Goal: Information Seeking & Learning: Check status

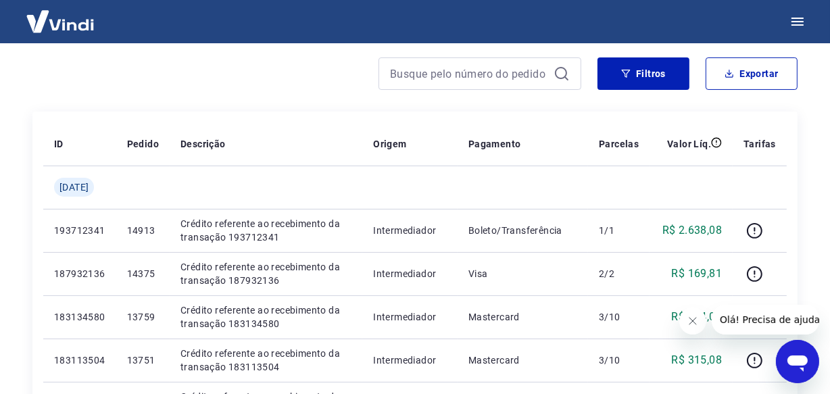
scroll to position [184, 0]
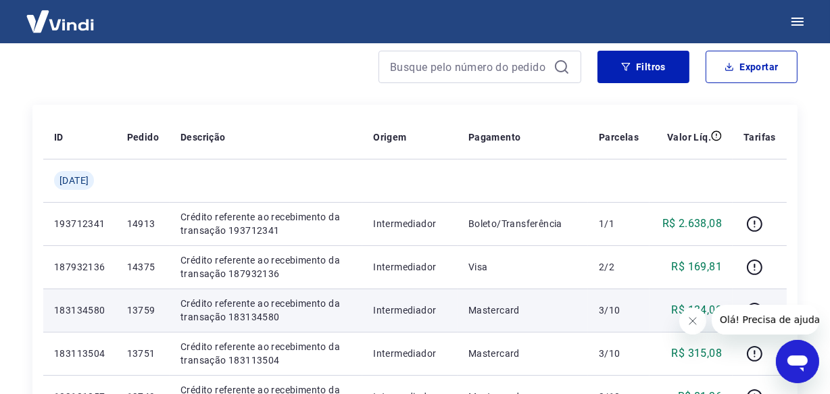
click at [159, 307] on p "13759" at bounding box center [143, 310] width 32 height 14
copy p "13759"
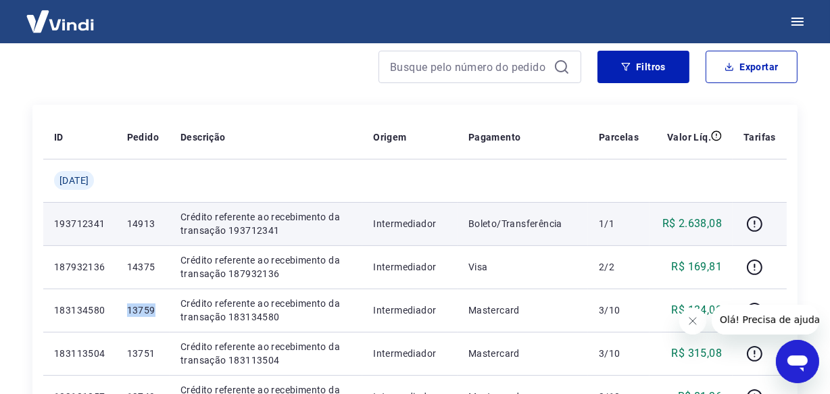
copy p "13759"
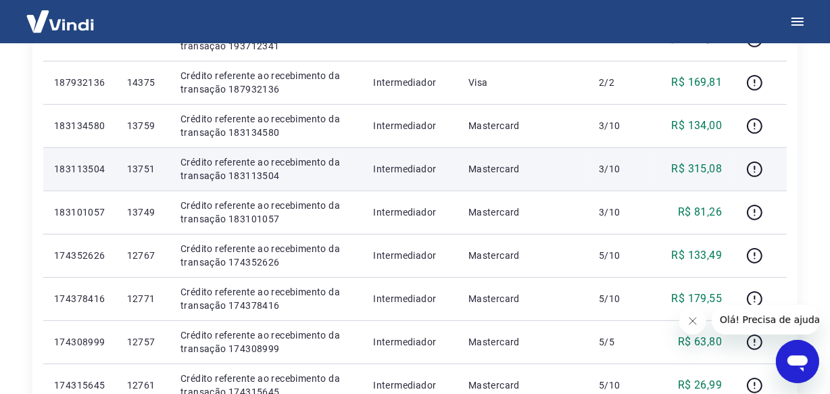
click at [155, 172] on p "13751" at bounding box center [143, 169] width 32 height 14
copy p "13751"
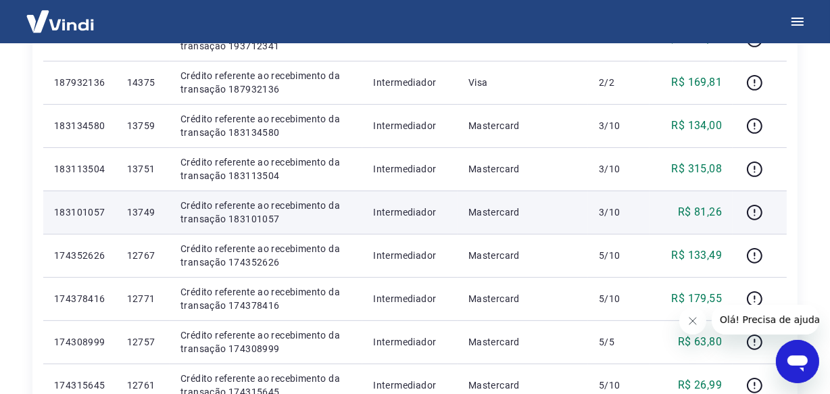
click at [147, 214] on p "13749" at bounding box center [143, 212] width 32 height 14
click at [148, 214] on p "13749" at bounding box center [143, 212] width 32 height 14
copy p "13749"
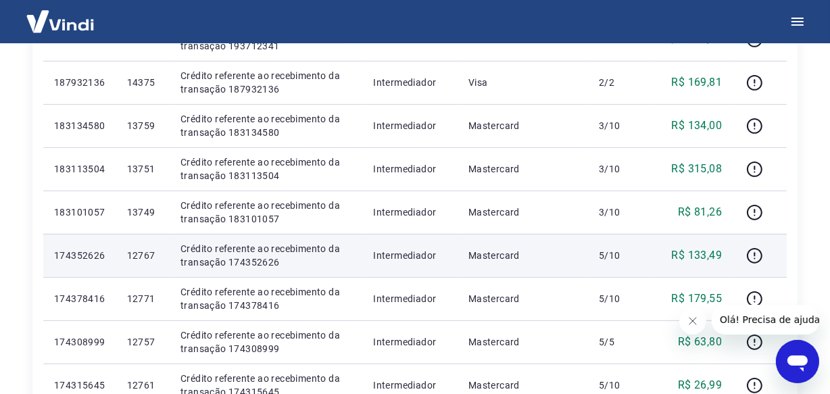
click at [151, 260] on p "12767" at bounding box center [143, 256] width 32 height 14
click at [151, 258] on p "12767" at bounding box center [143, 256] width 32 height 14
copy p "12767"
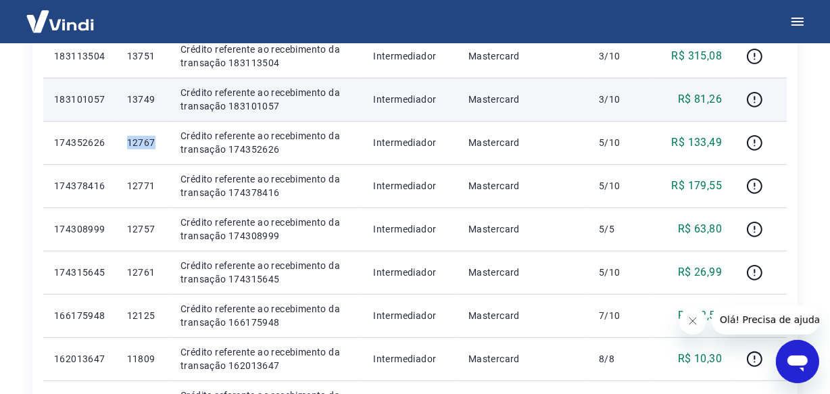
scroll to position [491, 0]
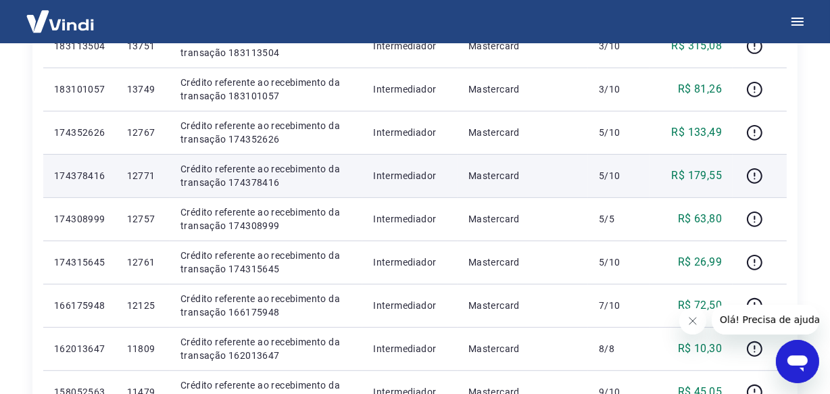
click at [159, 177] on p "12771" at bounding box center [143, 176] width 32 height 14
copy p "12771"
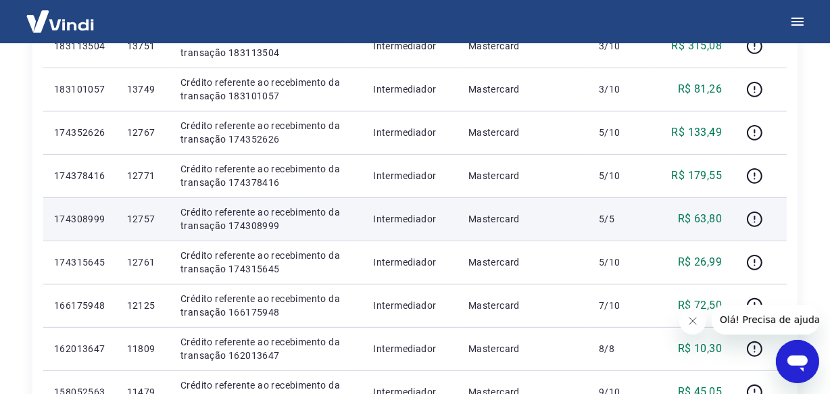
click at [142, 222] on p "12757" at bounding box center [143, 219] width 32 height 14
copy p "12757"
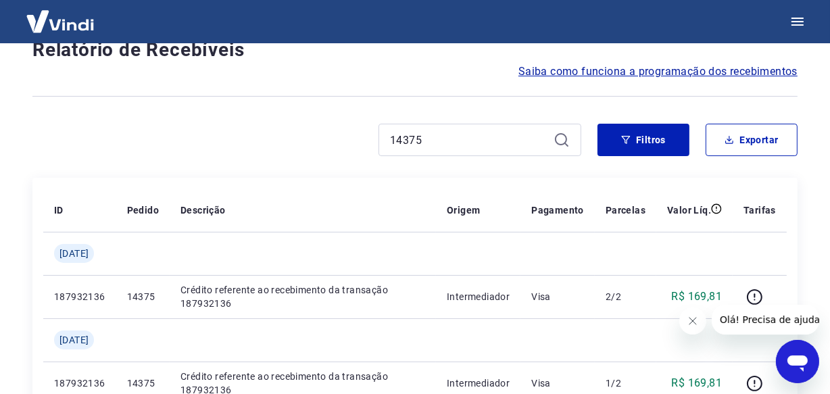
click at [408, 135] on input "14375" at bounding box center [469, 140] width 158 height 20
click at [407, 135] on input "14375" at bounding box center [469, 140] width 158 height 20
paste input "3759"
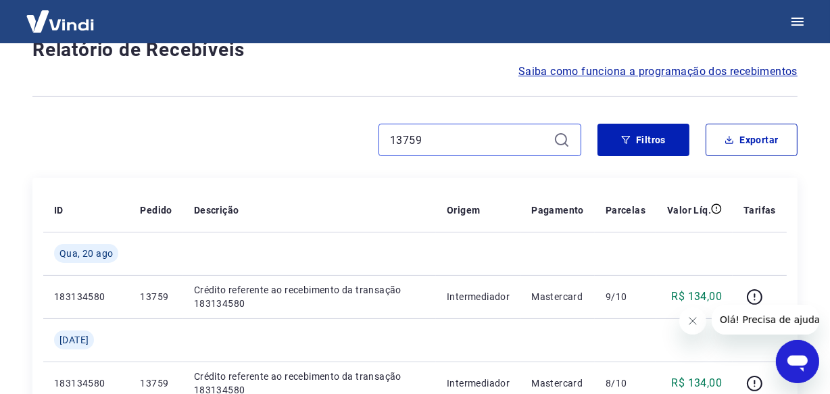
click at [426, 143] on input "13759" at bounding box center [469, 140] width 158 height 20
paste input "1"
click at [420, 133] on input "13751" at bounding box center [469, 140] width 158 height 20
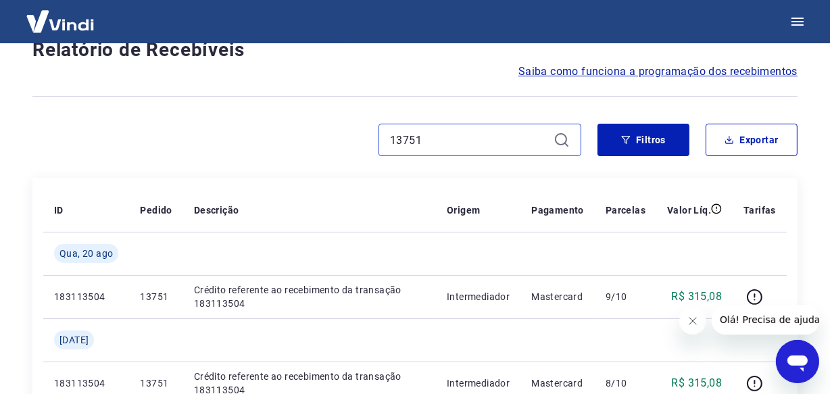
paste input "49"
click at [419, 140] on input "13749" at bounding box center [469, 140] width 158 height 20
paste input "2757"
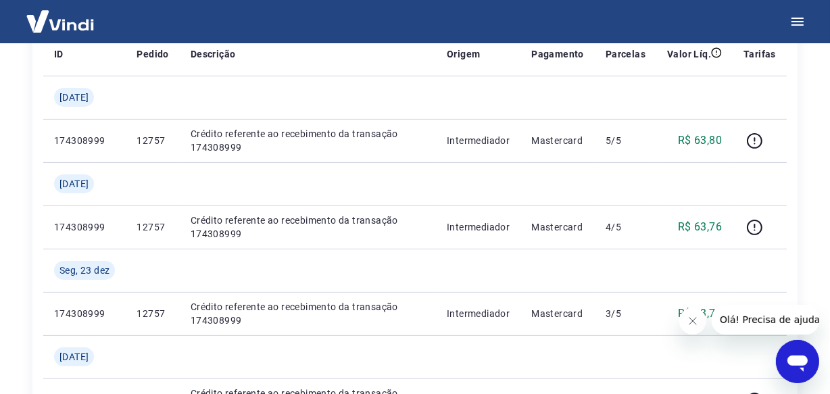
scroll to position [295, 0]
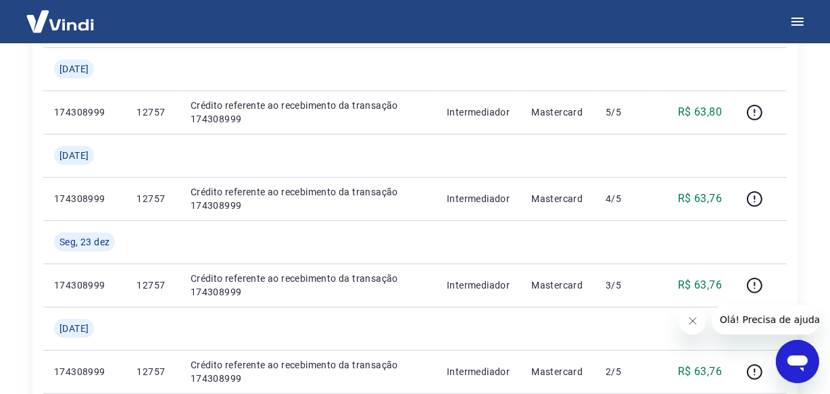
type input "12757"
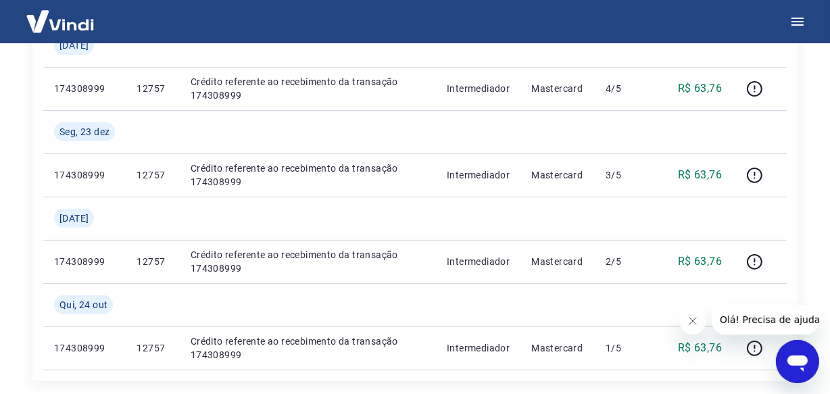
scroll to position [0, 0]
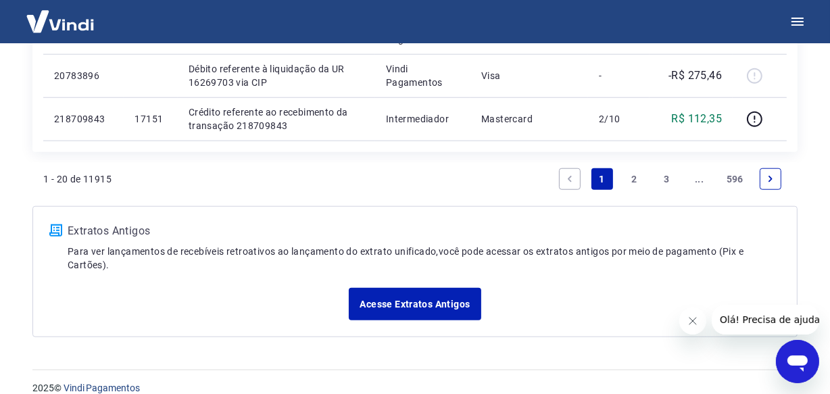
click at [764, 182] on link "Next page" at bounding box center [771, 179] width 22 height 22
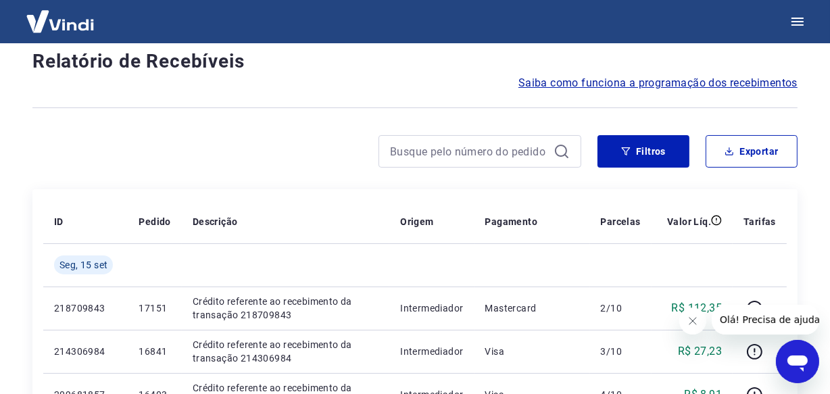
scroll to position [1196, 0]
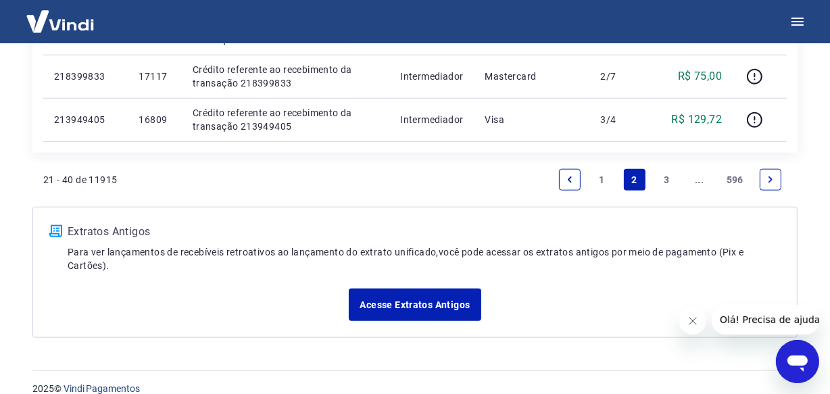
click at [763, 179] on link "Next page" at bounding box center [771, 180] width 22 height 22
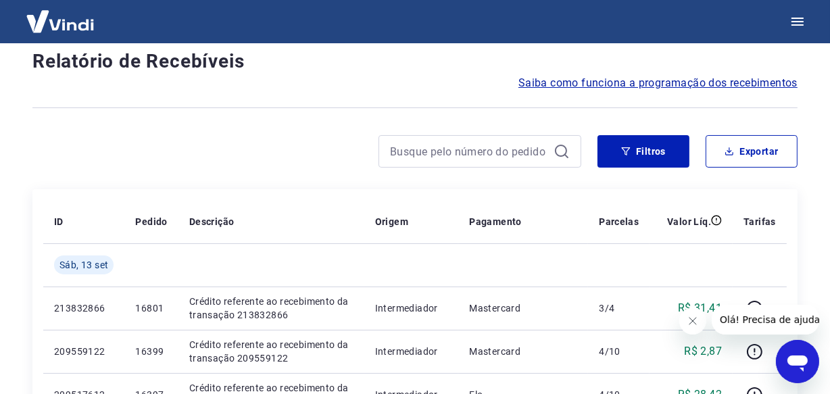
scroll to position [1154, 0]
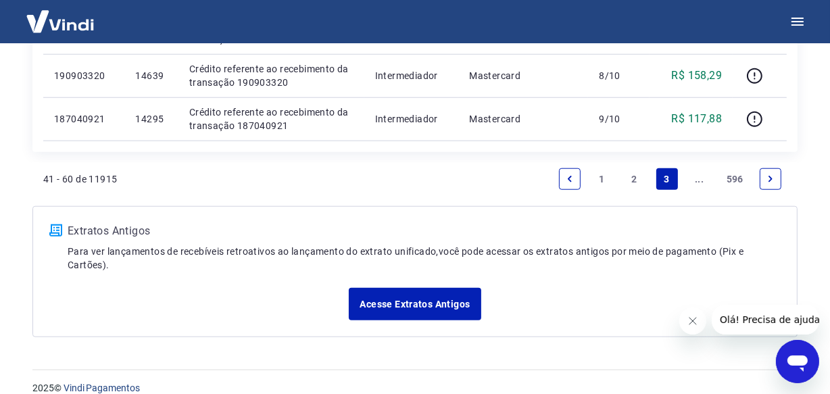
click at [763, 179] on link "Next page" at bounding box center [771, 179] width 22 height 22
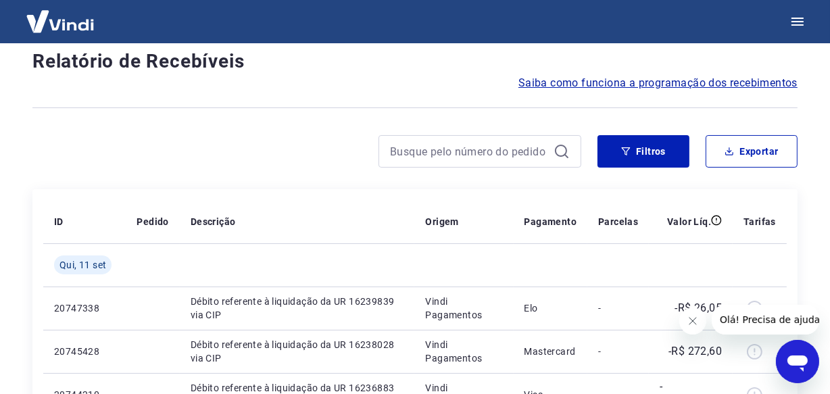
scroll to position [1154, 0]
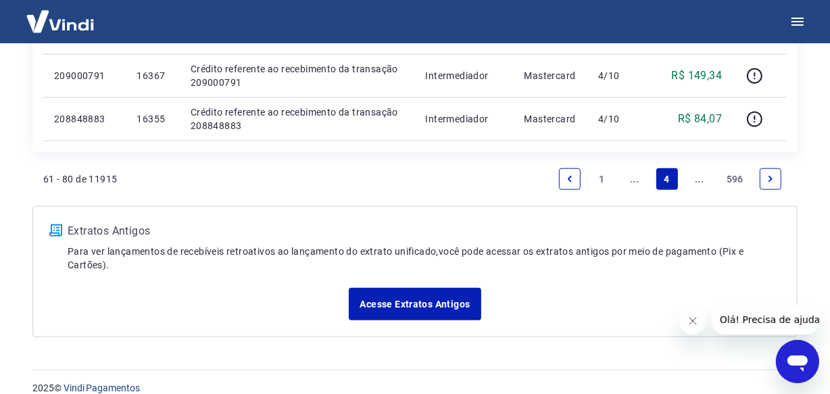
click at [764, 180] on link "Next page" at bounding box center [771, 179] width 22 height 22
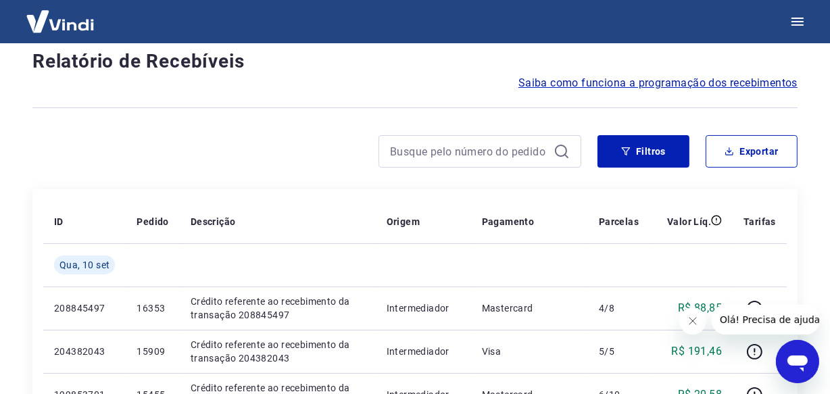
scroll to position [1196, 0]
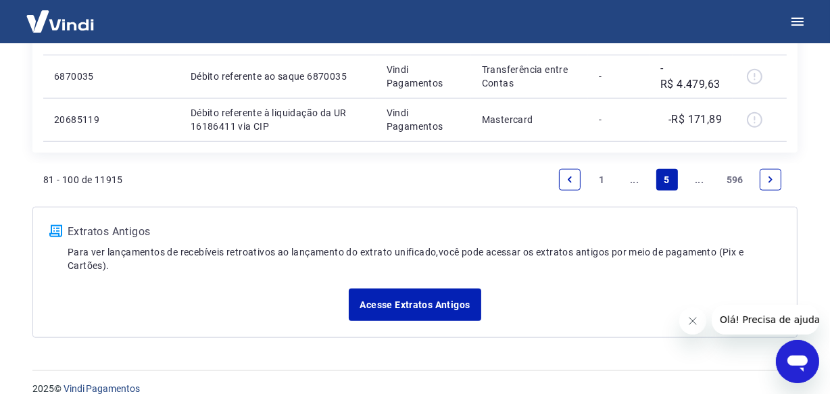
click at [764, 180] on link "Next page" at bounding box center [771, 180] width 22 height 22
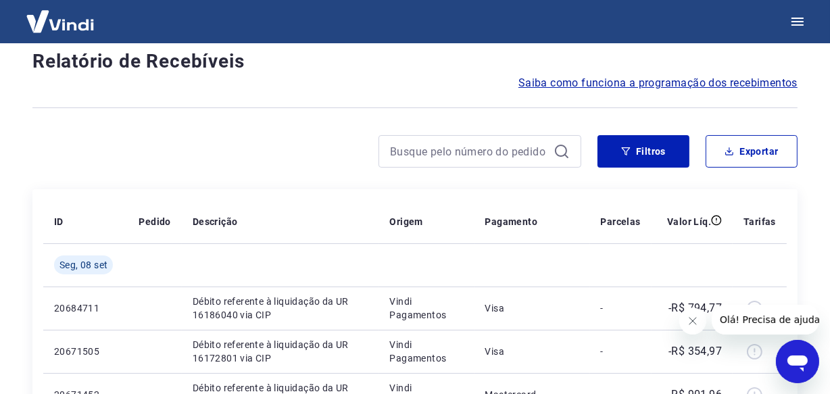
scroll to position [1154, 0]
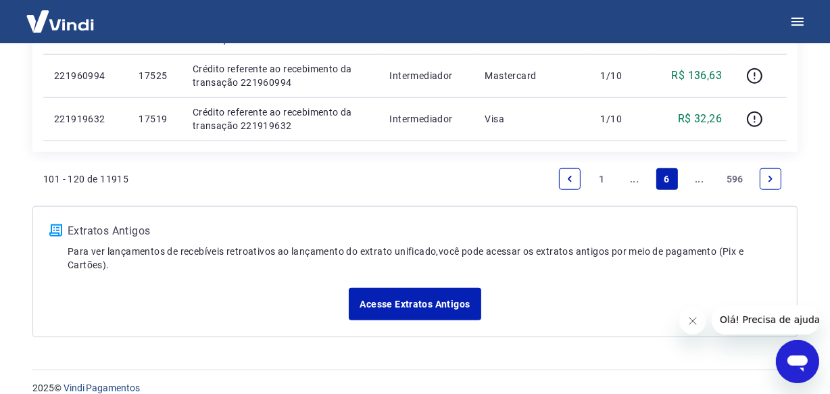
click at [764, 180] on link "Next page" at bounding box center [771, 179] width 22 height 22
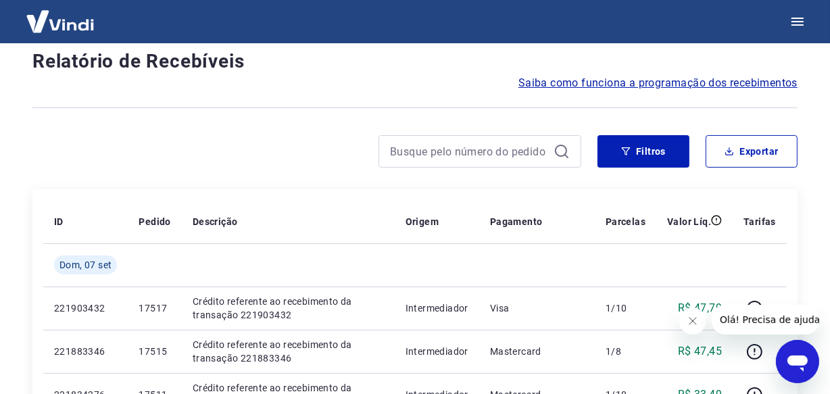
scroll to position [1154, 0]
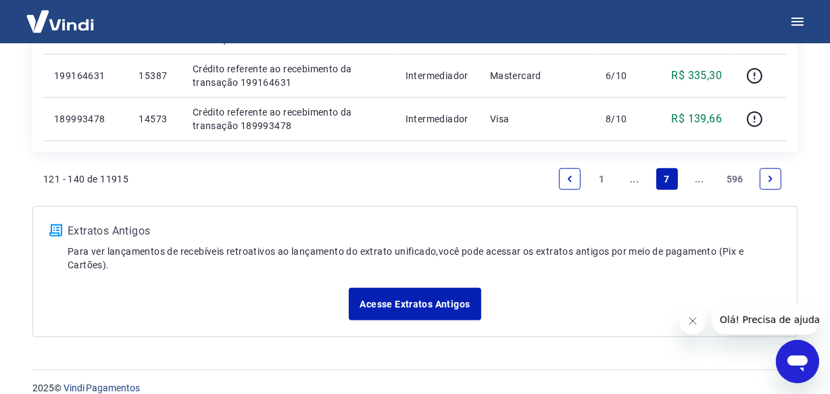
click at [760, 175] on link "Next page" at bounding box center [771, 179] width 22 height 22
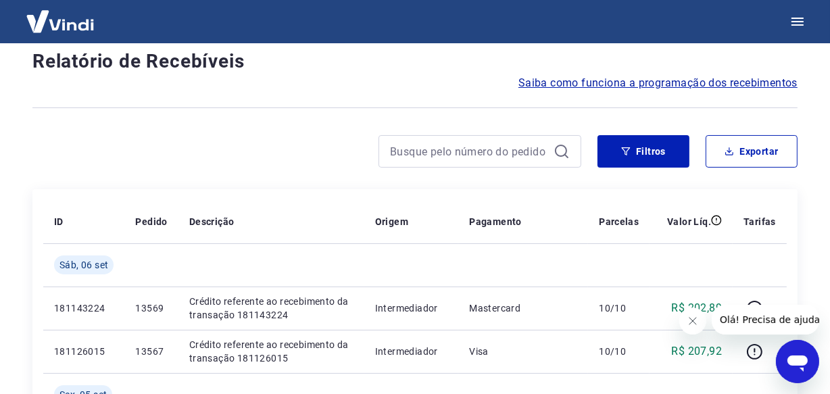
scroll to position [1196, 0]
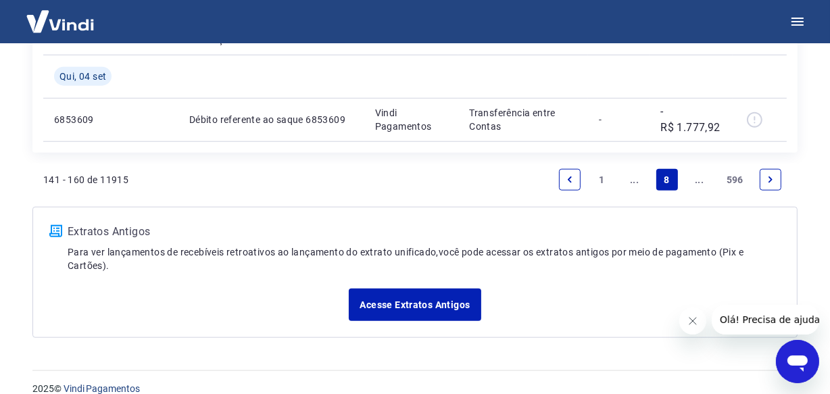
click at [772, 178] on icon "Next page" at bounding box center [770, 179] width 9 height 9
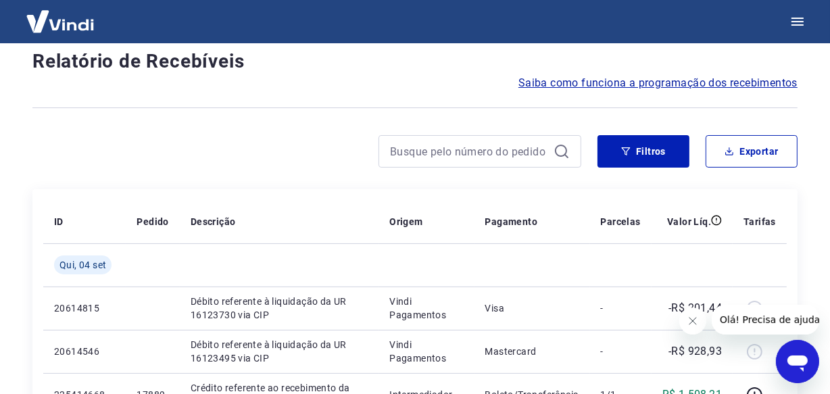
scroll to position [1154, 0]
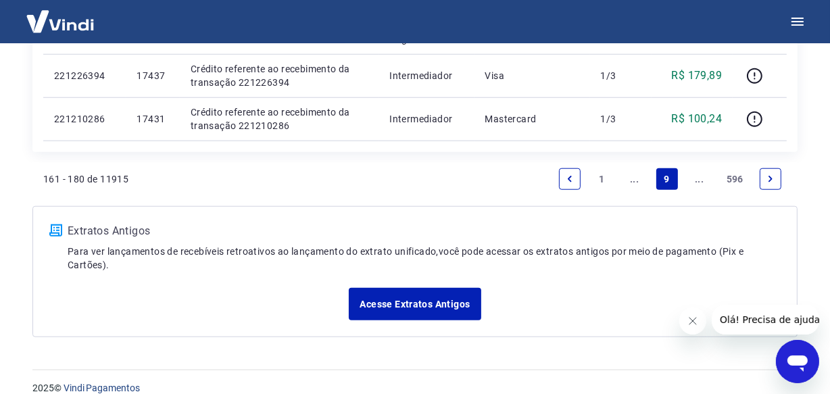
click at [766, 182] on link "Next page" at bounding box center [771, 179] width 22 height 22
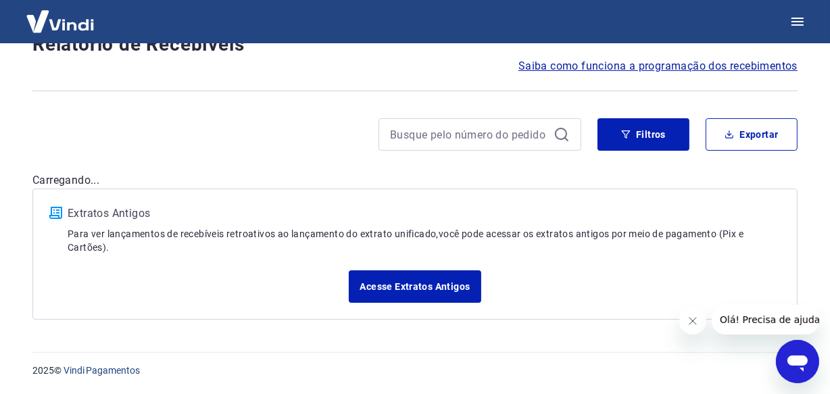
scroll to position [99, 0]
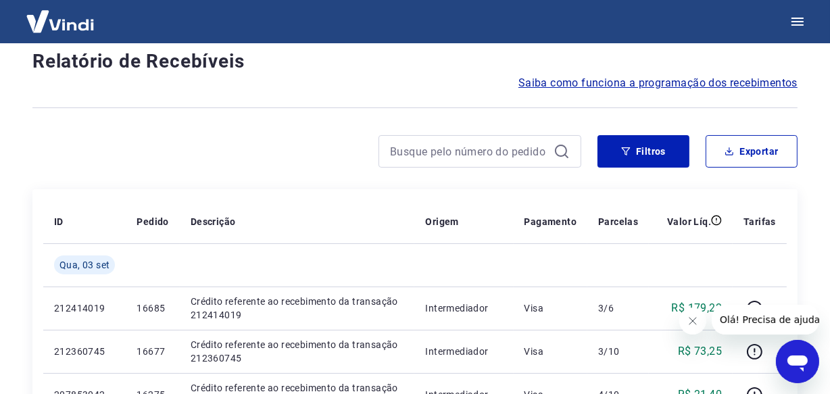
scroll to position [1154, 0]
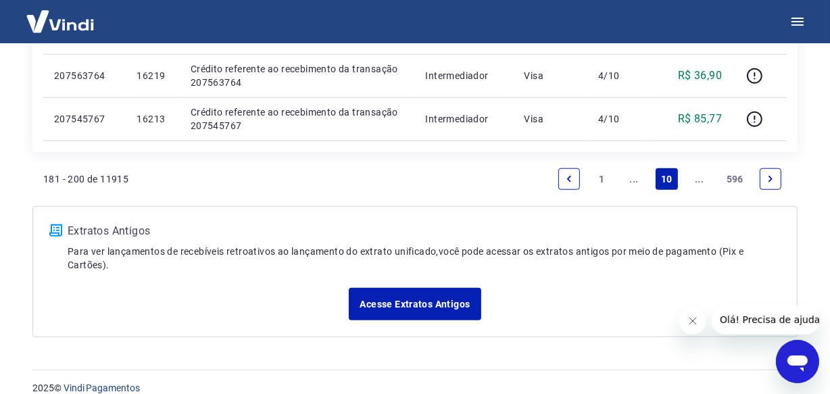
click at [766, 182] on link "Next page" at bounding box center [771, 179] width 22 height 22
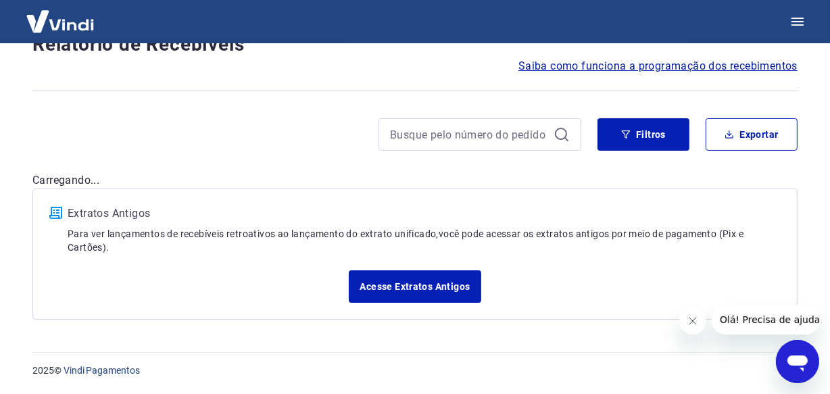
scroll to position [99, 0]
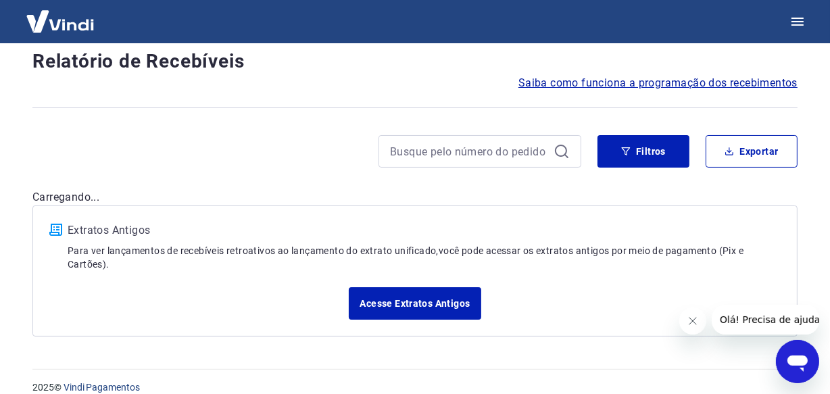
click at [766, 182] on div "Após o envio das liquidações aparecerem no Relatório de Recebíveis, elas podem …" at bounding box center [414, 148] width 797 height 409
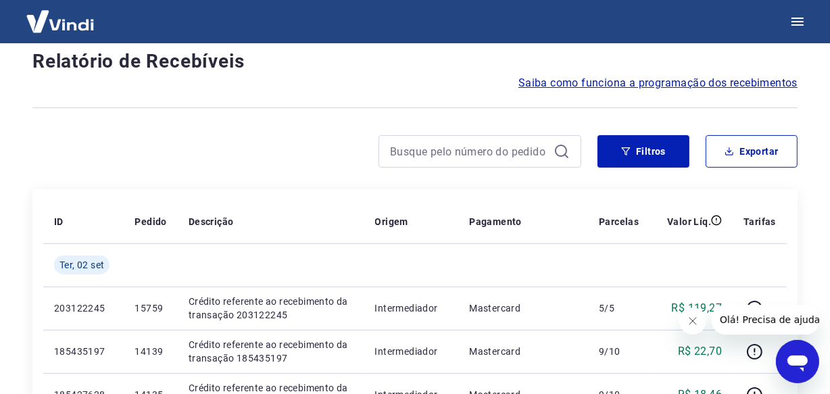
scroll to position [1154, 0]
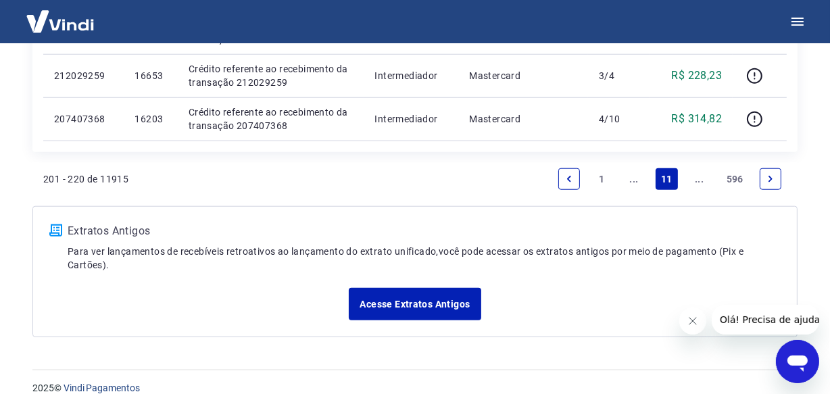
click at [766, 182] on link "Next page" at bounding box center [771, 179] width 22 height 22
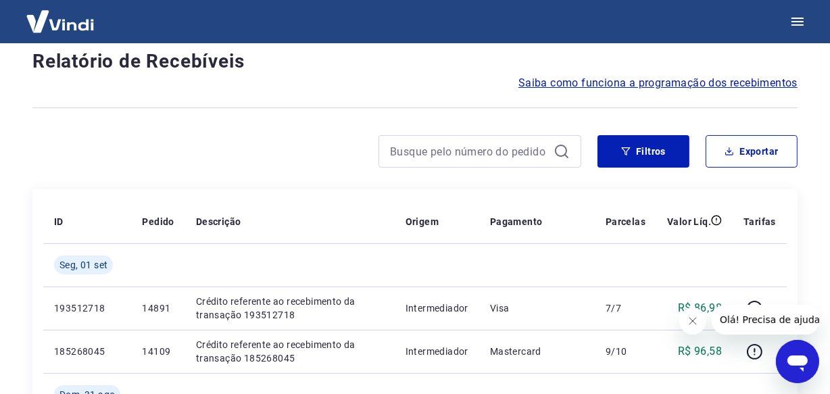
scroll to position [1196, 0]
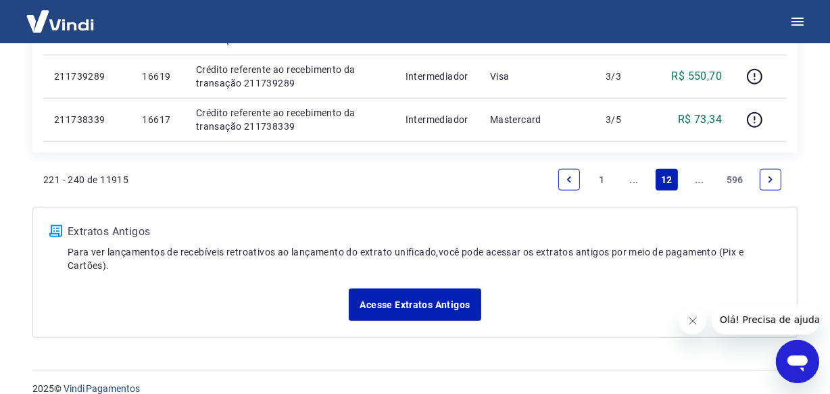
click at [766, 182] on icon "Next page" at bounding box center [770, 179] width 9 height 9
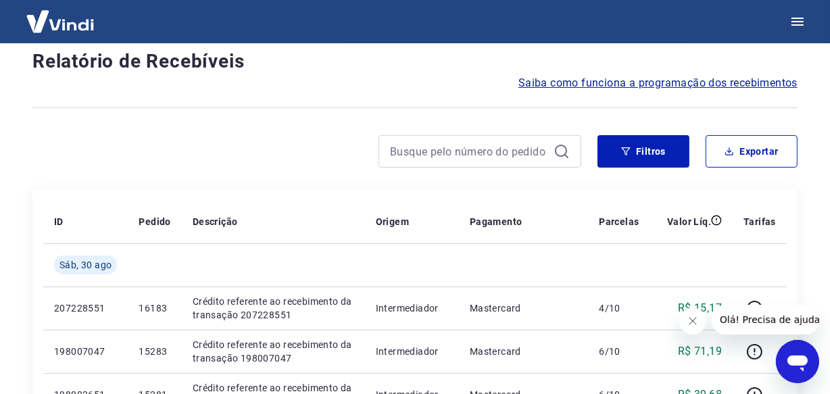
scroll to position [1154, 0]
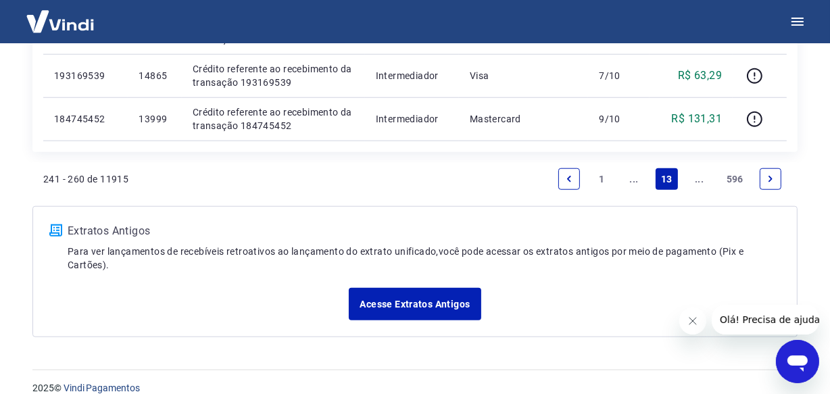
click at [766, 182] on link "Next page" at bounding box center [771, 179] width 22 height 22
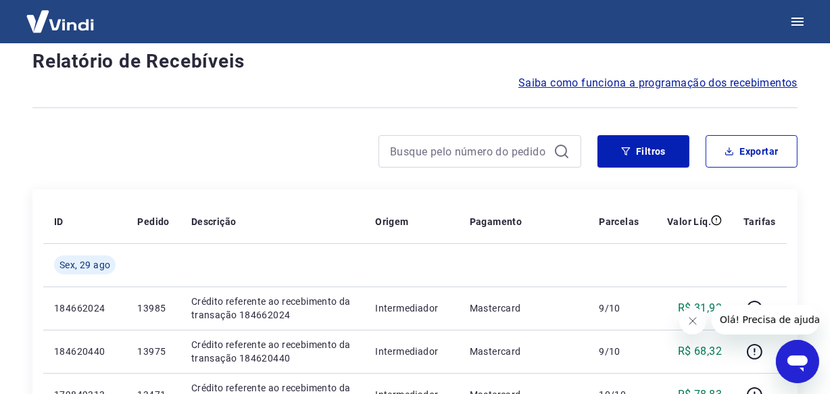
scroll to position [1154, 0]
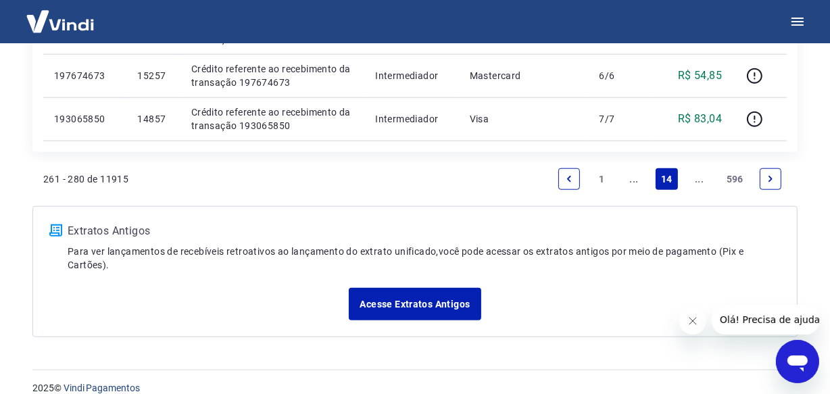
click at [766, 182] on link "Next page" at bounding box center [771, 179] width 22 height 22
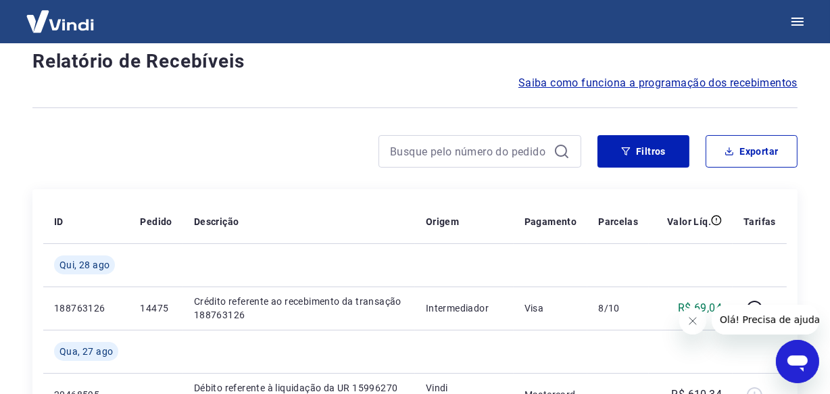
scroll to position [1196, 0]
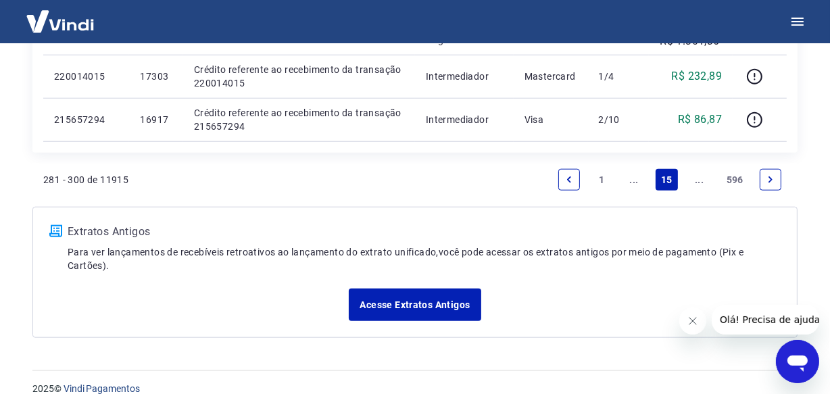
click at [766, 182] on icon "Next page" at bounding box center [770, 179] width 9 height 9
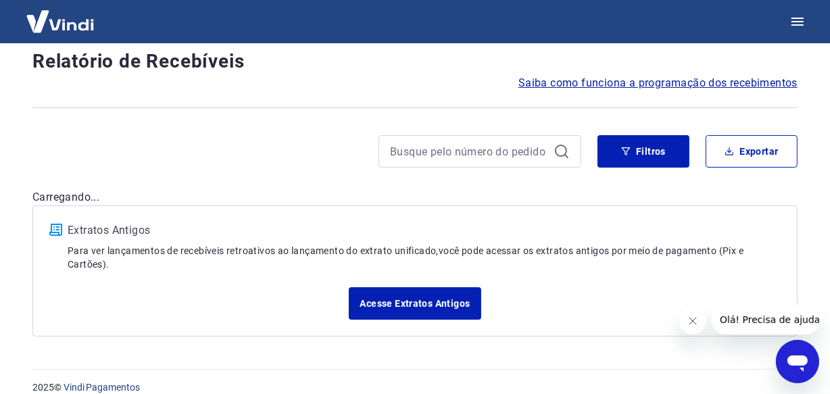
scroll to position [1154, 0]
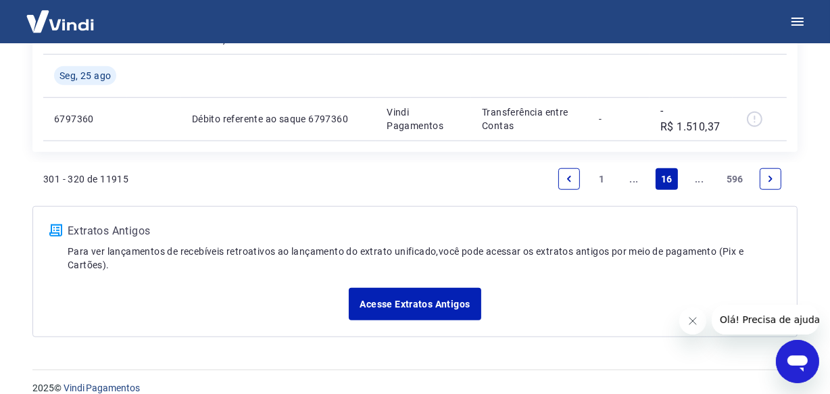
click at [766, 182] on link "Next page" at bounding box center [771, 179] width 22 height 22
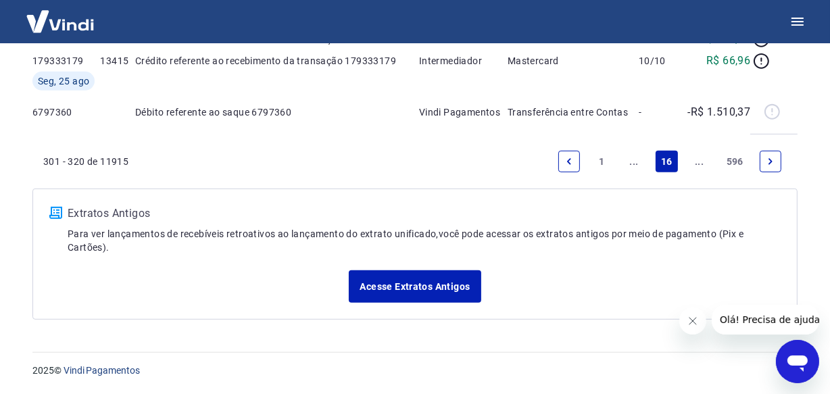
scroll to position [99, 0]
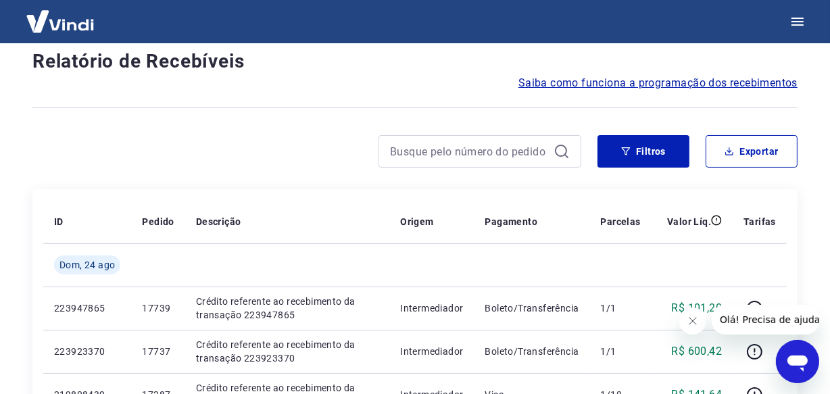
scroll to position [1154, 0]
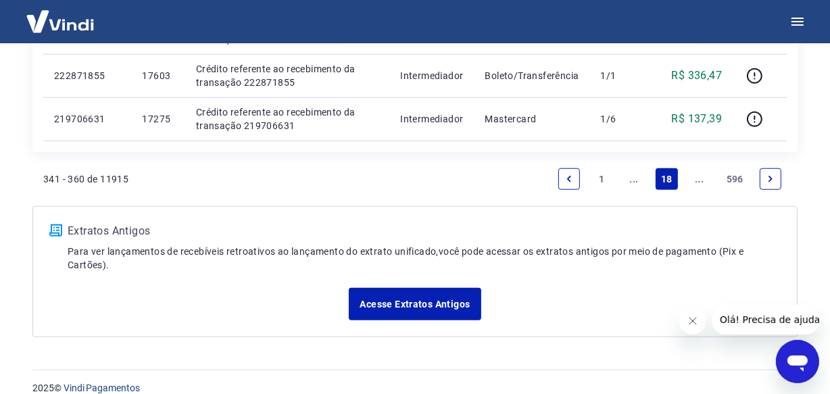
click at [767, 182] on link "Next page" at bounding box center [771, 179] width 22 height 22
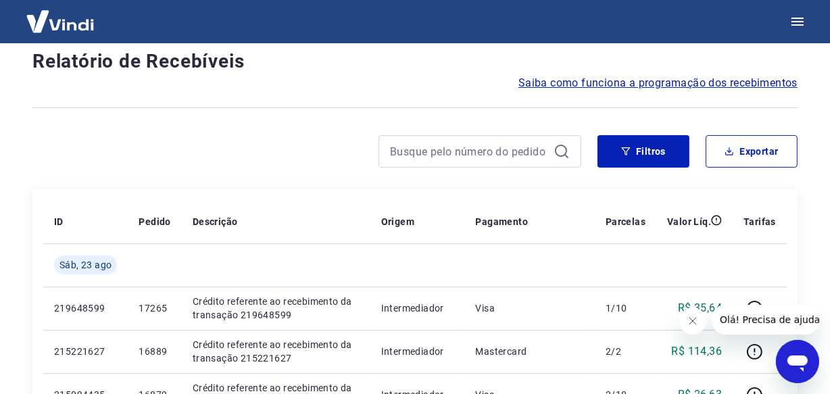
scroll to position [1196, 0]
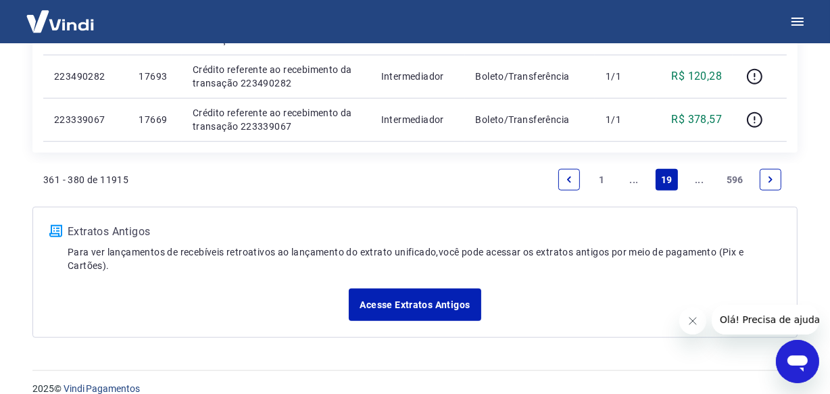
click at [770, 175] on icon "Next page" at bounding box center [770, 179] width 9 height 9
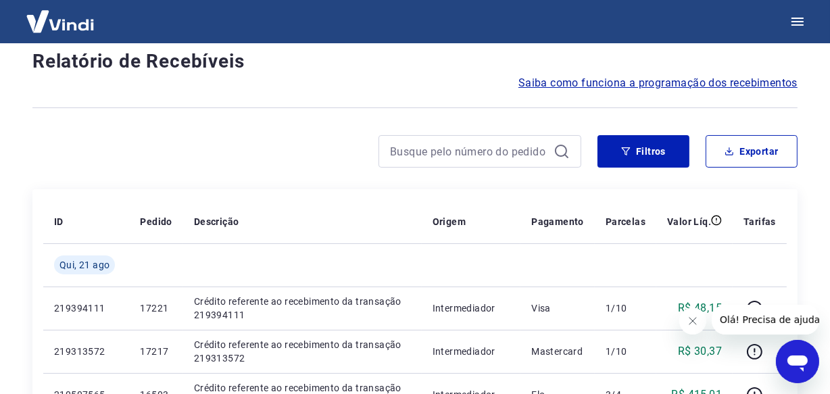
scroll to position [1154, 0]
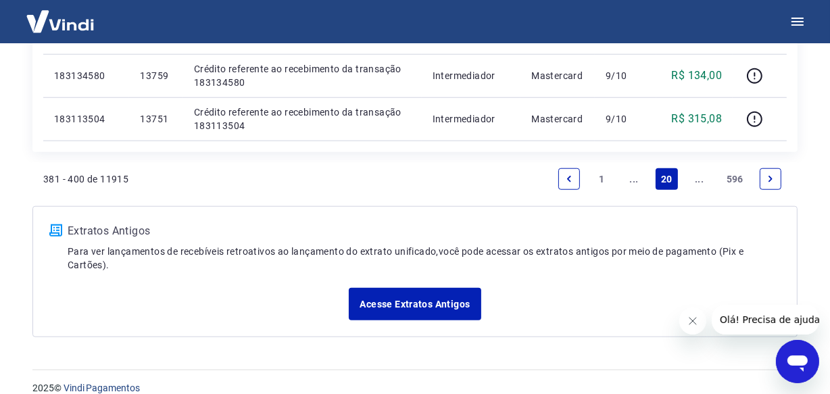
click at [770, 174] on icon "Next page" at bounding box center [770, 178] width 9 height 9
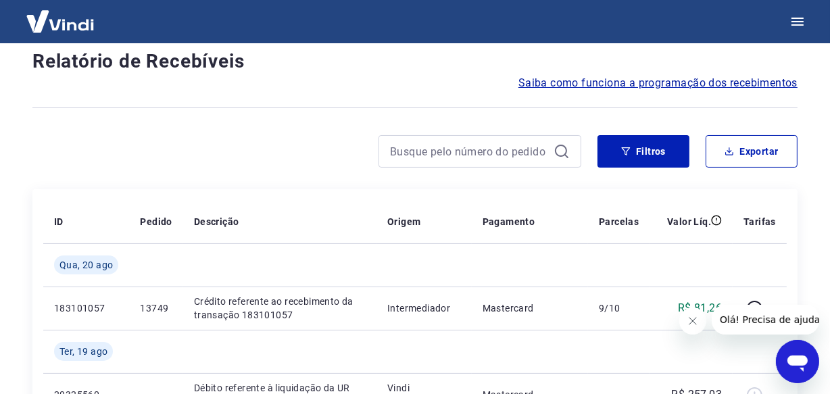
scroll to position [1196, 0]
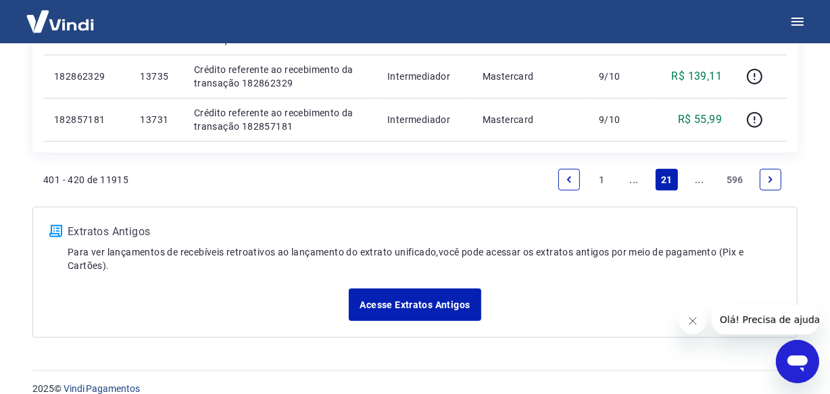
click at [770, 175] on icon "Next page" at bounding box center [770, 179] width 9 height 9
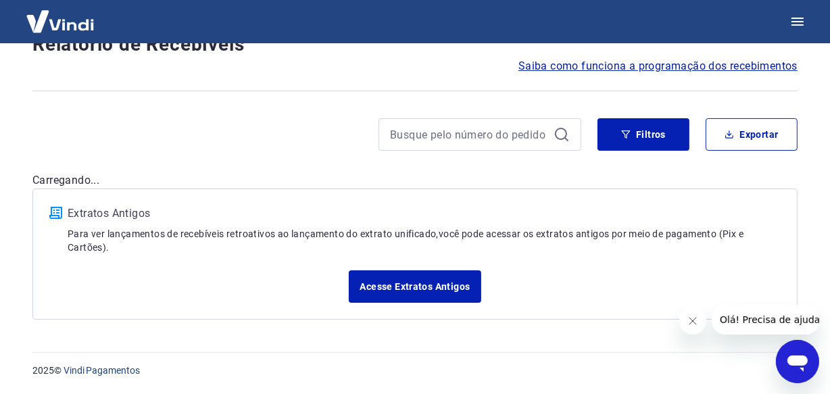
scroll to position [99, 0]
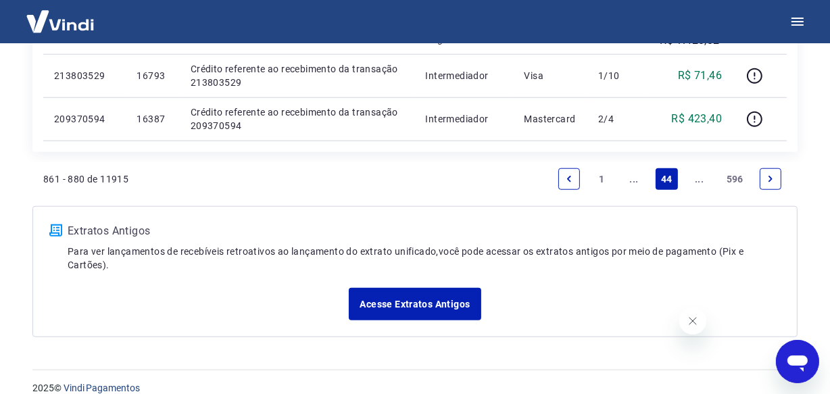
click at [763, 174] on link "Next page" at bounding box center [771, 179] width 22 height 22
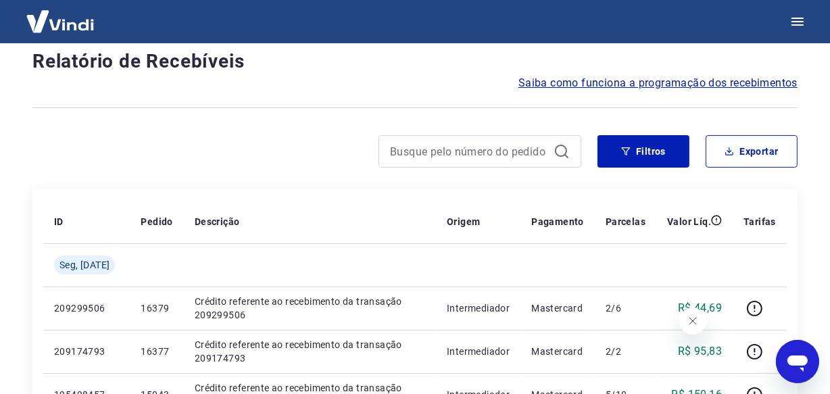
scroll to position [1196, 0]
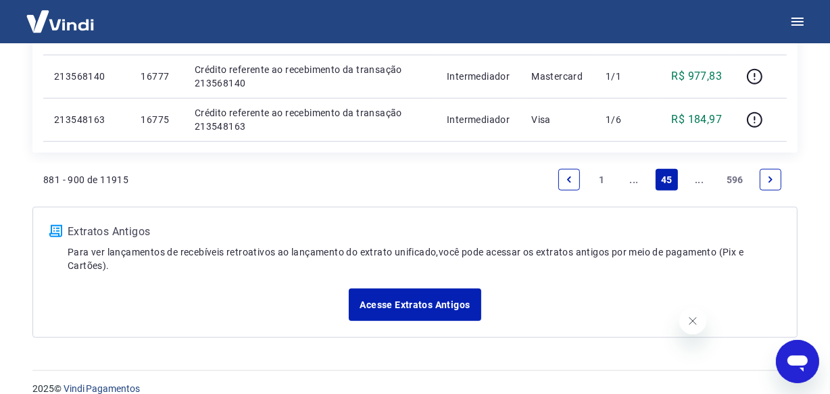
click at [774, 182] on icon "Next page" at bounding box center [770, 179] width 9 height 9
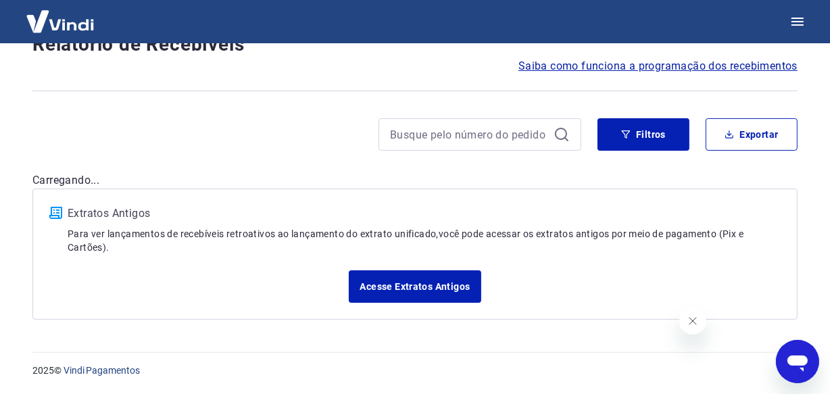
scroll to position [99, 0]
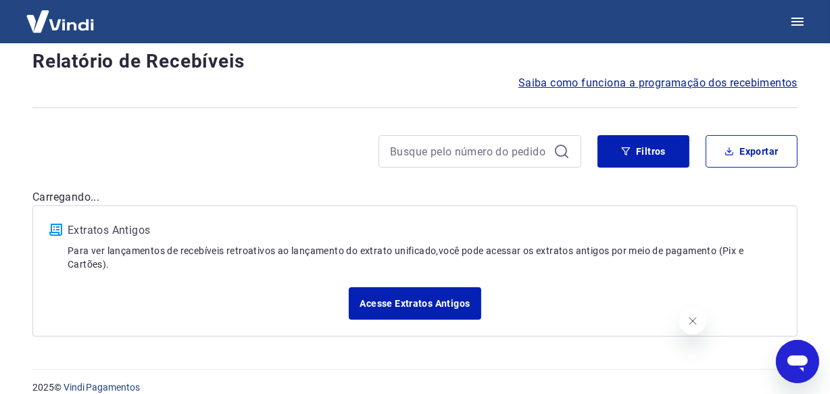
click at [774, 182] on div "Após o envio das liquidações aparecerem no Relatório de Recebíveis, elas podem …" at bounding box center [414, 148] width 797 height 409
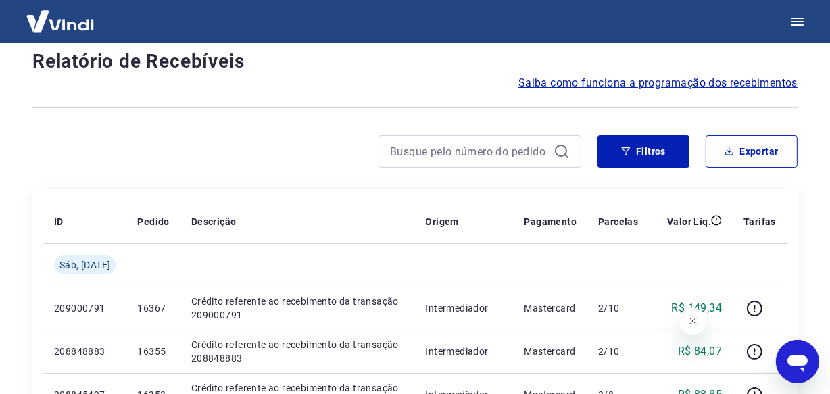
scroll to position [1154, 0]
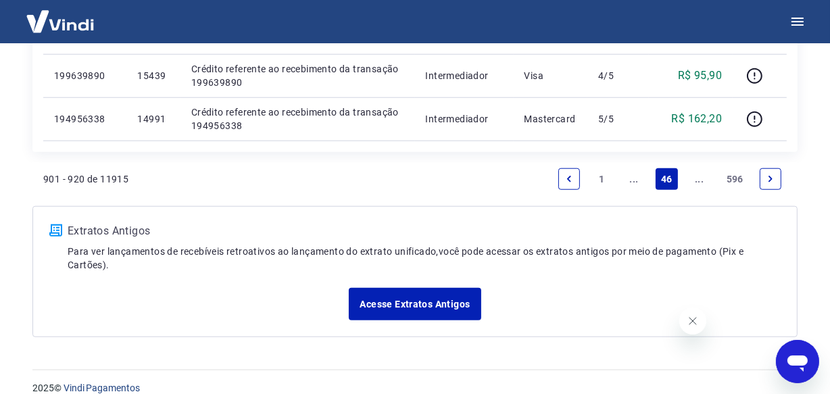
click at [774, 182] on link "Next page" at bounding box center [771, 179] width 22 height 22
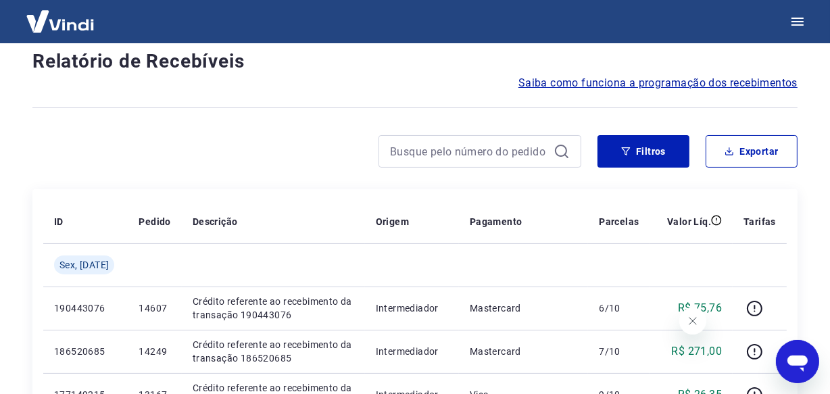
scroll to position [1196, 0]
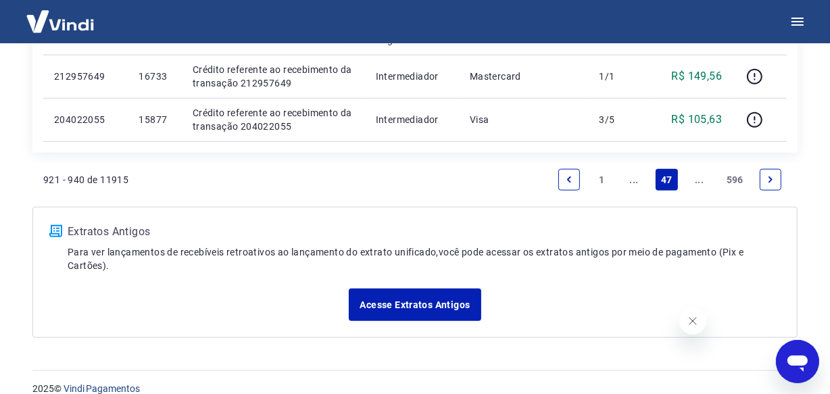
click at [774, 182] on icon "Next page" at bounding box center [770, 179] width 9 height 9
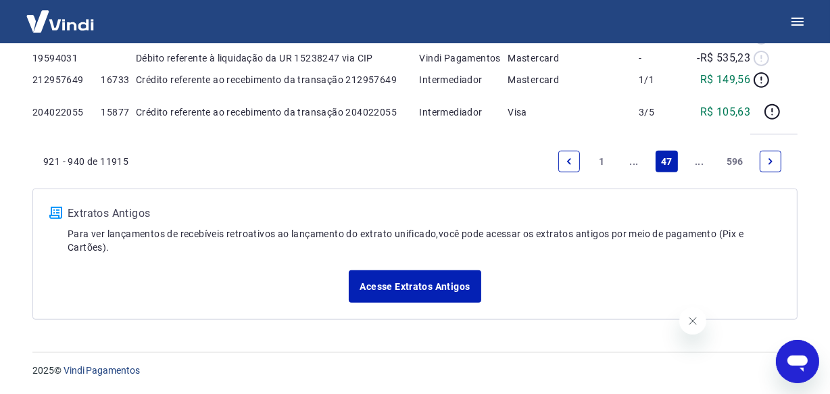
scroll to position [99, 0]
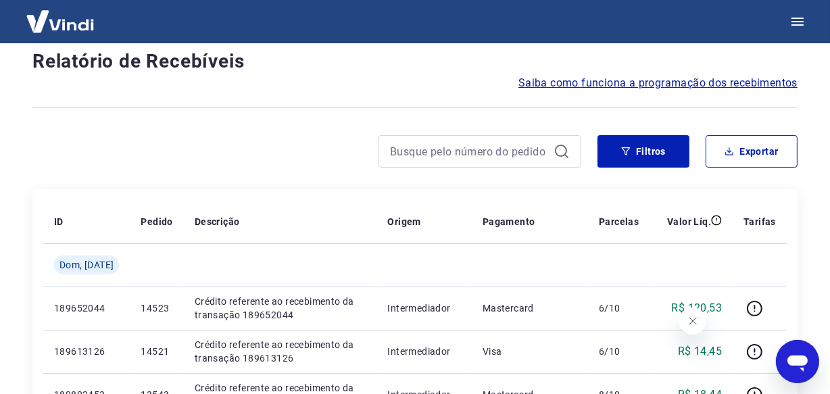
scroll to position [1196, 0]
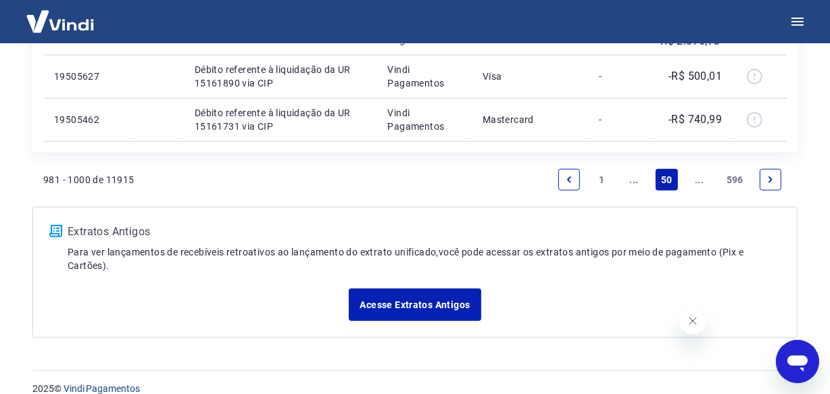
click at [774, 182] on icon "Next page" at bounding box center [770, 179] width 9 height 9
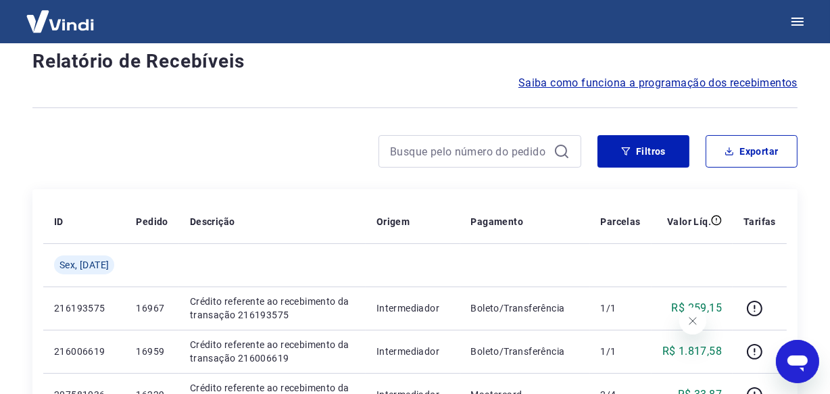
scroll to position [1154, 0]
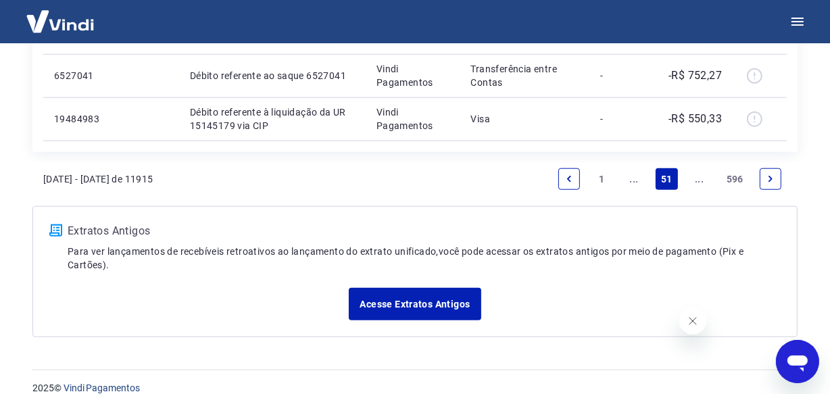
click at [774, 182] on link "Next page" at bounding box center [771, 179] width 22 height 22
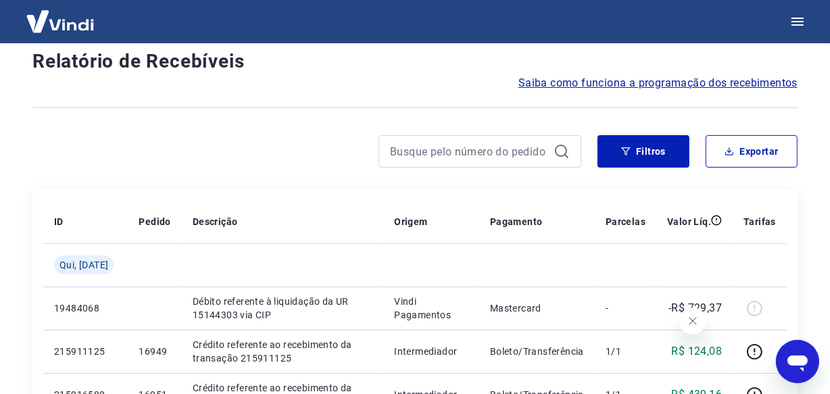
scroll to position [1154, 0]
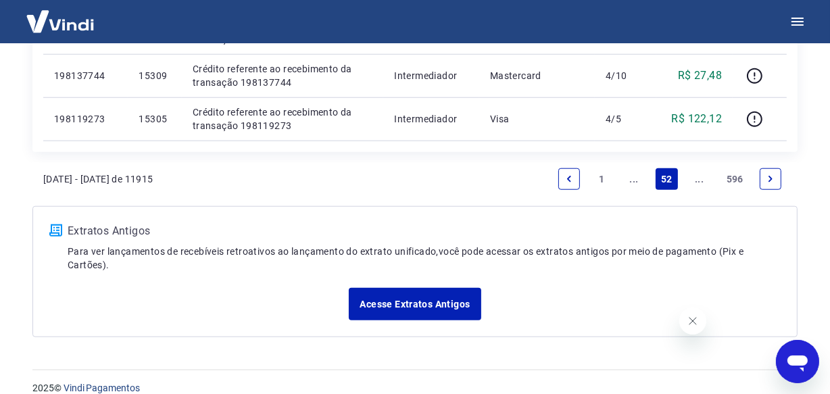
click at [774, 182] on link "Next page" at bounding box center [771, 179] width 22 height 22
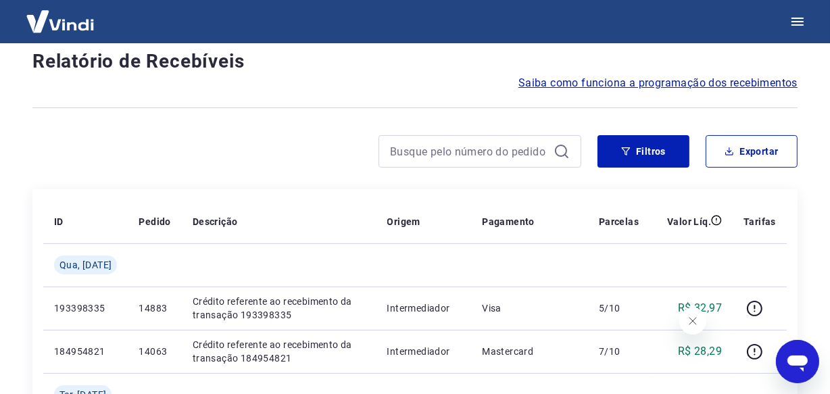
scroll to position [1196, 0]
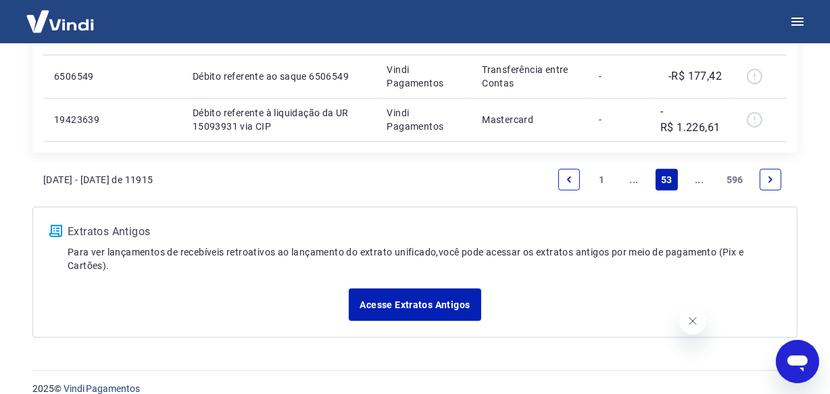
click at [774, 182] on icon "Next page" at bounding box center [770, 179] width 9 height 9
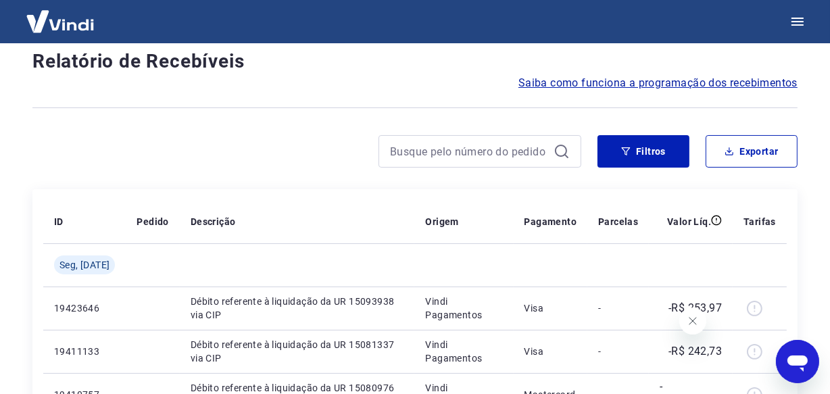
scroll to position [1110, 0]
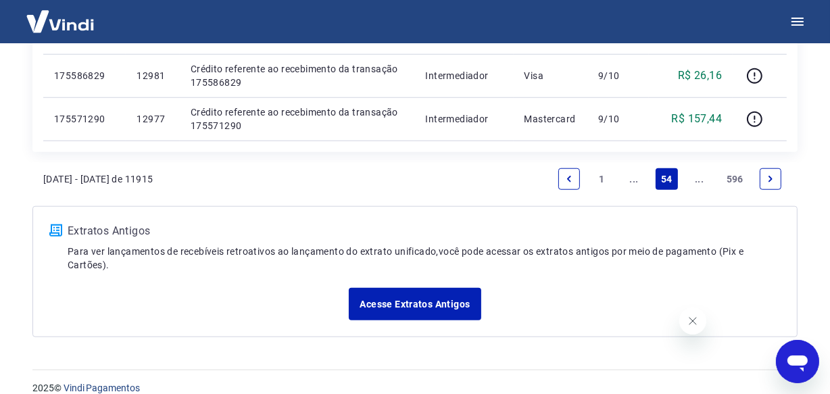
click at [770, 176] on icon "Next page" at bounding box center [770, 178] width 9 height 9
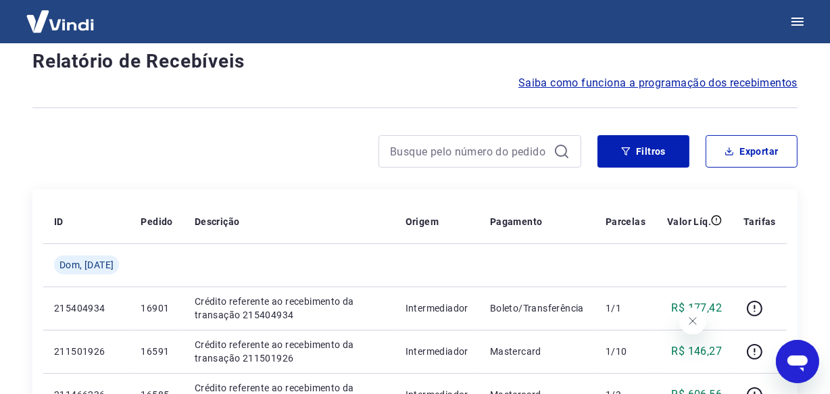
scroll to position [1154, 0]
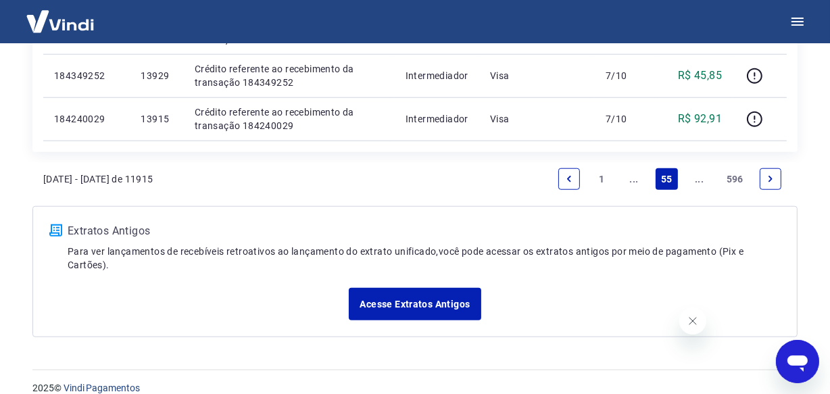
click at [770, 176] on icon "Next page" at bounding box center [770, 178] width 9 height 9
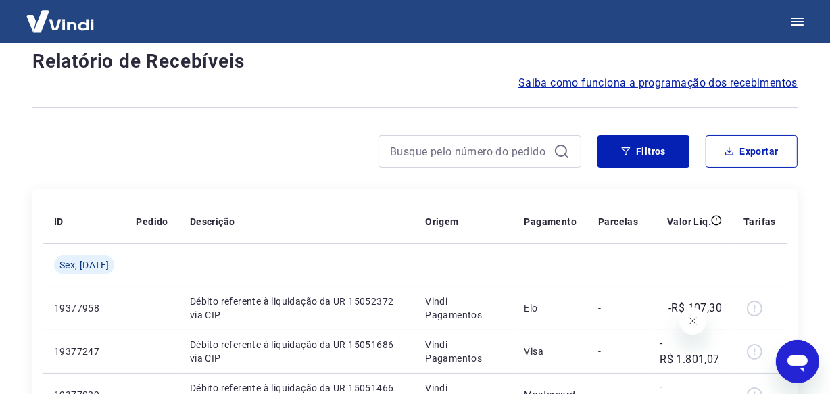
scroll to position [1110, 0]
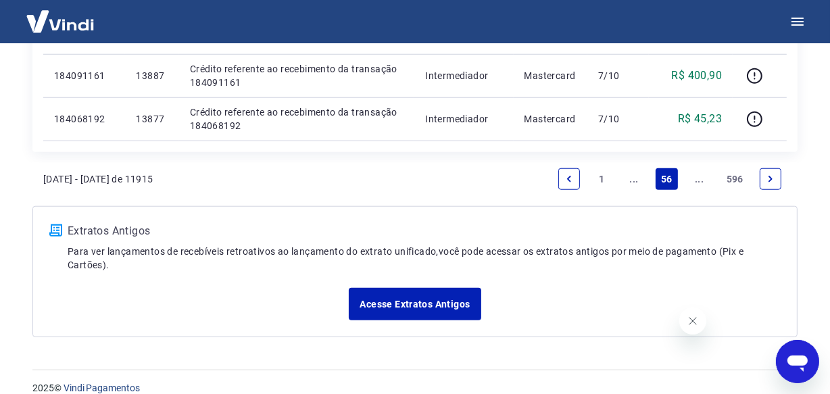
click at [770, 176] on icon "Next page" at bounding box center [770, 179] width 4 height 6
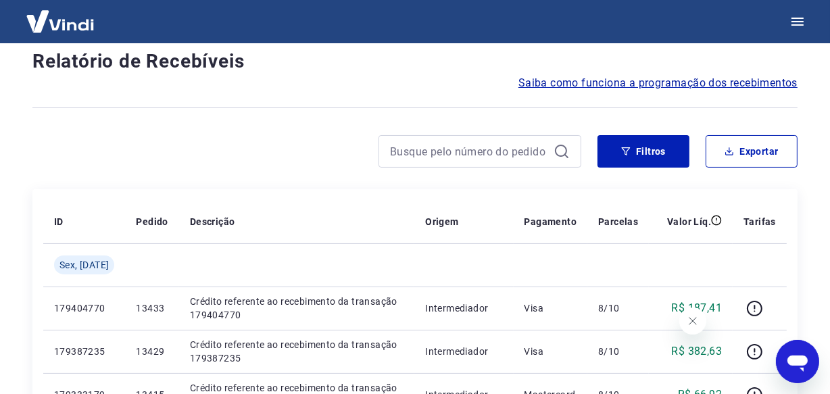
scroll to position [1154, 0]
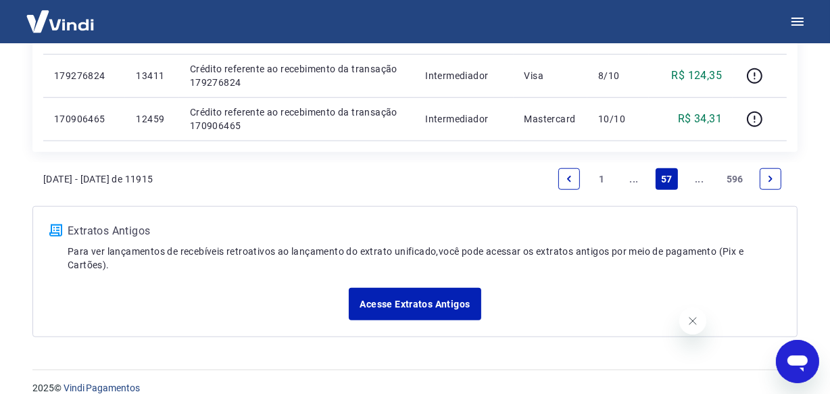
click at [770, 176] on icon "Next page" at bounding box center [770, 178] width 9 height 9
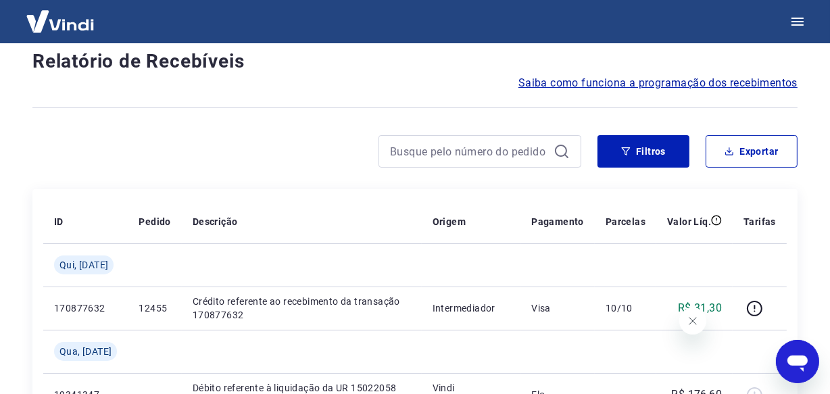
scroll to position [1196, 0]
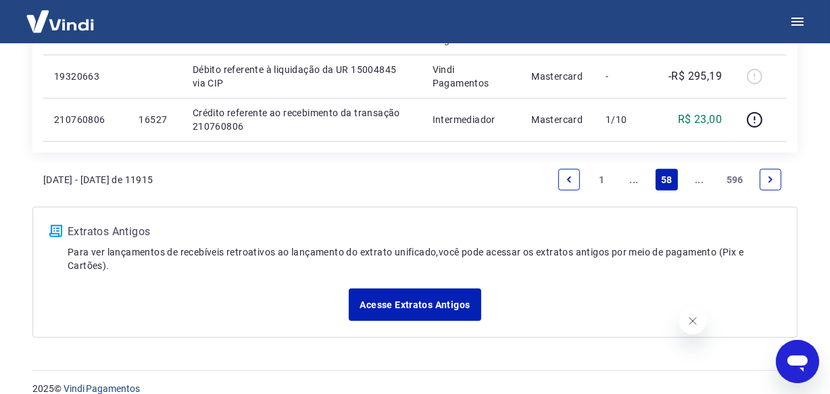
click at [770, 176] on icon "Next page" at bounding box center [770, 179] width 9 height 9
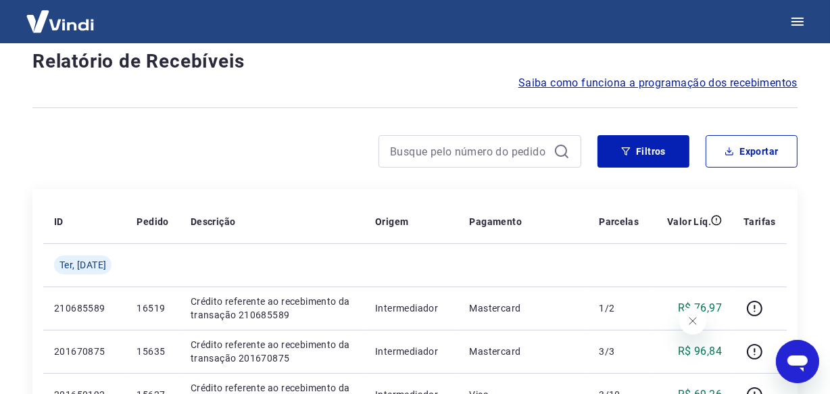
scroll to position [1154, 0]
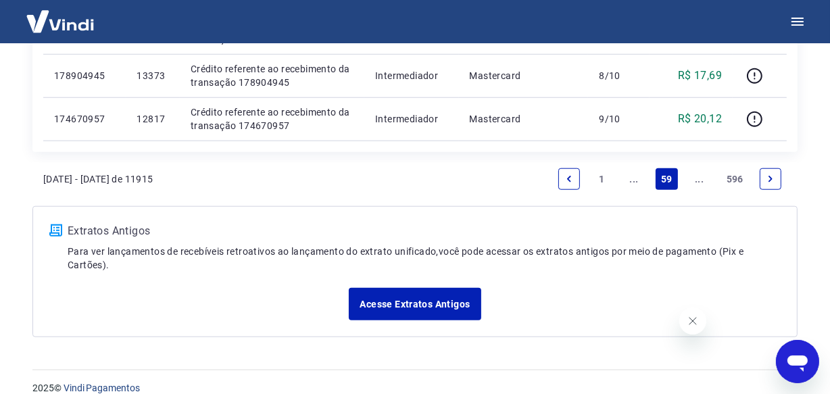
click at [770, 176] on icon "Next page" at bounding box center [770, 178] width 9 height 9
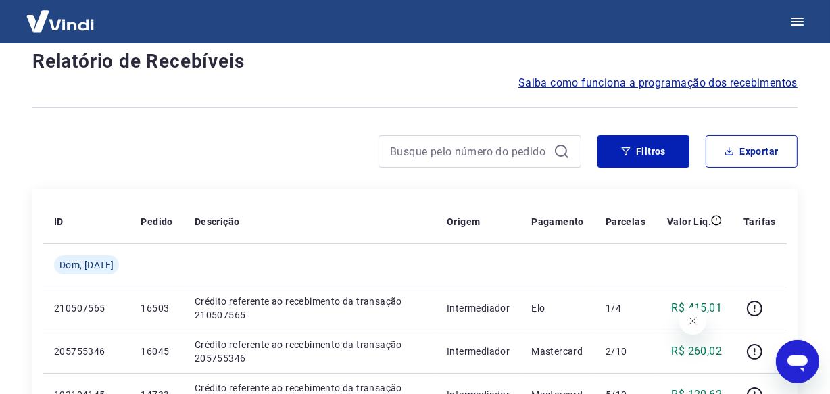
scroll to position [1154, 0]
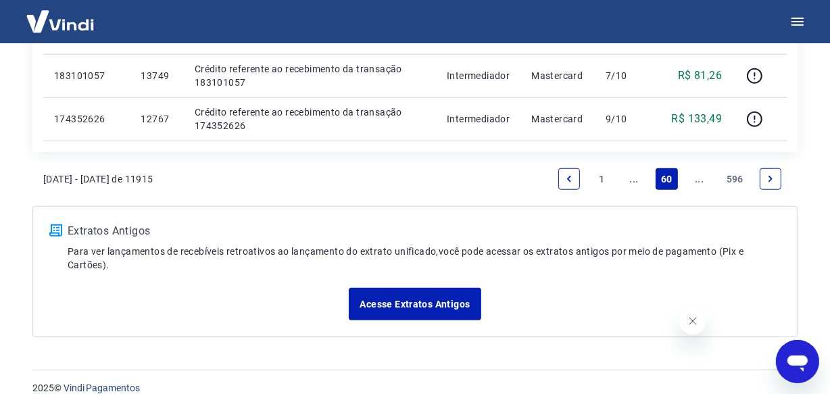
click at [770, 176] on icon "Next page" at bounding box center [770, 178] width 9 height 9
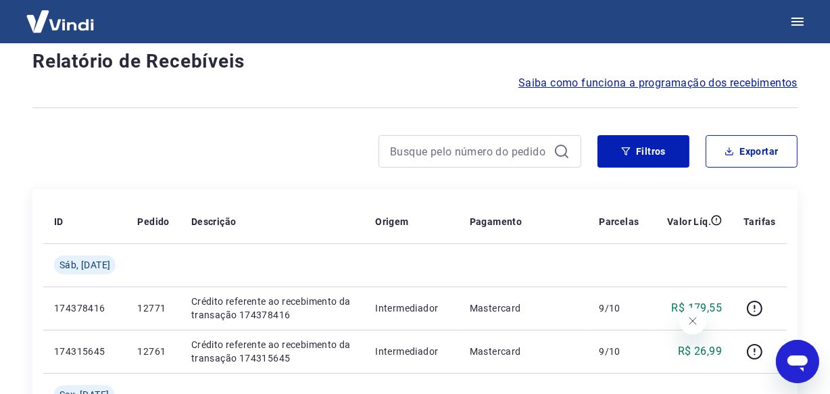
scroll to position [1196, 0]
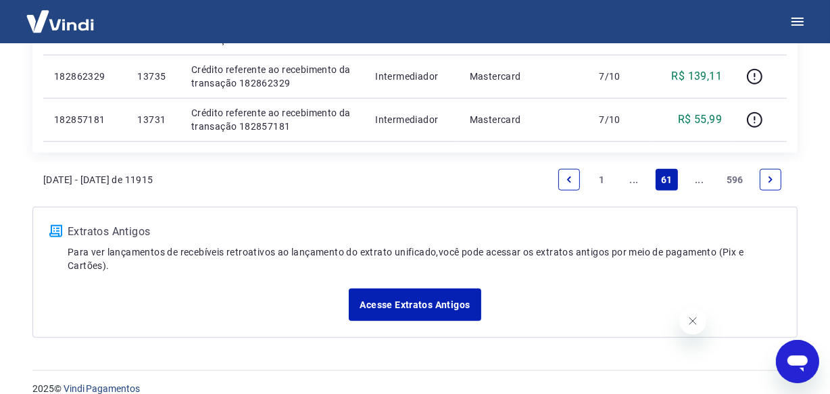
click at [770, 176] on icon "Next page" at bounding box center [770, 179] width 9 height 9
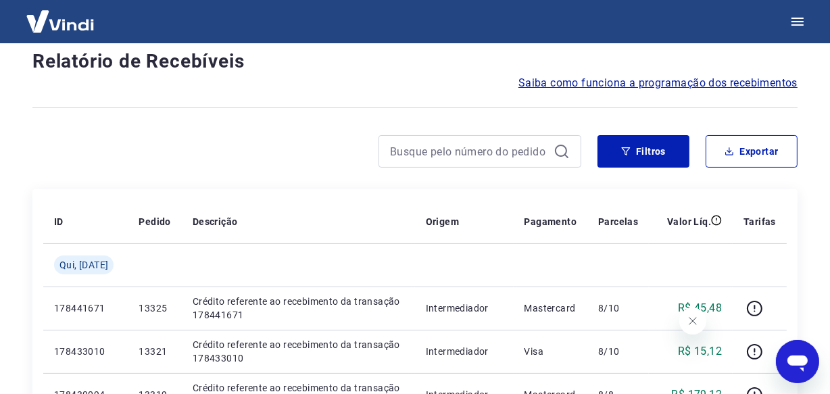
scroll to position [1196, 0]
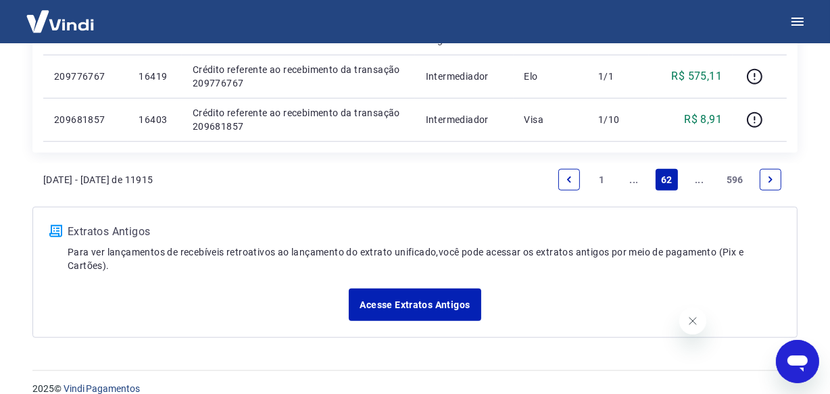
click at [770, 176] on icon "Next page" at bounding box center [770, 179] width 9 height 9
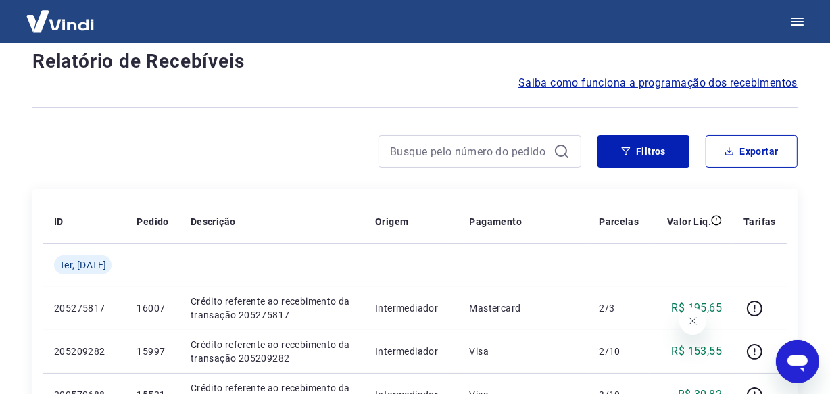
scroll to position [1154, 0]
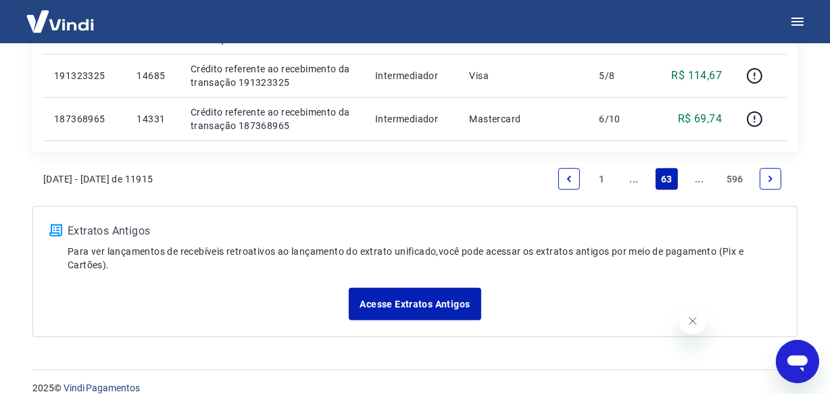
click at [770, 176] on icon "Next page" at bounding box center [770, 178] width 9 height 9
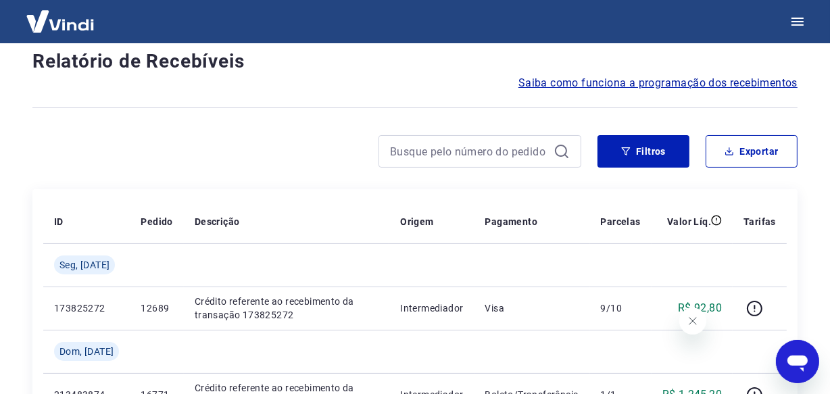
scroll to position [1196, 0]
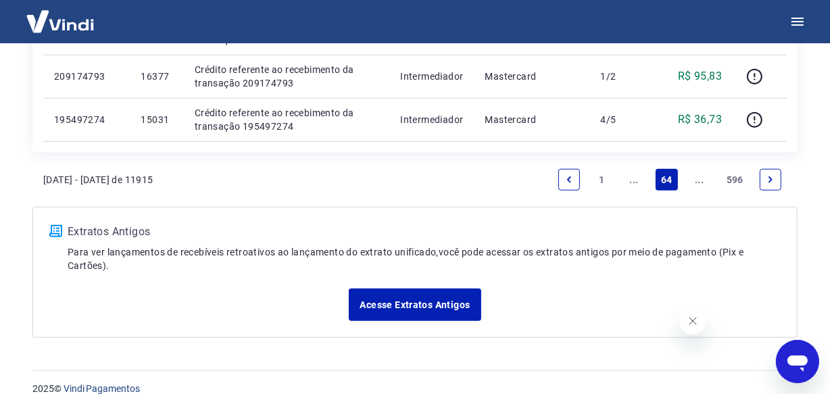
click at [770, 176] on icon "Next page" at bounding box center [770, 179] width 9 height 9
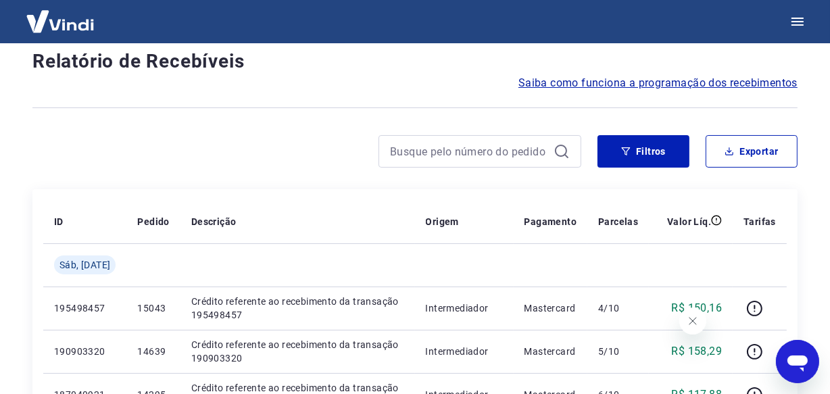
scroll to position [1154, 0]
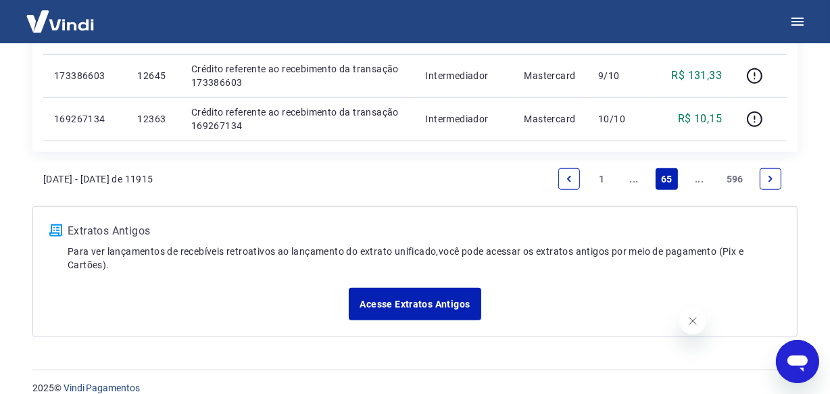
click at [770, 176] on icon "Next page" at bounding box center [770, 178] width 9 height 9
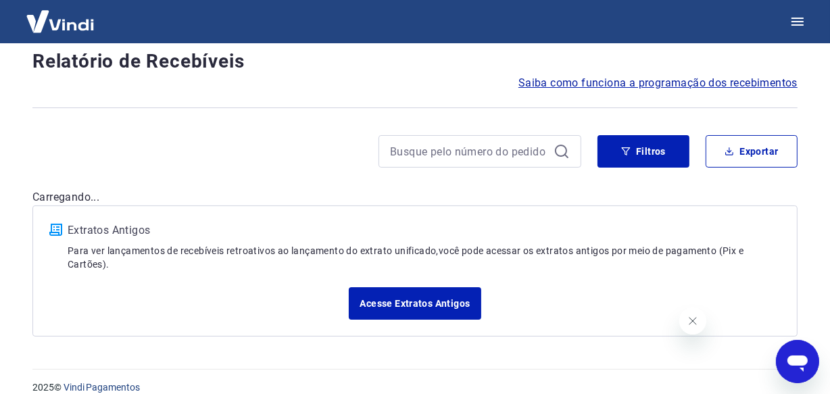
scroll to position [1196, 0]
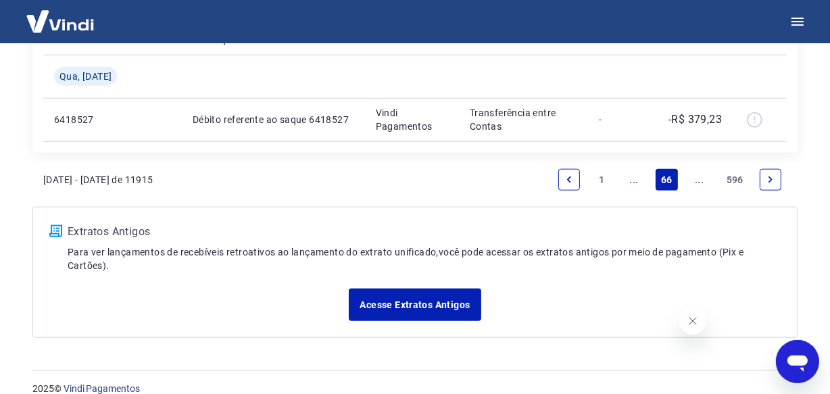
click at [770, 176] on icon "Next page" at bounding box center [770, 179] width 4 height 6
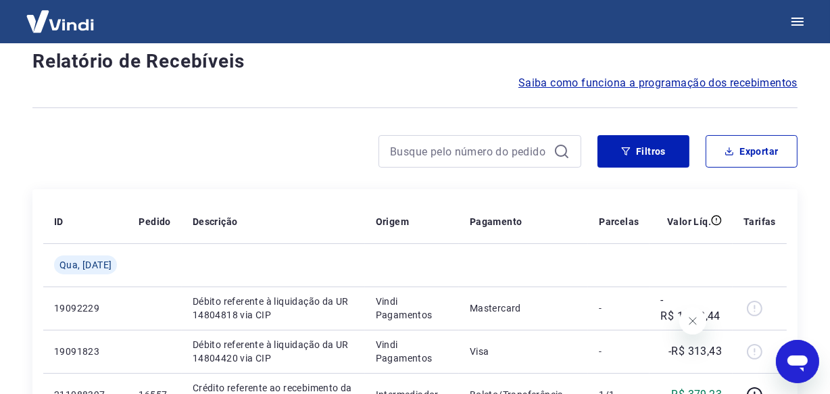
scroll to position [1154, 0]
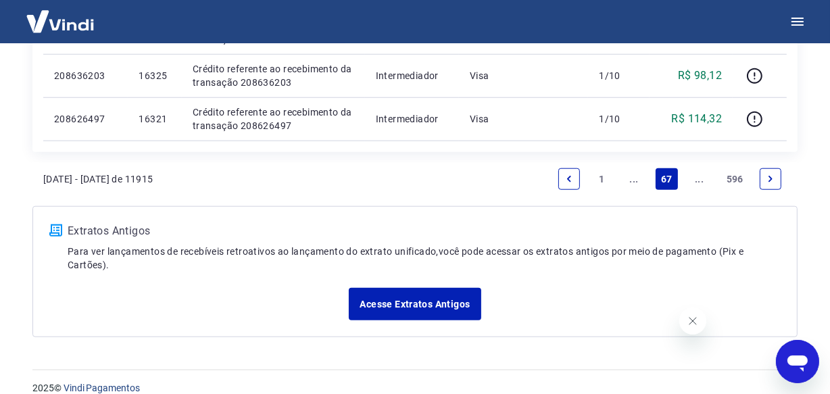
click at [770, 176] on icon "Next page" at bounding box center [770, 179] width 4 height 6
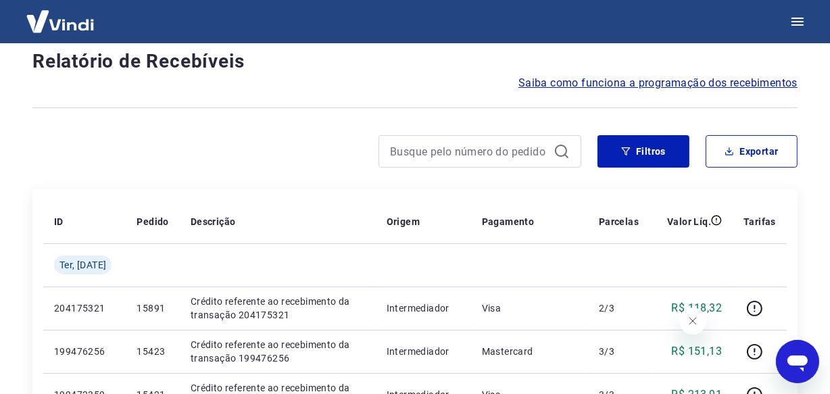
scroll to position [1154, 0]
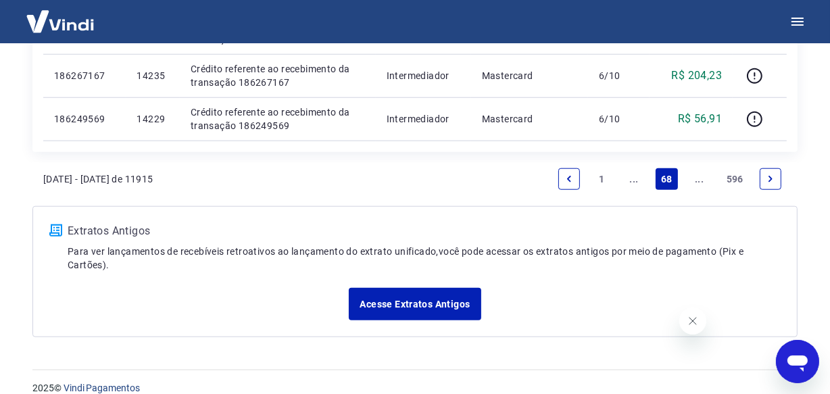
click at [770, 176] on icon "Next page" at bounding box center [770, 179] width 4 height 6
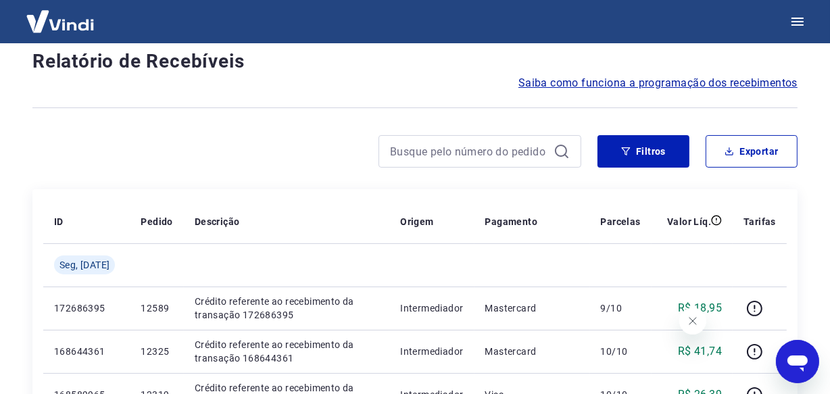
scroll to position [1196, 0]
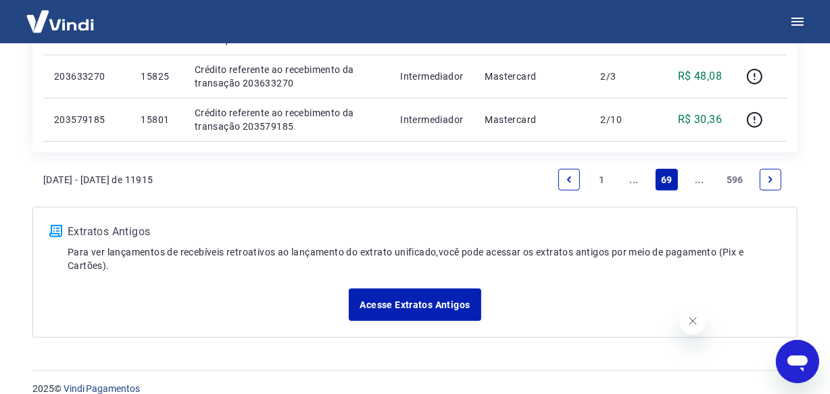
click at [770, 176] on icon "Next page" at bounding box center [770, 179] width 4 height 6
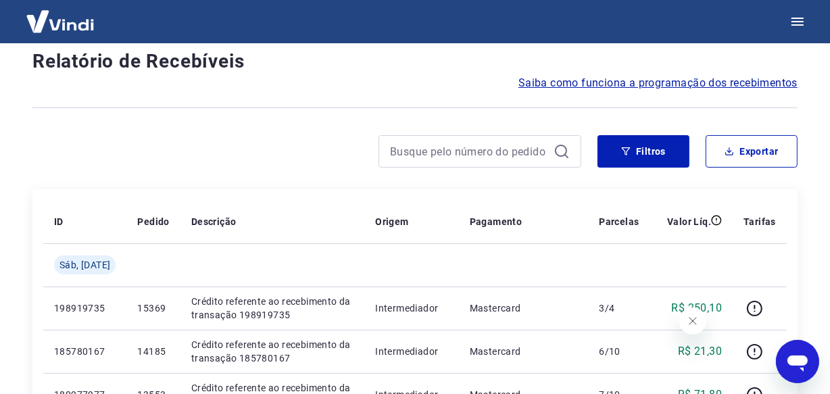
scroll to position [1196, 0]
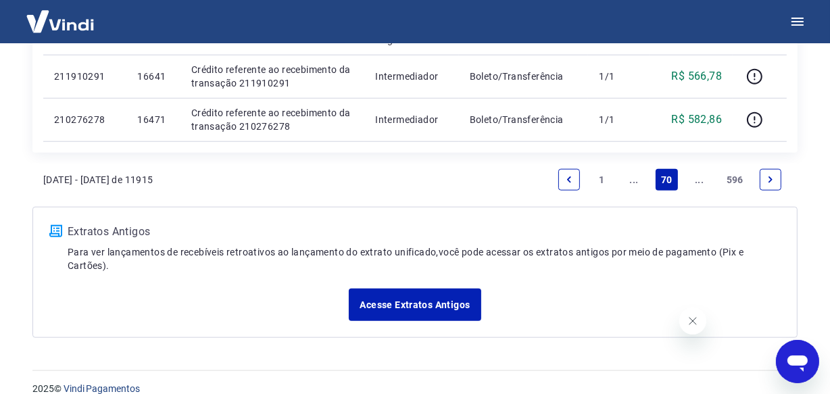
click at [770, 176] on icon "Next page" at bounding box center [770, 179] width 4 height 6
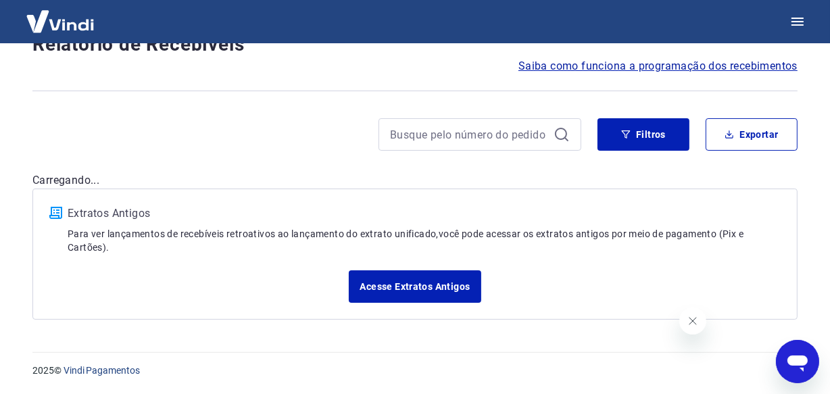
scroll to position [99, 0]
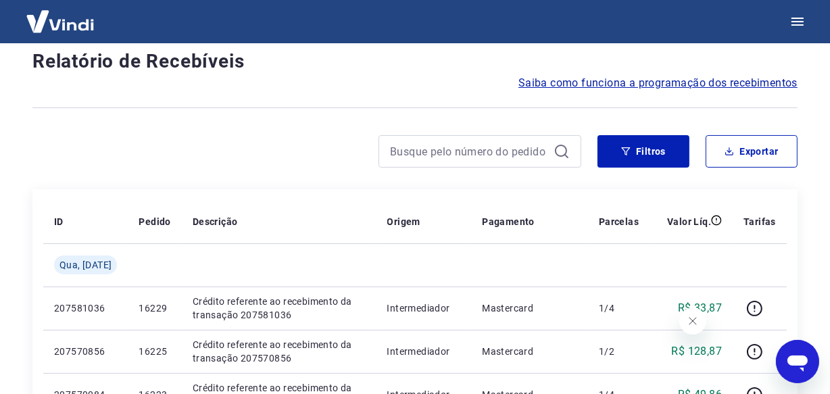
scroll to position [1154, 0]
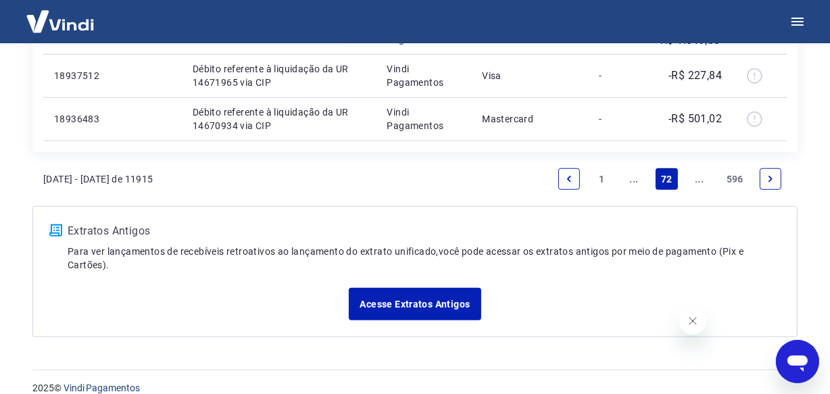
click at [782, 178] on li "Pagination" at bounding box center [770, 179] width 32 height 32
click at [772, 179] on icon "Next page" at bounding box center [770, 178] width 9 height 9
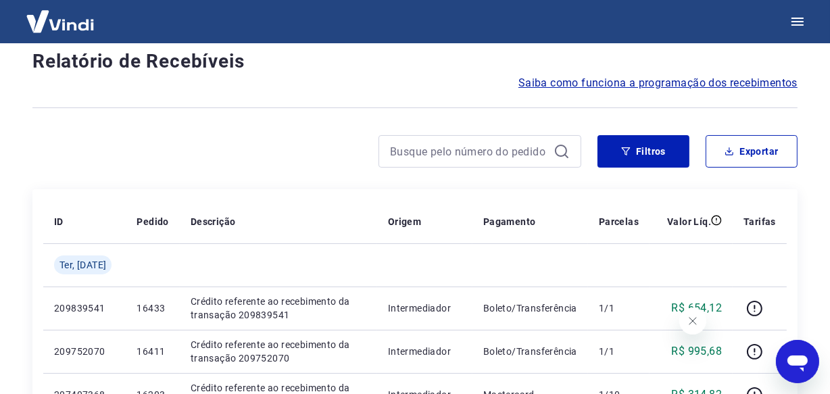
scroll to position [1154, 0]
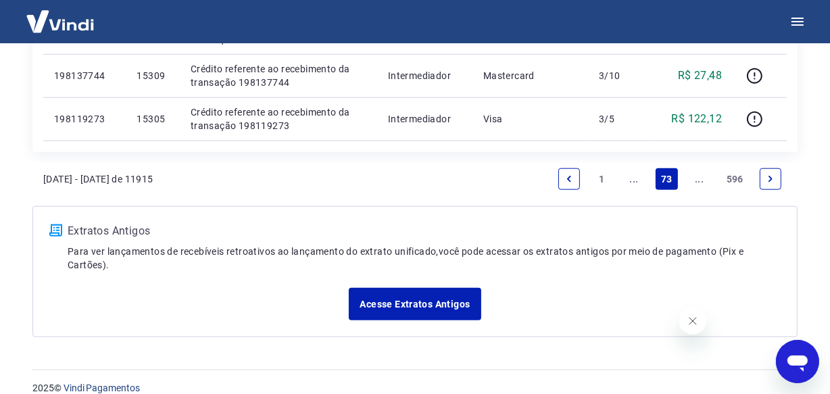
click at [772, 179] on icon "Next page" at bounding box center [770, 178] width 9 height 9
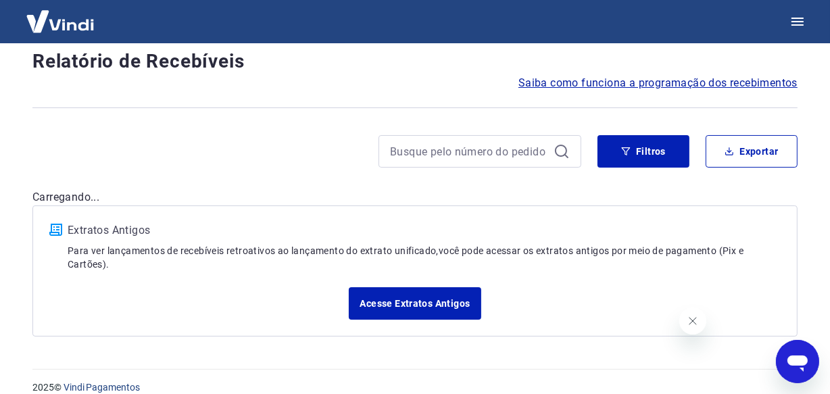
scroll to position [1196, 0]
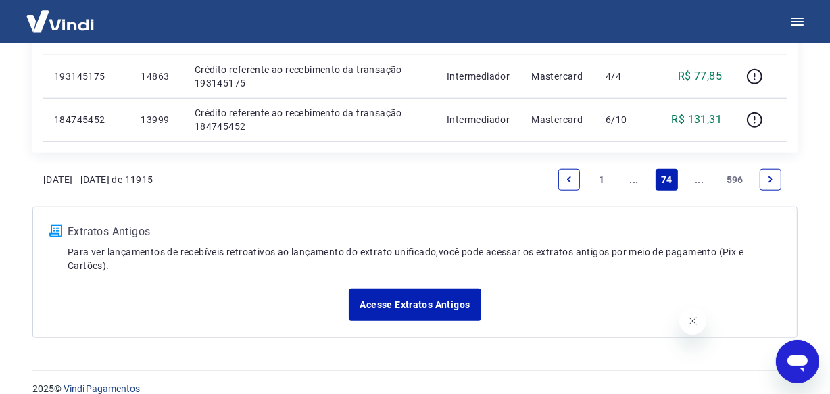
click at [772, 179] on icon "Next page" at bounding box center [770, 179] width 9 height 9
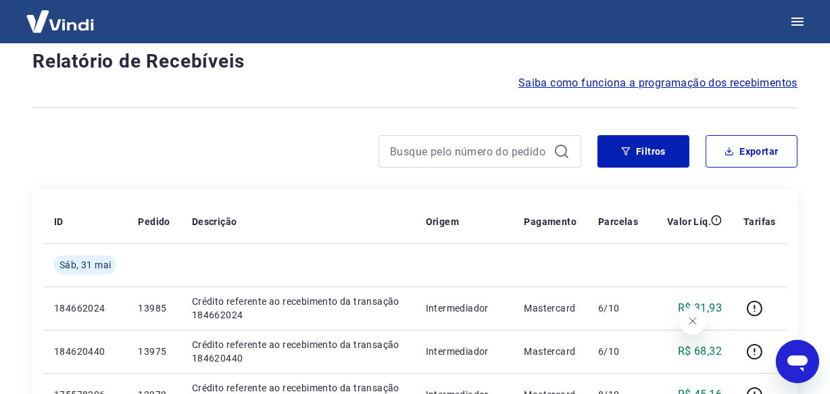
scroll to position [1196, 0]
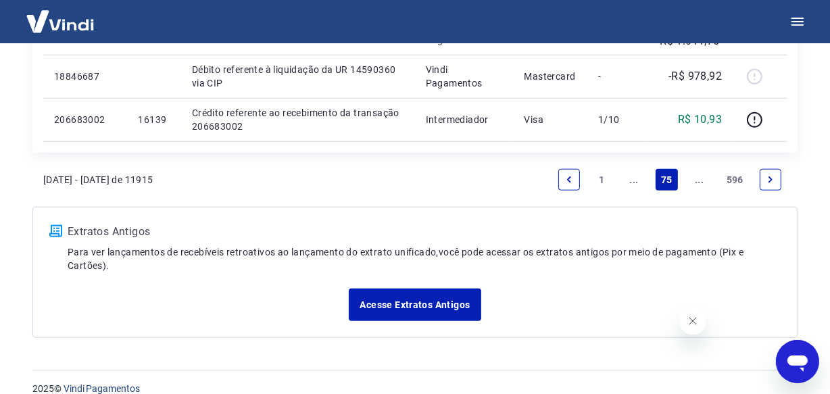
click at [772, 179] on icon "Next page" at bounding box center [770, 179] width 9 height 9
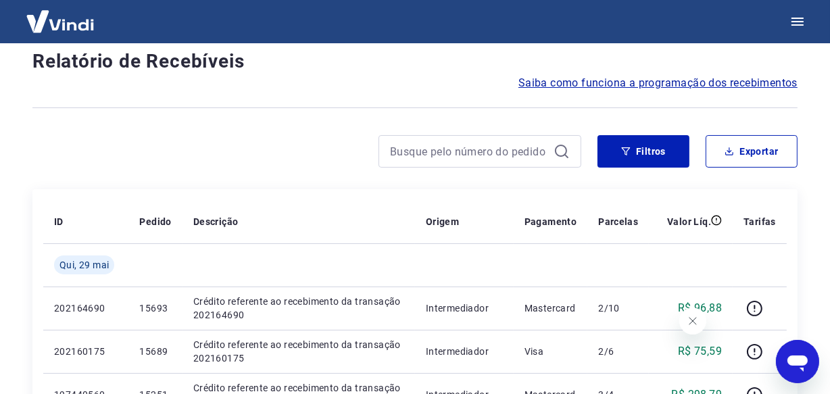
scroll to position [1154, 0]
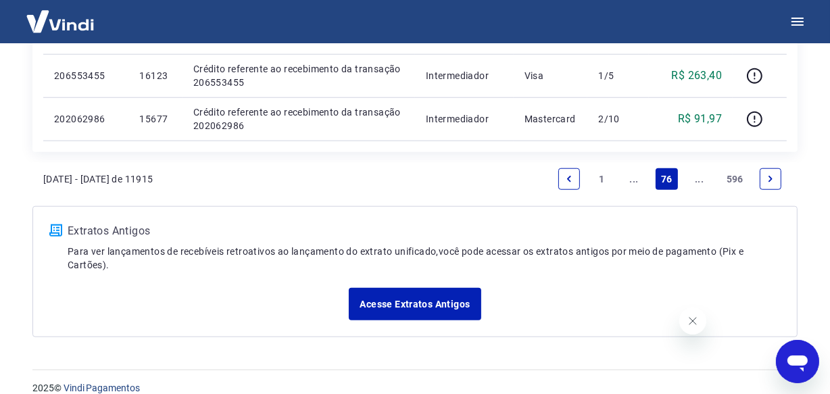
click at [770, 179] on icon "Next page" at bounding box center [770, 178] width 9 height 9
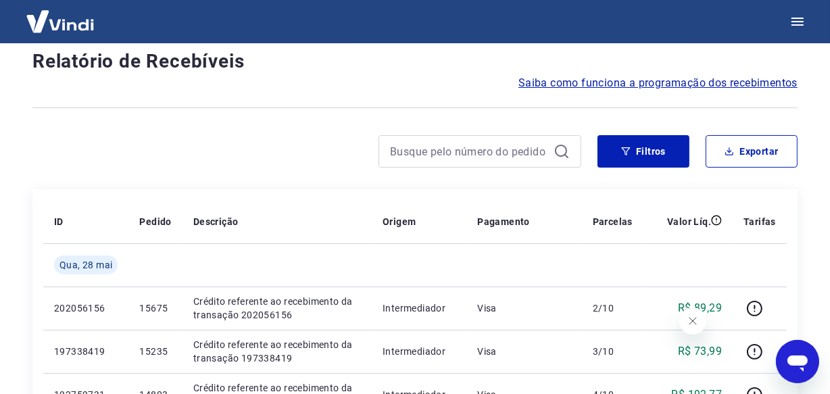
scroll to position [1154, 0]
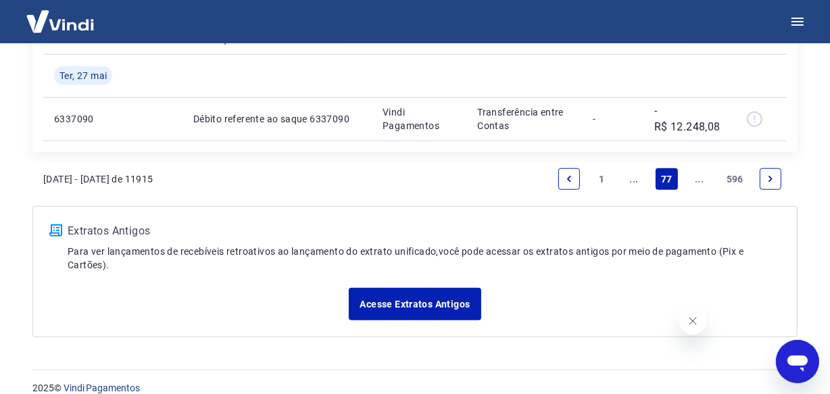
click at [770, 179] on icon "Next page" at bounding box center [770, 179] width 4 height 6
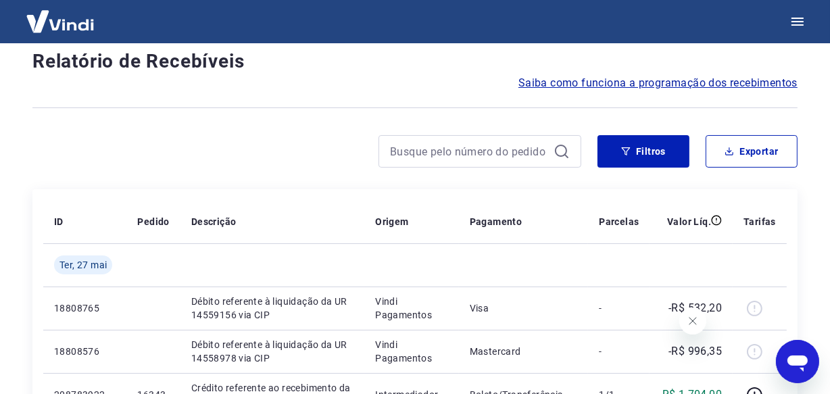
scroll to position [1154, 0]
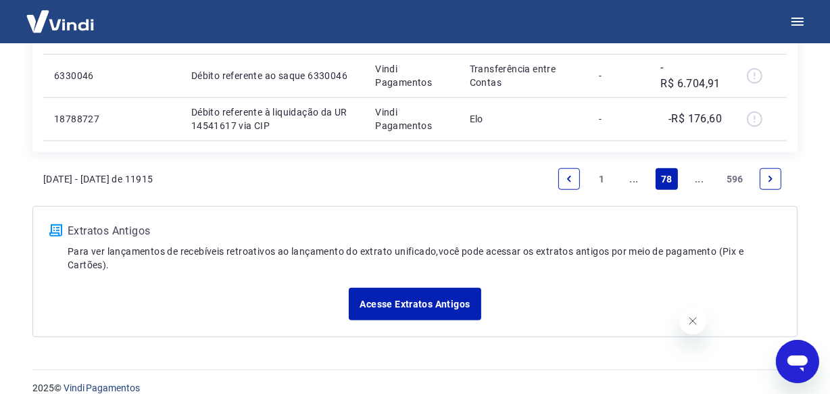
click at [768, 179] on icon "Next page" at bounding box center [770, 178] width 9 height 9
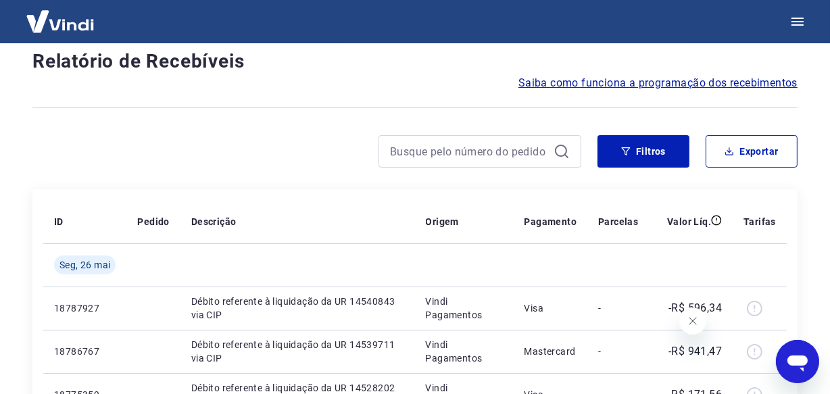
scroll to position [1110, 0]
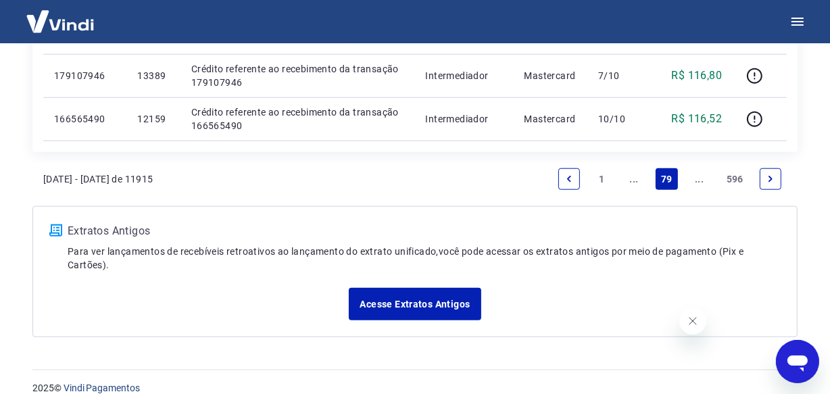
click at [768, 179] on icon "Next page" at bounding box center [770, 178] width 9 height 9
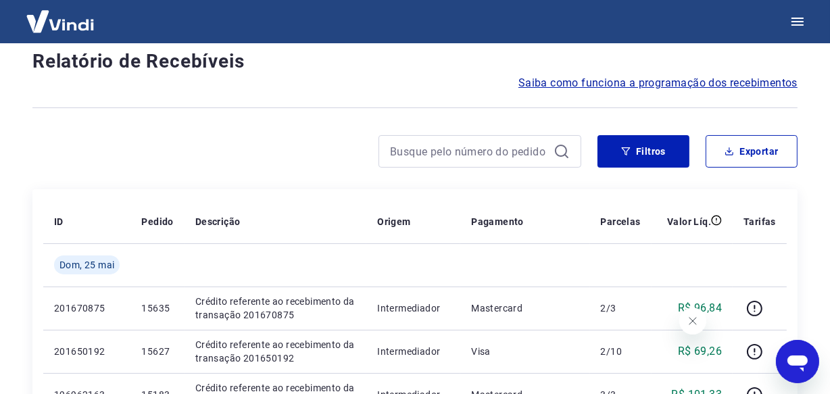
scroll to position [1196, 0]
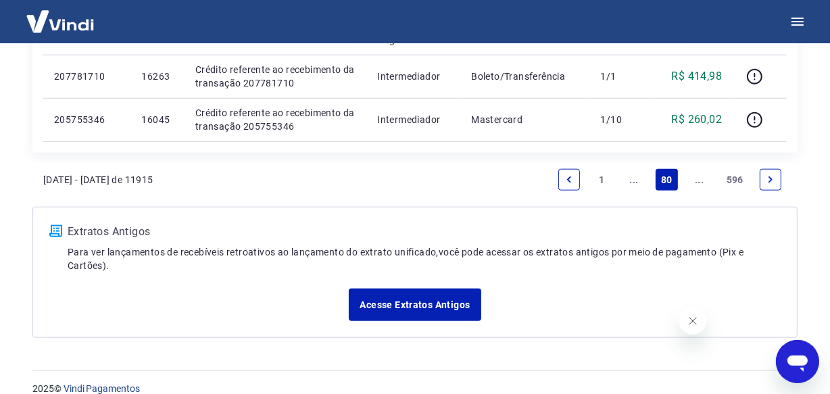
click at [768, 179] on icon "Next page" at bounding box center [770, 179] width 9 height 9
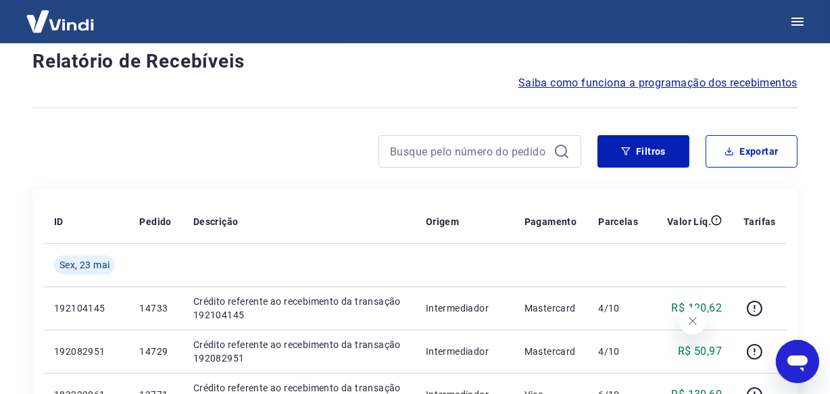
scroll to position [1196, 0]
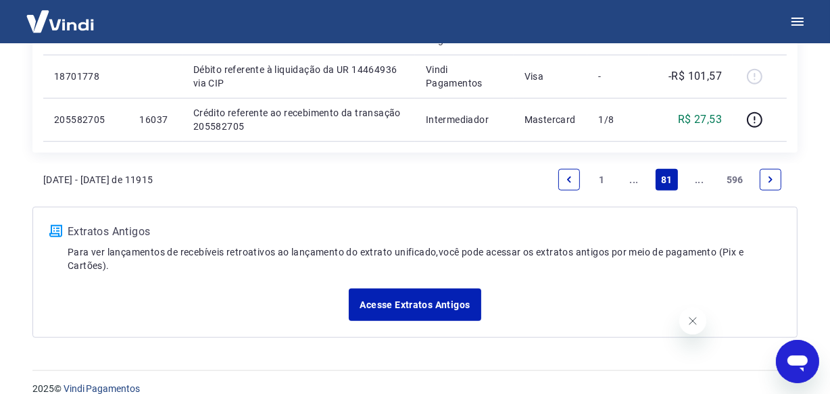
click at [768, 179] on icon "Next page" at bounding box center [770, 179] width 9 height 9
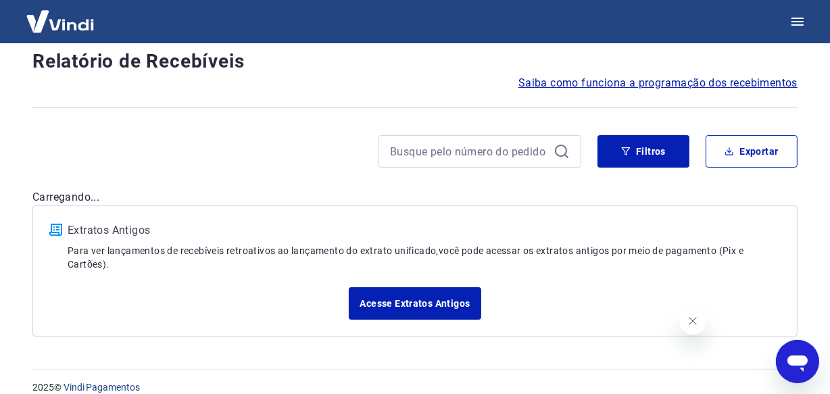
scroll to position [1154, 0]
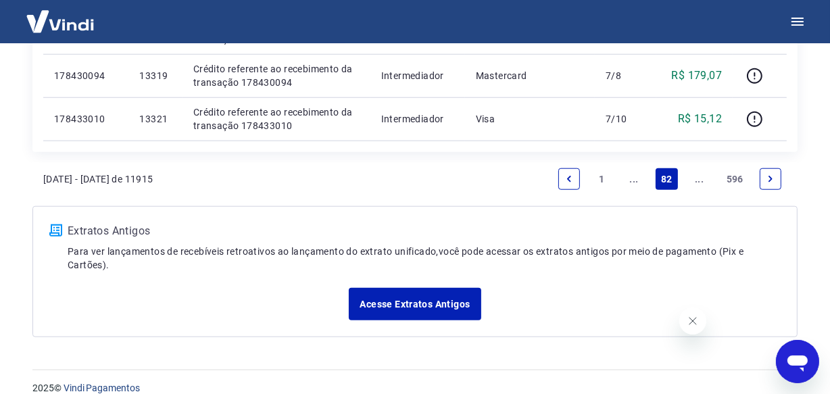
click at [768, 179] on icon "Next page" at bounding box center [770, 178] width 9 height 9
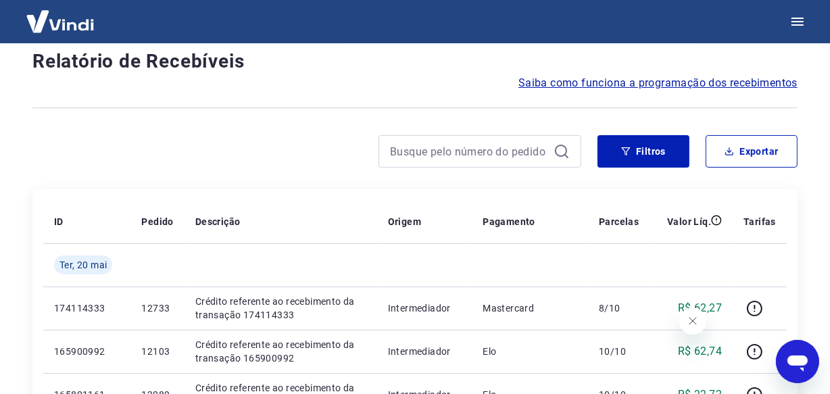
scroll to position [1196, 0]
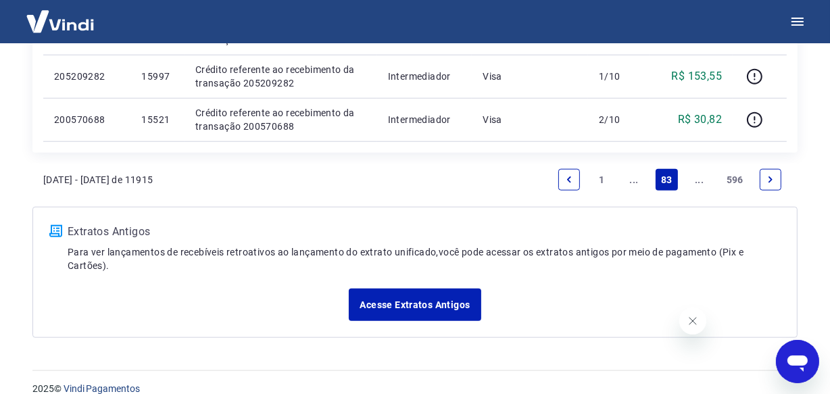
click at [772, 176] on icon "Next page" at bounding box center [770, 179] width 9 height 9
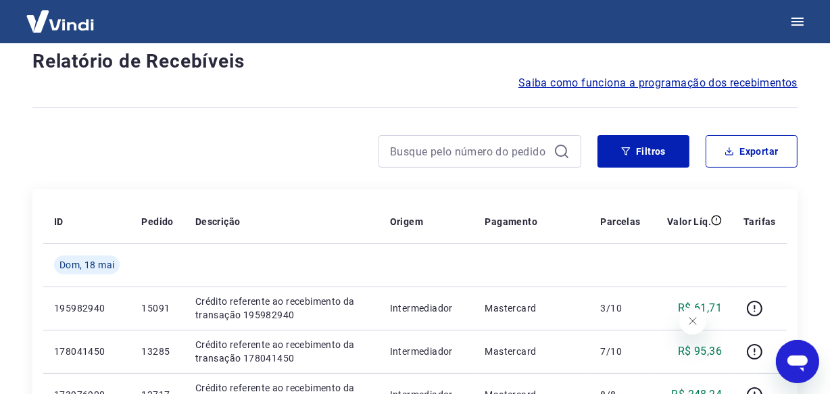
scroll to position [1196, 0]
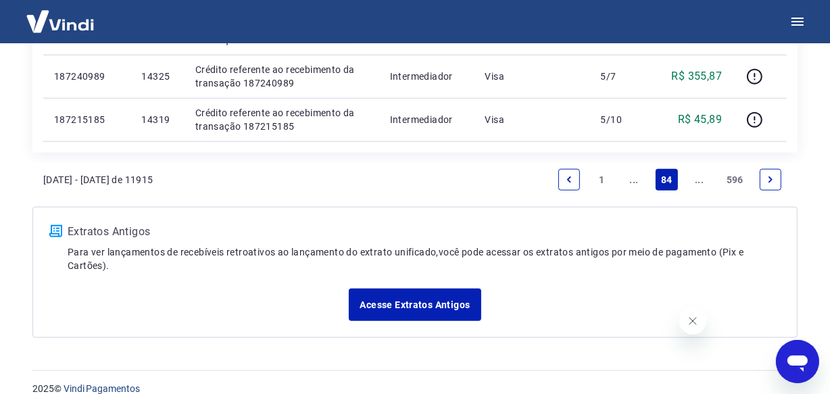
click at [764, 177] on link "Next page" at bounding box center [771, 180] width 22 height 22
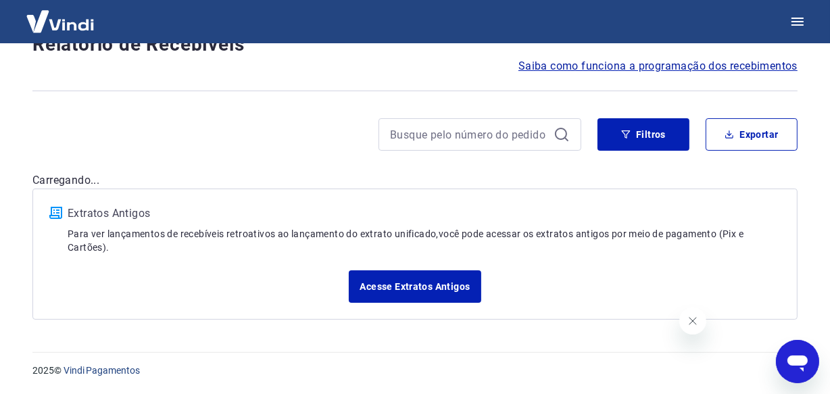
scroll to position [99, 0]
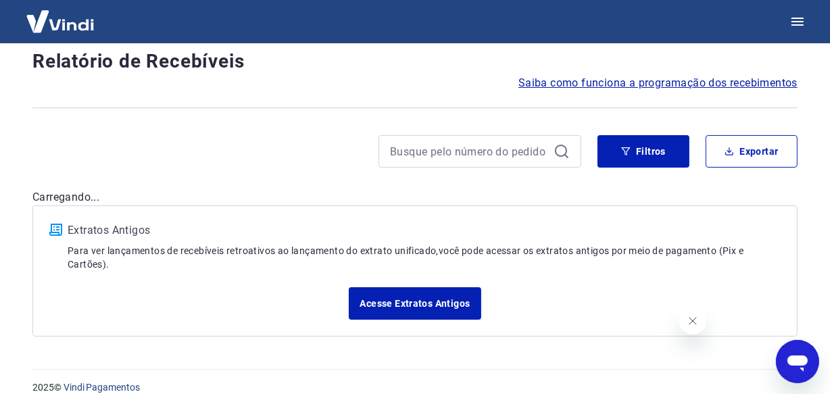
click at [768, 179] on div "Após o envio das liquidações aparecerem no Relatório de Recebíveis, elas podem …" at bounding box center [414, 148] width 797 height 409
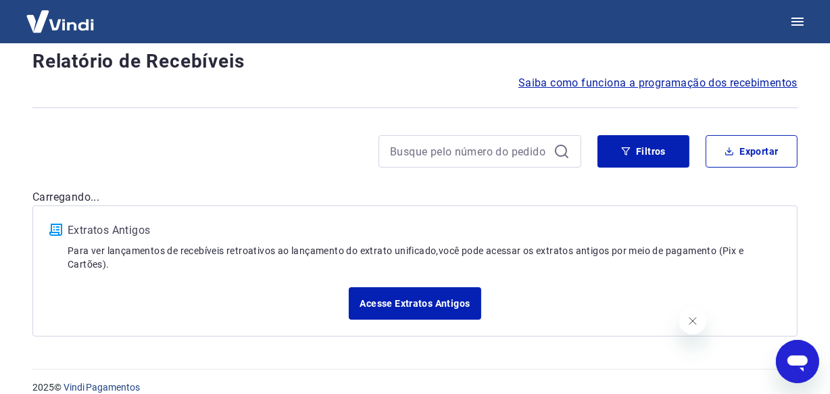
scroll to position [1154, 0]
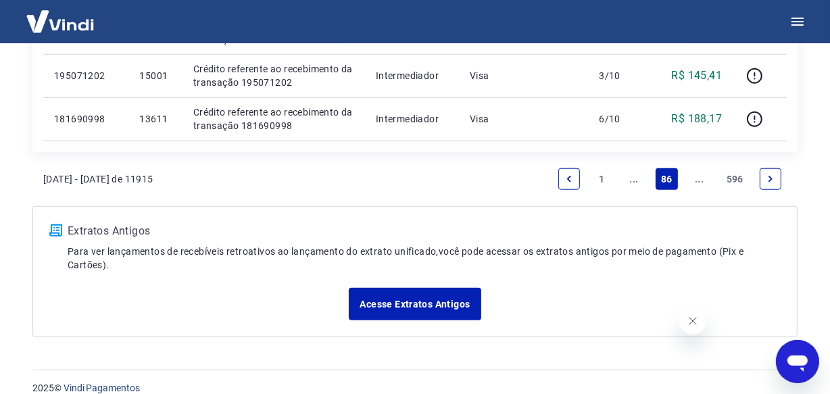
click at [766, 178] on icon "Next page" at bounding box center [770, 178] width 9 height 9
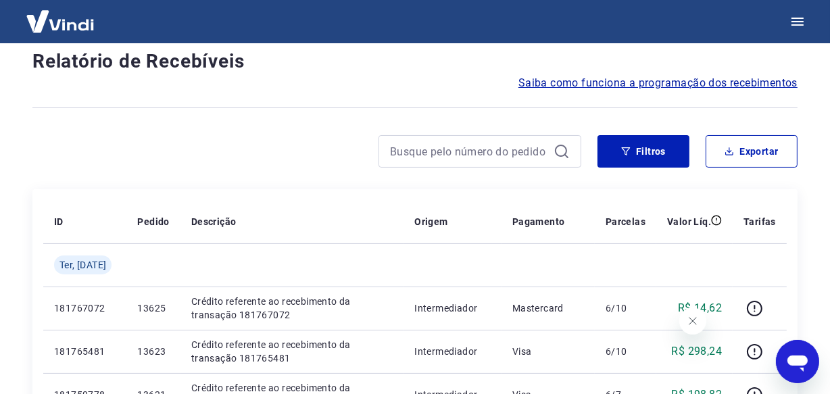
scroll to position [1196, 0]
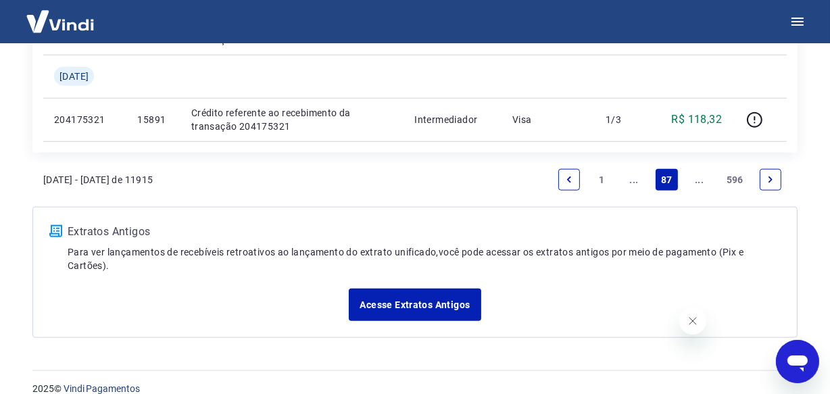
click at [764, 177] on link "Next page" at bounding box center [771, 180] width 22 height 22
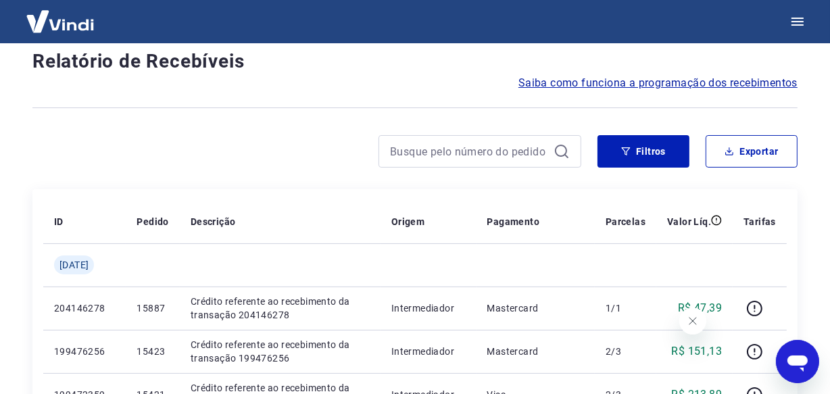
scroll to position [1196, 0]
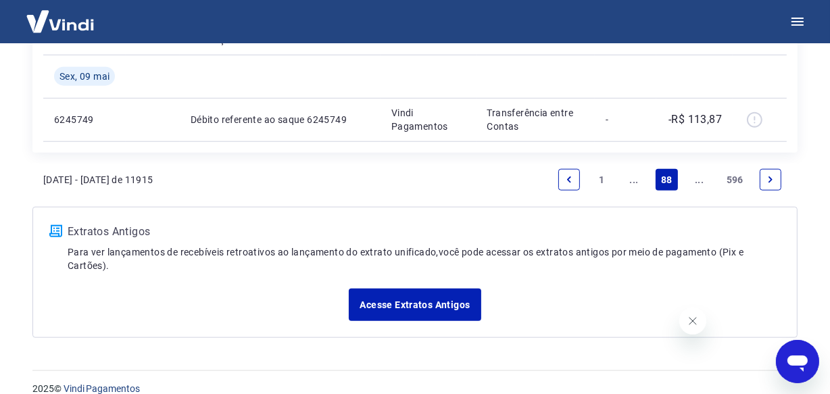
click at [766, 178] on icon "Next page" at bounding box center [770, 179] width 9 height 9
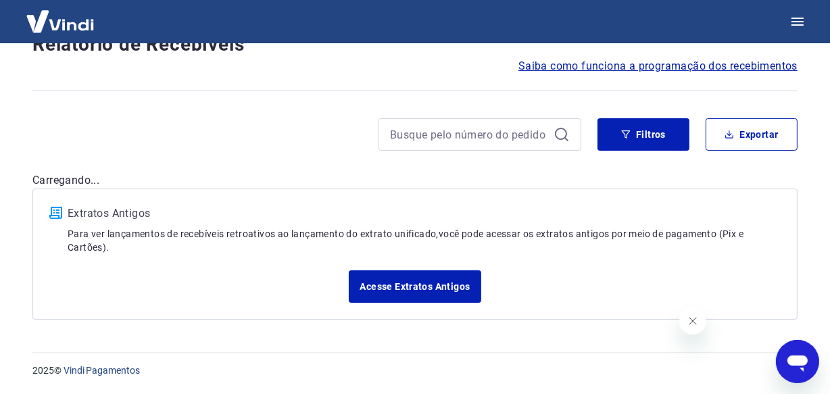
scroll to position [99, 0]
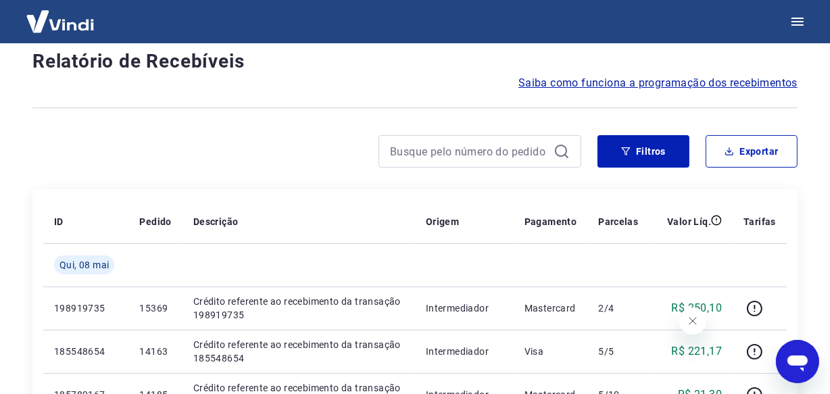
scroll to position [1196, 0]
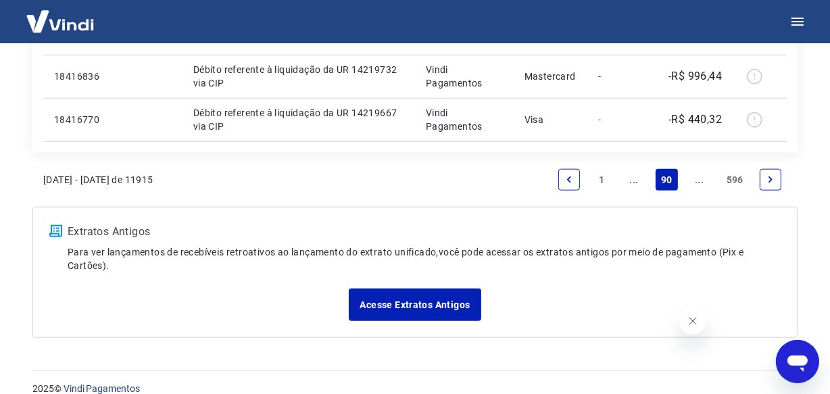
click at [766, 178] on icon "Next page" at bounding box center [770, 179] width 9 height 9
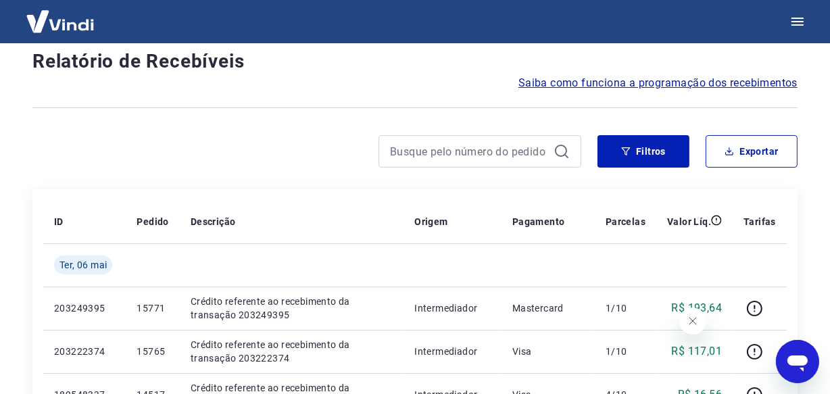
scroll to position [1154, 0]
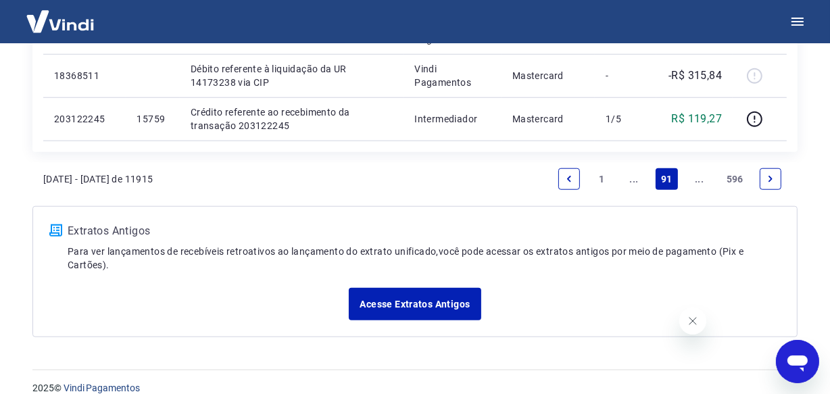
click at [766, 178] on icon "Next page" at bounding box center [770, 178] width 9 height 9
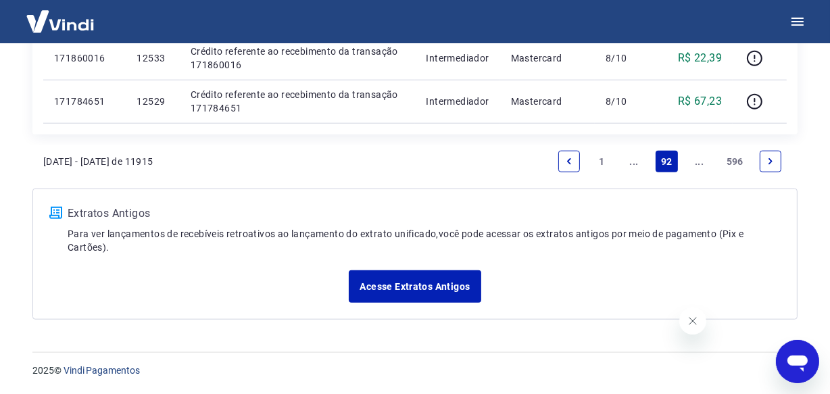
scroll to position [1154, 0]
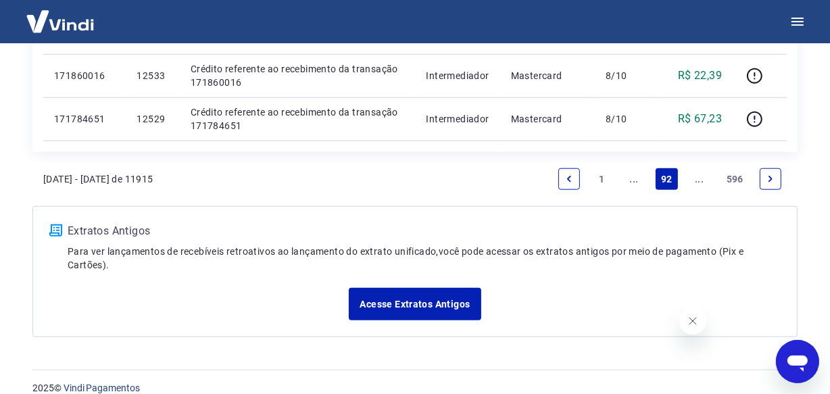
click at [778, 175] on link "Next page" at bounding box center [771, 179] width 22 height 22
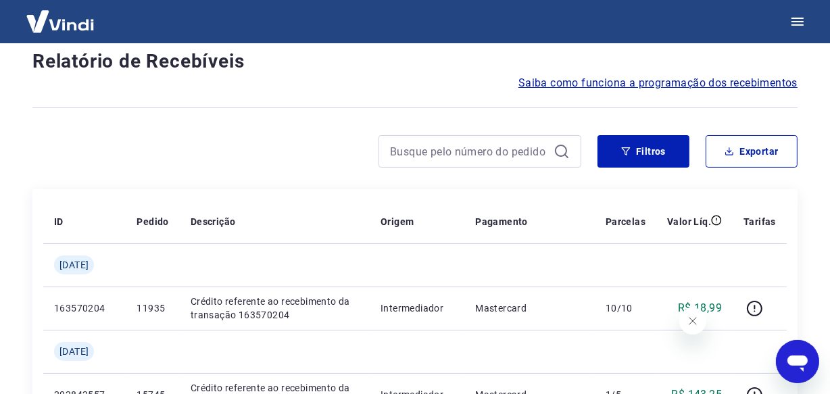
scroll to position [1196, 0]
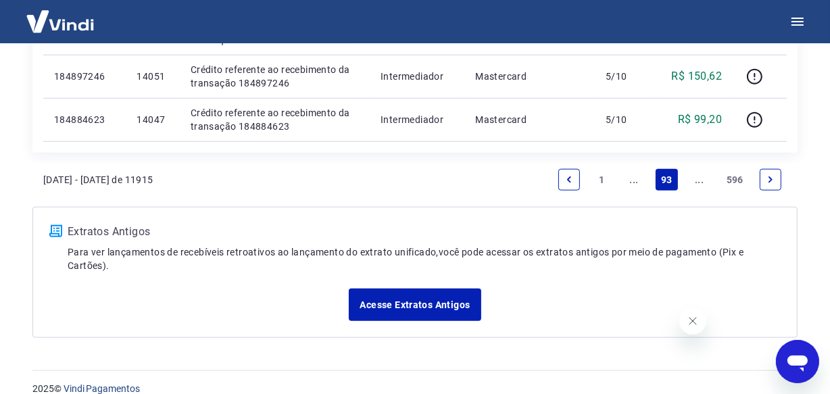
click at [780, 179] on link "Next page" at bounding box center [771, 180] width 22 height 22
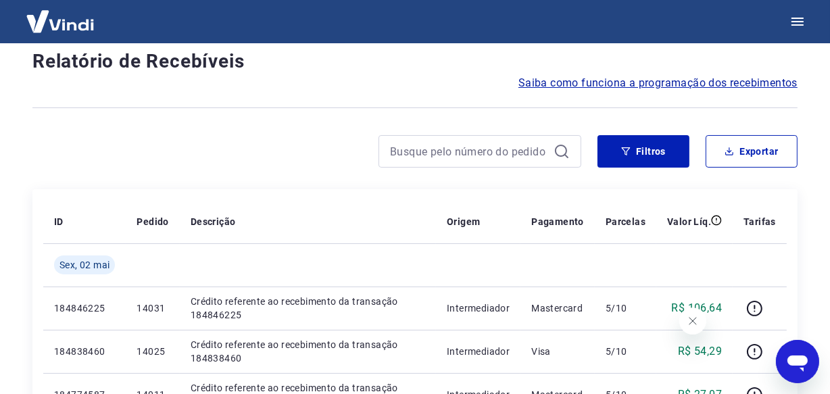
scroll to position [1154, 0]
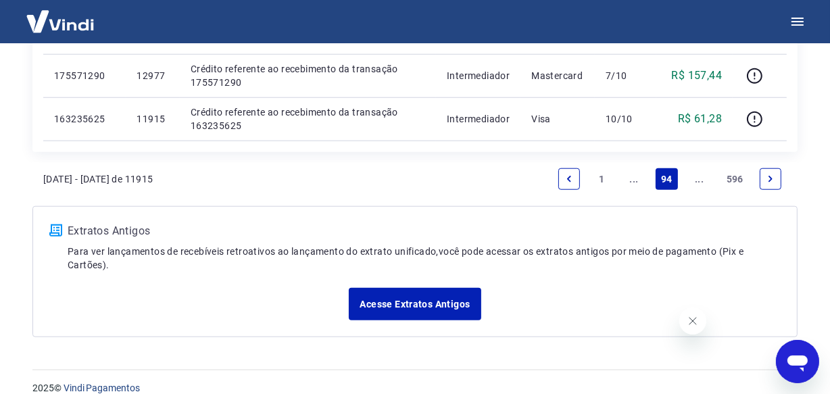
click at [776, 177] on link "Next page" at bounding box center [771, 179] width 22 height 22
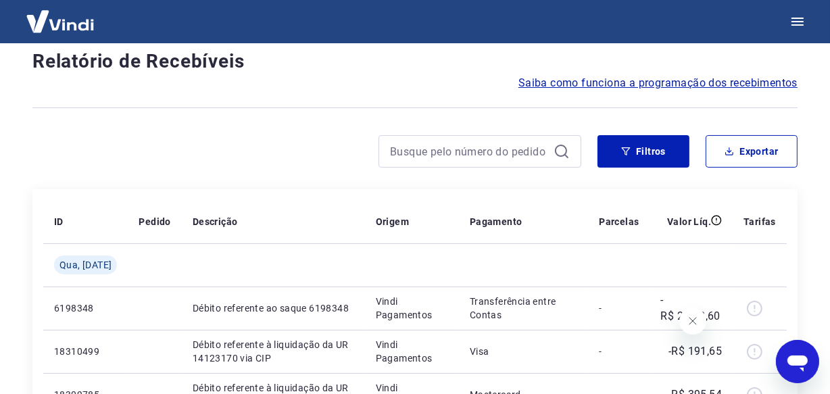
scroll to position [1154, 0]
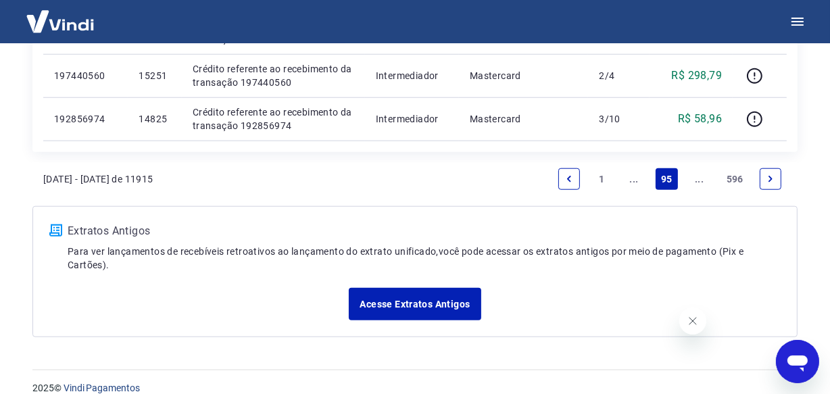
click at [776, 177] on link "Next page" at bounding box center [771, 179] width 22 height 22
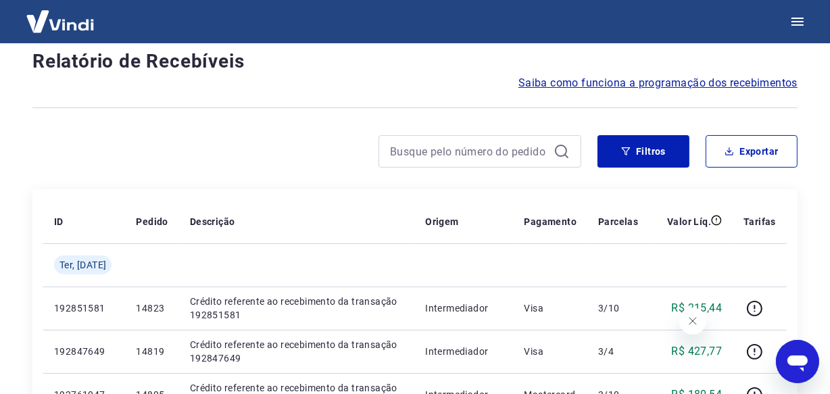
scroll to position [1154, 0]
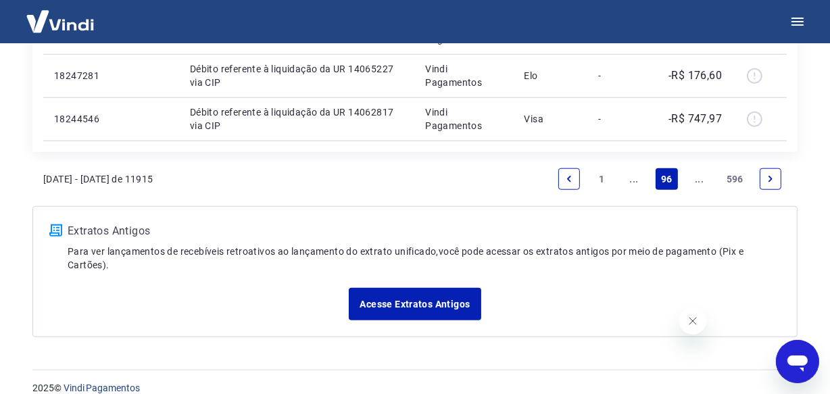
click at [776, 177] on link "Next page" at bounding box center [771, 179] width 22 height 22
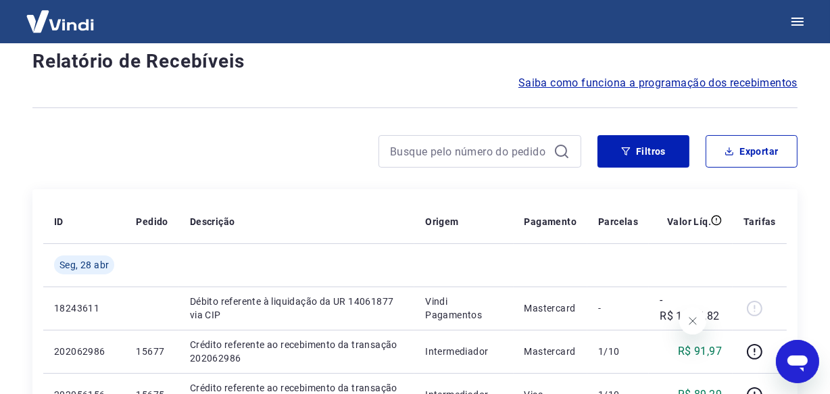
scroll to position [1110, 0]
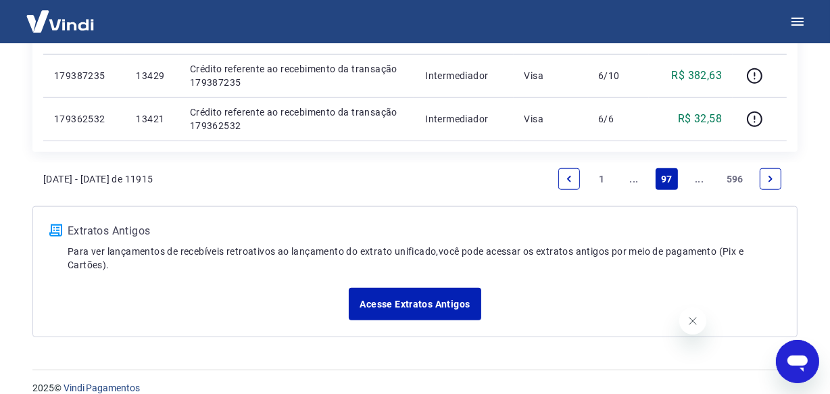
click at [777, 178] on link "Next page" at bounding box center [771, 179] width 22 height 22
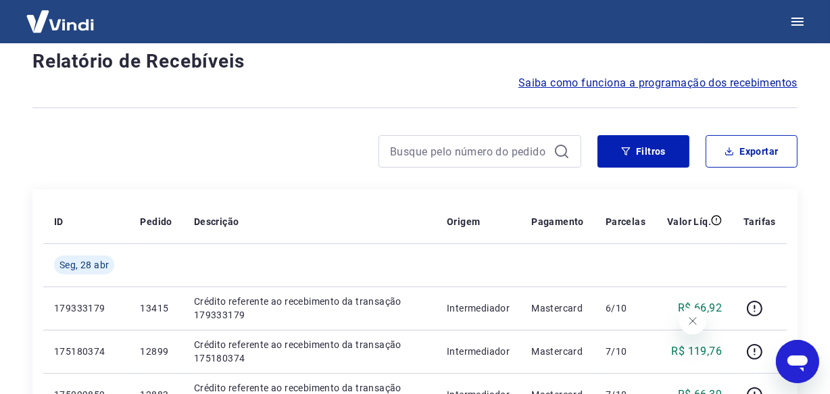
scroll to position [1196, 0]
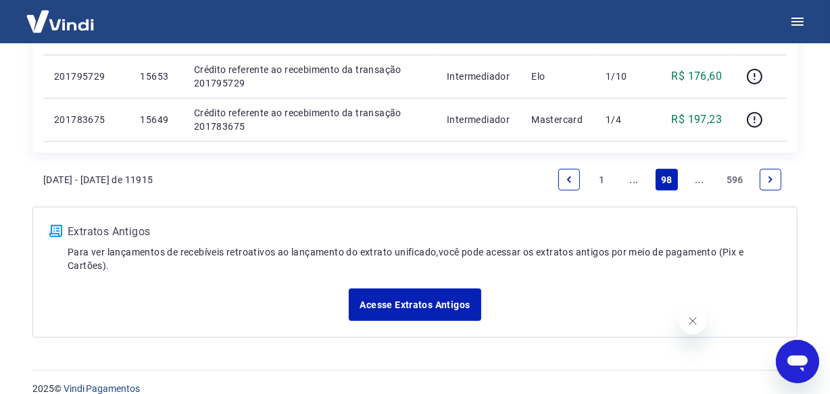
click at [779, 179] on link "Next page" at bounding box center [771, 180] width 22 height 22
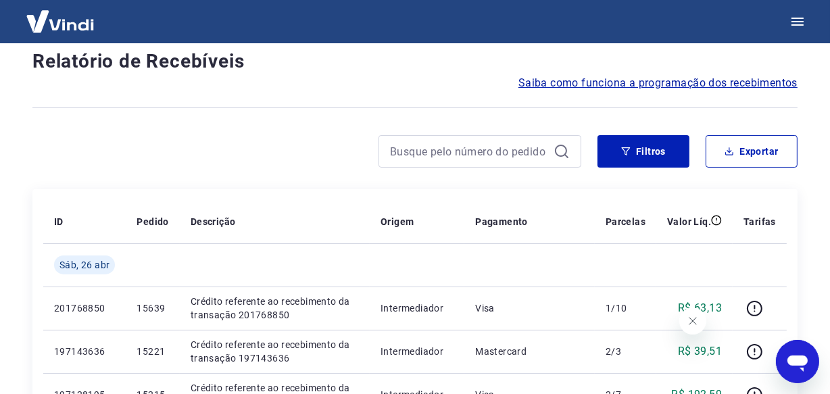
scroll to position [1154, 0]
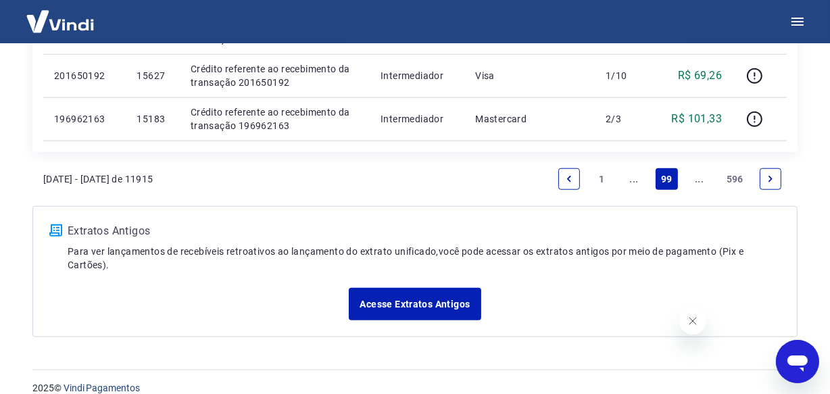
click at [774, 181] on icon "Next page" at bounding box center [770, 178] width 9 height 9
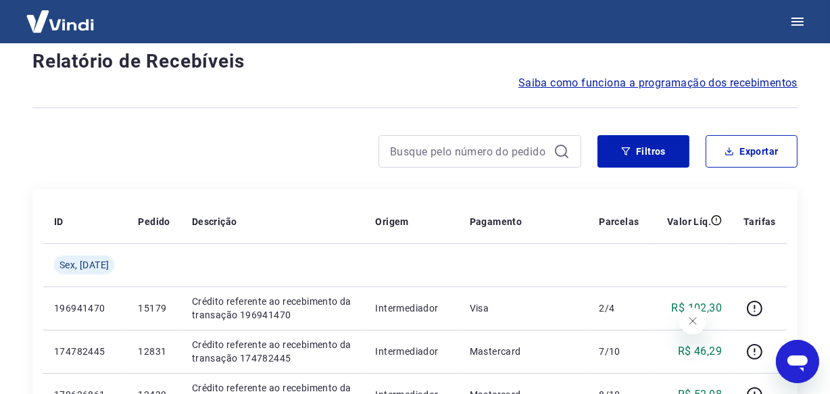
scroll to position [1196, 0]
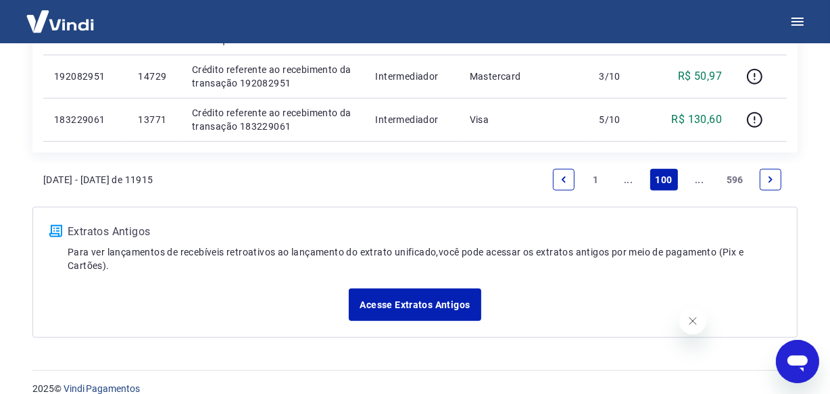
click at [766, 176] on icon "Next page" at bounding box center [770, 179] width 9 height 9
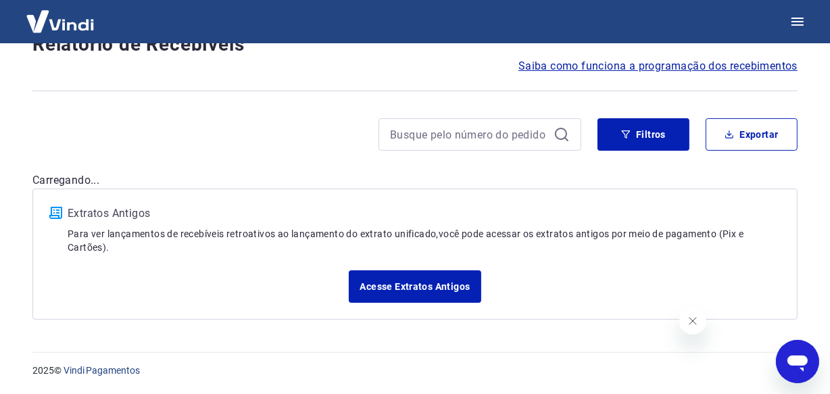
scroll to position [99, 0]
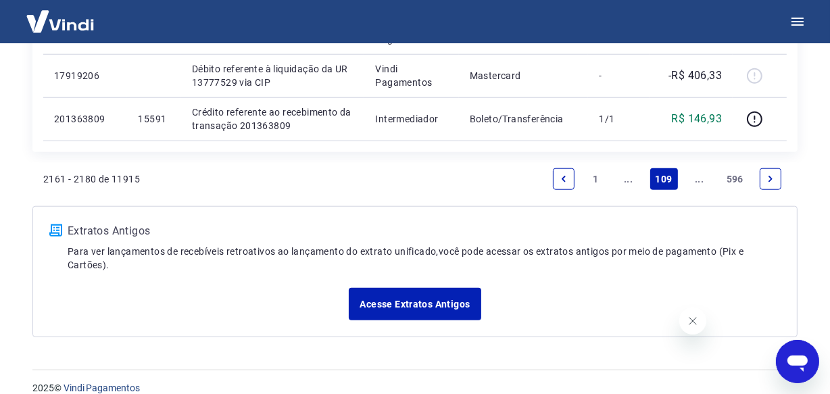
scroll to position [1154, 0]
click at [773, 176] on icon "Next page" at bounding box center [770, 178] width 9 height 9
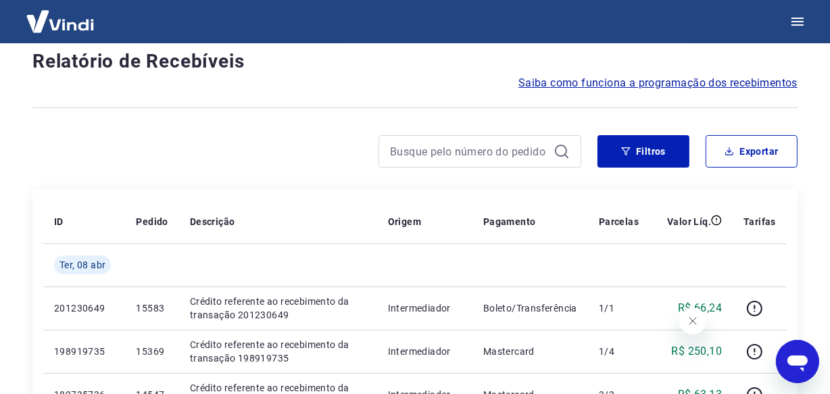
scroll to position [1154, 0]
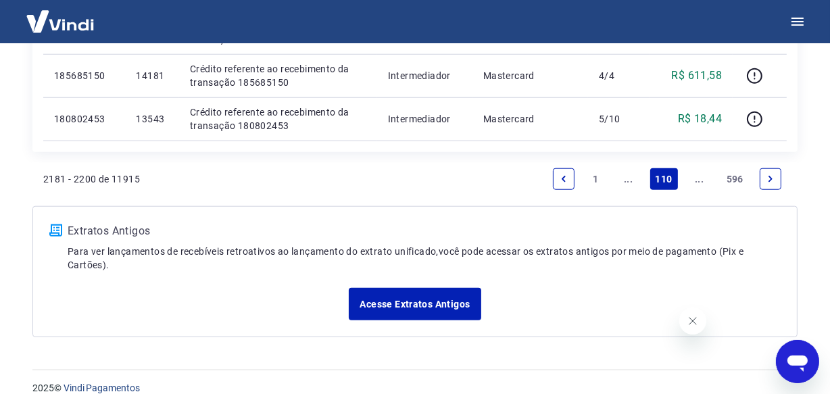
click at [773, 176] on icon "Next page" at bounding box center [770, 178] width 9 height 9
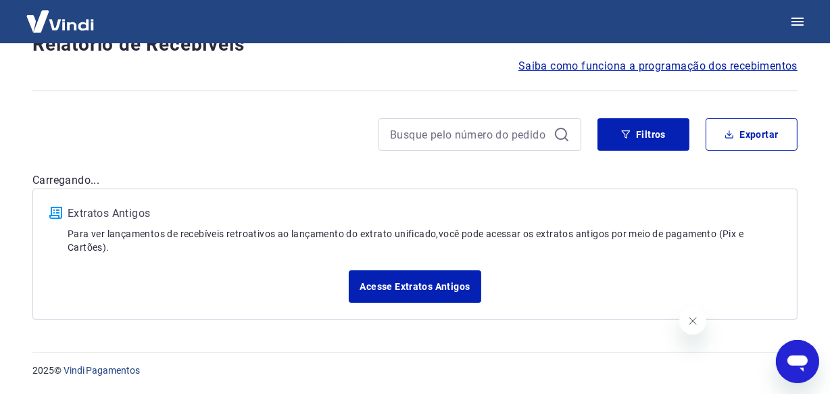
scroll to position [99, 0]
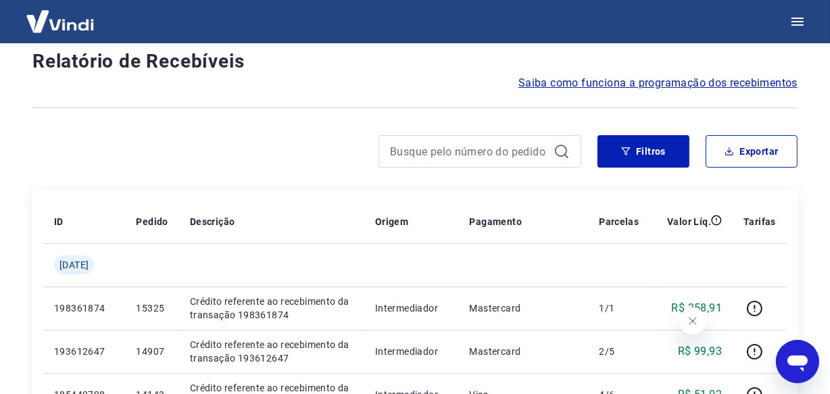
scroll to position [1154, 0]
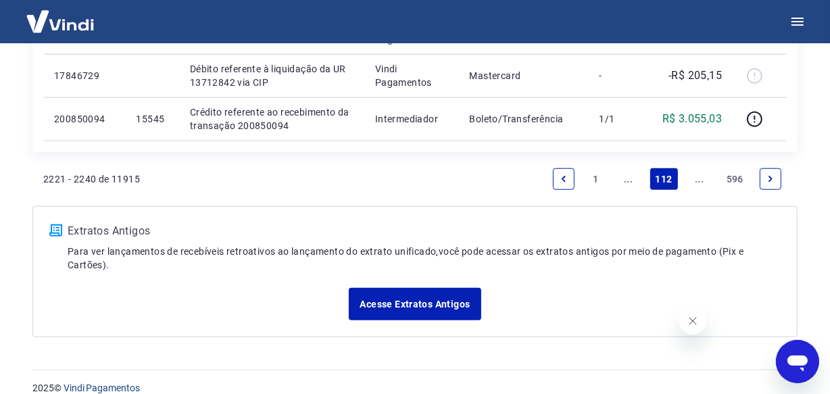
click at [773, 176] on icon "Next page" at bounding box center [770, 178] width 9 height 9
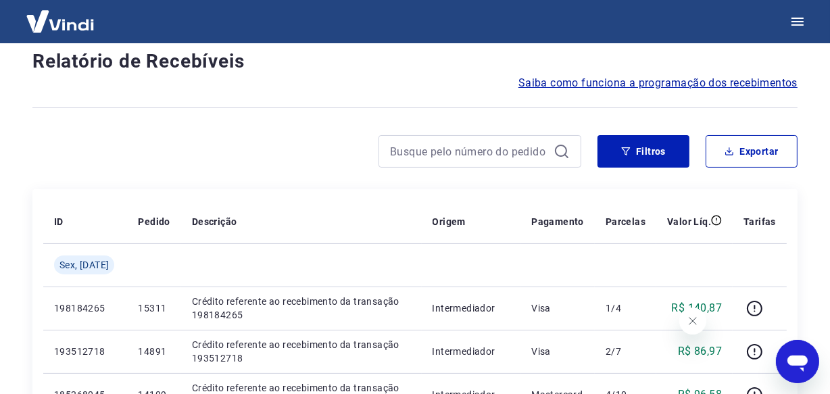
scroll to position [1196, 0]
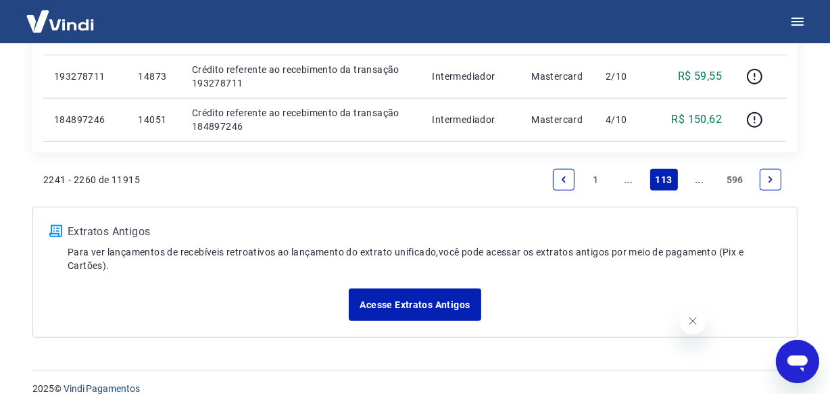
click at [773, 176] on icon "Next page" at bounding box center [770, 179] width 9 height 9
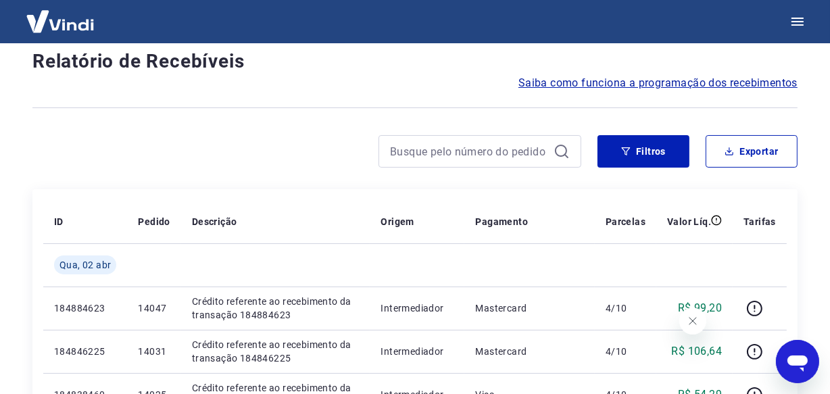
scroll to position [1154, 0]
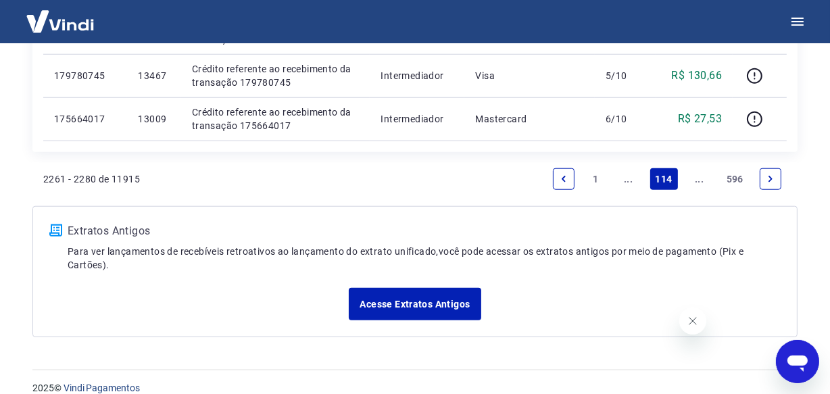
click at [773, 176] on icon "Next page" at bounding box center [770, 178] width 9 height 9
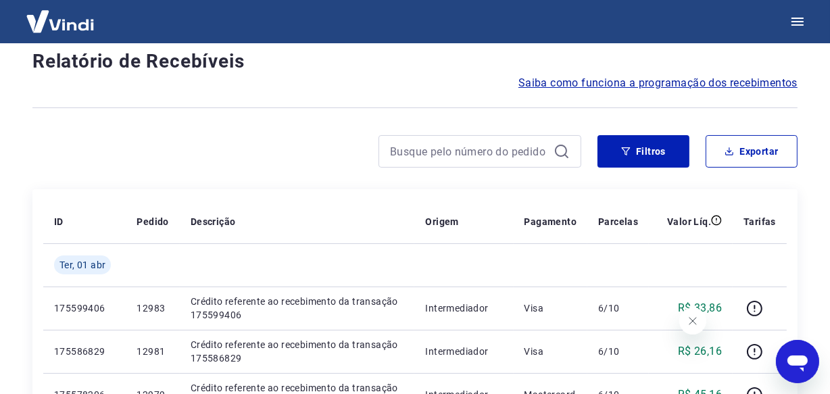
scroll to position [1154, 0]
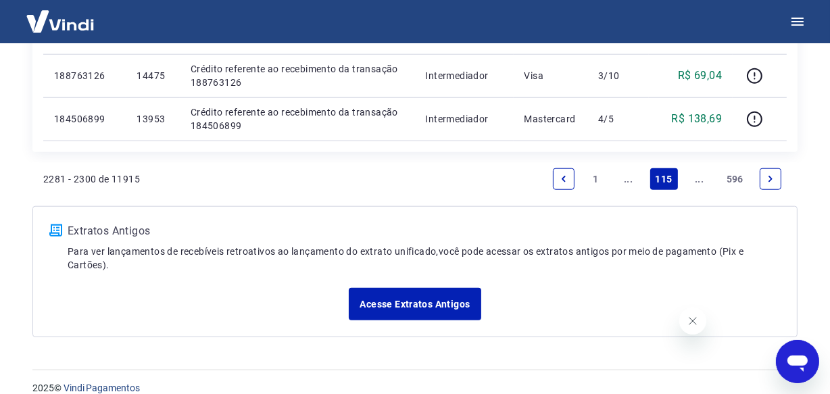
click at [773, 176] on icon "Next page" at bounding box center [770, 178] width 9 height 9
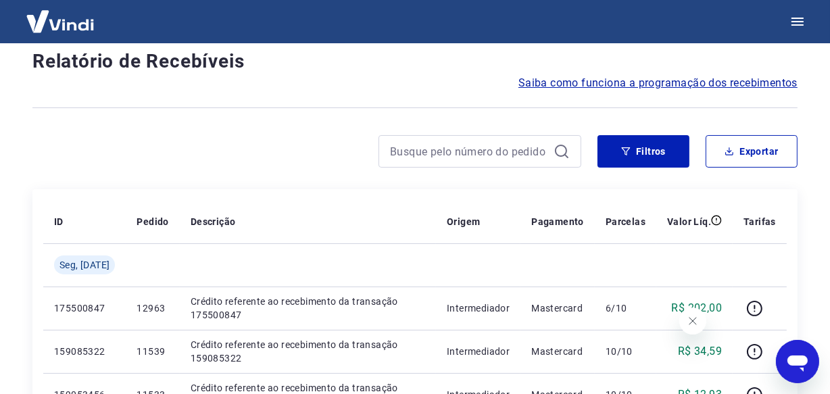
scroll to position [1154, 0]
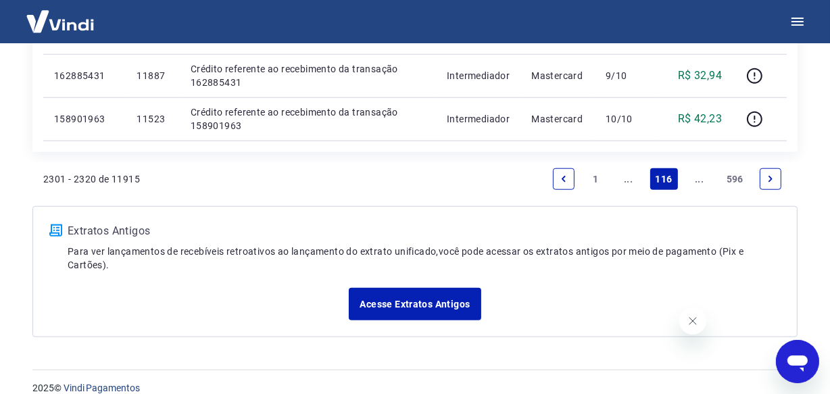
click at [773, 176] on icon "Next page" at bounding box center [770, 178] width 9 height 9
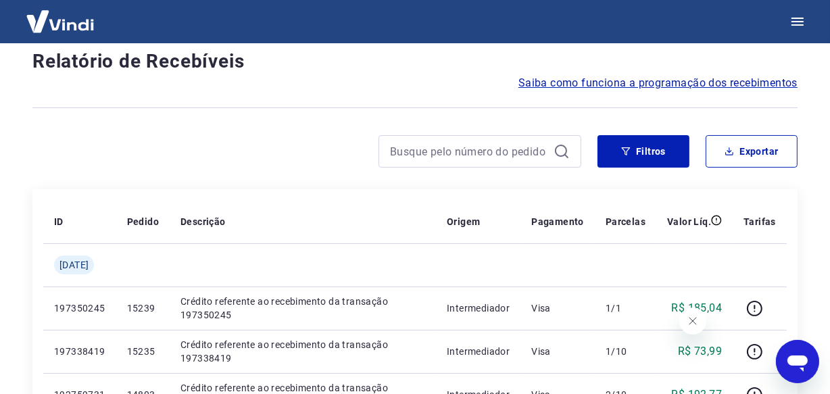
scroll to position [1110, 0]
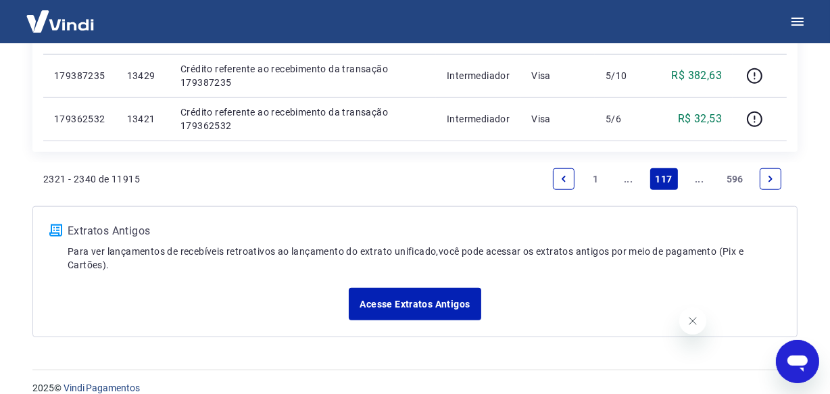
click at [773, 176] on icon "Next page" at bounding box center [770, 178] width 9 height 9
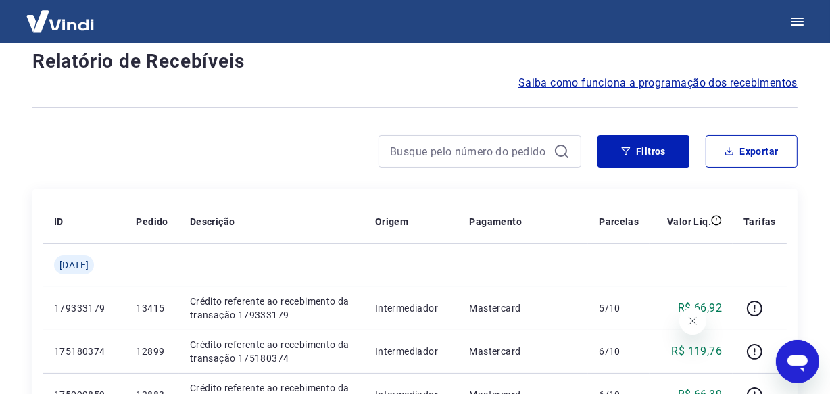
scroll to position [1154, 0]
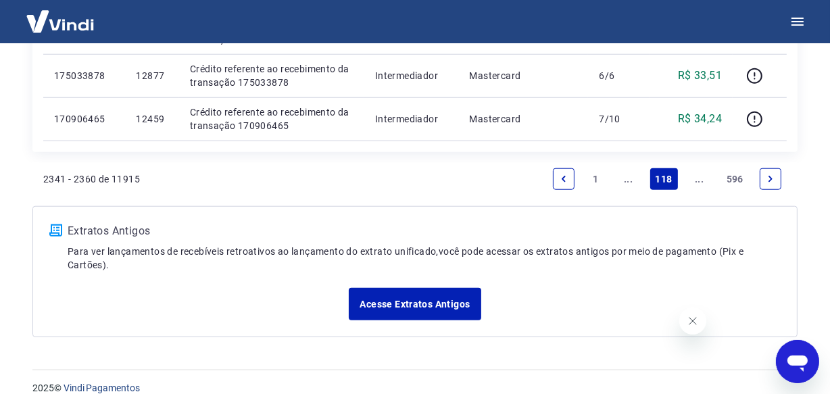
click at [773, 175] on icon "Next page" at bounding box center [770, 178] width 9 height 9
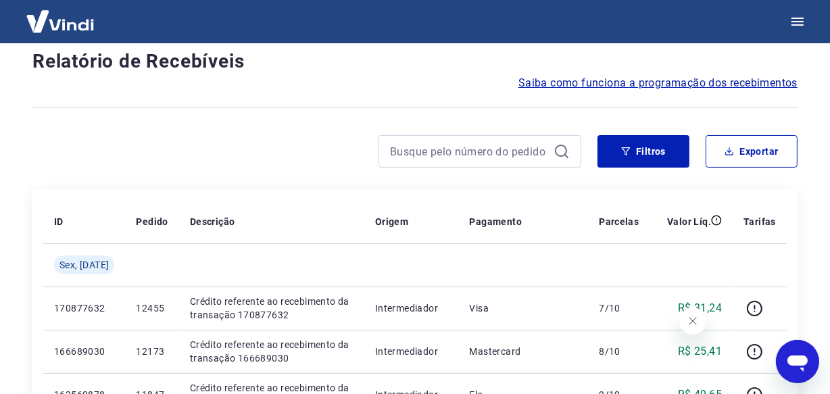
scroll to position [1154, 0]
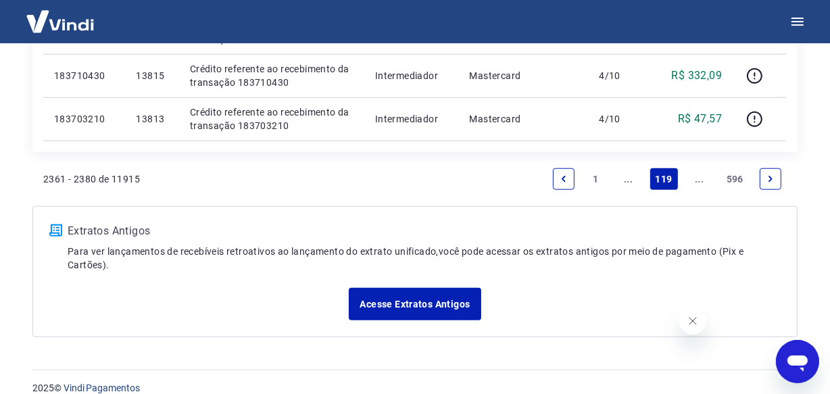
click at [773, 175] on icon "Next page" at bounding box center [770, 178] width 9 height 9
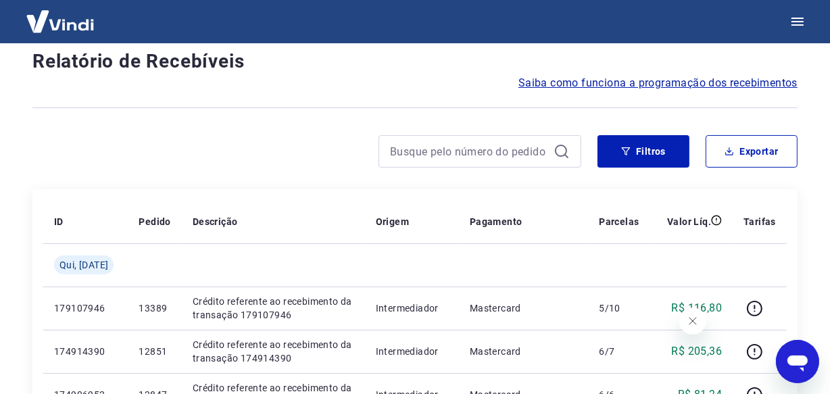
scroll to position [1196, 0]
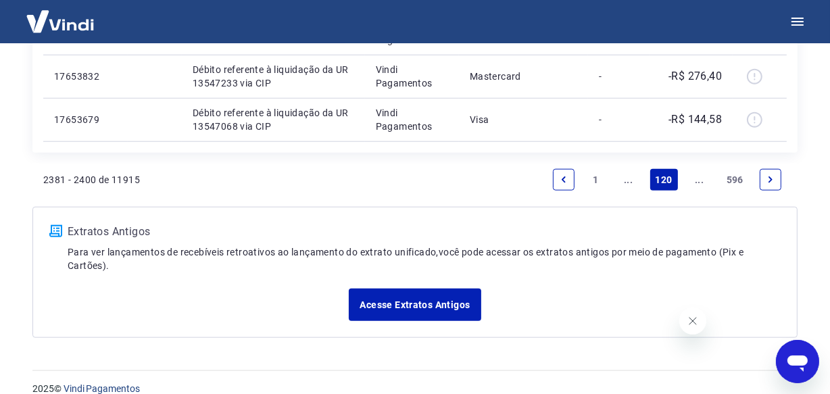
click at [773, 175] on icon "Next page" at bounding box center [770, 179] width 9 height 9
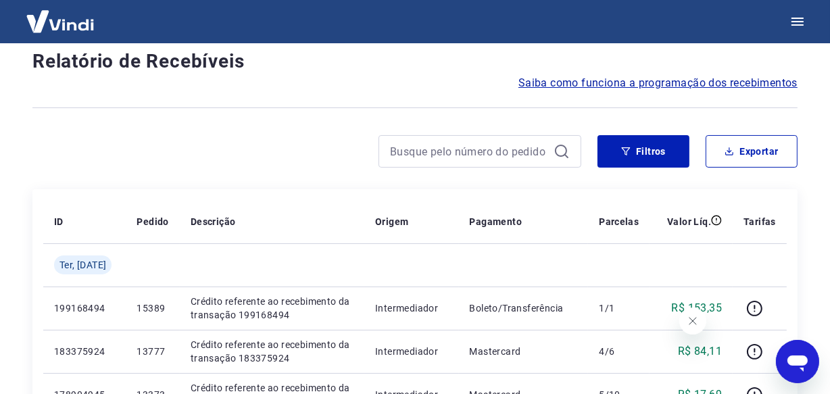
scroll to position [1154, 0]
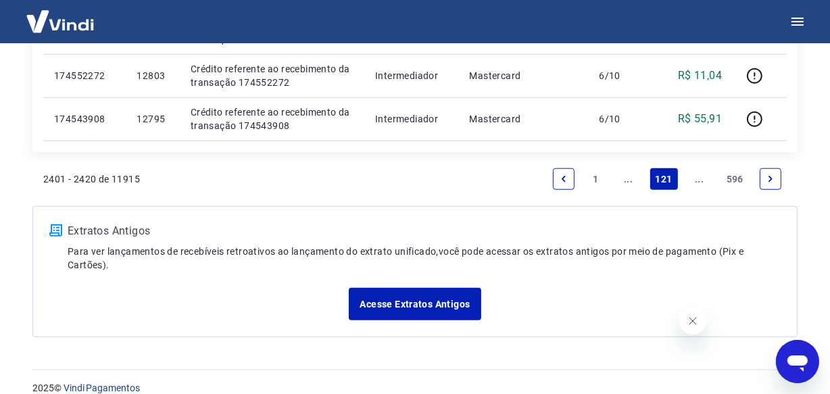
click at [773, 175] on icon "Next page" at bounding box center [770, 178] width 9 height 9
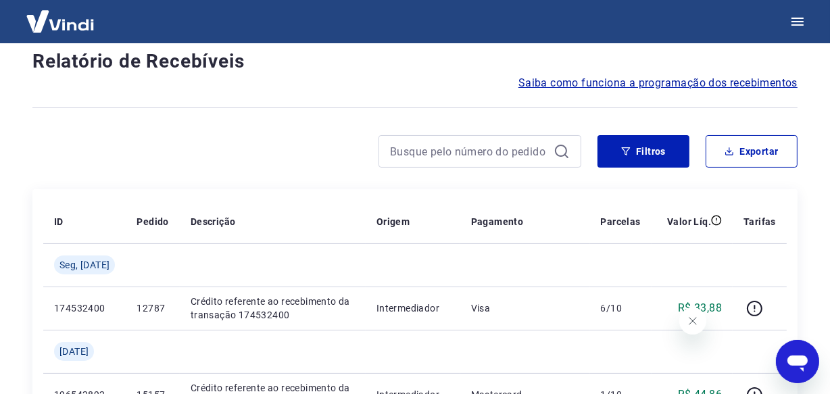
scroll to position [1240, 0]
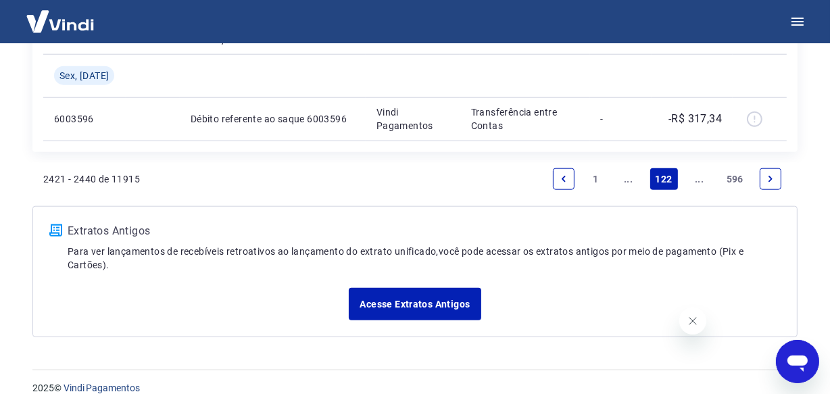
click at [773, 175] on icon "Next page" at bounding box center [770, 178] width 9 height 9
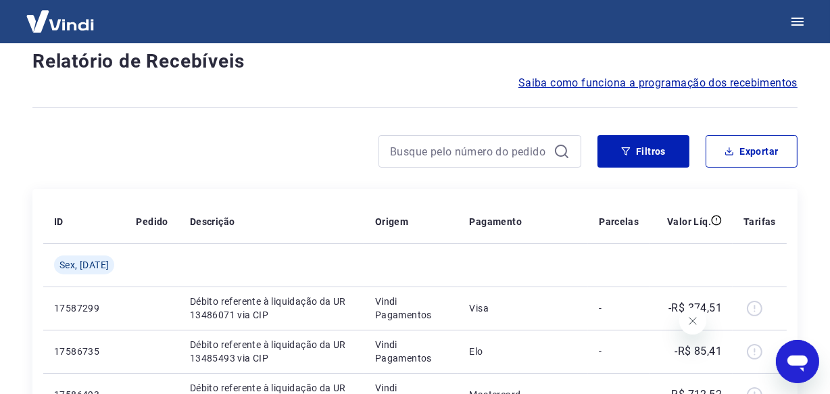
scroll to position [1154, 0]
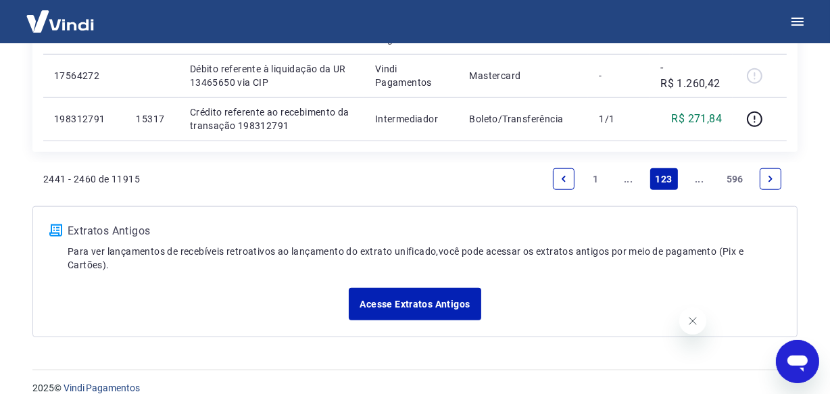
click at [773, 175] on icon "Next page" at bounding box center [770, 178] width 9 height 9
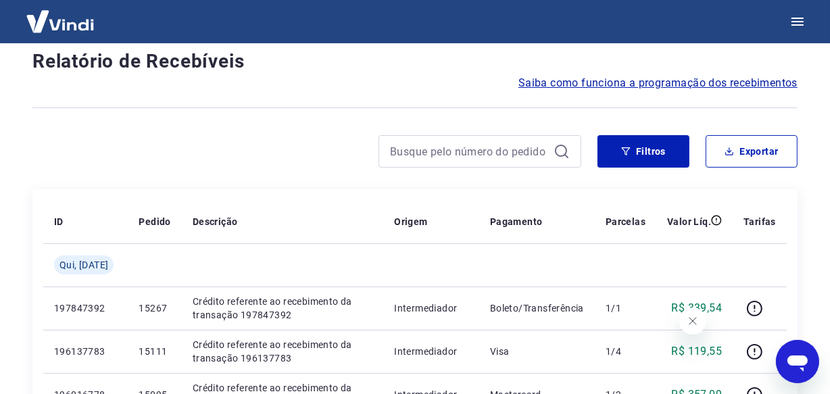
scroll to position [1196, 0]
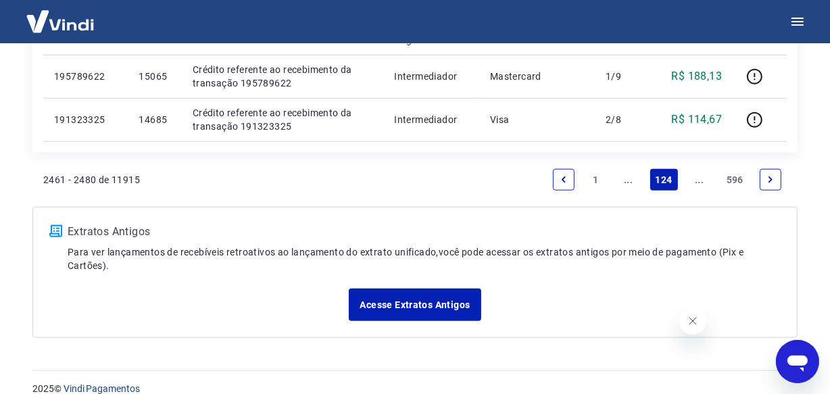
click at [777, 176] on link "Next page" at bounding box center [771, 180] width 22 height 22
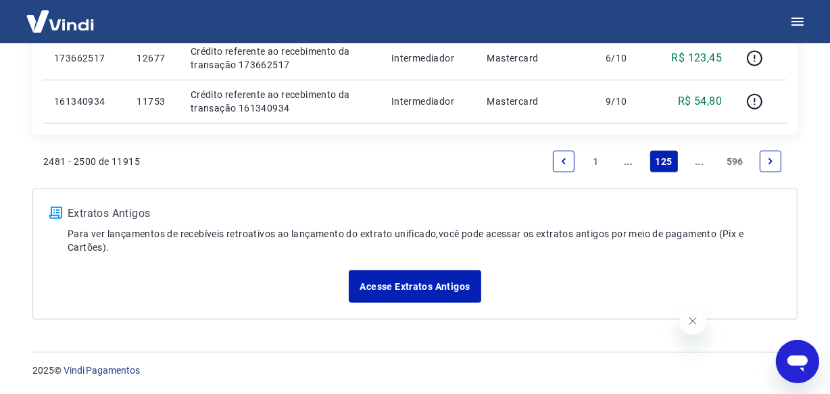
scroll to position [1154, 0]
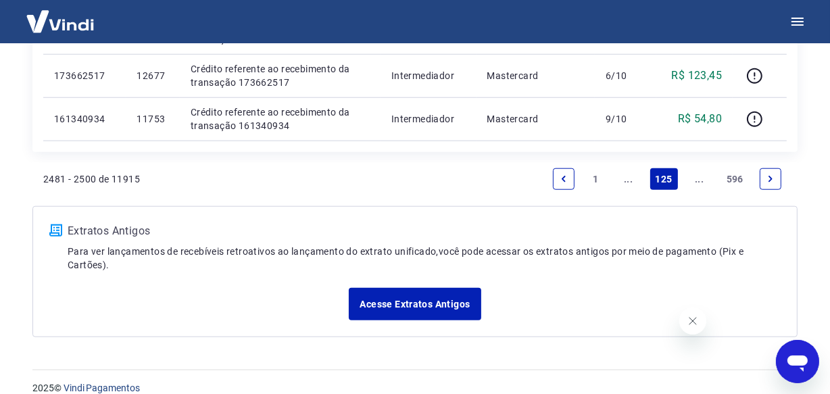
click at [774, 174] on icon "Next page" at bounding box center [770, 178] width 9 height 9
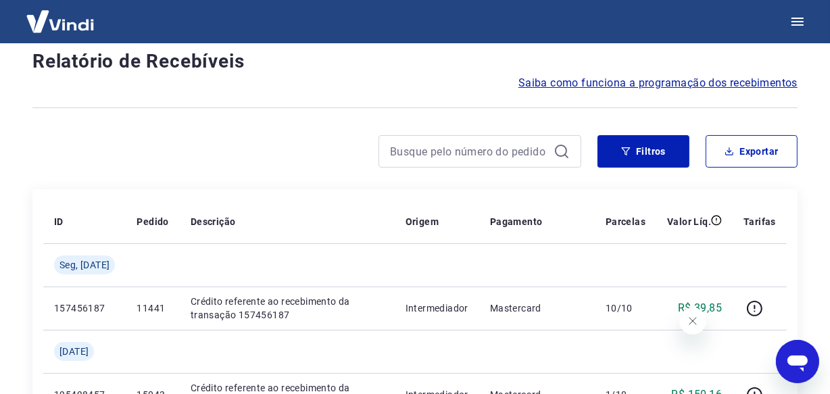
scroll to position [1196, 0]
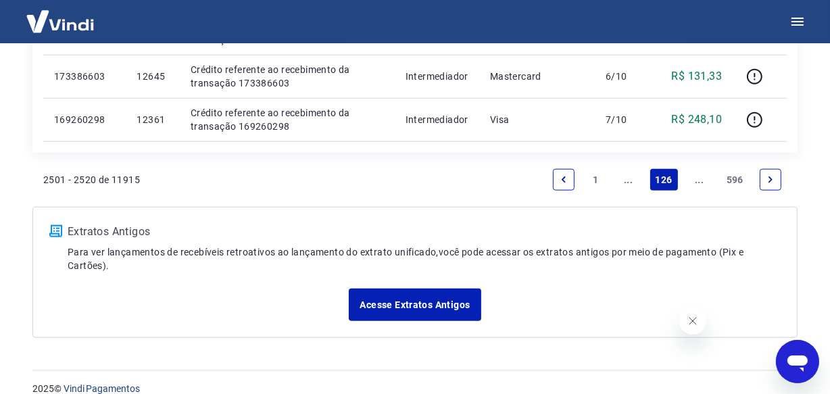
click at [774, 175] on icon "Next page" at bounding box center [770, 179] width 9 height 9
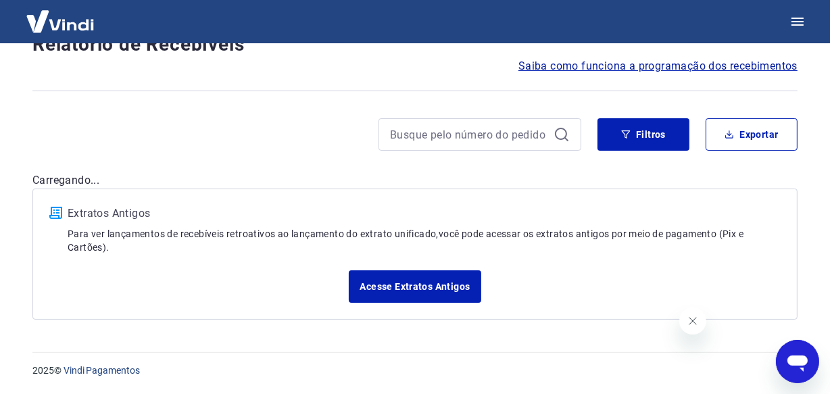
scroll to position [99, 0]
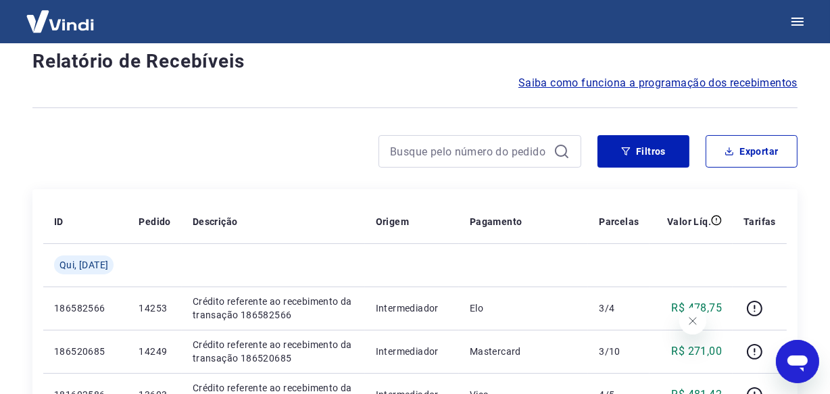
scroll to position [1154, 0]
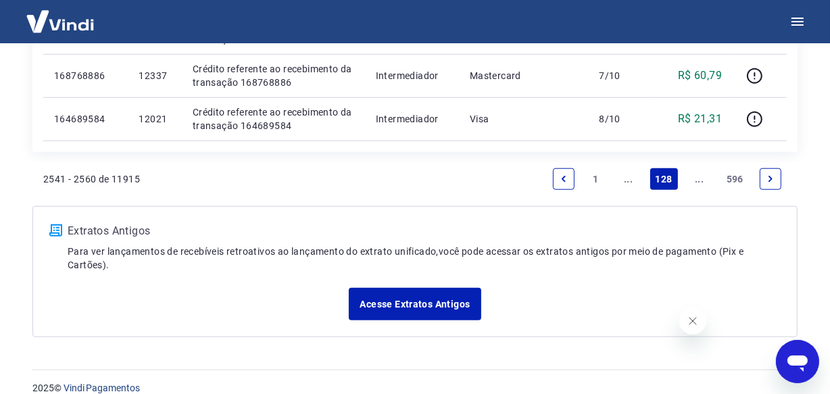
click at [773, 174] on icon "Next page" at bounding box center [770, 178] width 9 height 9
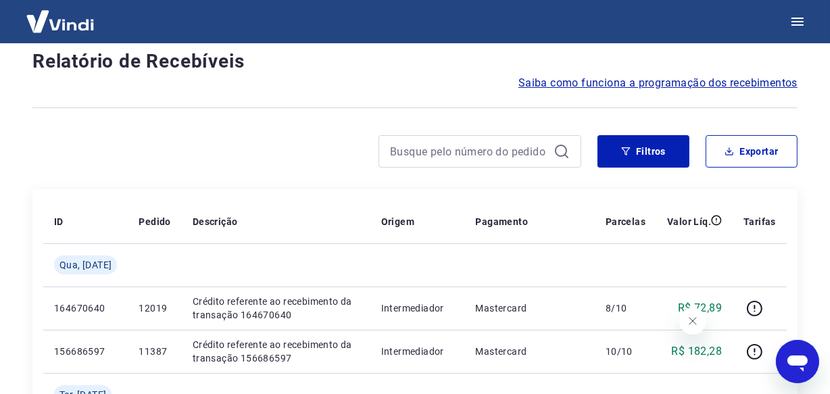
scroll to position [1196, 0]
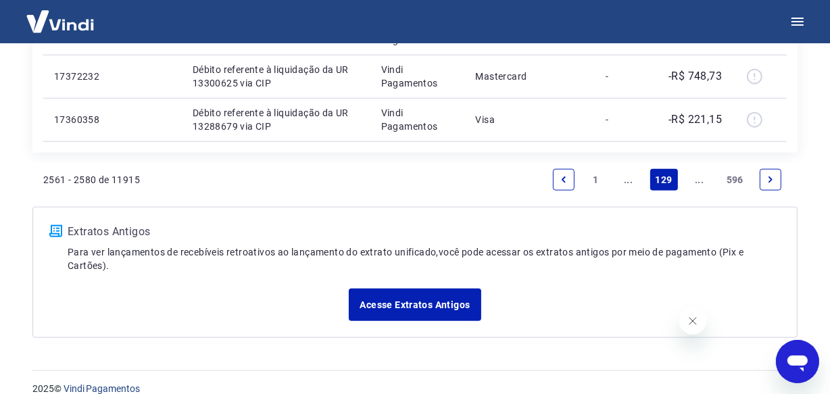
click at [773, 175] on icon "Next page" at bounding box center [770, 179] width 9 height 9
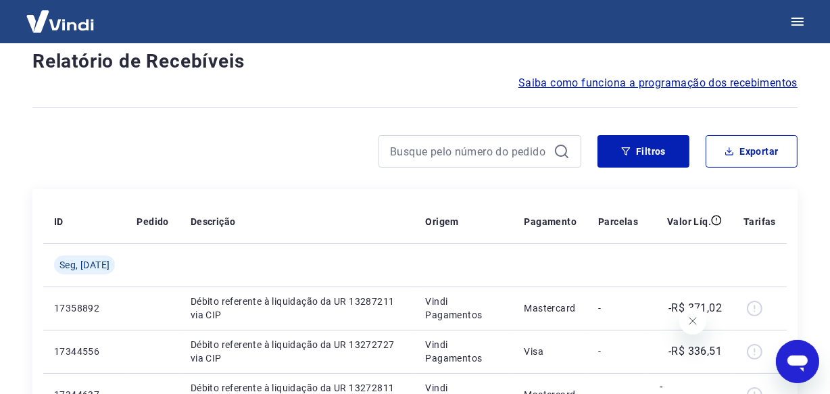
scroll to position [1154, 0]
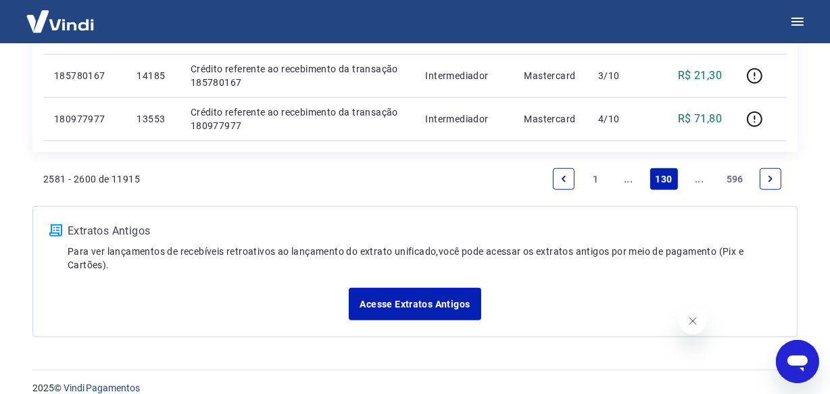
click at [772, 174] on icon "Next page" at bounding box center [770, 178] width 9 height 9
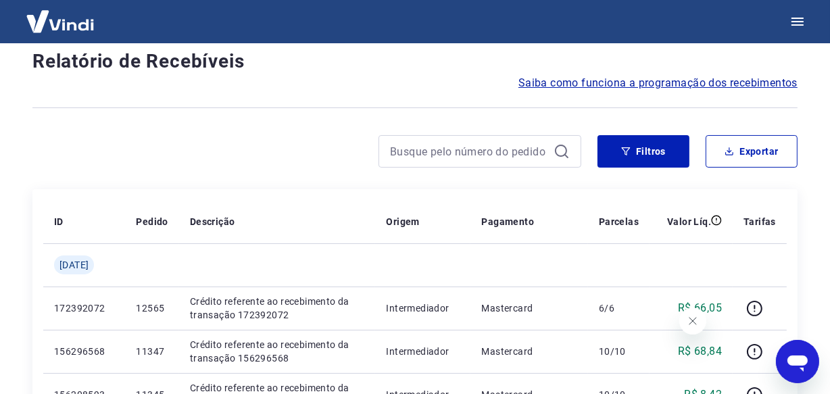
scroll to position [1196, 0]
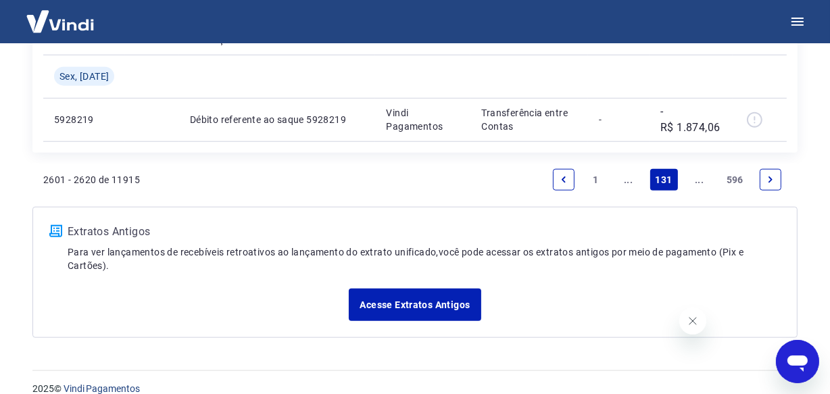
click at [772, 175] on icon "Next page" at bounding box center [770, 179] width 9 height 9
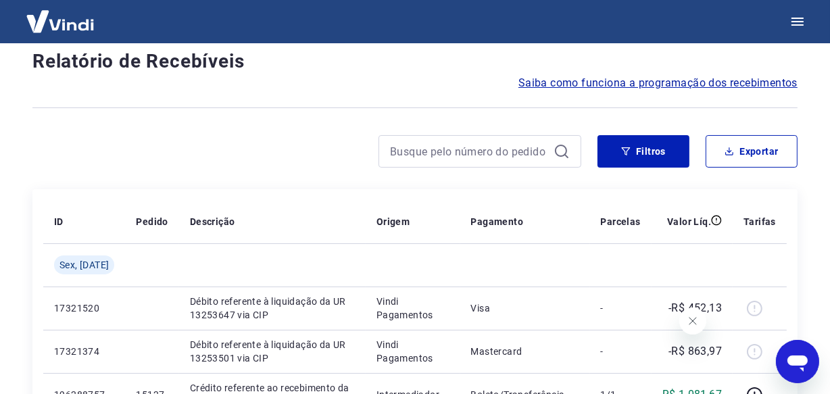
scroll to position [1154, 0]
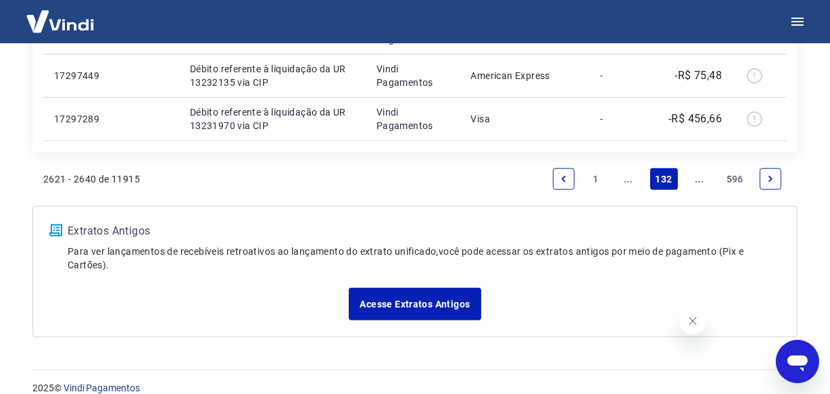
click at [772, 174] on icon "Next page" at bounding box center [770, 178] width 9 height 9
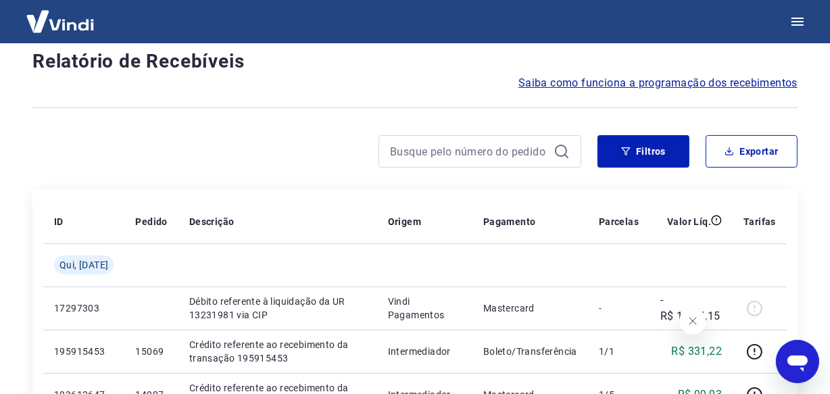
scroll to position [1110, 0]
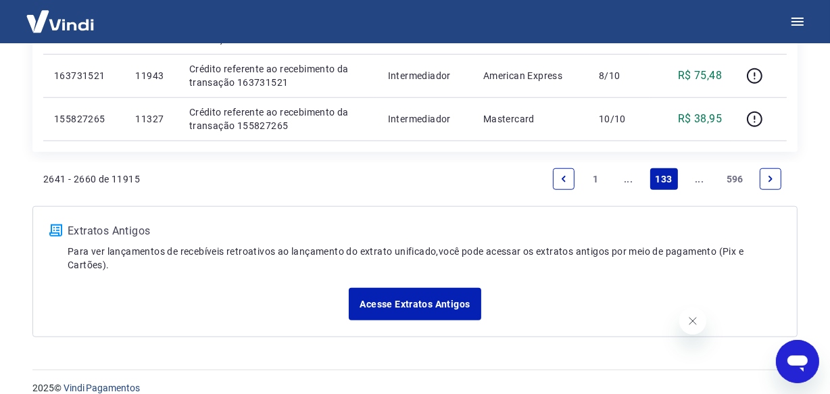
click at [772, 174] on icon "Next page" at bounding box center [770, 178] width 9 height 9
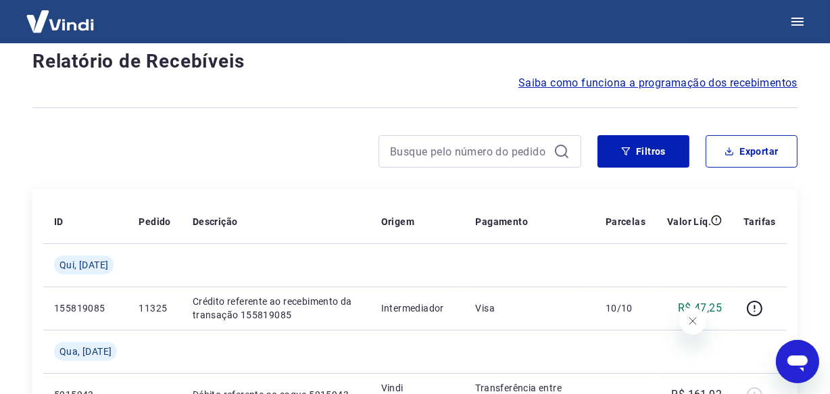
scroll to position [1196, 0]
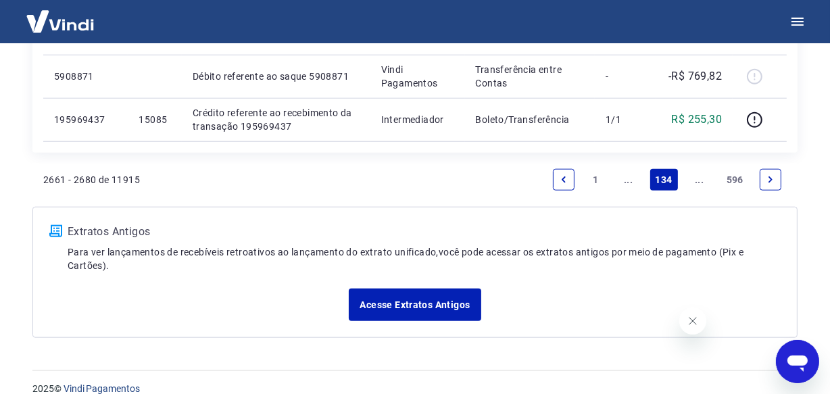
click at [772, 175] on icon "Next page" at bounding box center [770, 179] width 9 height 9
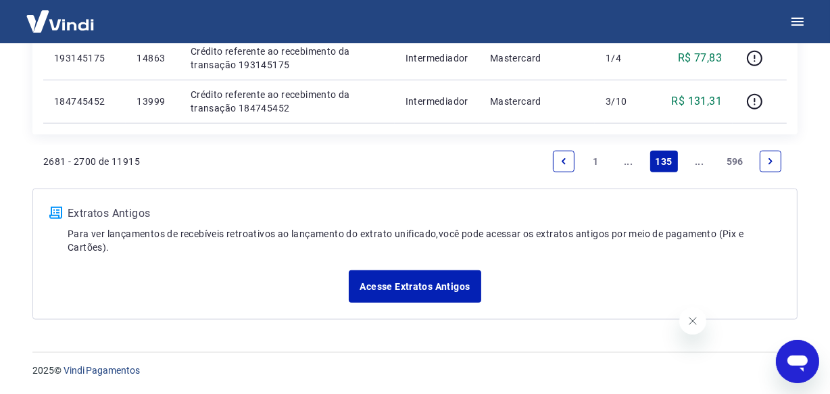
scroll to position [1196, 0]
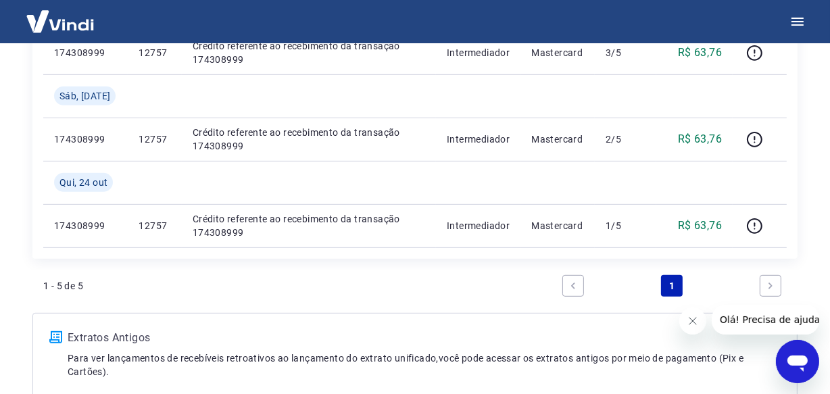
scroll to position [466, 0]
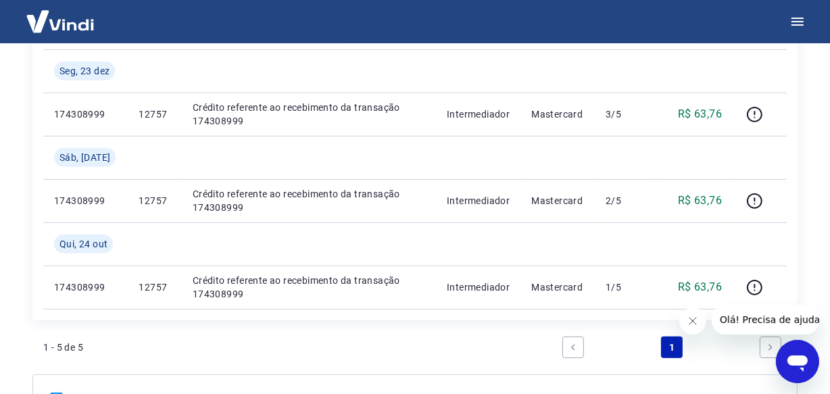
type input "12757"
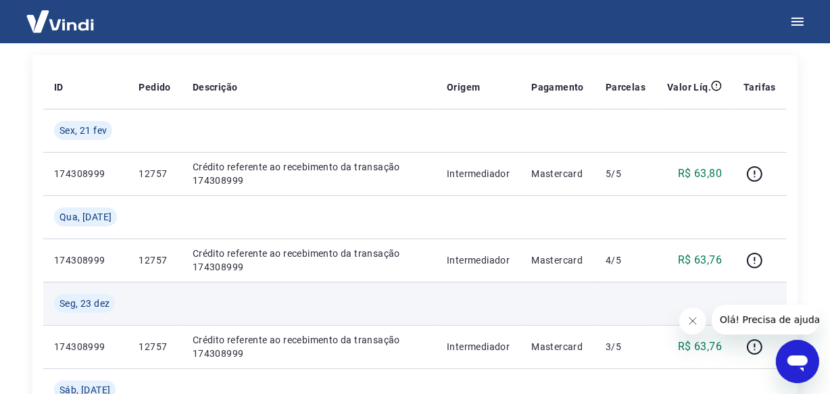
scroll to position [172, 0]
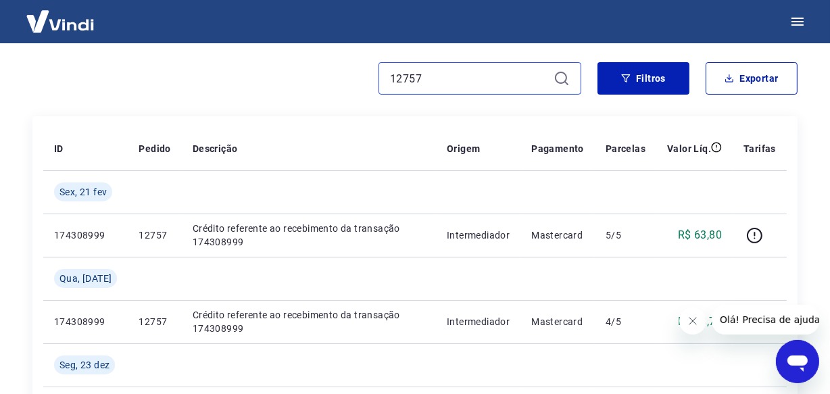
click at [457, 73] on input "12757" at bounding box center [469, 78] width 158 height 20
click at [435, 84] on input "12757" at bounding box center [469, 78] width 158 height 20
click at [424, 78] on input "12757" at bounding box center [469, 78] width 158 height 20
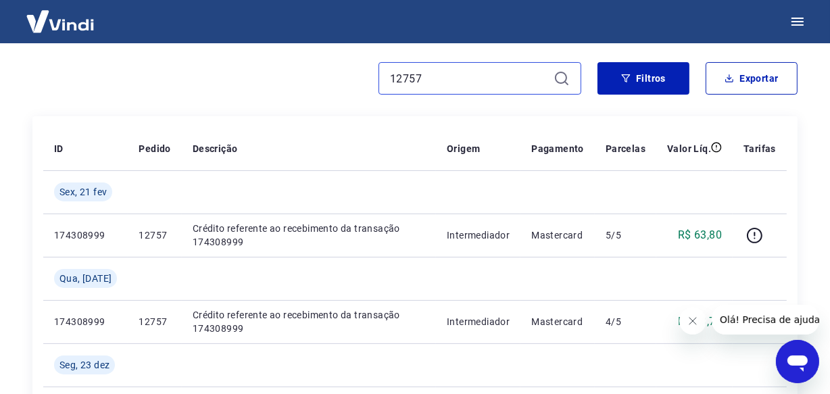
click at [424, 78] on input "12757" at bounding box center [469, 78] width 158 height 20
click at [405, 80] on input "12757" at bounding box center [469, 78] width 158 height 20
paste input "1809"
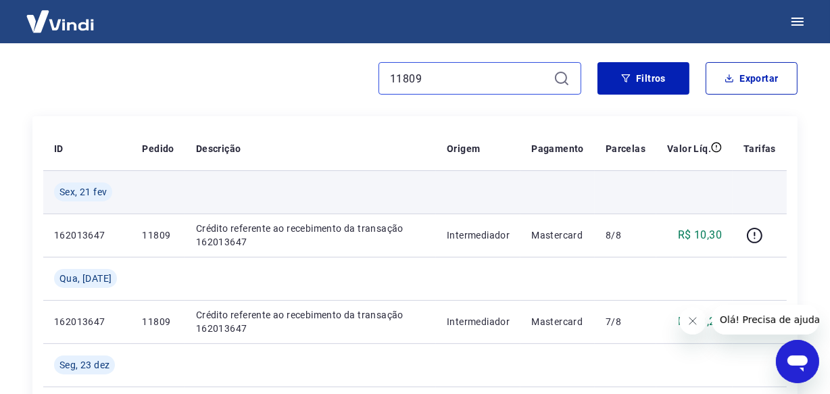
scroll to position [234, 0]
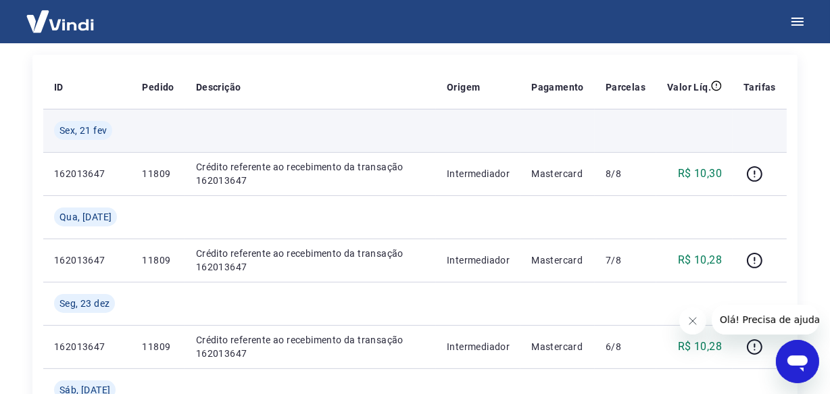
type input "11809"
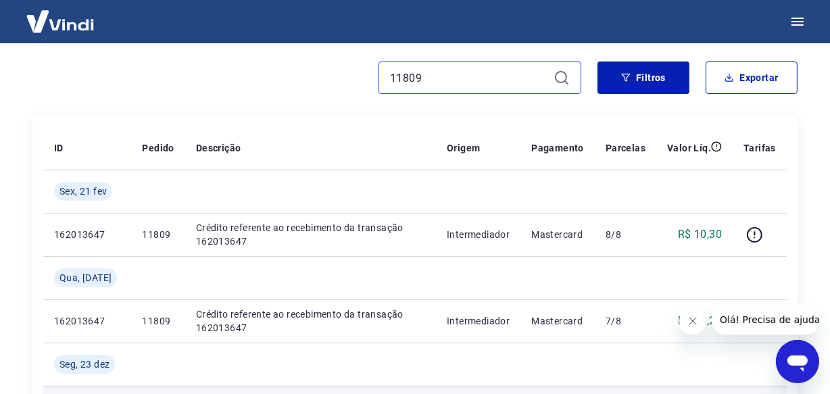
scroll to position [172, 0]
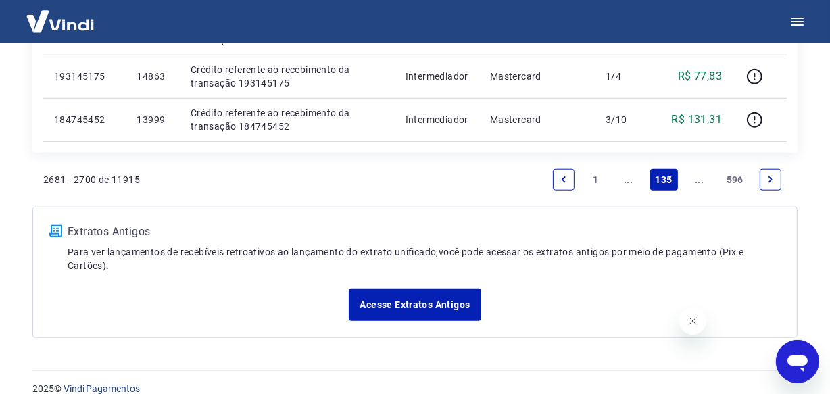
scroll to position [1196, 0]
click at [770, 180] on icon "Next page" at bounding box center [770, 179] width 4 height 6
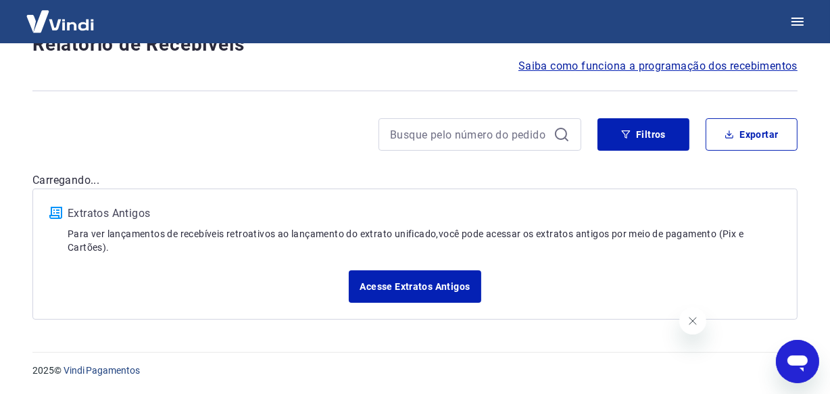
scroll to position [99, 0]
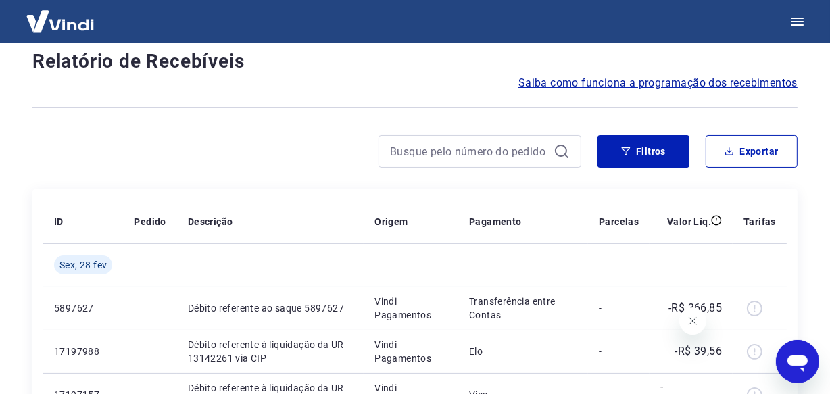
scroll to position [1110, 0]
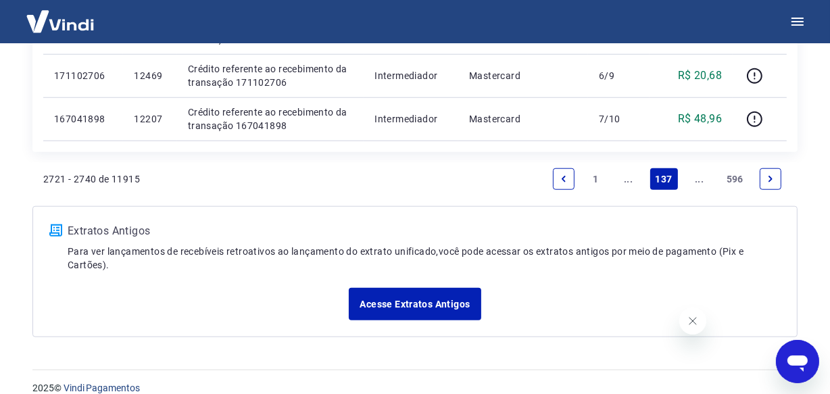
click at [770, 180] on icon "Next page" at bounding box center [770, 179] width 4 height 6
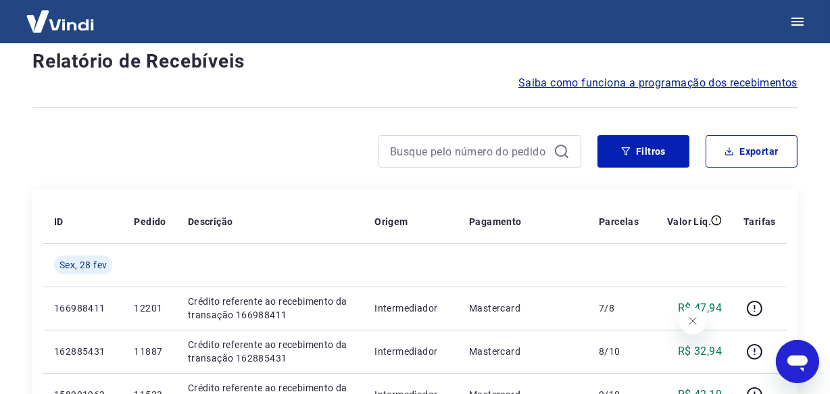
scroll to position [1154, 0]
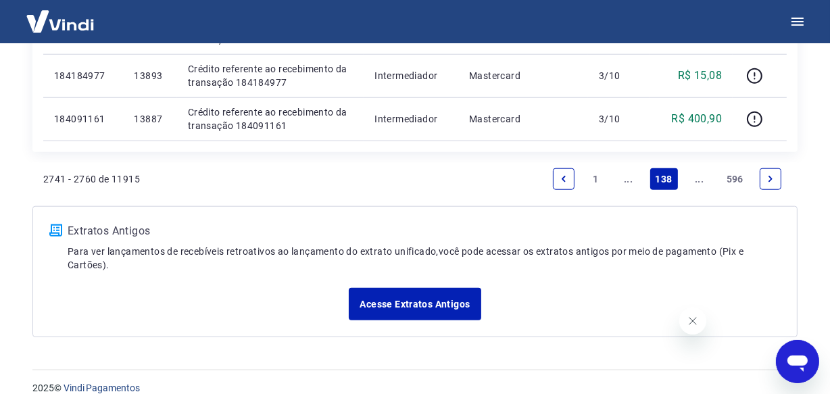
click at [770, 180] on icon "Next page" at bounding box center [770, 179] width 4 height 6
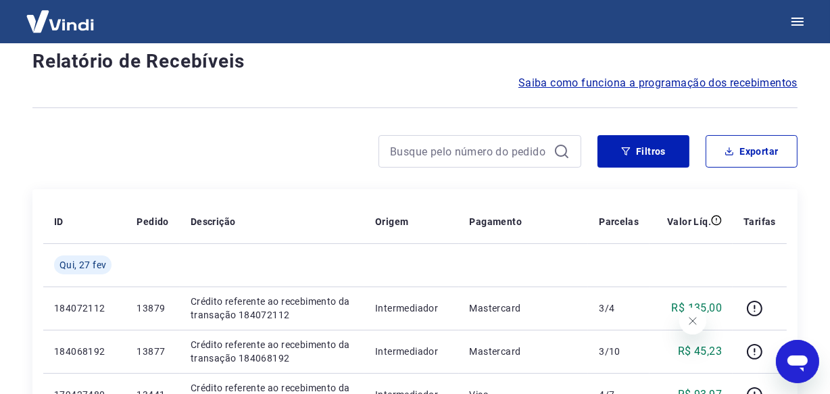
scroll to position [1154, 0]
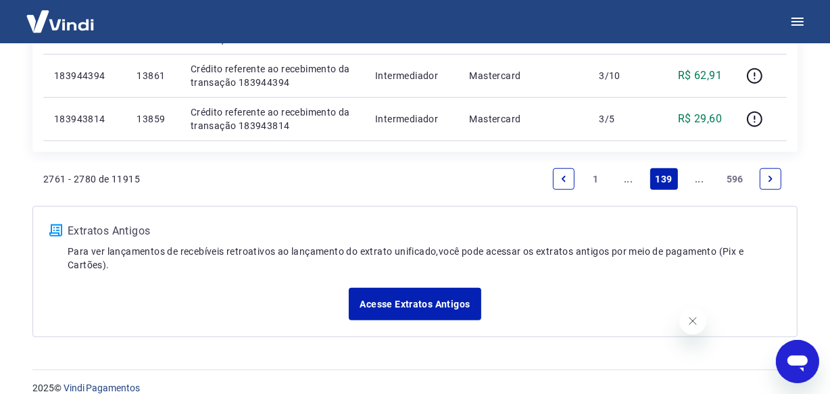
click at [770, 180] on icon "Next page" at bounding box center [770, 179] width 4 height 6
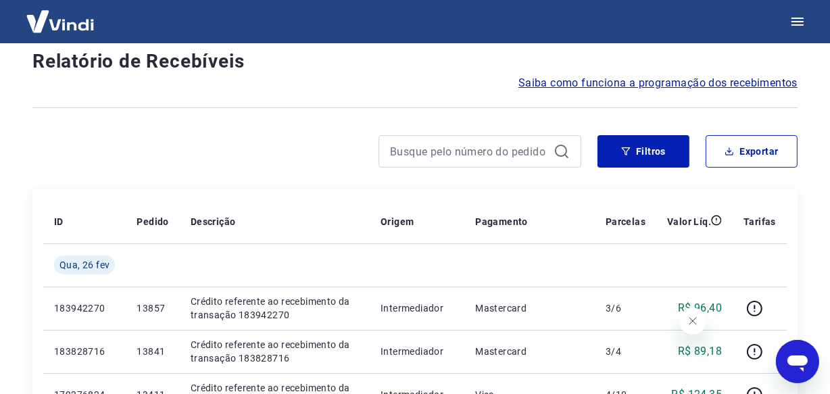
scroll to position [1154, 0]
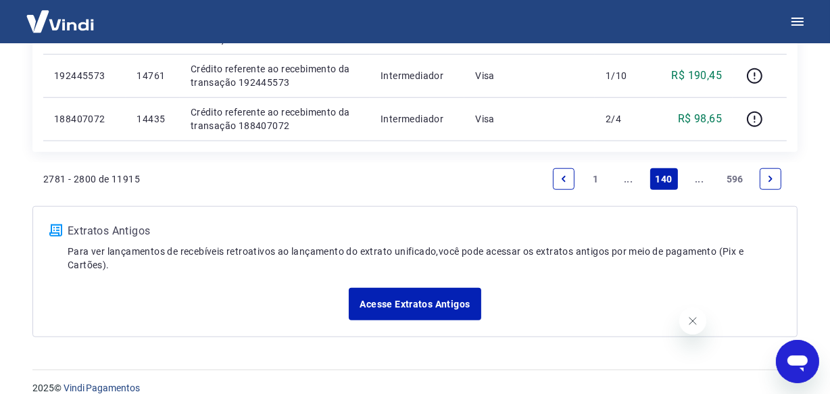
click at [770, 180] on icon "Next page" at bounding box center [770, 179] width 4 height 6
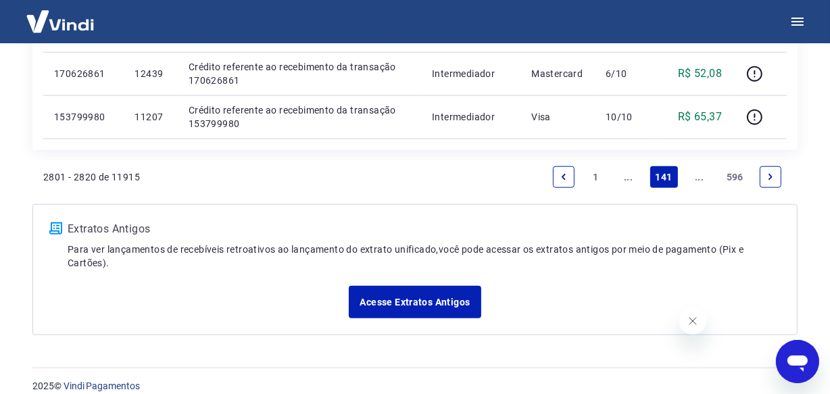
scroll to position [1170, 0]
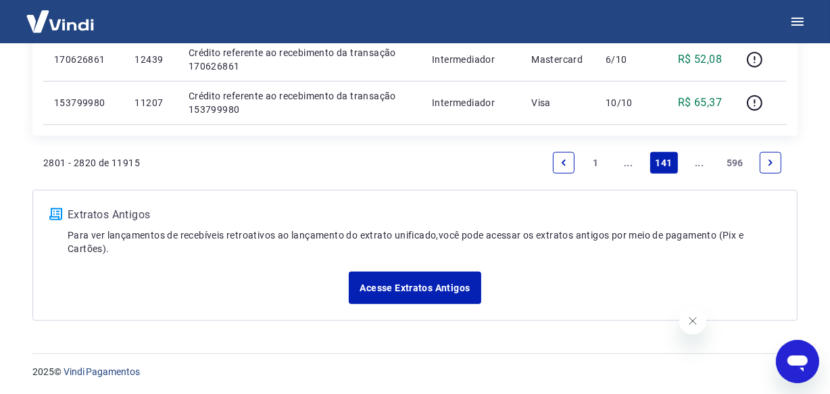
click at [768, 166] on icon "Next page" at bounding box center [770, 162] width 9 height 9
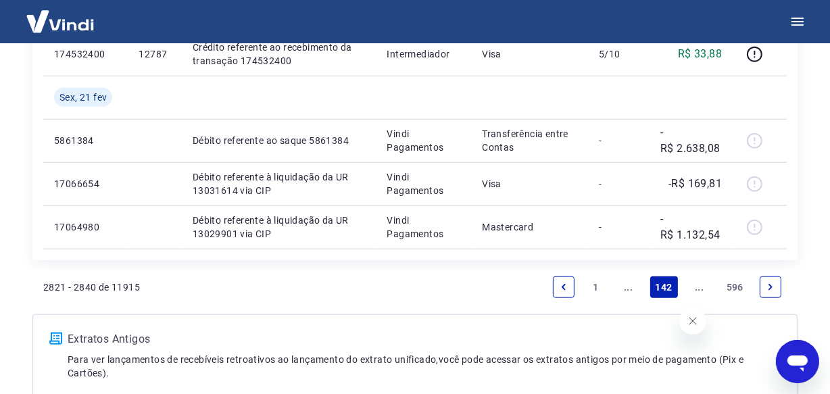
scroll to position [1090, 0]
click at [777, 281] on link "Next page" at bounding box center [771, 286] width 22 height 22
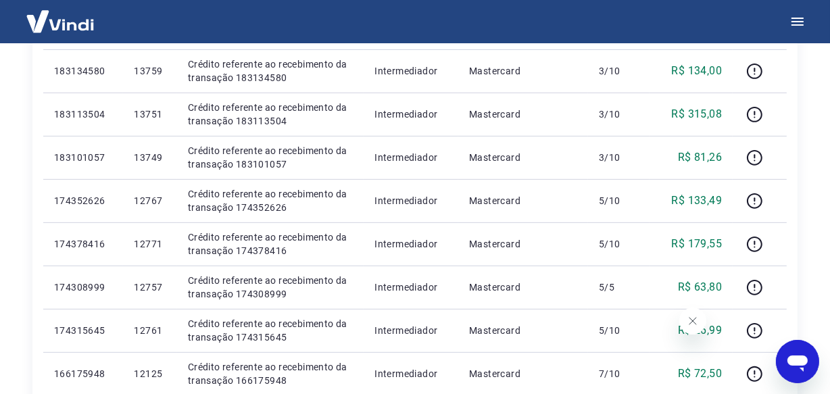
scroll to position [485, 0]
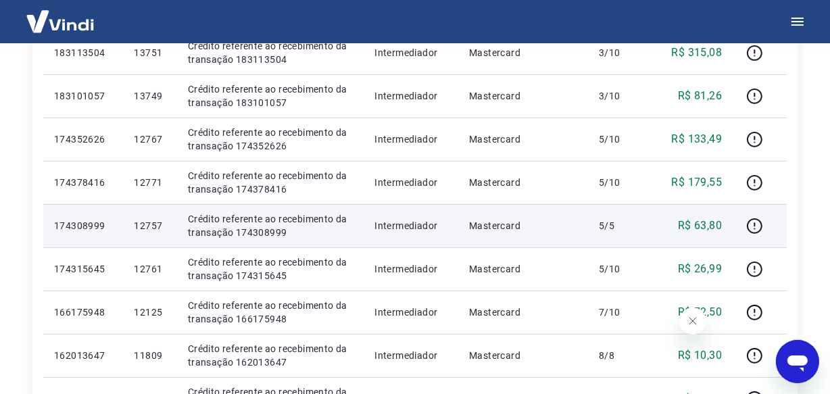
click at [148, 229] on p "12757" at bounding box center [150, 226] width 32 height 14
copy p "12757"
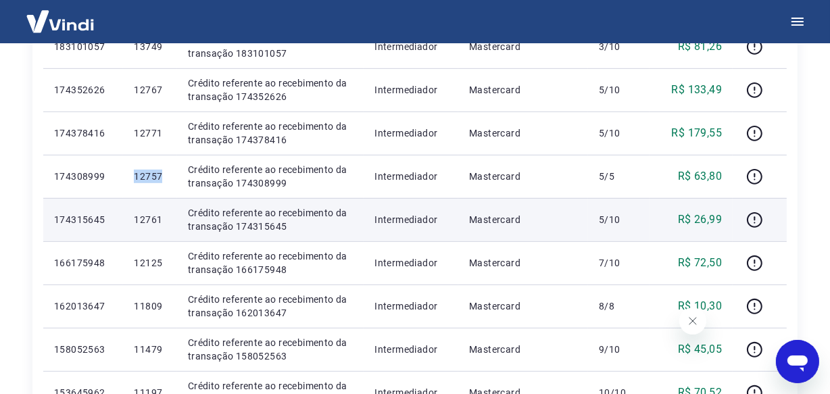
scroll to position [607, 0]
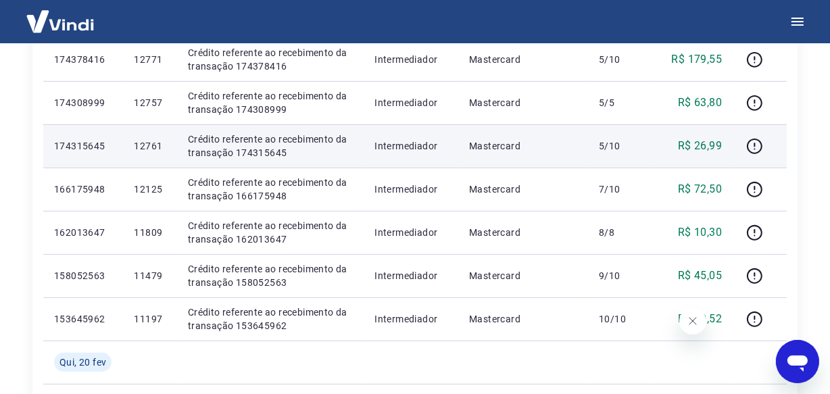
click at [147, 146] on p "12761" at bounding box center [150, 146] width 32 height 14
copy p "12761"
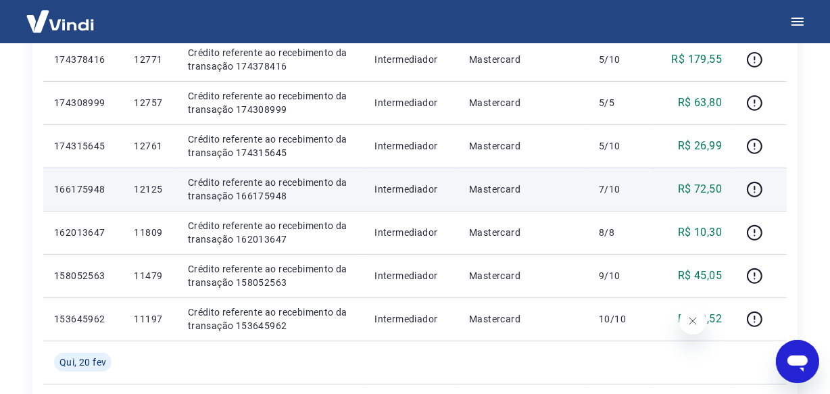
click at [144, 191] on p "12125" at bounding box center [150, 189] width 32 height 14
click at [145, 191] on p "12125" at bounding box center [150, 189] width 32 height 14
copy p "12125"
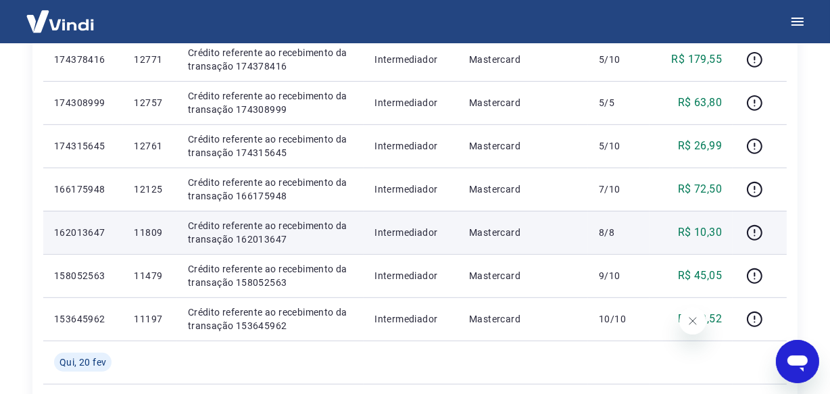
click at [160, 230] on p "11809" at bounding box center [150, 233] width 32 height 14
click at [150, 234] on p "11809" at bounding box center [150, 233] width 32 height 14
copy p "11809"
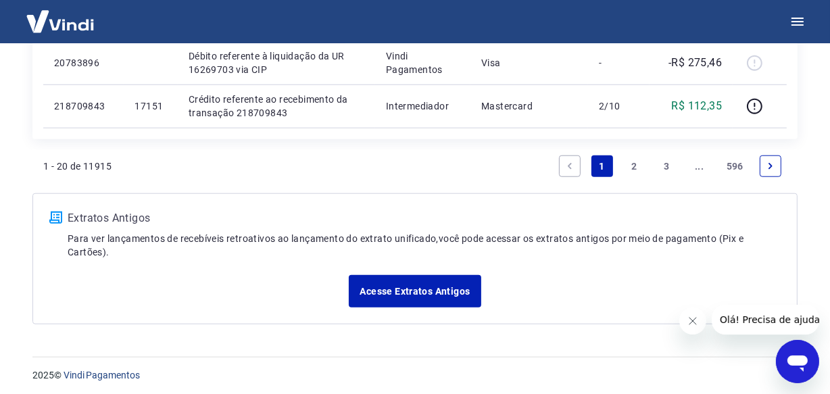
scroll to position [1167, 0]
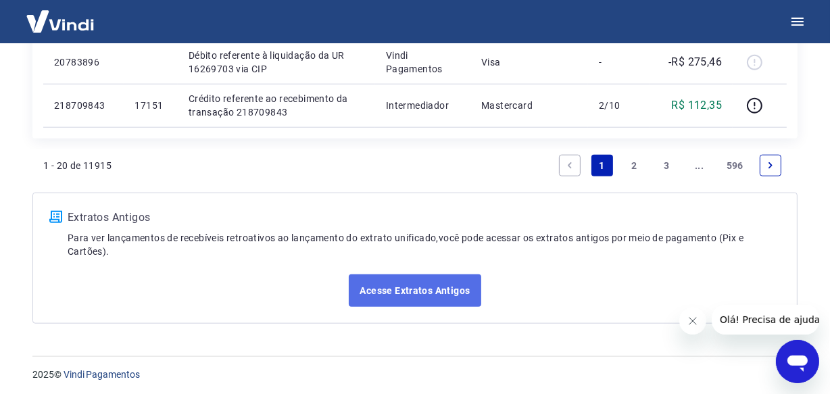
click at [439, 286] on link "Acesse Extratos Antigos" at bounding box center [415, 290] width 132 height 32
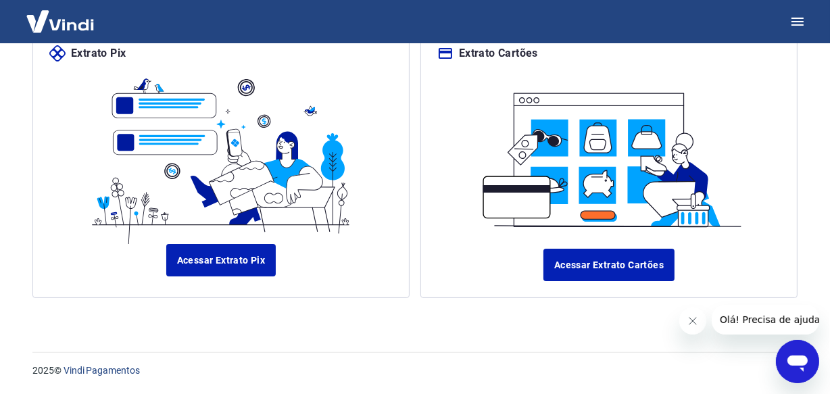
scroll to position [168, 0]
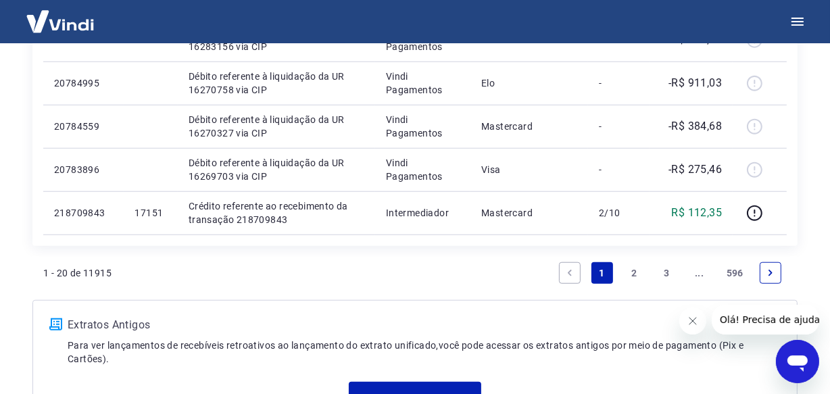
scroll to position [1065, 0]
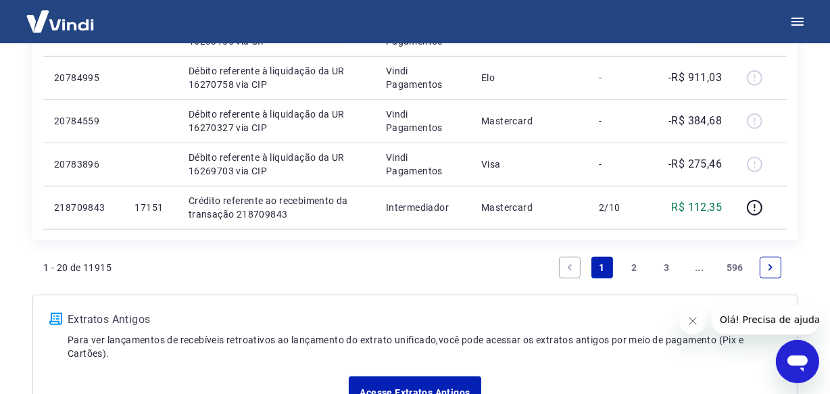
click at [664, 270] on link "3" at bounding box center [667, 268] width 22 height 22
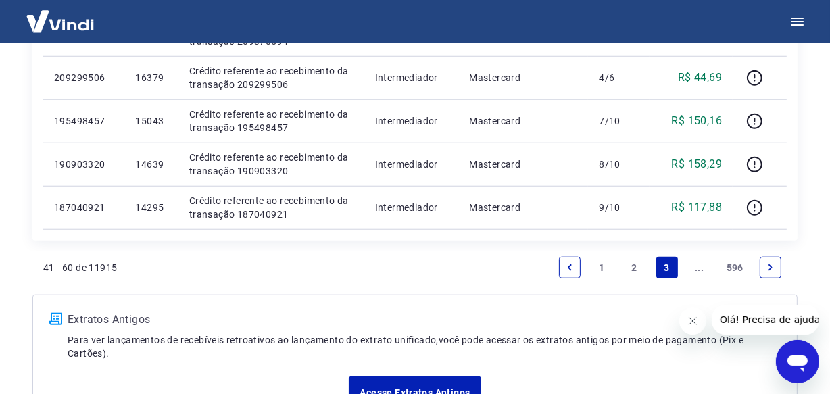
click at [671, 264] on link "3" at bounding box center [667, 268] width 22 height 22
click at [695, 268] on link "..." at bounding box center [700, 268] width 22 height 22
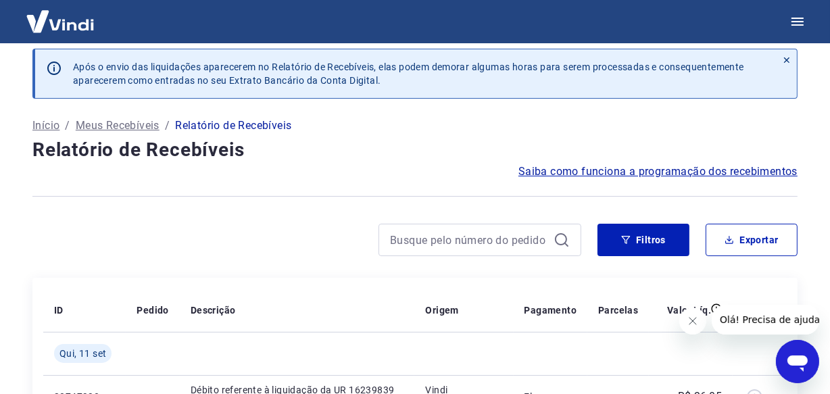
scroll to position [1065, 0]
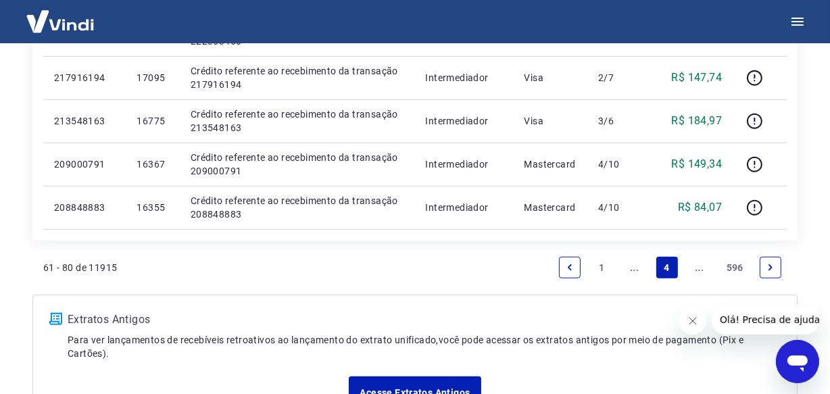
click at [695, 266] on link "..." at bounding box center [700, 268] width 22 height 22
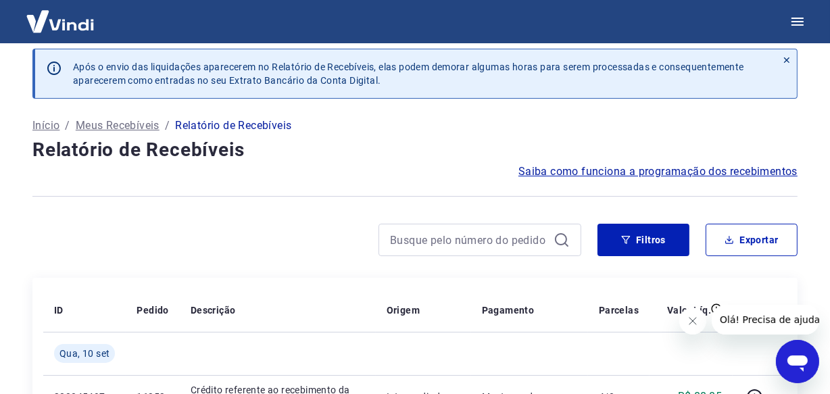
scroll to position [1108, 0]
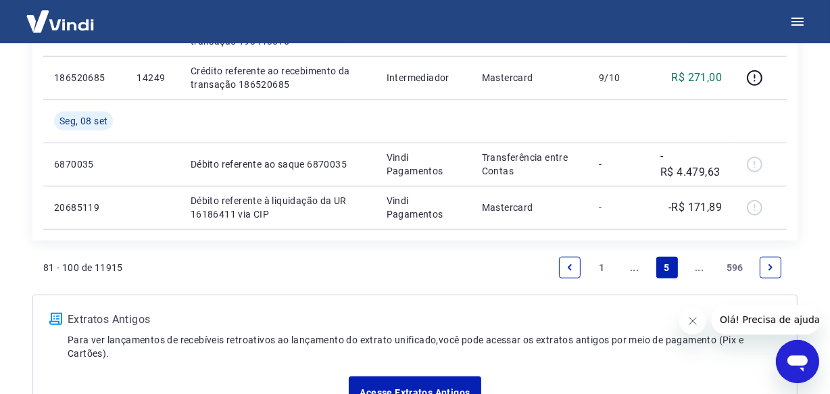
click at [700, 270] on link "..." at bounding box center [700, 268] width 22 height 22
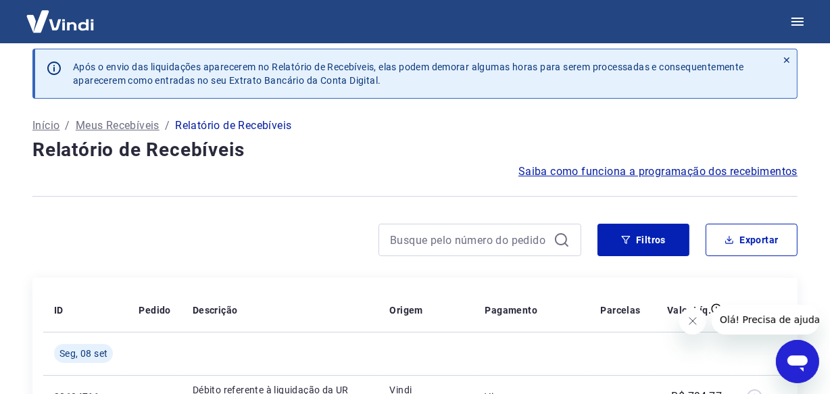
scroll to position [1065, 0]
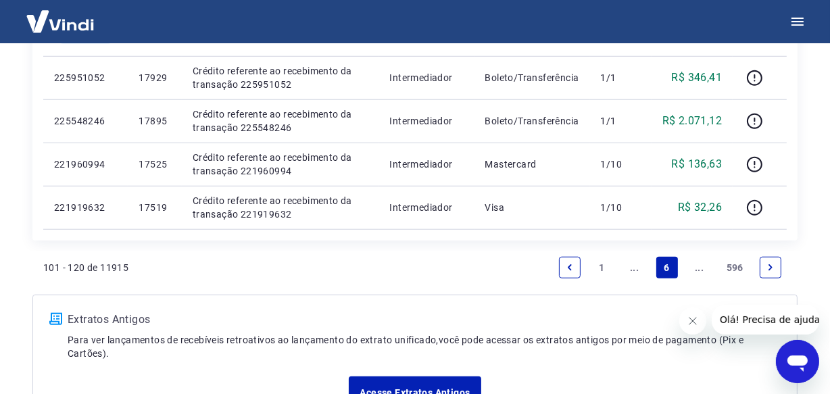
click at [700, 270] on link "..." at bounding box center [700, 268] width 22 height 22
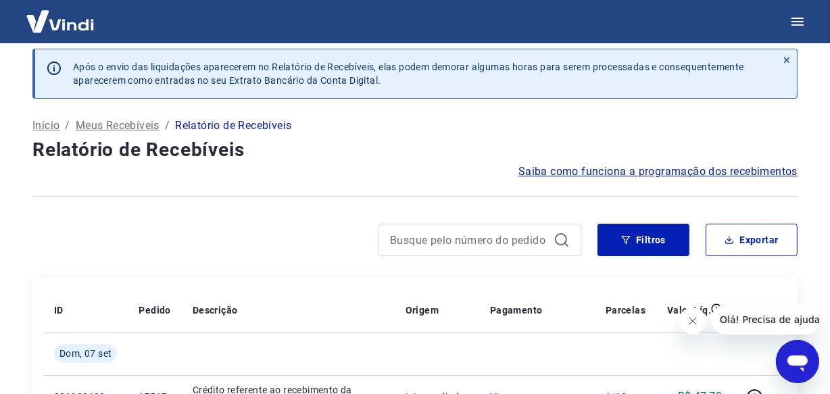
scroll to position [1065, 0]
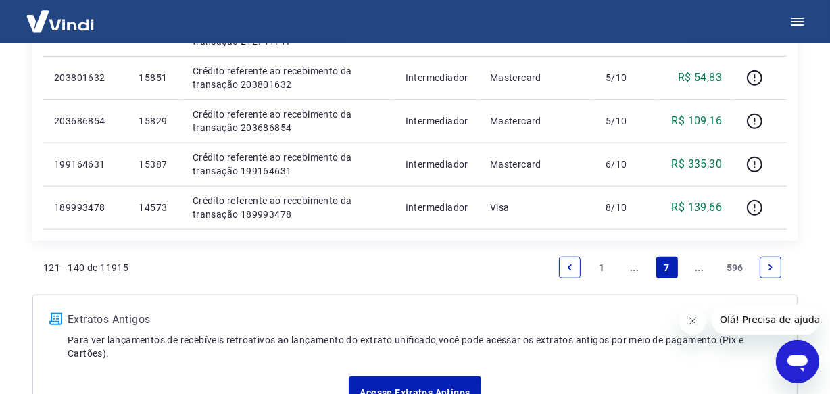
click at [701, 269] on link "..." at bounding box center [700, 268] width 22 height 22
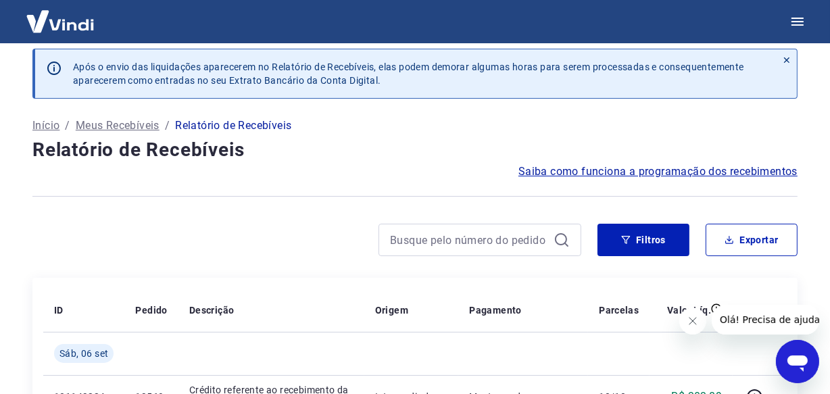
scroll to position [1108, 0]
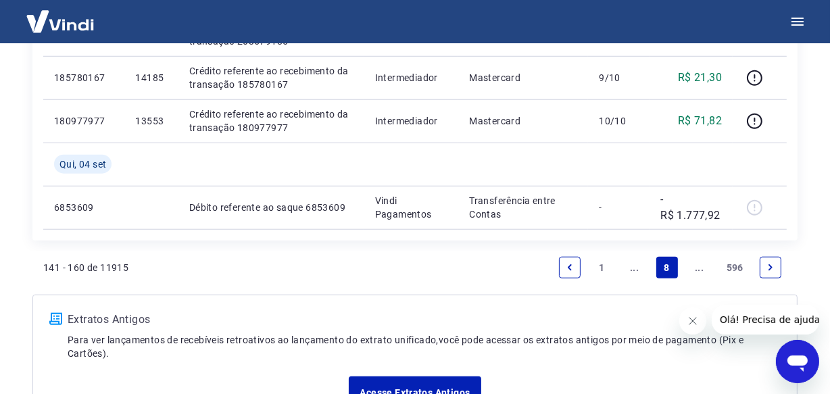
click at [701, 266] on link "..." at bounding box center [700, 268] width 22 height 22
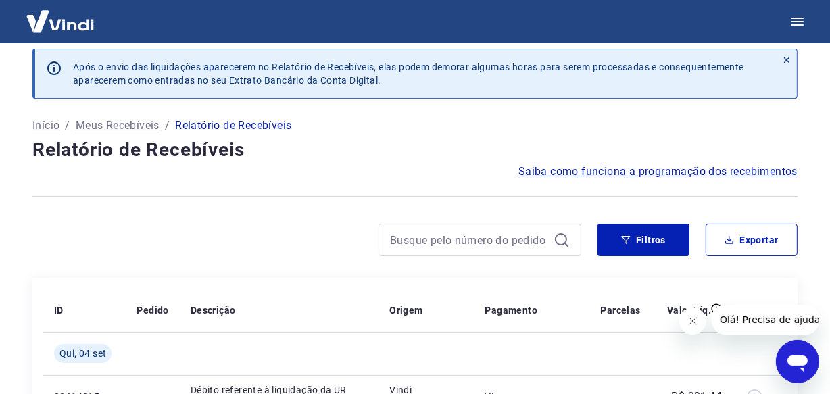
scroll to position [1065, 0]
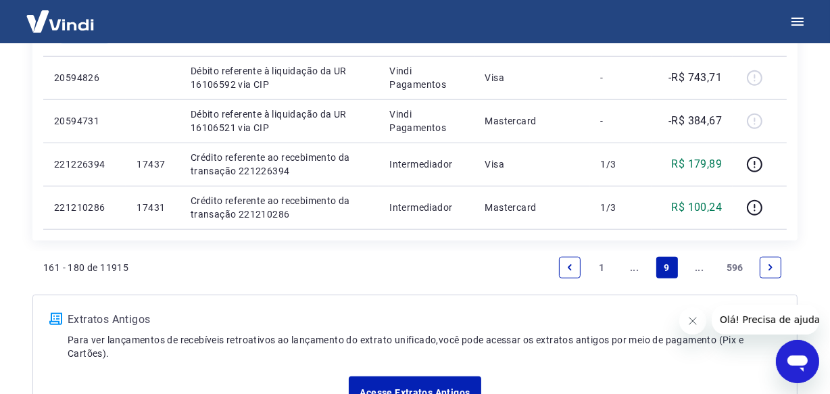
click at [701, 270] on link "..." at bounding box center [700, 268] width 22 height 22
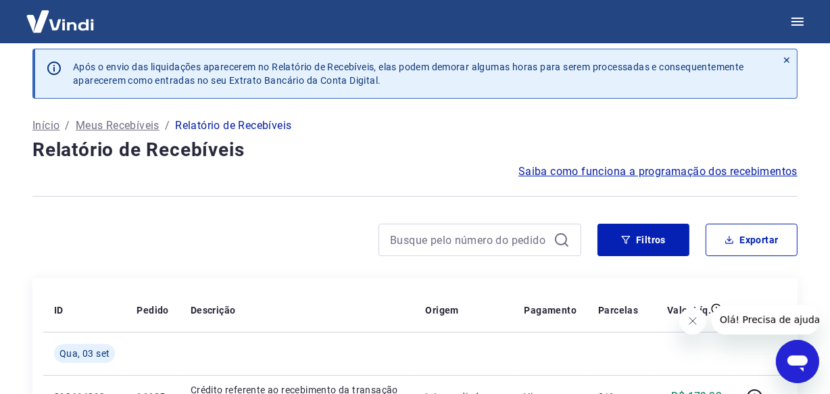
scroll to position [1065, 0]
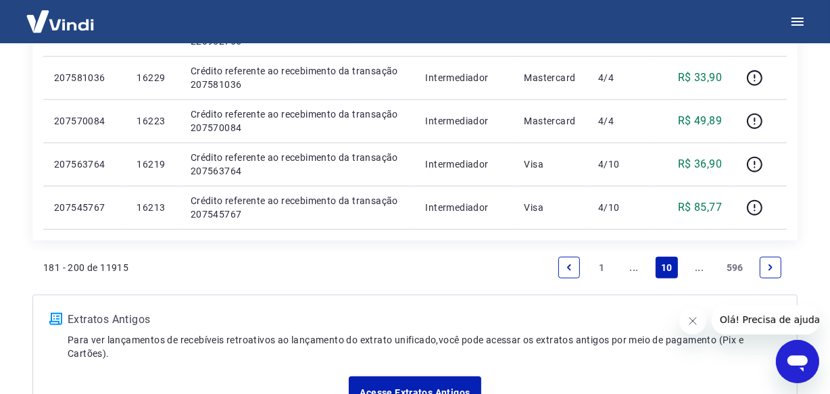
click at [701, 270] on link "..." at bounding box center [700, 268] width 22 height 22
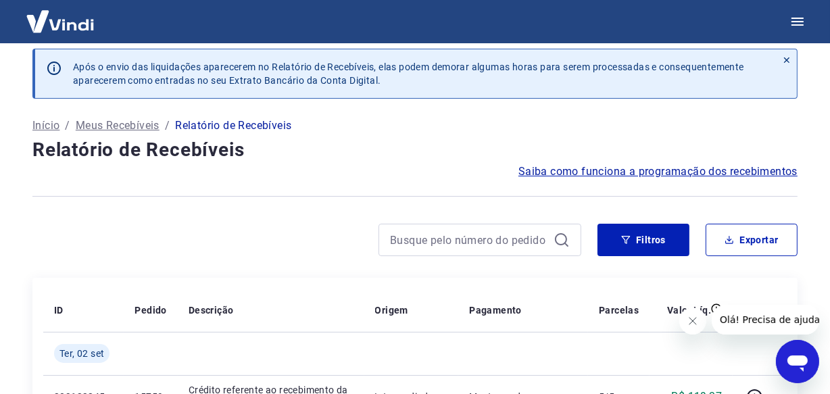
scroll to position [1065, 0]
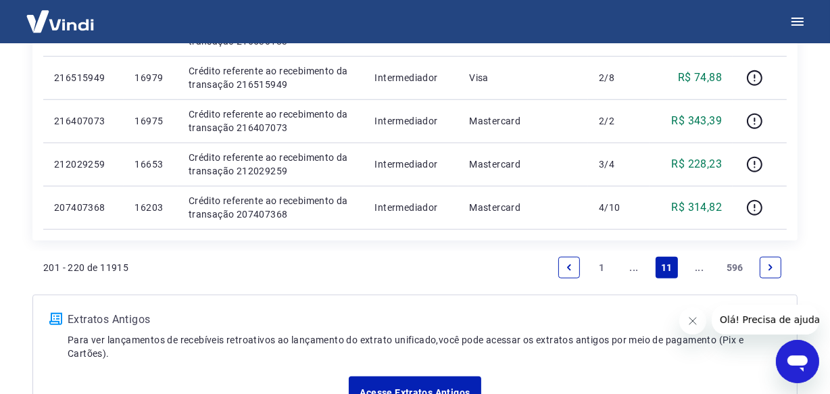
click at [698, 266] on link "..." at bounding box center [700, 268] width 22 height 22
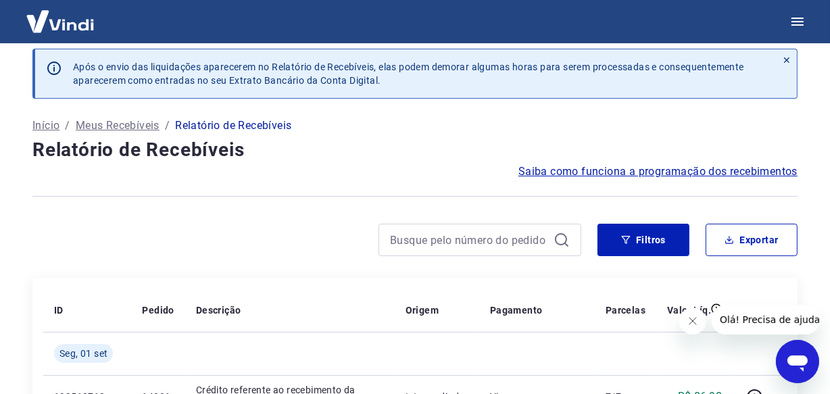
scroll to position [1108, 0]
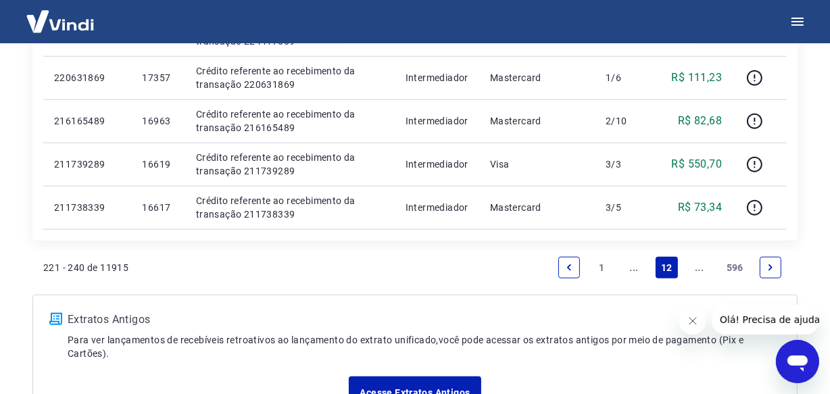
click at [693, 267] on link "..." at bounding box center [700, 268] width 22 height 22
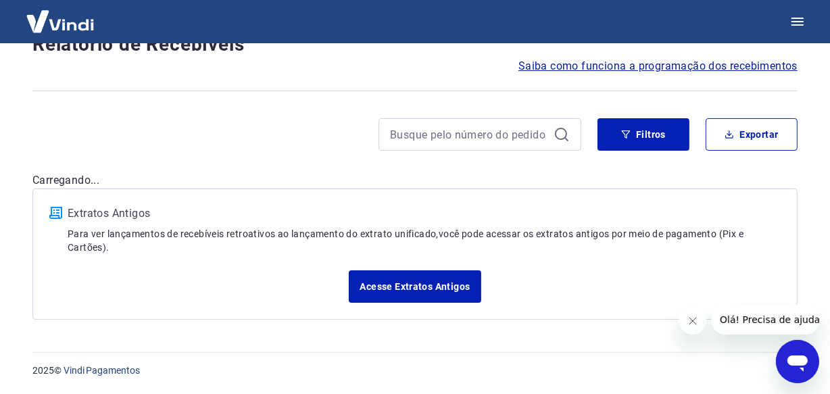
click at [696, 268] on div "Após o envio das liquidações aparecerem no Relatório de Recebíveis, elas podem …" at bounding box center [414, 131] width 797 height 409
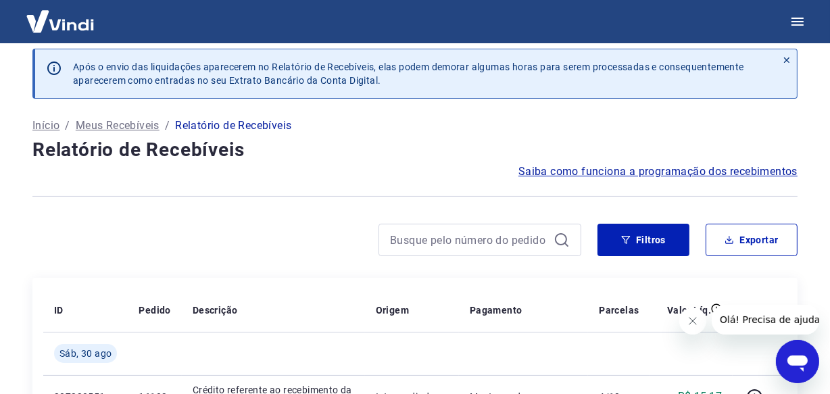
scroll to position [1065, 0]
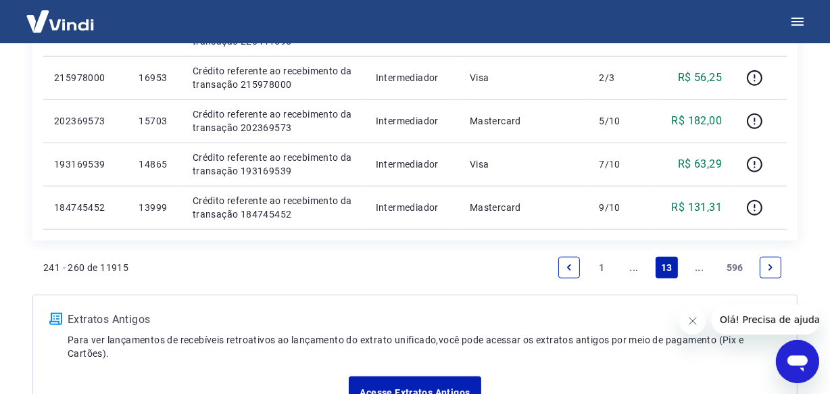
click at [698, 270] on link "..." at bounding box center [700, 268] width 22 height 22
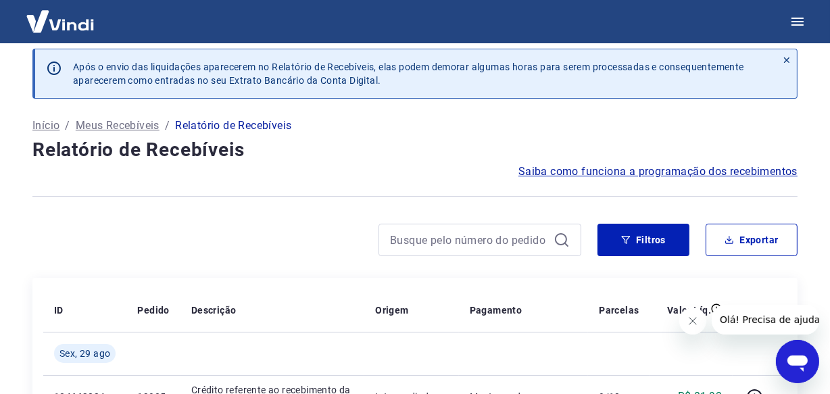
scroll to position [1065, 0]
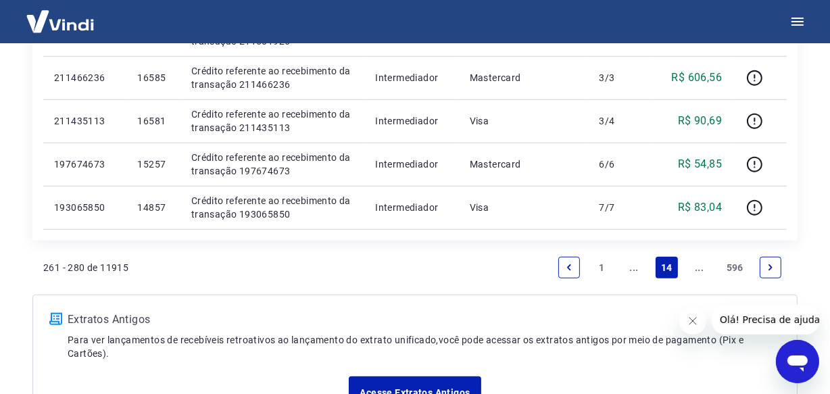
click at [698, 270] on link "..." at bounding box center [700, 268] width 22 height 22
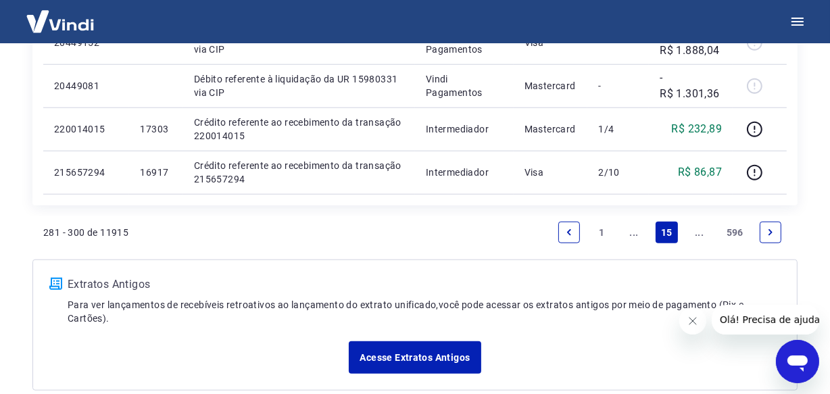
scroll to position [1108, 0]
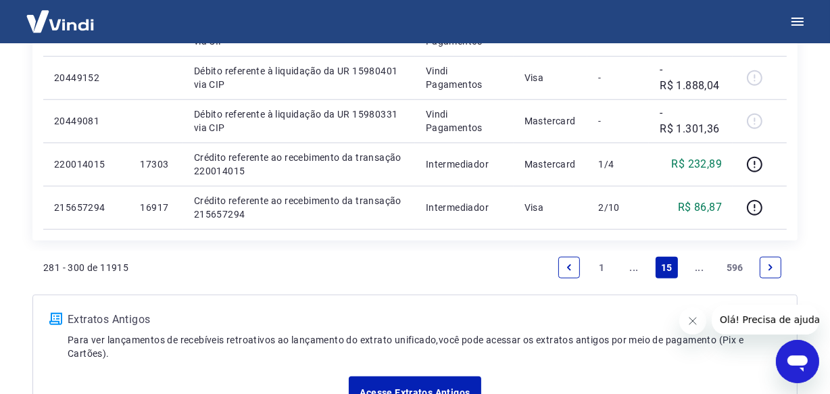
click at [698, 270] on link "..." at bounding box center [700, 268] width 22 height 22
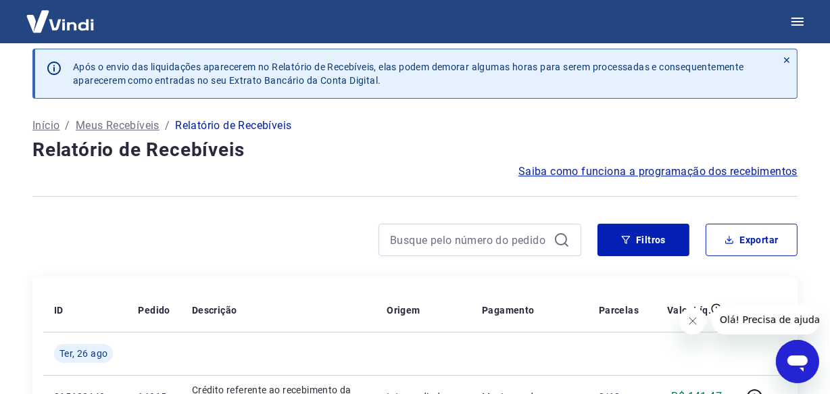
scroll to position [1065, 0]
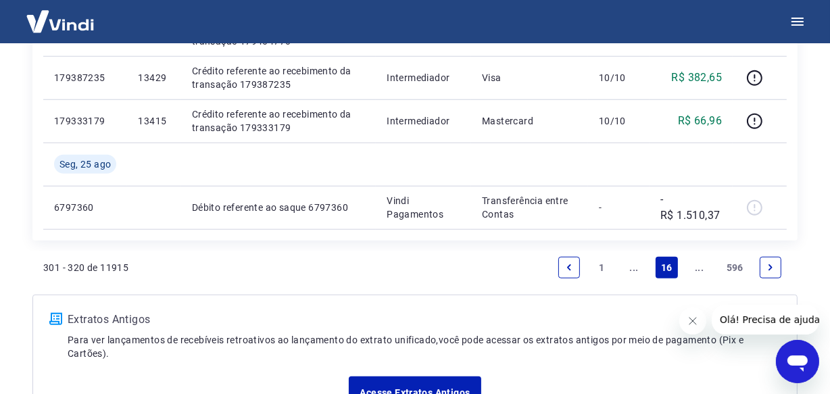
click at [698, 270] on link "..." at bounding box center [700, 268] width 22 height 22
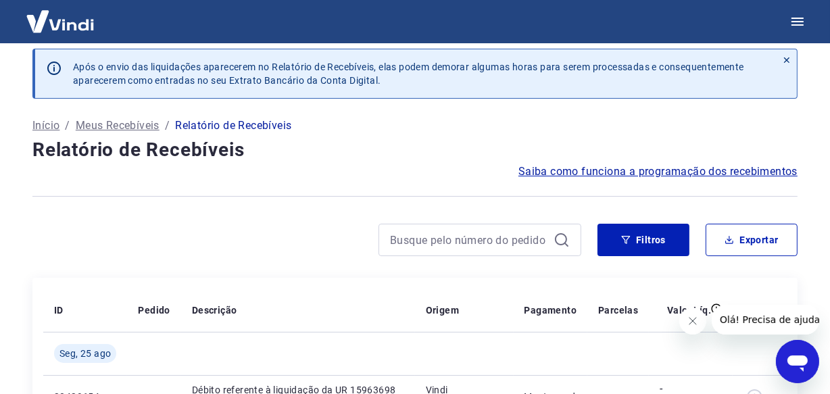
scroll to position [1022, 0]
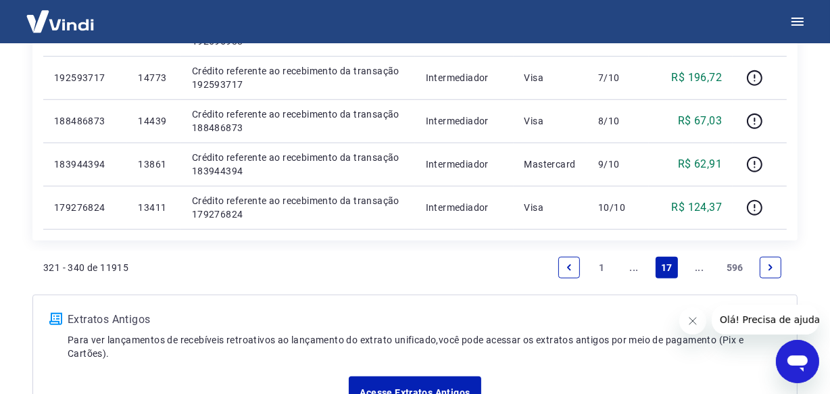
click at [698, 270] on link "..." at bounding box center [700, 268] width 22 height 22
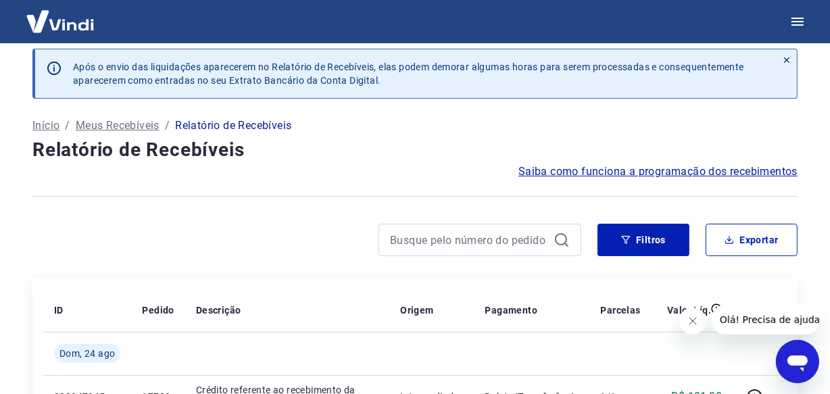
scroll to position [1065, 0]
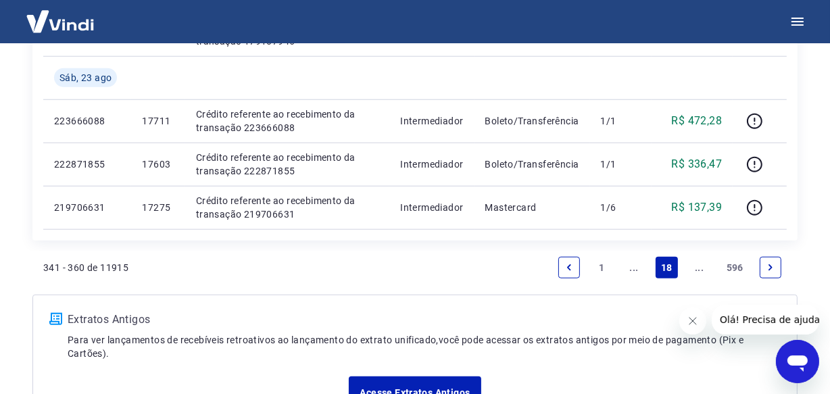
click at [698, 270] on link "..." at bounding box center [700, 268] width 22 height 22
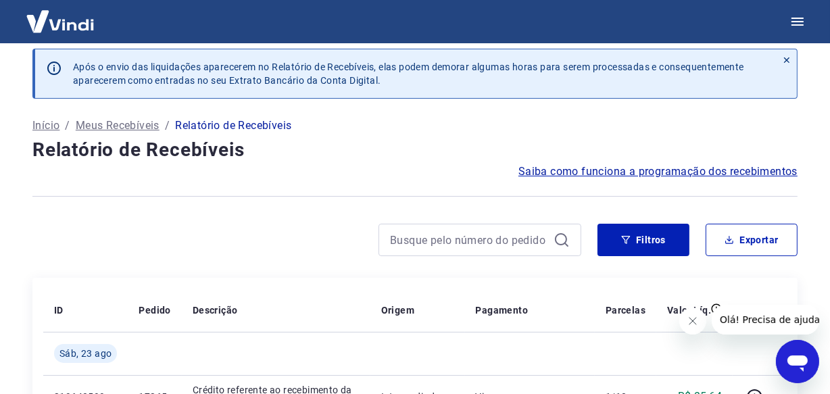
scroll to position [1108, 0]
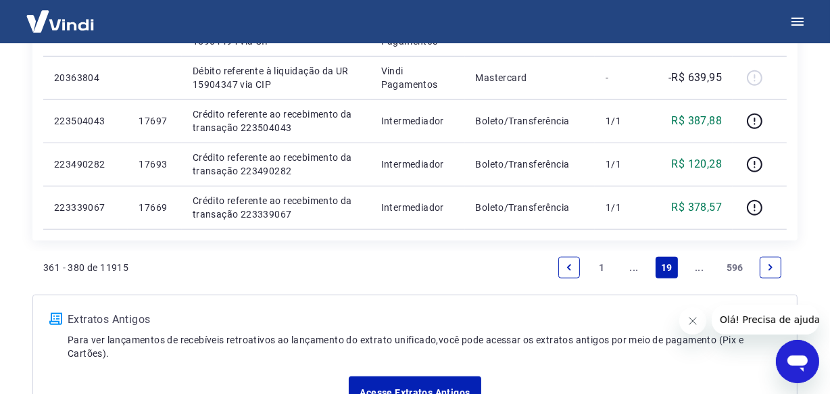
click at [698, 270] on link "..." at bounding box center [700, 268] width 22 height 22
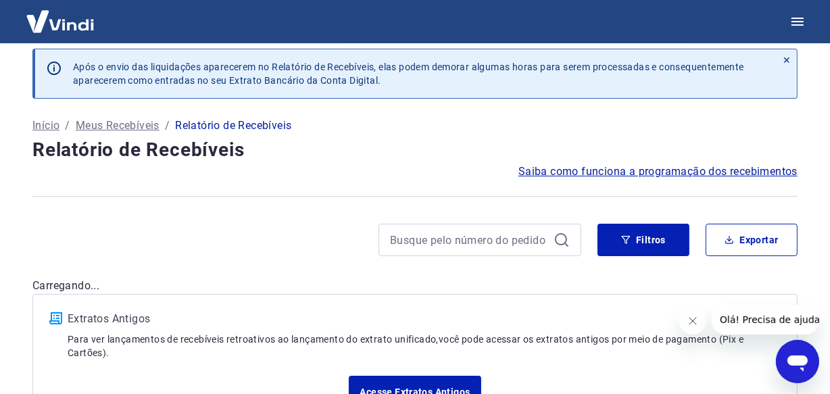
scroll to position [1065, 0]
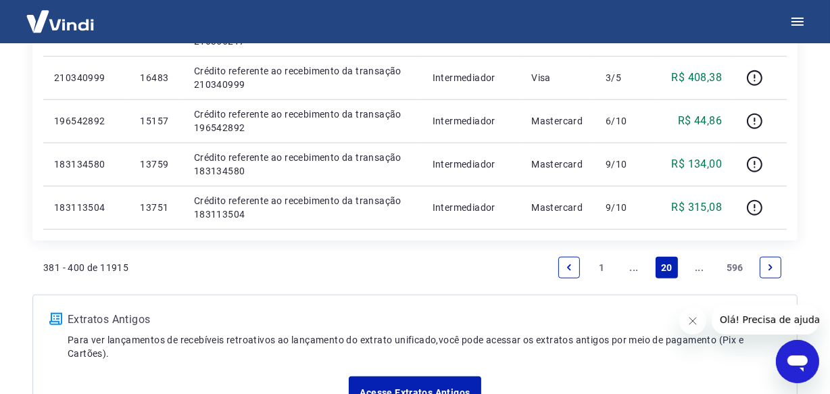
click at [697, 270] on link "..." at bounding box center [700, 268] width 22 height 22
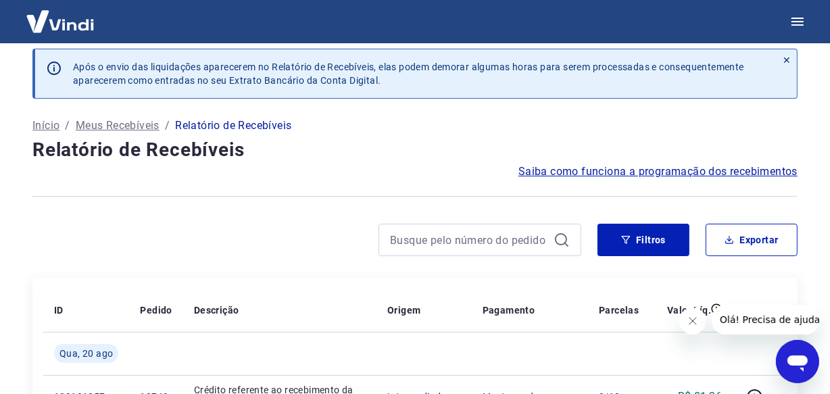
scroll to position [1108, 0]
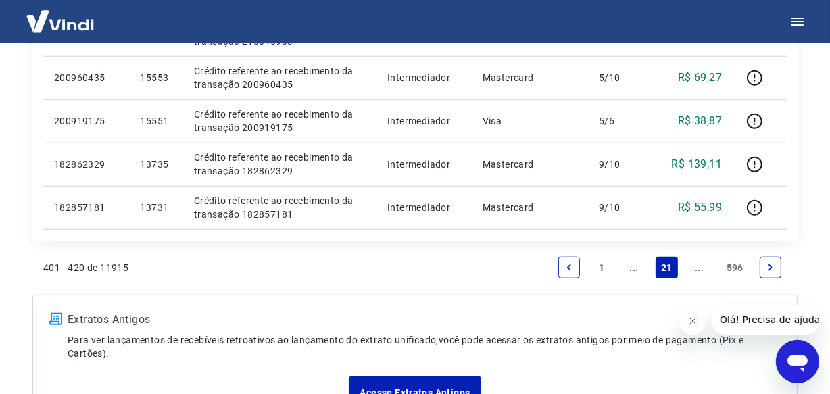
click at [697, 270] on link "..." at bounding box center [700, 268] width 22 height 22
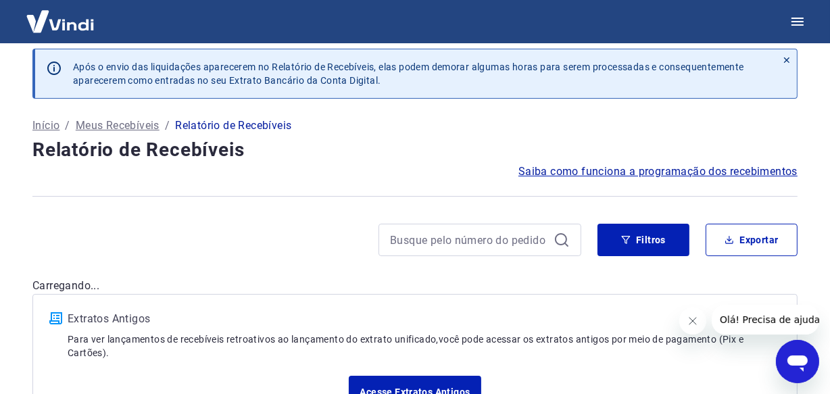
scroll to position [1151, 0]
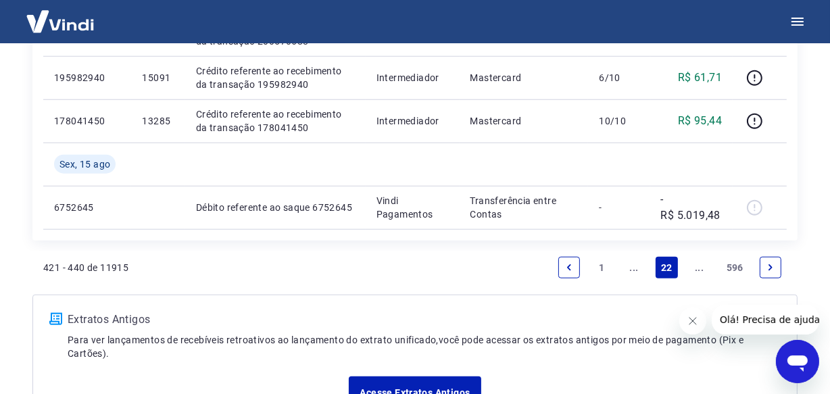
click at [697, 270] on link "..." at bounding box center [700, 268] width 22 height 22
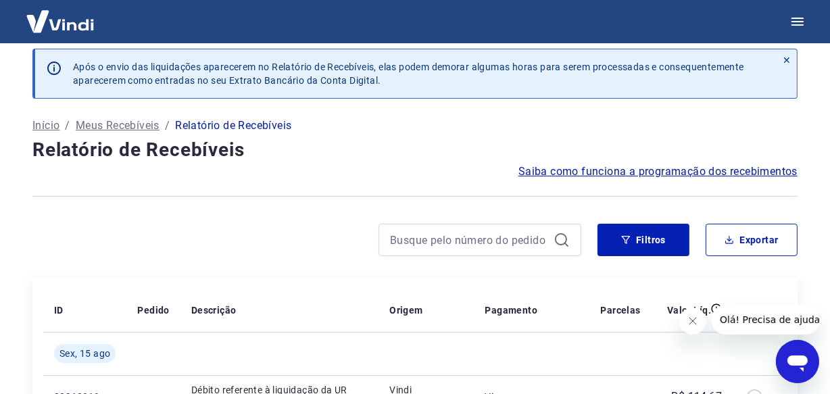
scroll to position [1065, 0]
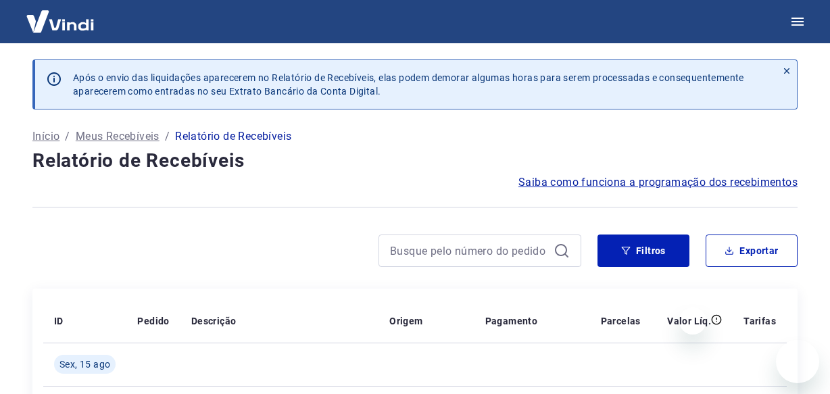
drag, startPoint x: 0, startPoint y: 0, endPoint x: 696, endPoint y: 270, distance: 746.4
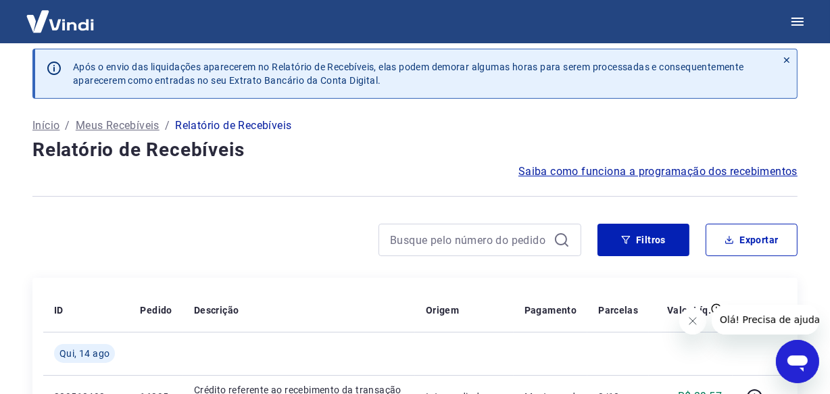
scroll to position [1108, 0]
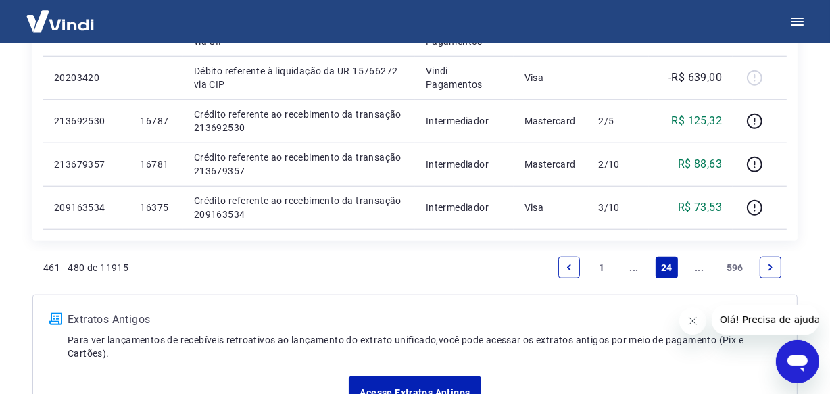
click at [697, 270] on link "..." at bounding box center [700, 268] width 22 height 22
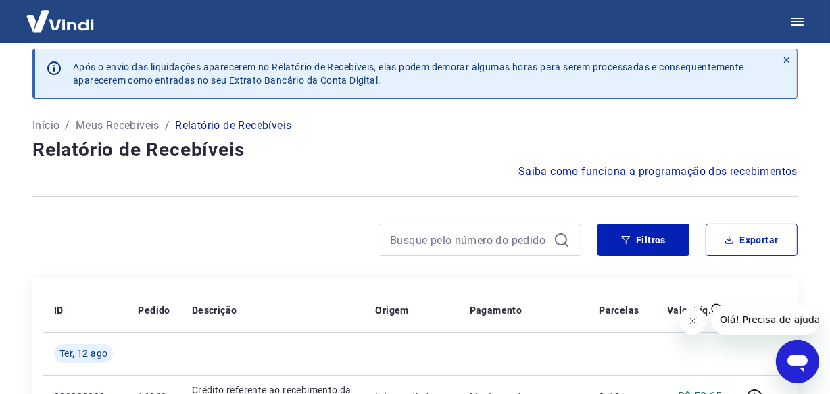
scroll to position [1065, 0]
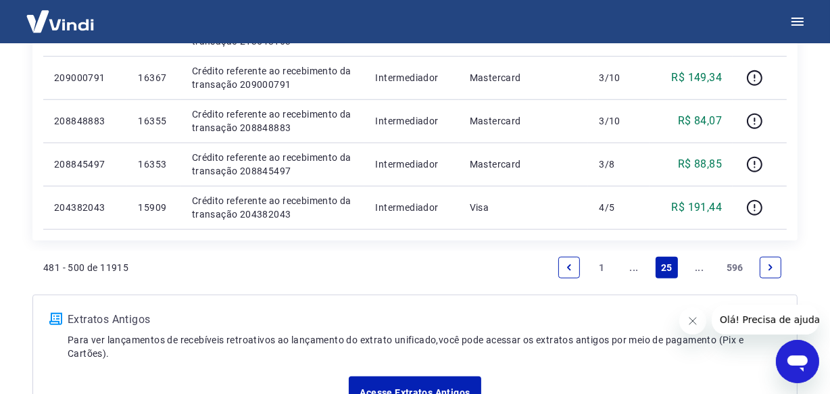
click at [697, 270] on link "..." at bounding box center [700, 268] width 22 height 22
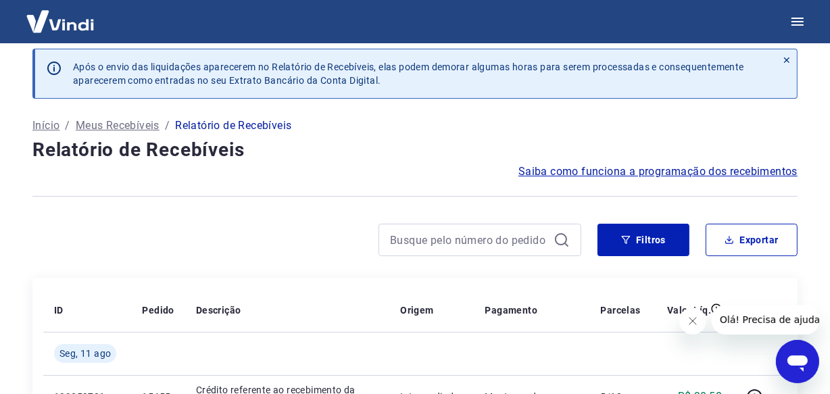
scroll to position [1065, 0]
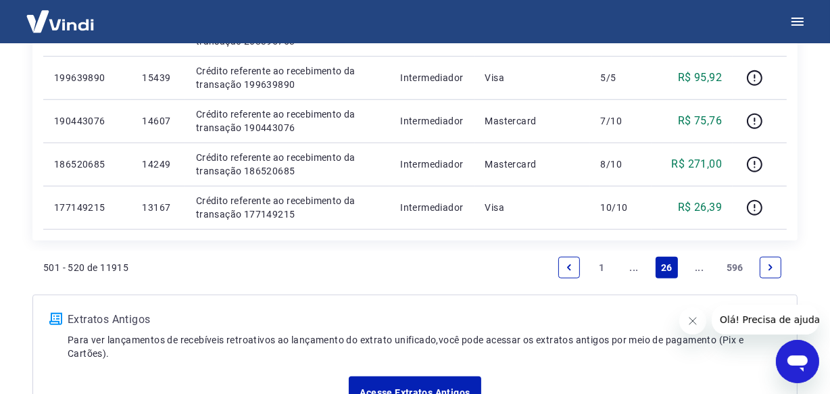
click at [697, 270] on link "..." at bounding box center [700, 268] width 22 height 22
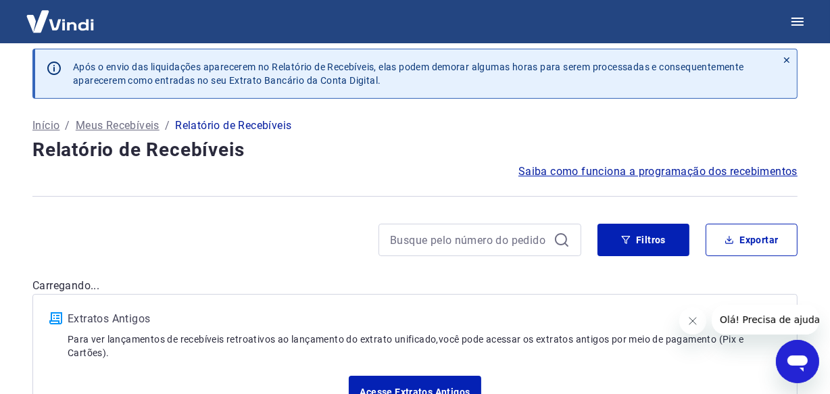
scroll to position [1065, 0]
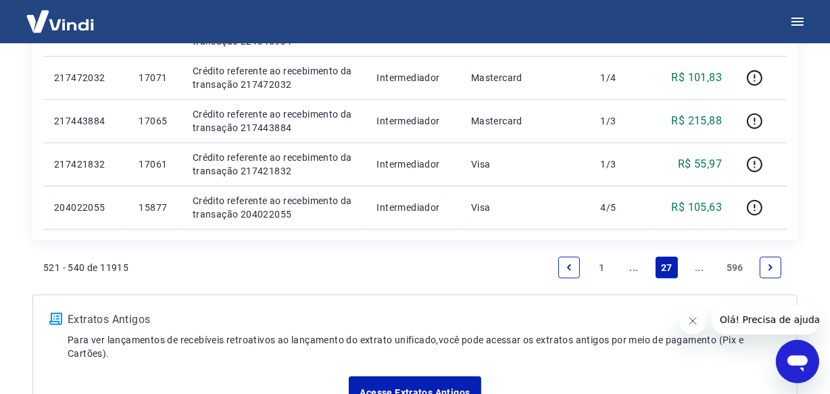
click at [697, 270] on link "..." at bounding box center [700, 268] width 22 height 22
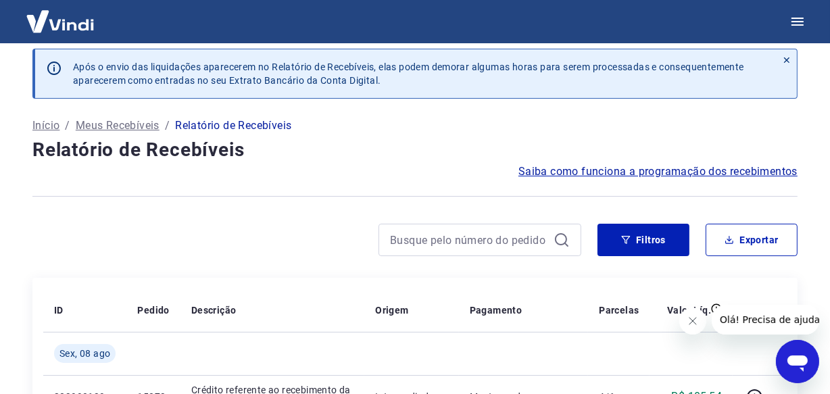
scroll to position [1065, 0]
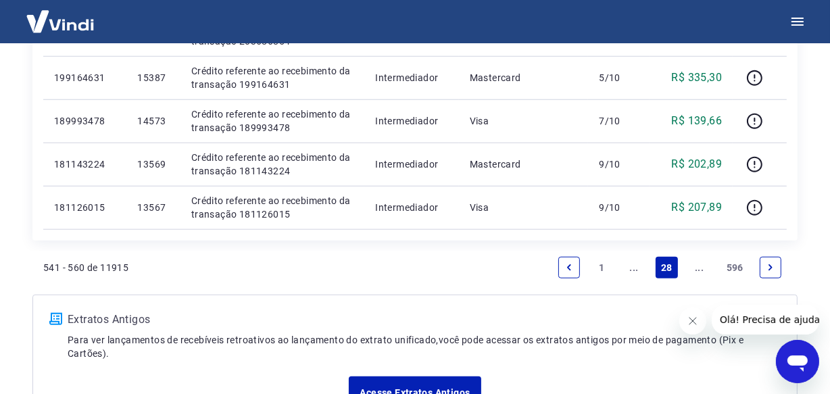
click at [697, 270] on link "..." at bounding box center [700, 268] width 22 height 22
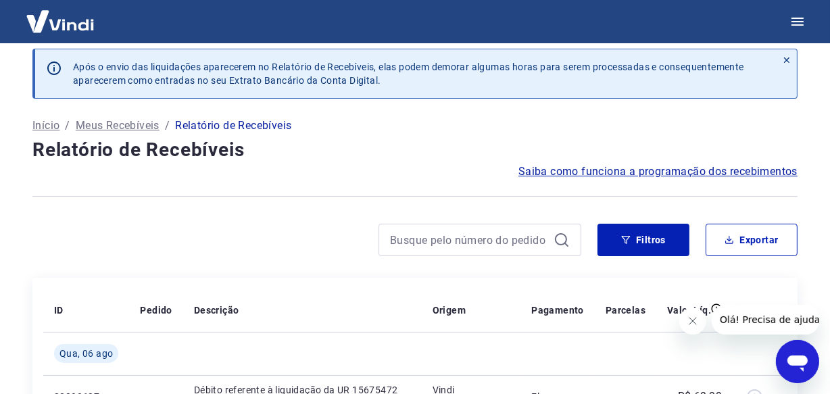
scroll to position [1065, 0]
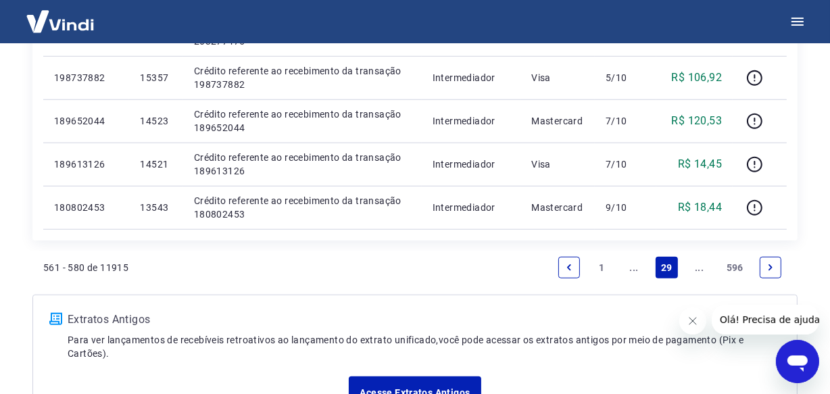
click at [689, 268] on link "..." at bounding box center [700, 268] width 22 height 22
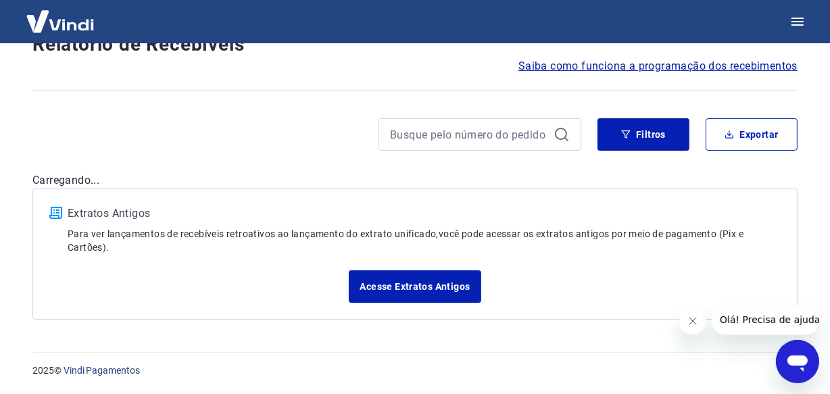
scroll to position [1022, 0]
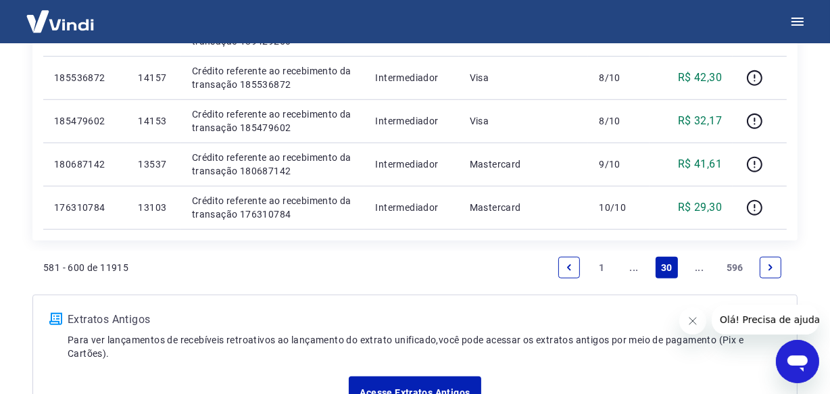
click at [694, 269] on link "..." at bounding box center [700, 268] width 22 height 22
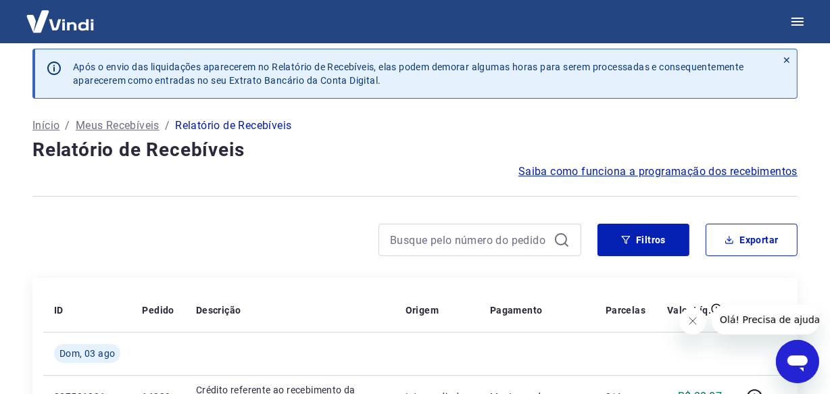
scroll to position [1065, 0]
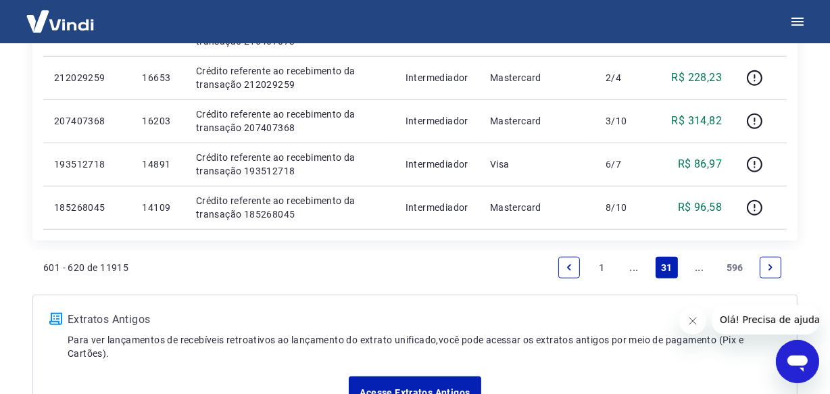
click at [694, 269] on link "..." at bounding box center [700, 268] width 22 height 22
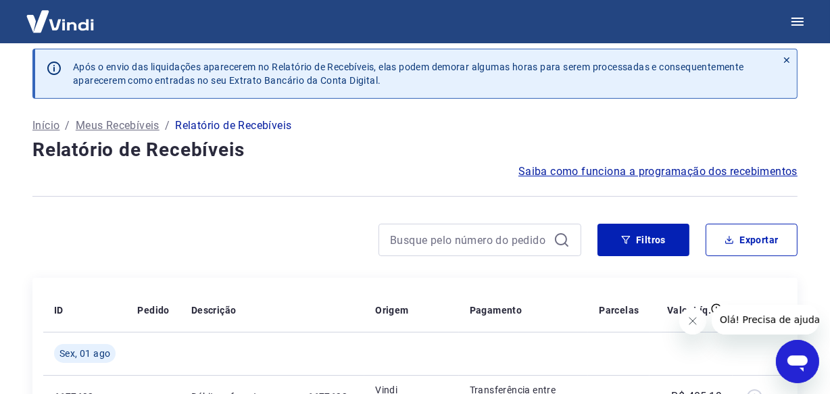
scroll to position [1065, 0]
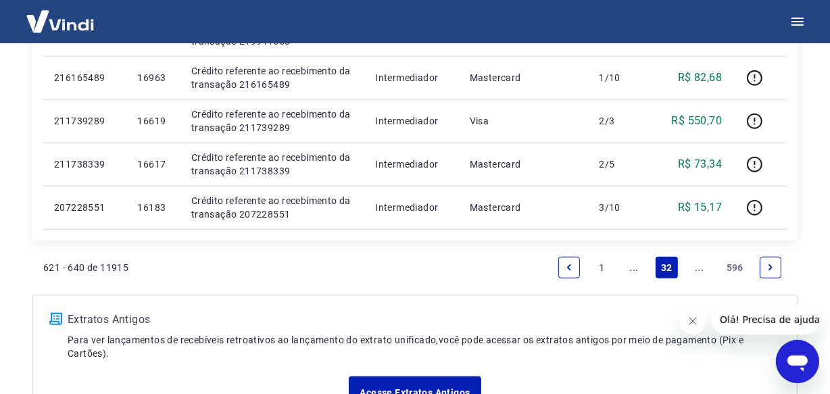
click at [694, 269] on link "..." at bounding box center [700, 268] width 22 height 22
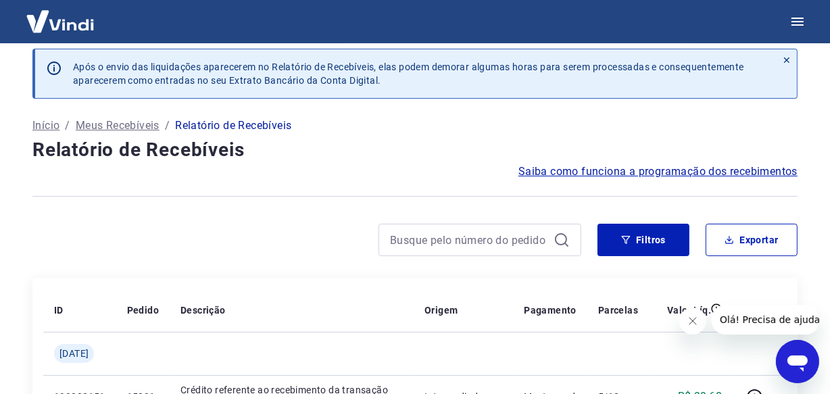
scroll to position [1065, 0]
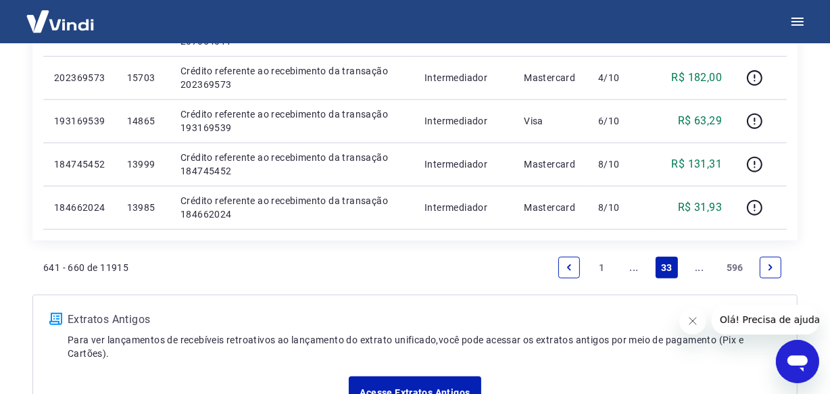
click at [696, 269] on link "..." at bounding box center [700, 268] width 22 height 22
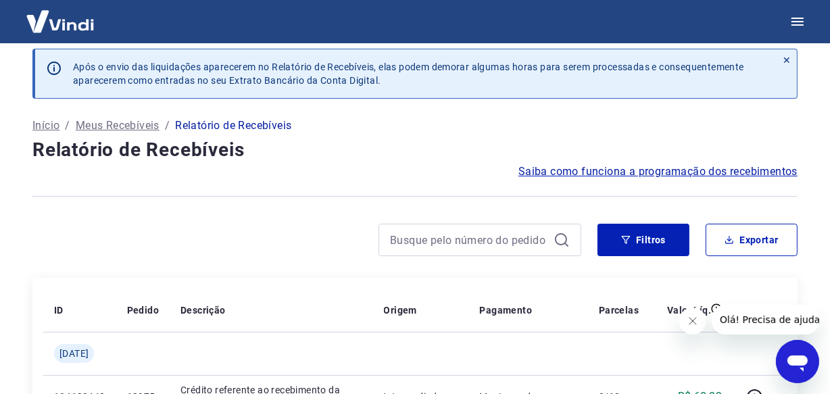
scroll to position [1108, 0]
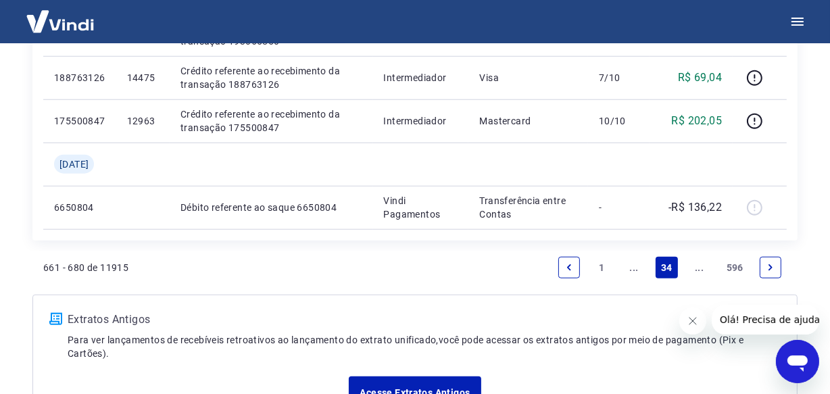
click at [701, 268] on link "..." at bounding box center [700, 268] width 22 height 22
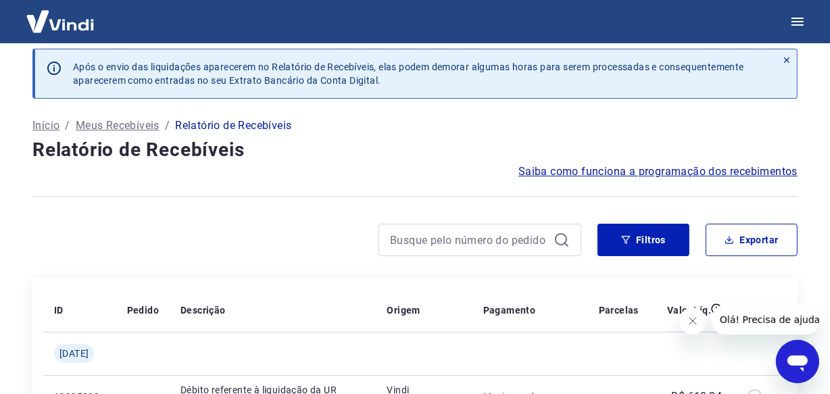
scroll to position [1022, 0]
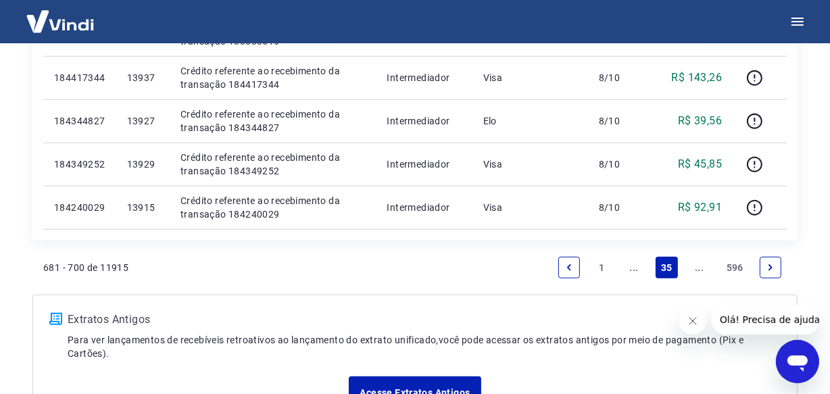
click at [701, 268] on link "..." at bounding box center [700, 268] width 22 height 22
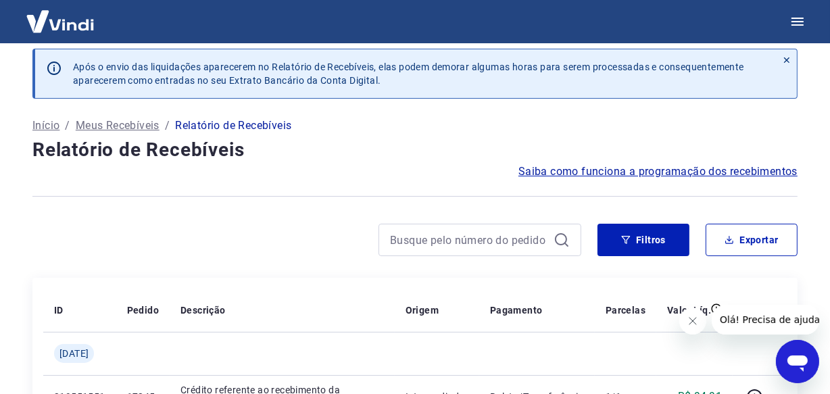
scroll to position [1022, 0]
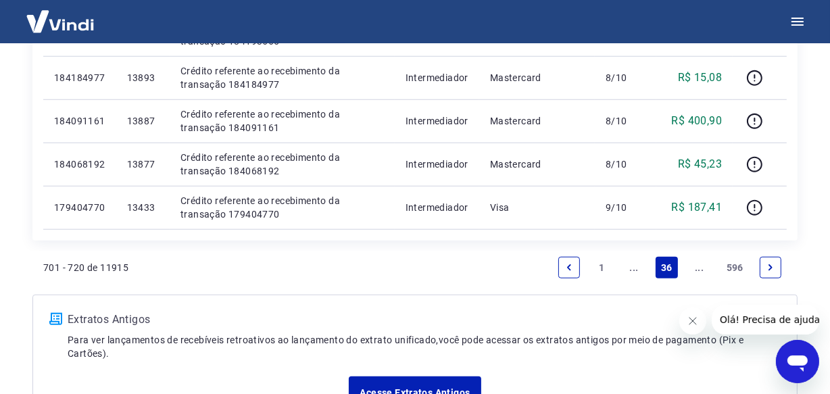
click at [700, 267] on link "..." at bounding box center [700, 268] width 22 height 22
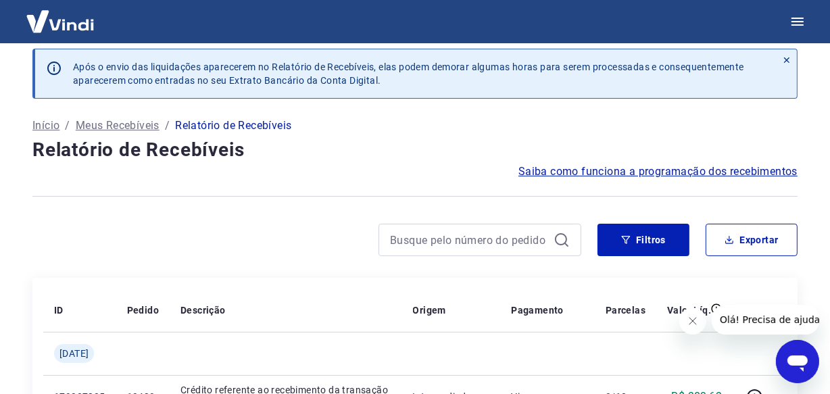
scroll to position [1108, 0]
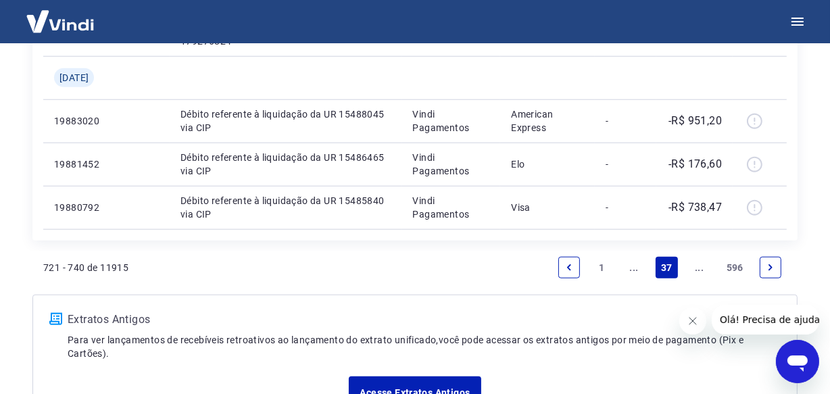
click at [700, 267] on link "..." at bounding box center [700, 268] width 22 height 22
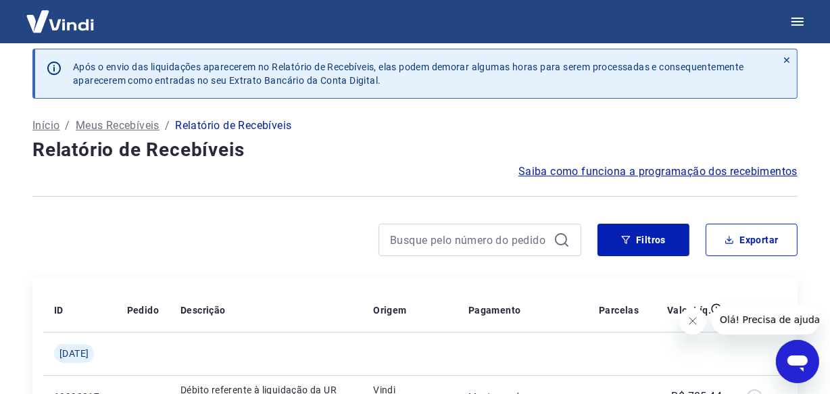
scroll to position [1065, 0]
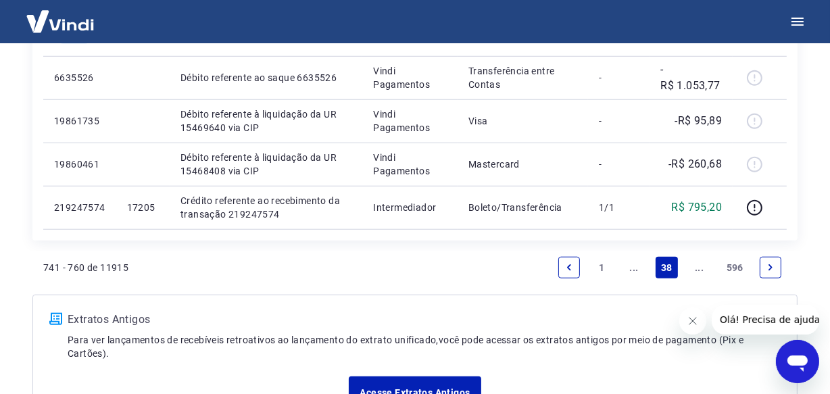
click at [700, 267] on link "..." at bounding box center [700, 268] width 22 height 22
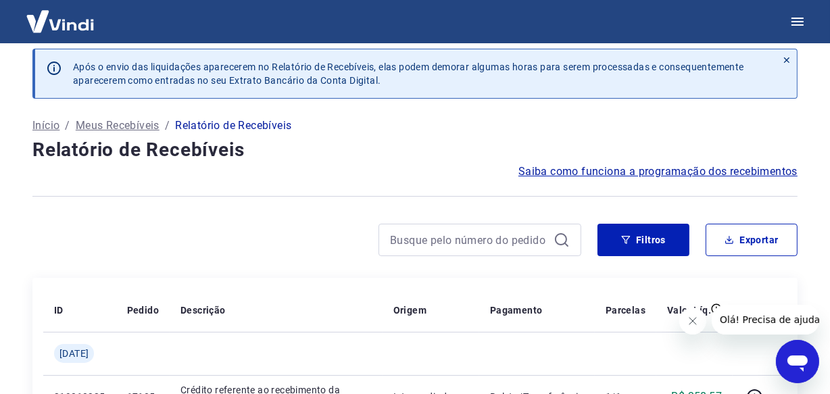
scroll to position [1108, 0]
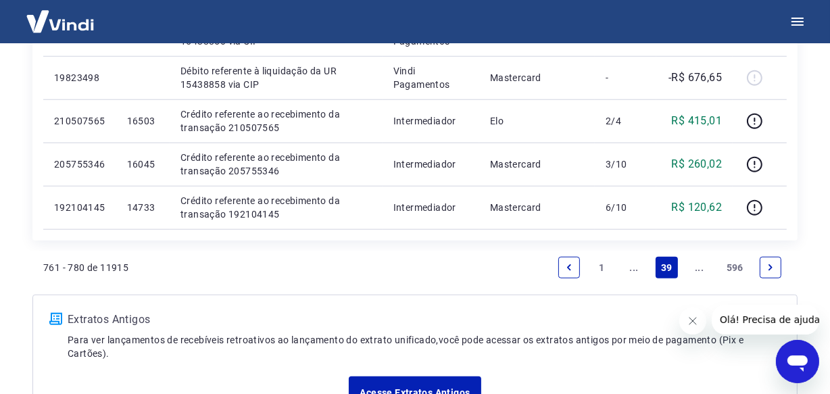
click at [700, 267] on link "..." at bounding box center [700, 268] width 22 height 22
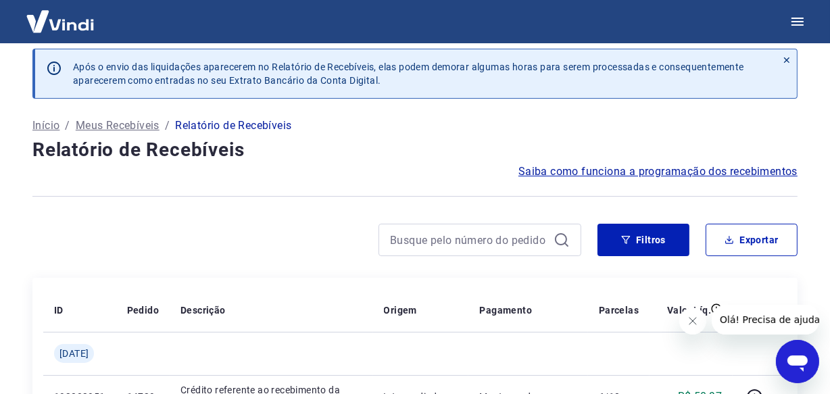
scroll to position [1065, 0]
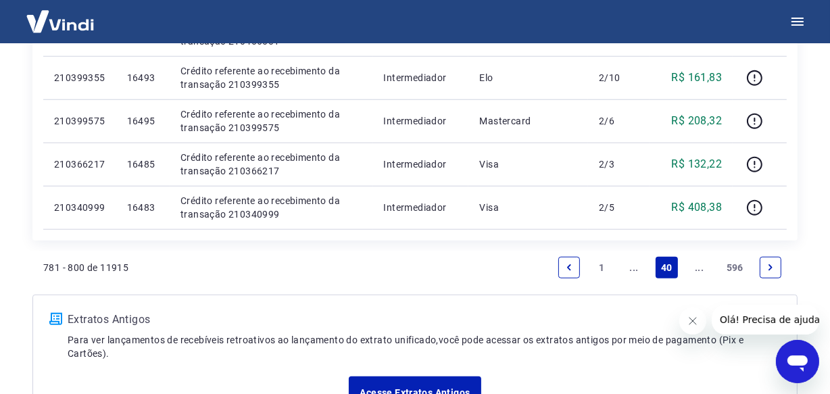
click at [700, 267] on link "..." at bounding box center [700, 268] width 22 height 22
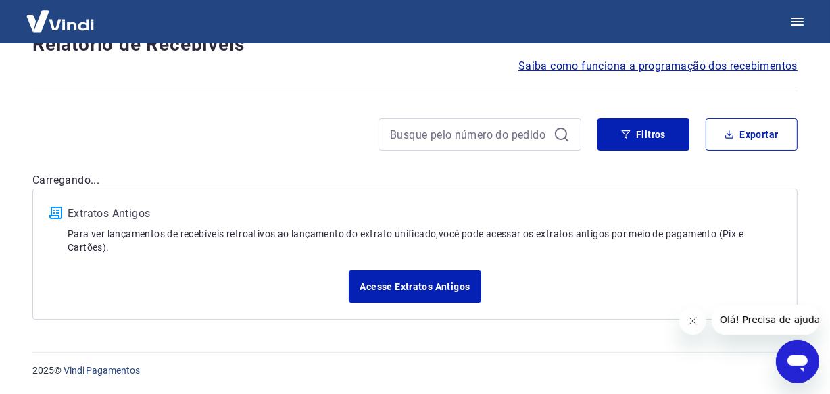
scroll to position [11, 0]
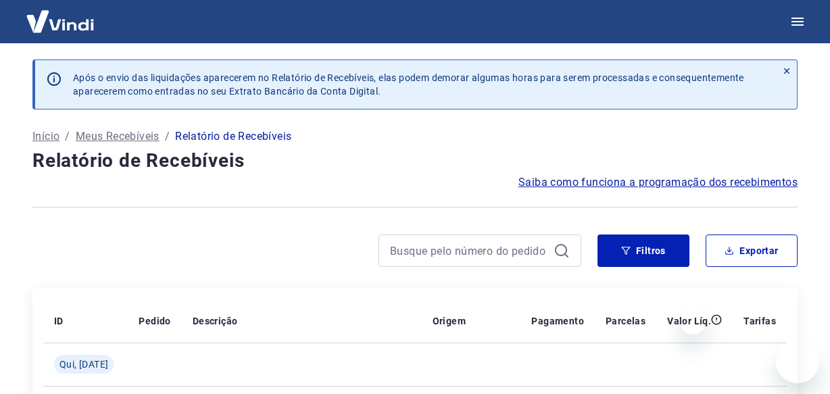
scroll to position [1108, 0]
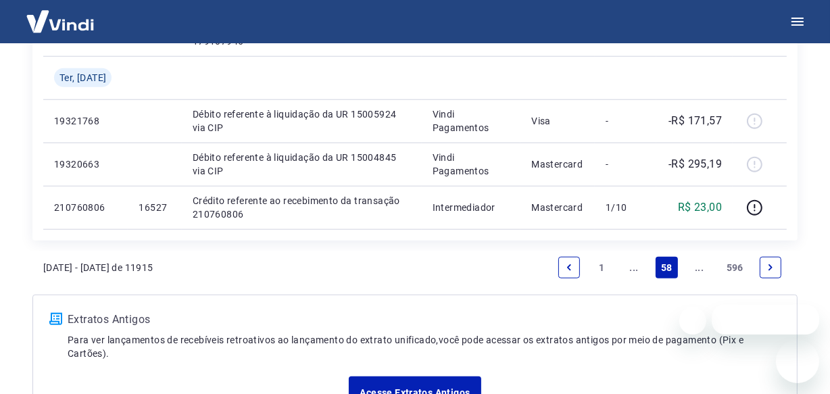
click at [702, 269] on link "..." at bounding box center [700, 268] width 22 height 22
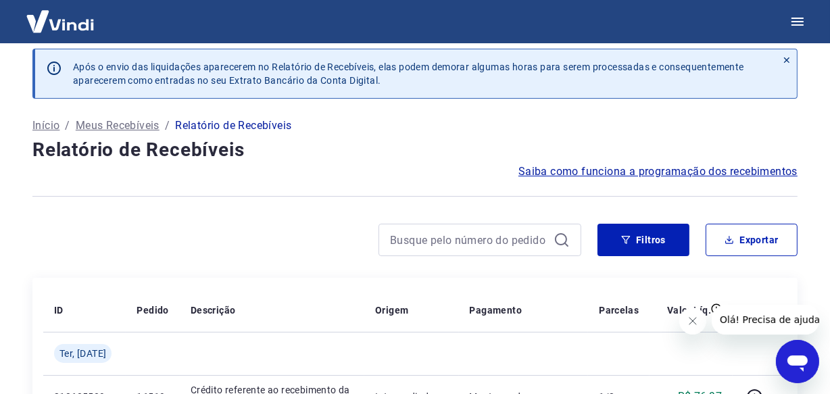
scroll to position [1065, 0]
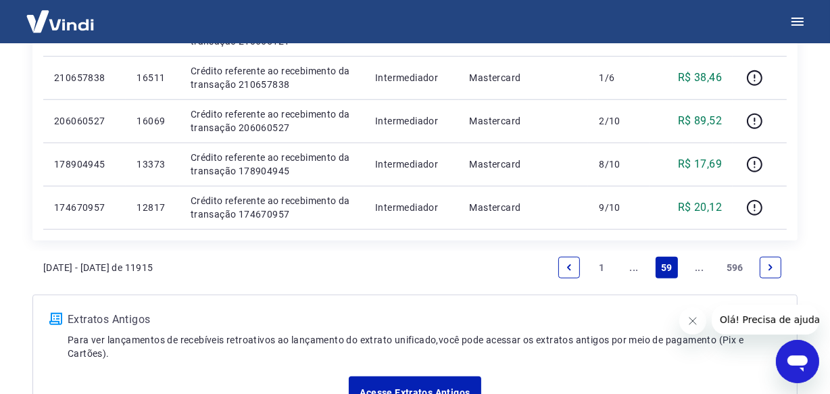
click at [702, 269] on link "..." at bounding box center [700, 268] width 22 height 22
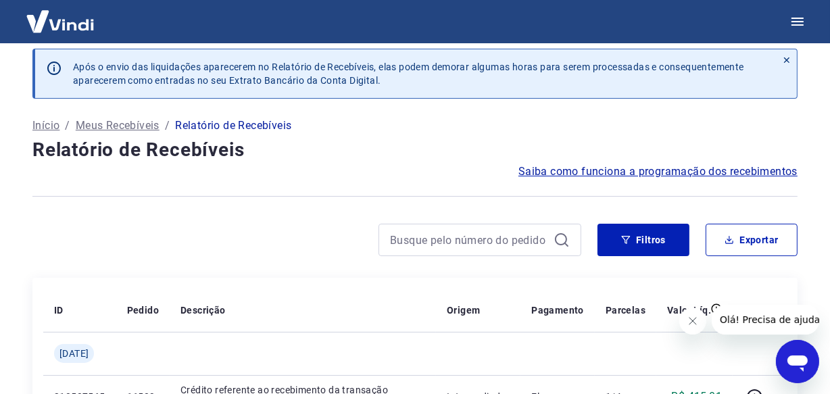
scroll to position [1065, 0]
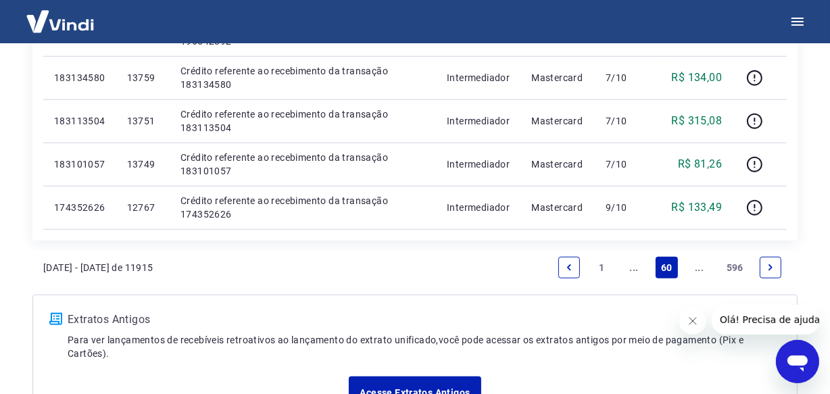
click at [702, 269] on link "..." at bounding box center [700, 268] width 22 height 22
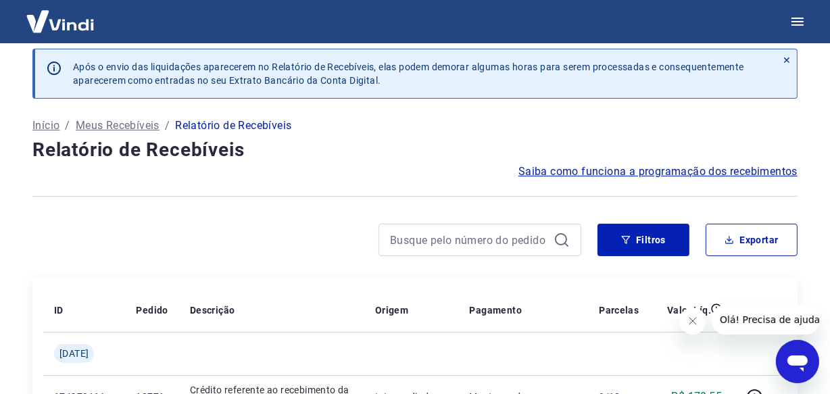
scroll to position [1108, 0]
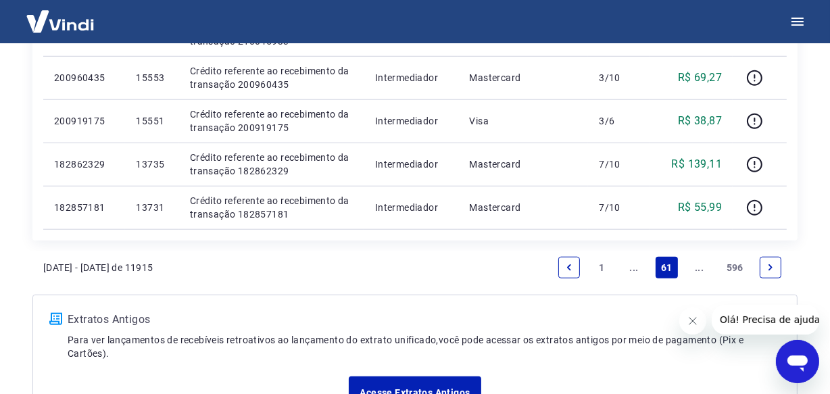
click at [701, 270] on link "..." at bounding box center [700, 268] width 22 height 22
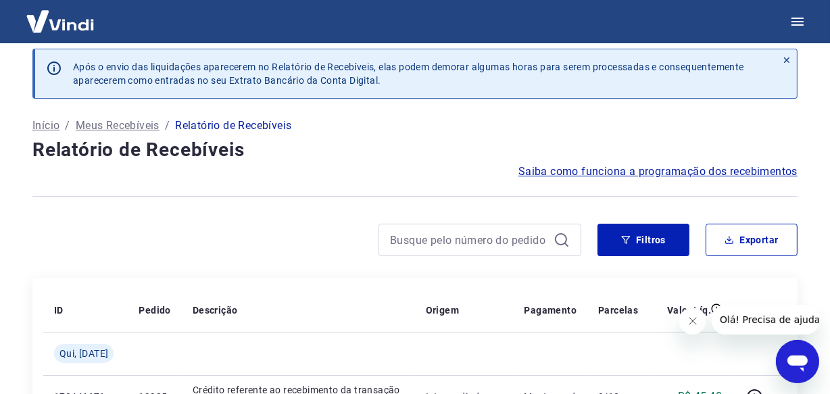
scroll to position [1108, 0]
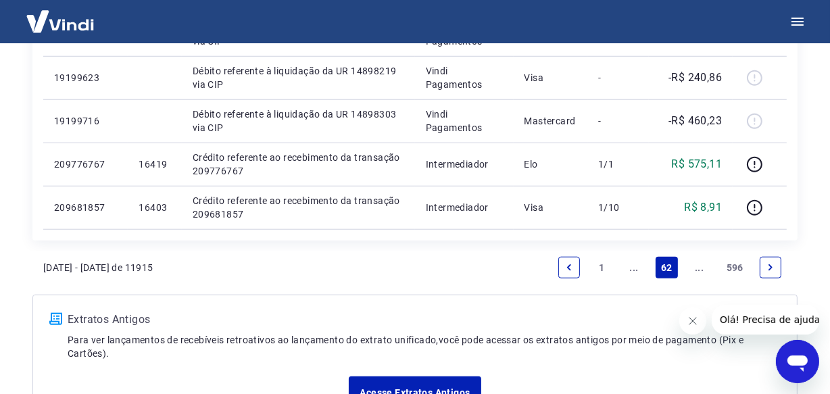
click at [701, 270] on link "..." at bounding box center [700, 268] width 22 height 22
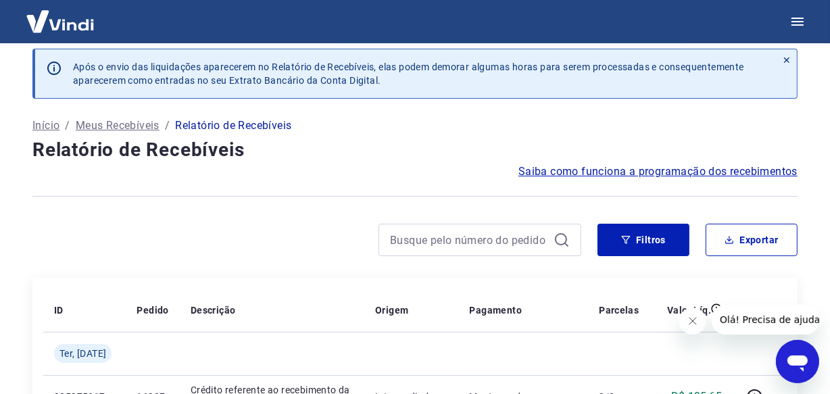
scroll to position [1065, 0]
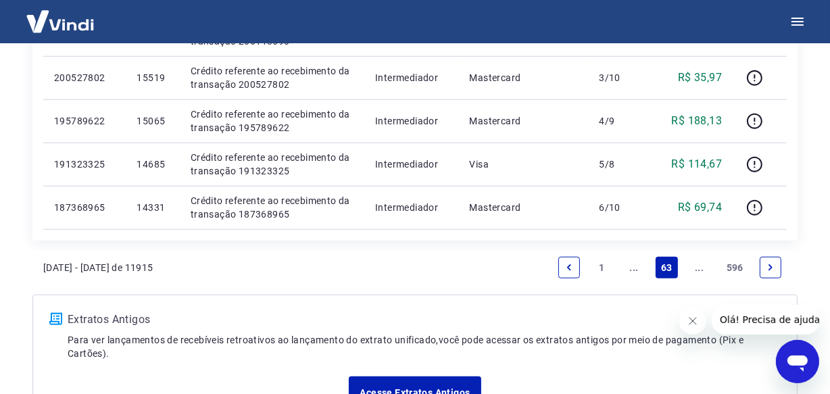
click at [701, 270] on link "..." at bounding box center [700, 268] width 22 height 22
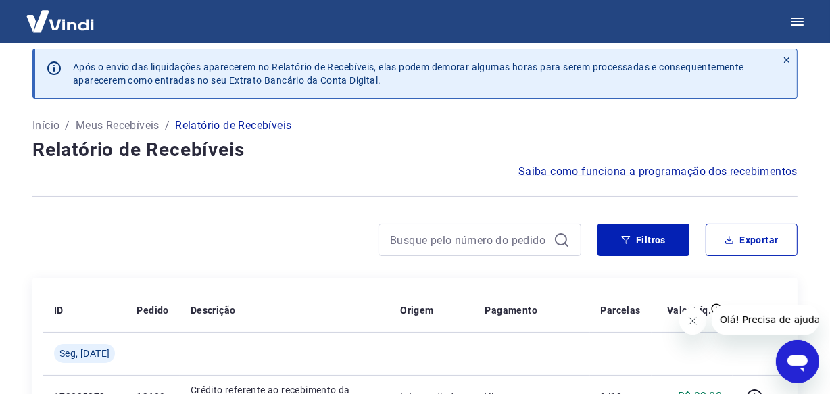
scroll to position [1108, 0]
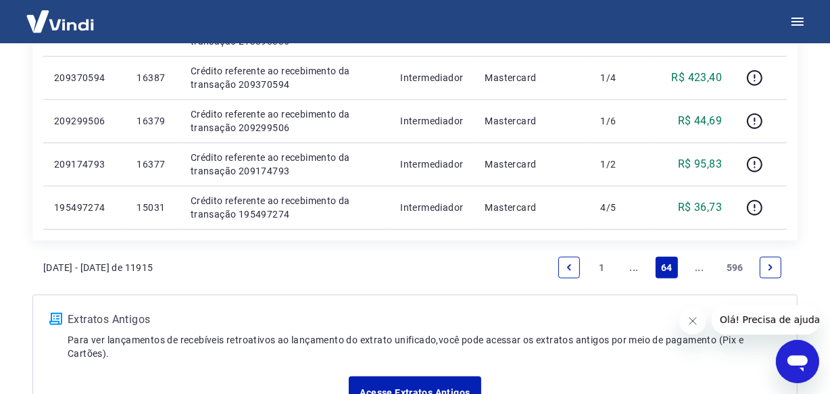
click at [701, 270] on link "..." at bounding box center [700, 268] width 22 height 22
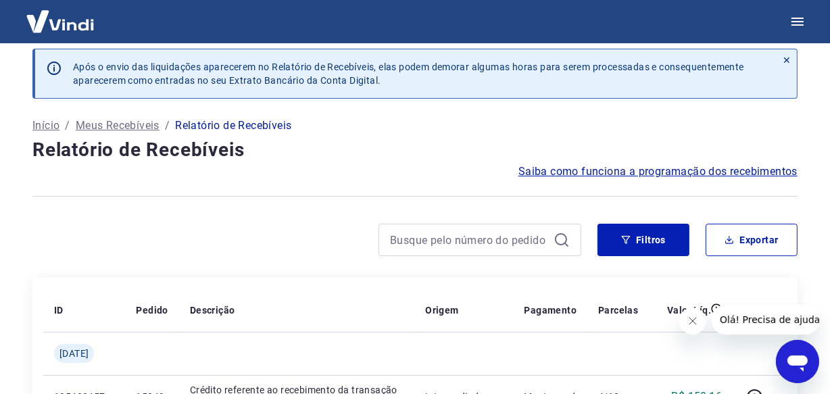
scroll to position [1065, 0]
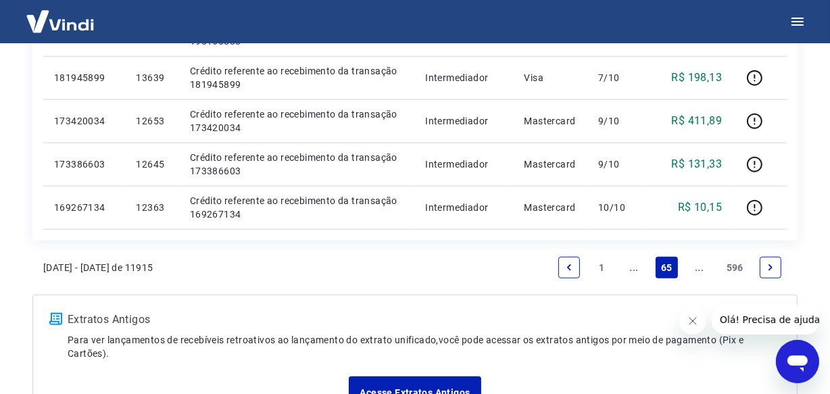
click at [701, 270] on link "..." at bounding box center [700, 268] width 22 height 22
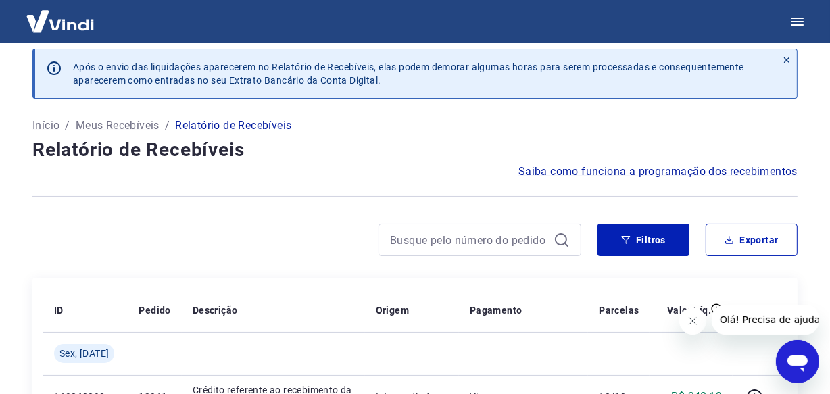
scroll to position [1108, 0]
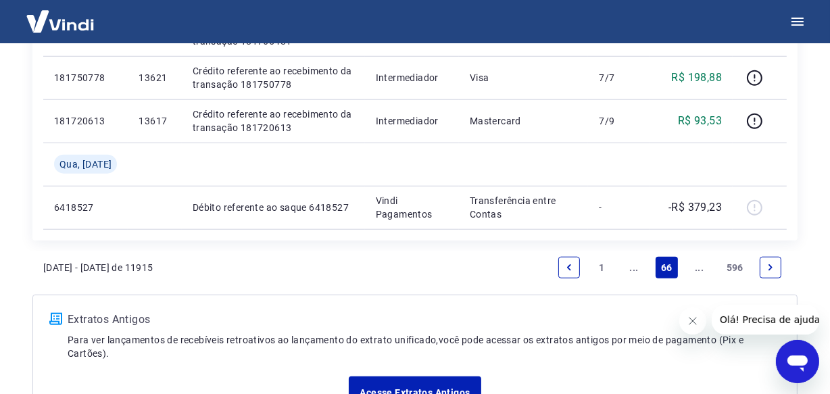
click at [701, 270] on link "..." at bounding box center [700, 268] width 22 height 22
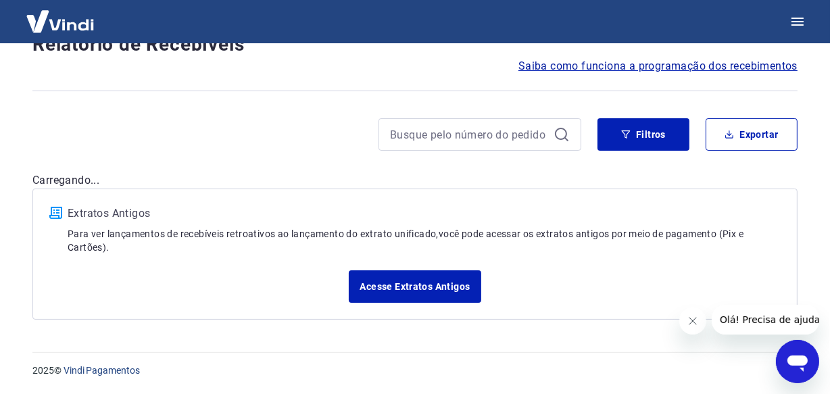
scroll to position [11, 0]
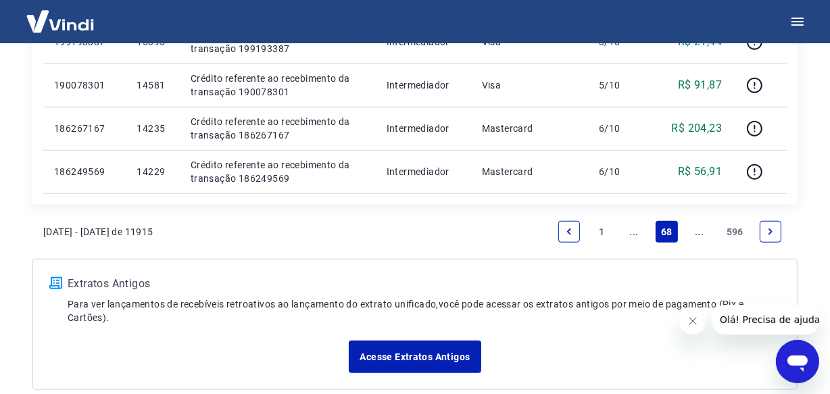
scroll to position [1065, 0]
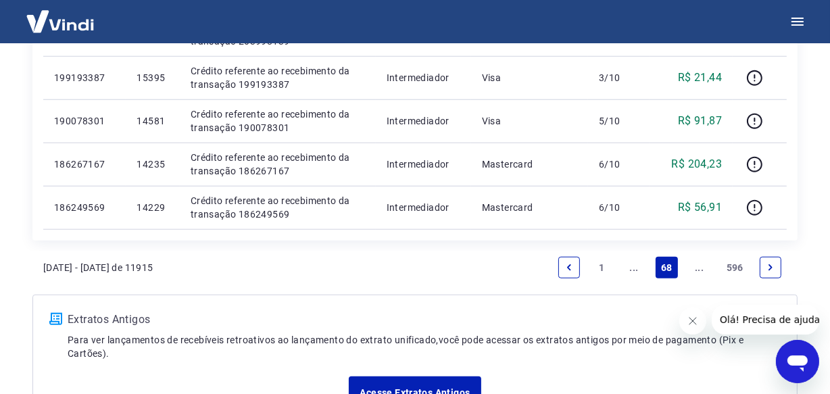
click at [701, 270] on link "..." at bounding box center [700, 268] width 22 height 22
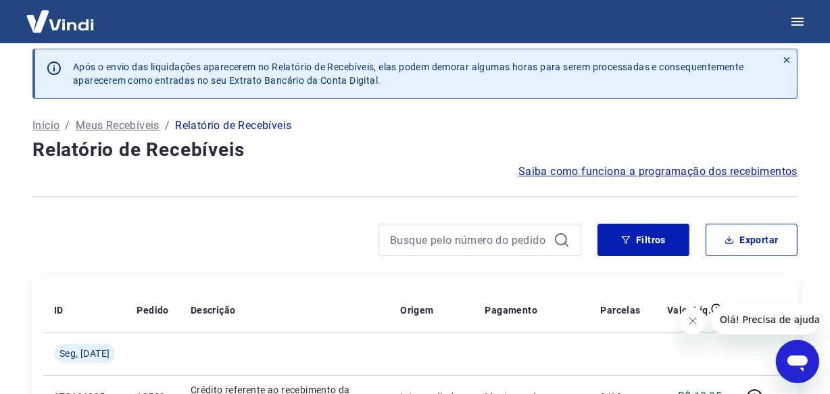
scroll to position [1108, 0]
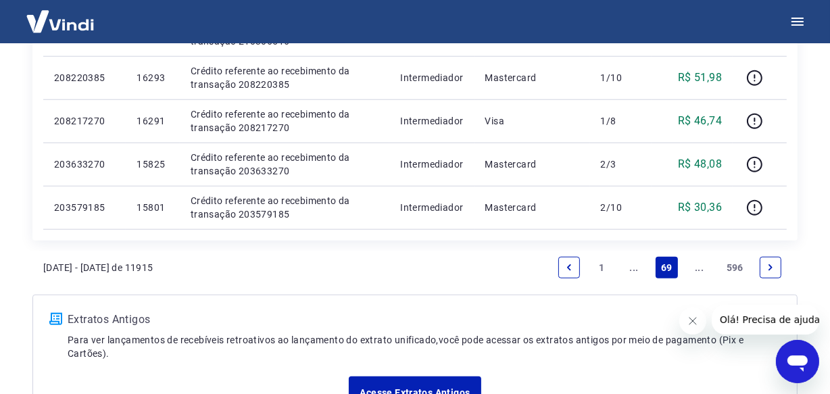
click at [701, 270] on link "..." at bounding box center [700, 268] width 22 height 22
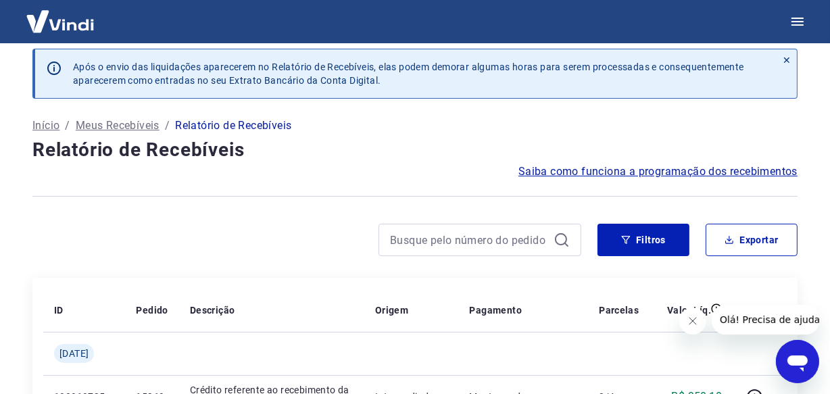
scroll to position [1108, 0]
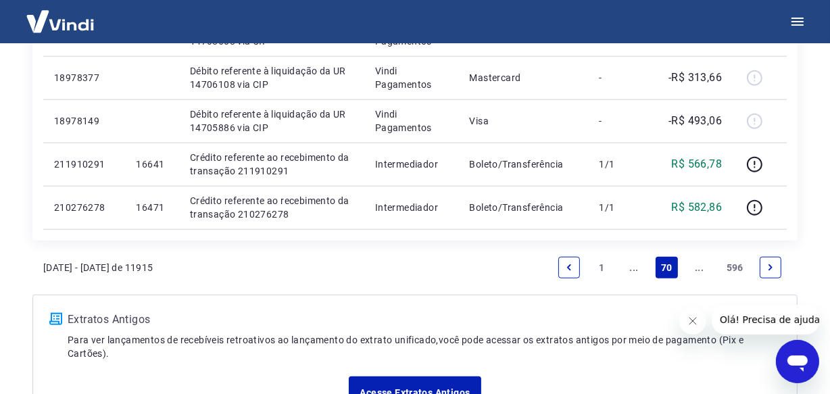
click at [701, 270] on link "..." at bounding box center [700, 268] width 22 height 22
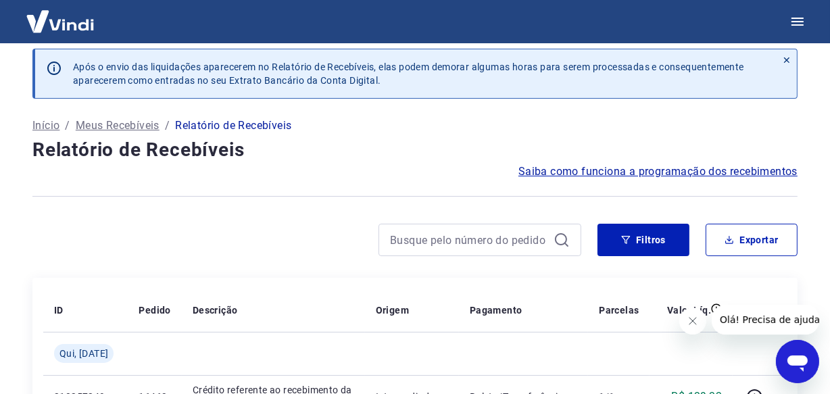
scroll to position [1065, 0]
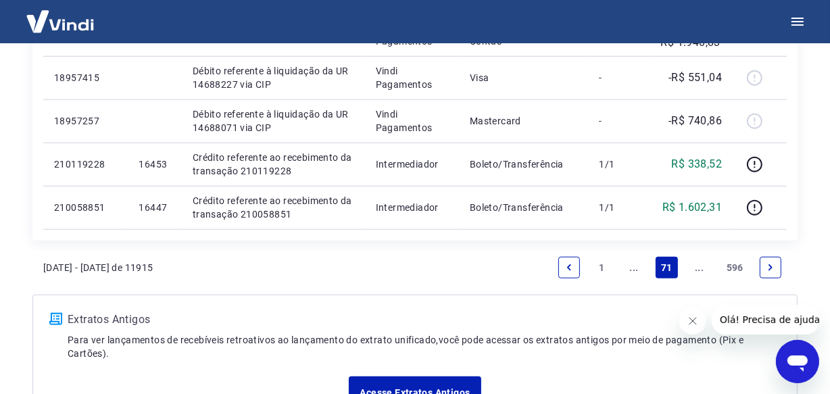
click at [701, 270] on link "..." at bounding box center [700, 268] width 22 height 22
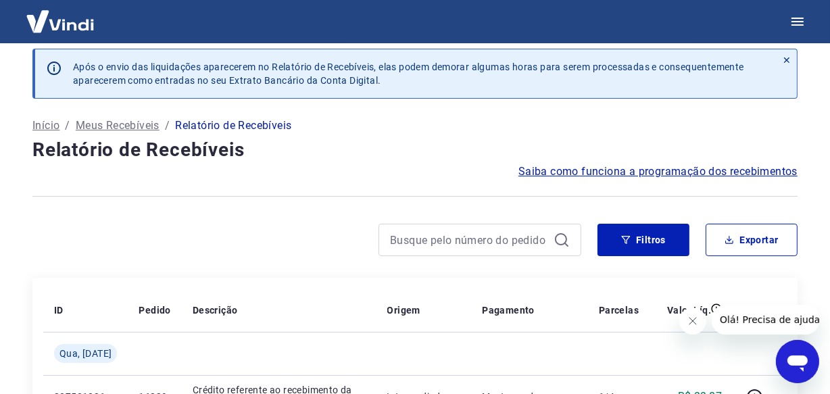
scroll to position [1065, 0]
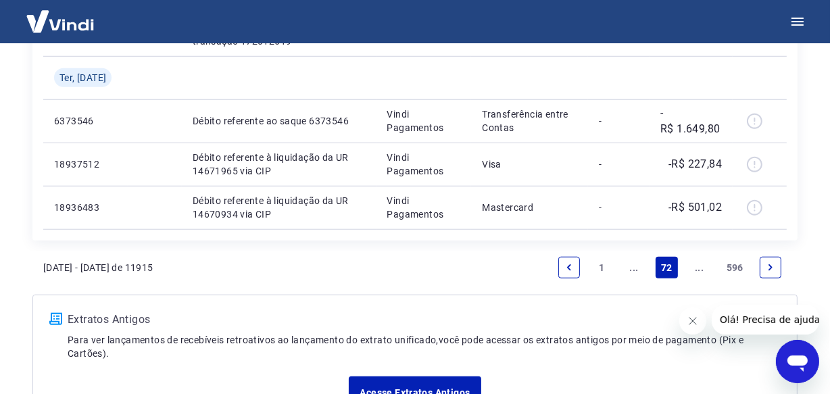
click at [701, 270] on link "..." at bounding box center [700, 268] width 22 height 22
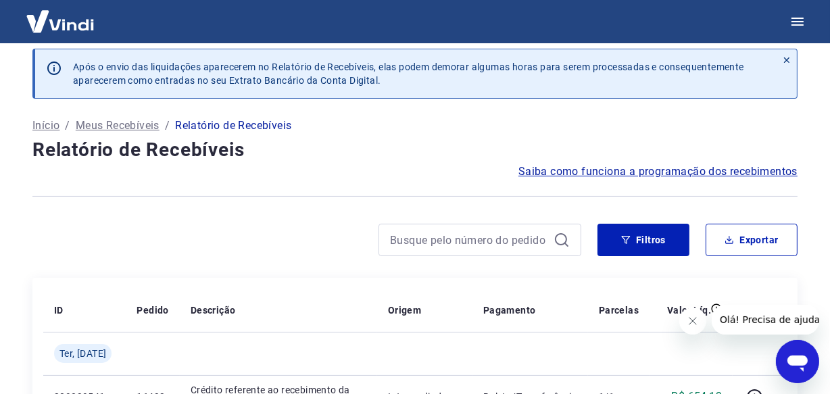
scroll to position [1065, 0]
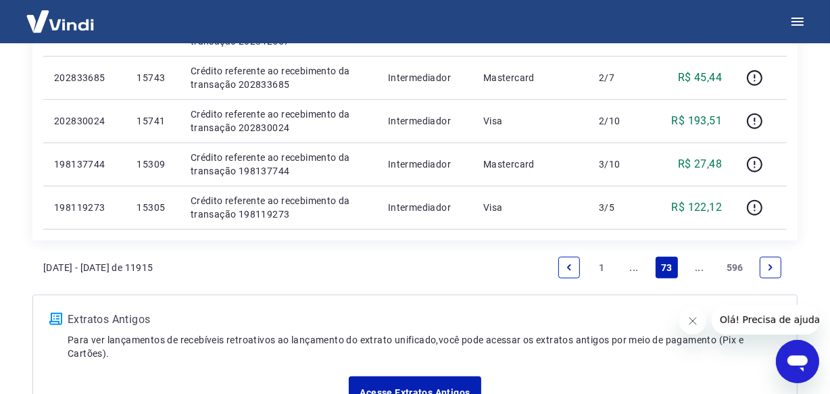
click at [700, 270] on link "..." at bounding box center [700, 268] width 22 height 22
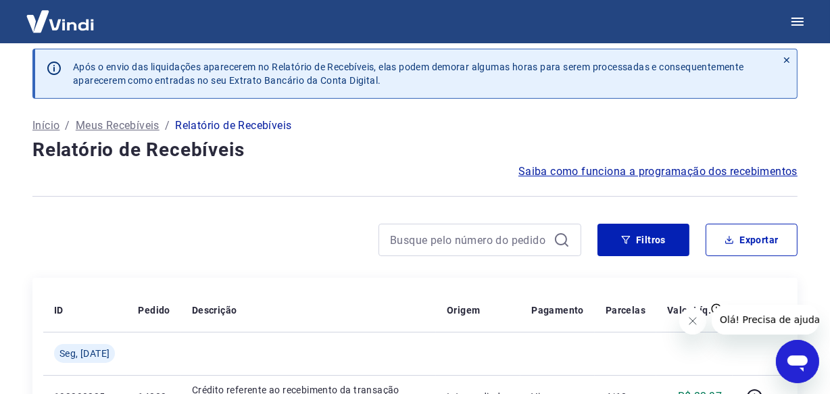
scroll to position [1108, 0]
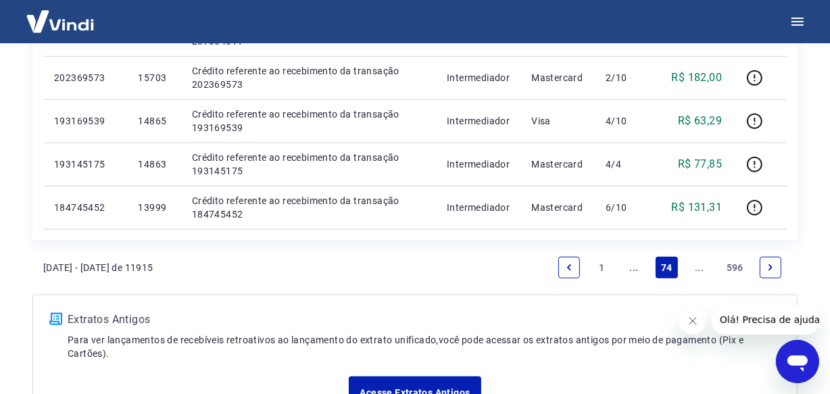
click at [700, 270] on link "..." at bounding box center [700, 268] width 22 height 22
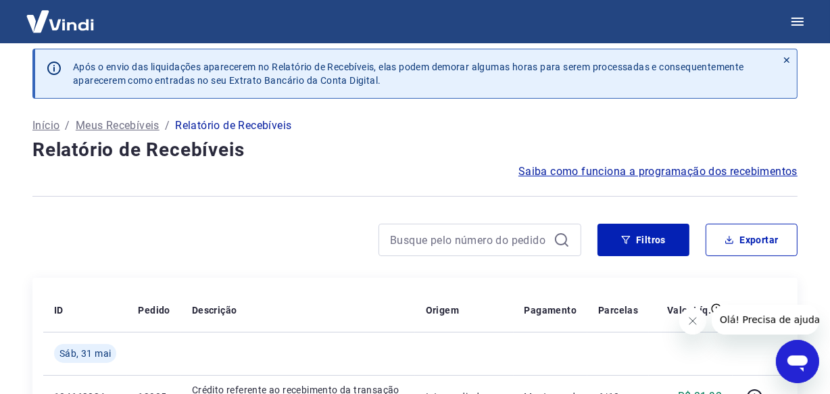
scroll to position [1108, 0]
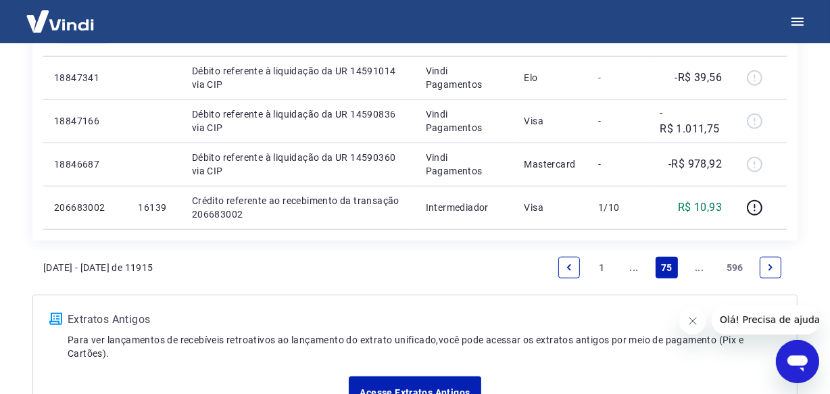
click at [697, 268] on link "..." at bounding box center [700, 268] width 22 height 22
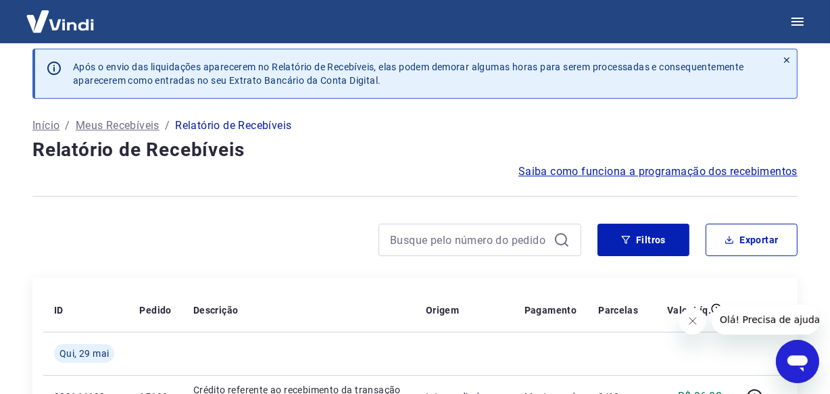
scroll to position [1065, 0]
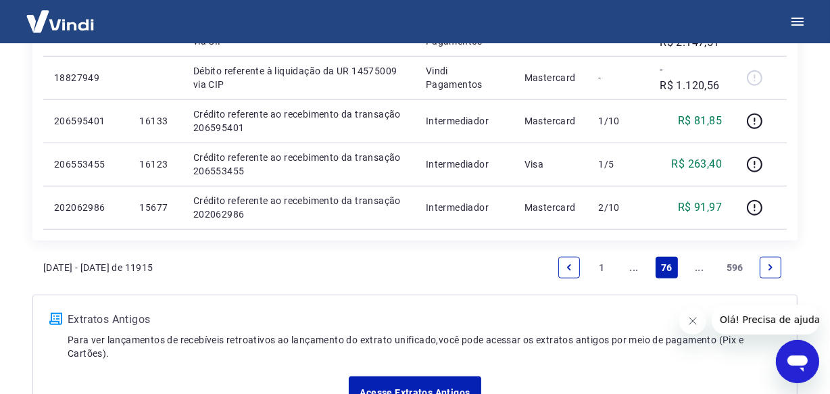
click at [697, 268] on link "..." at bounding box center [700, 268] width 22 height 22
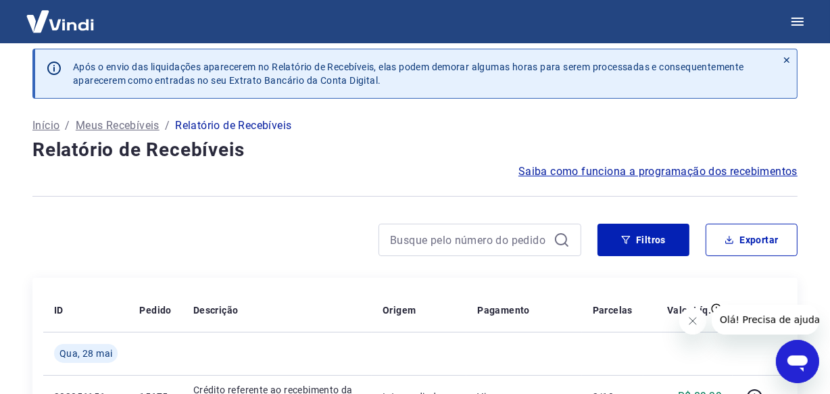
scroll to position [1065, 0]
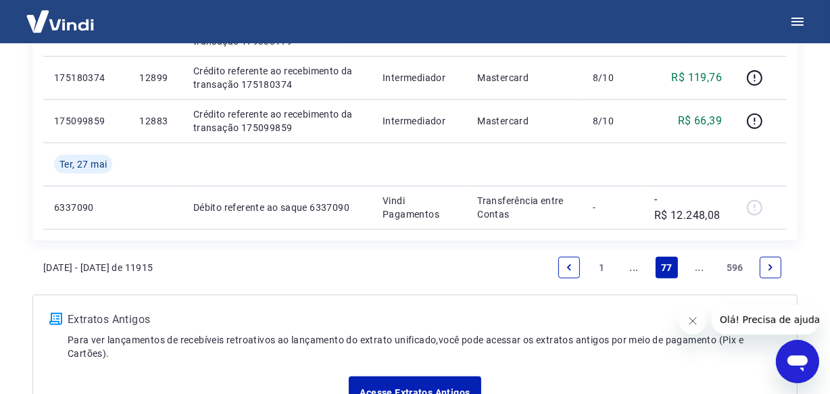
click at [697, 268] on link "..." at bounding box center [700, 268] width 22 height 22
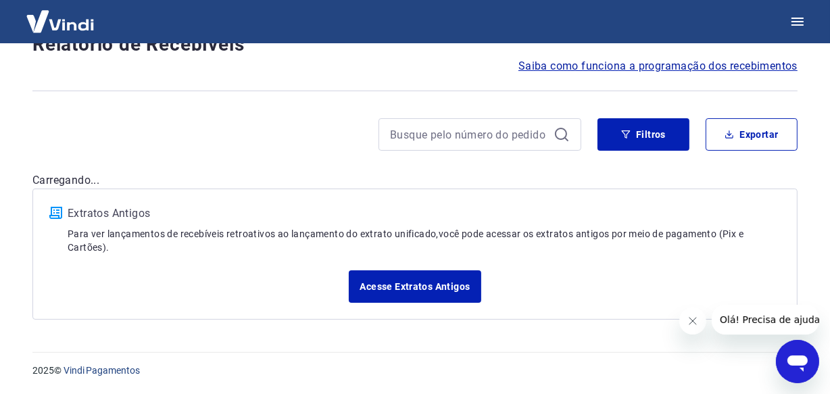
scroll to position [11, 0]
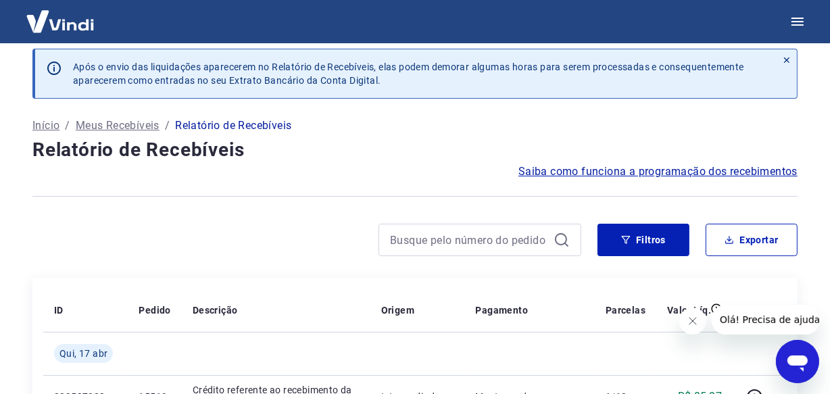
scroll to position [1108, 0]
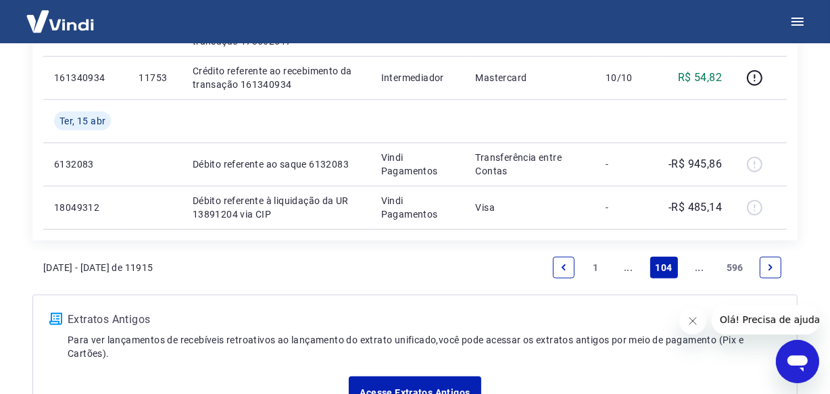
click at [703, 269] on link "..." at bounding box center [700, 268] width 22 height 22
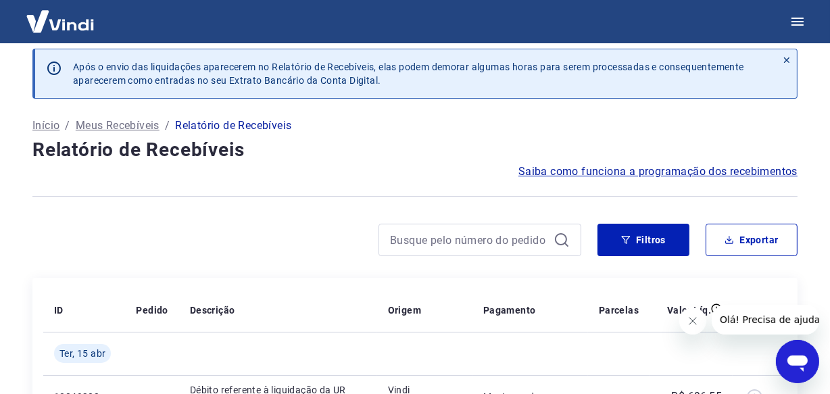
scroll to position [1065, 0]
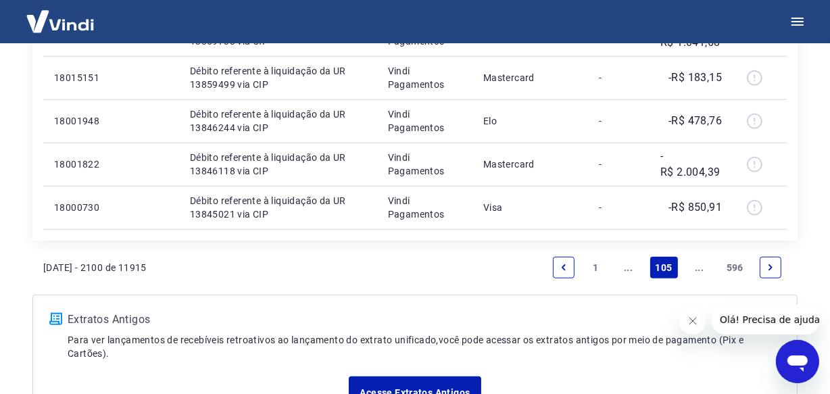
click at [703, 269] on link "..." at bounding box center [700, 268] width 22 height 22
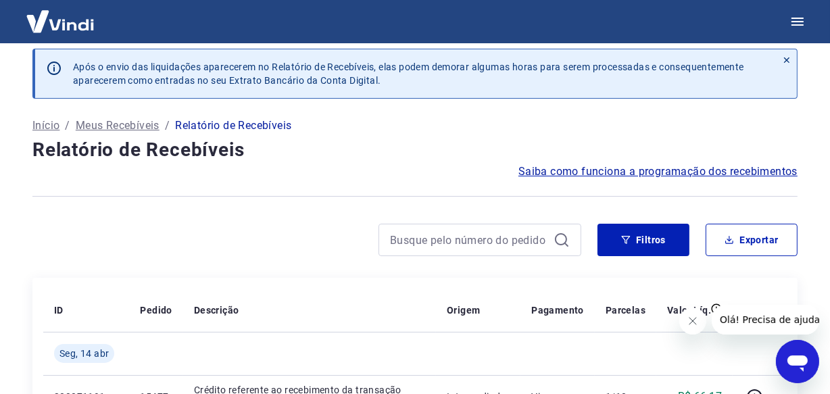
scroll to position [1065, 0]
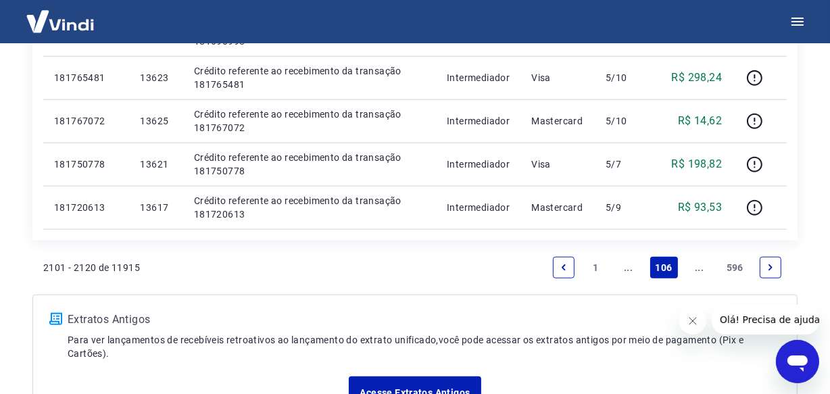
click at [703, 269] on link "..." at bounding box center [700, 268] width 22 height 22
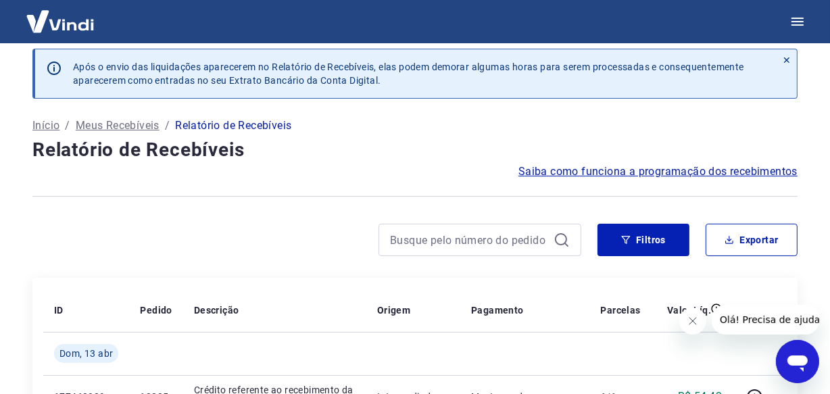
scroll to position [1108, 0]
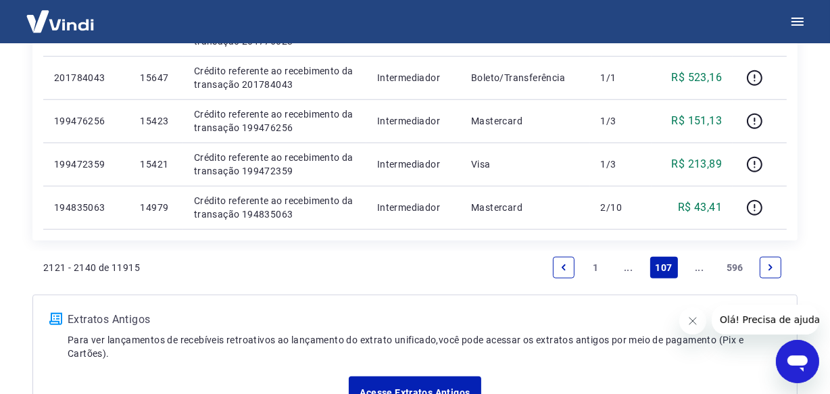
click at [703, 269] on link "..." at bounding box center [700, 268] width 22 height 22
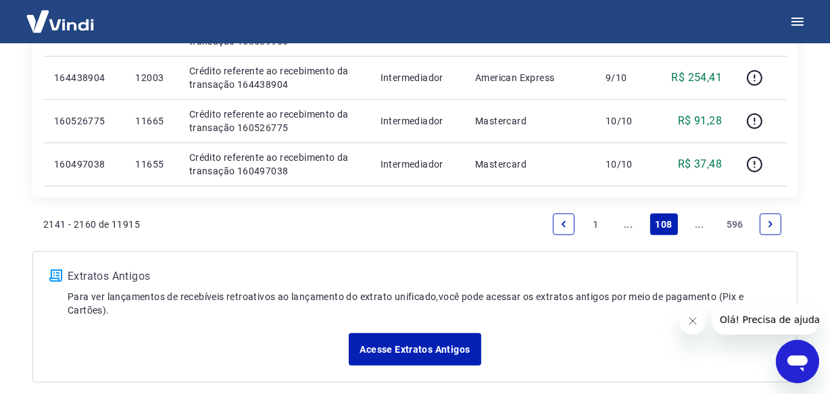
scroll to position [1065, 0]
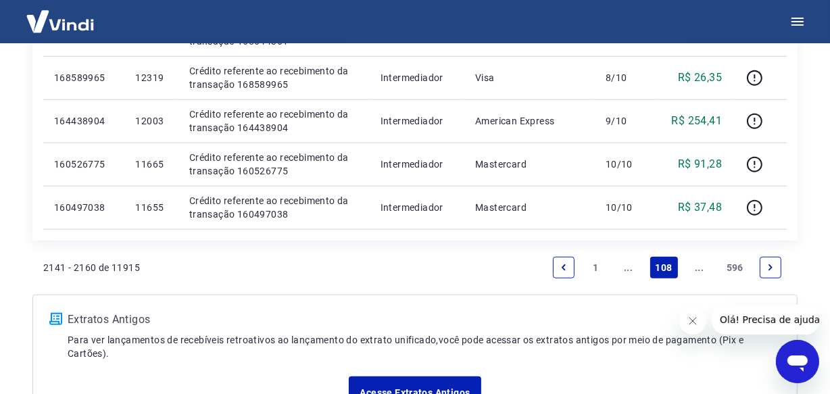
click at [693, 267] on link "..." at bounding box center [700, 268] width 22 height 22
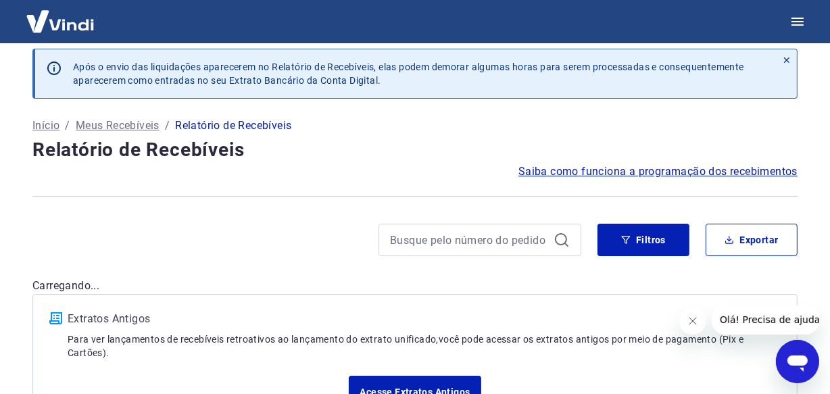
scroll to position [1065, 0]
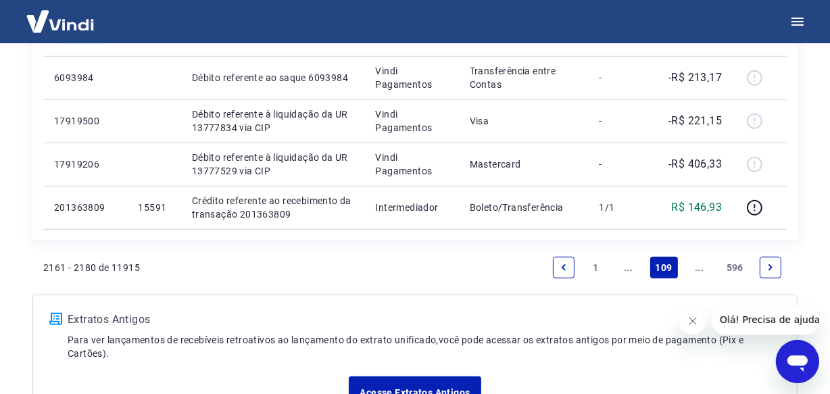
click at [696, 269] on link "..." at bounding box center [700, 268] width 22 height 22
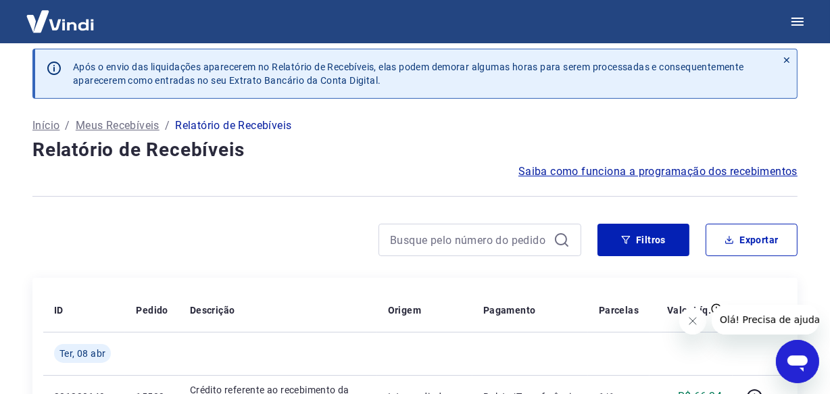
scroll to position [1065, 0]
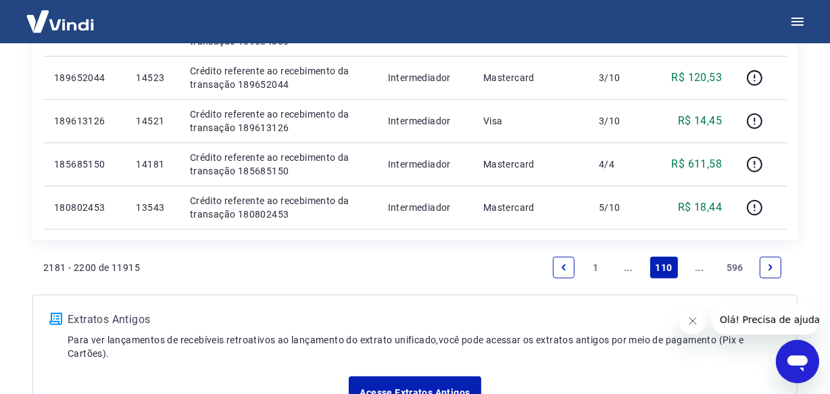
click at [697, 266] on link "..." at bounding box center [700, 268] width 22 height 22
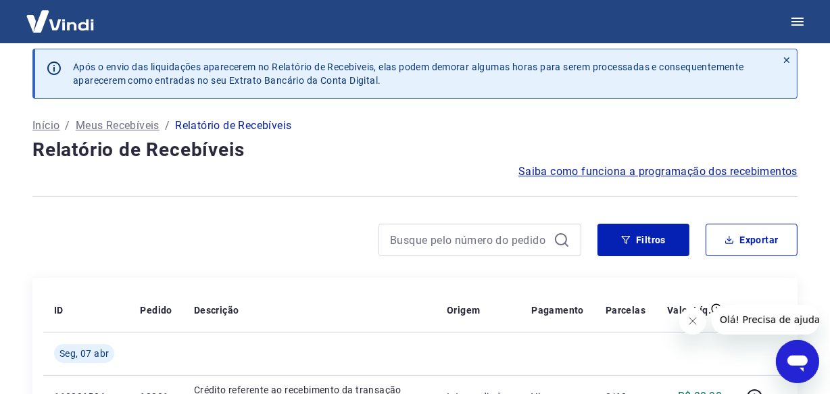
scroll to position [1108, 0]
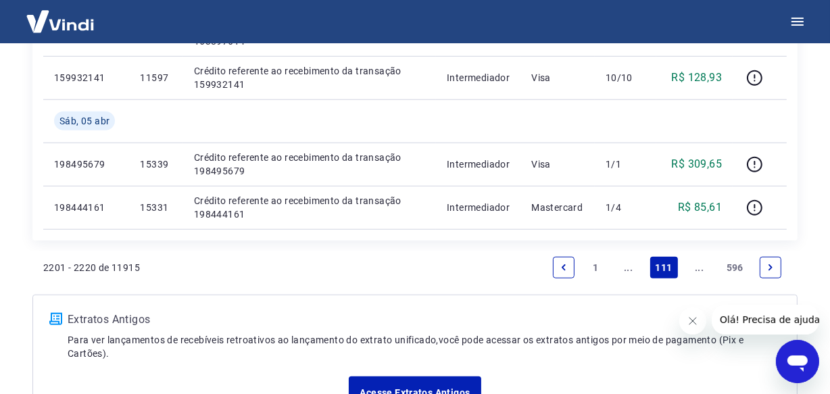
click at [697, 266] on link "..." at bounding box center [700, 268] width 22 height 22
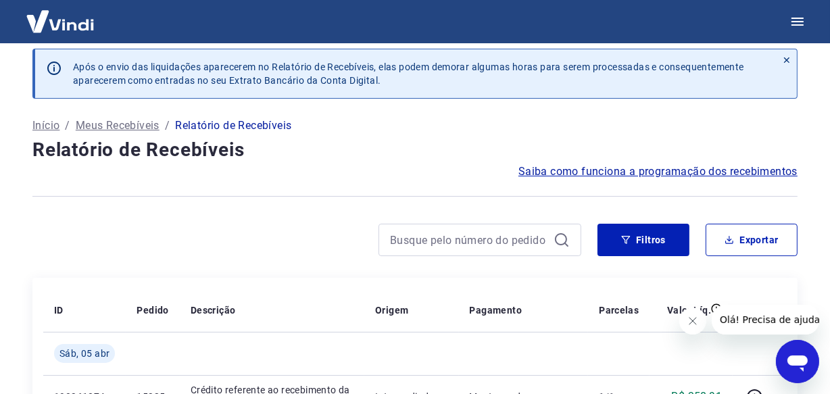
scroll to position [1065, 0]
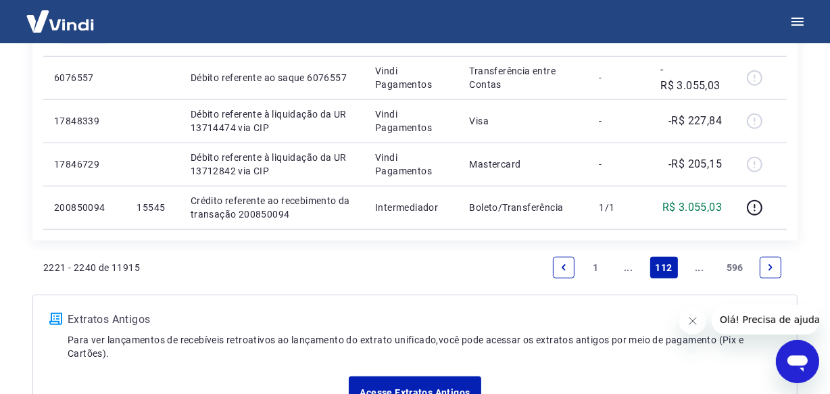
click at [697, 266] on link "..." at bounding box center [700, 268] width 22 height 22
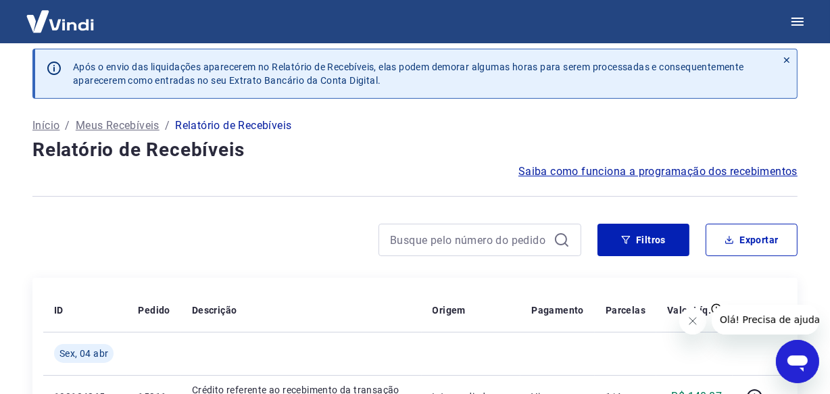
scroll to position [1108, 0]
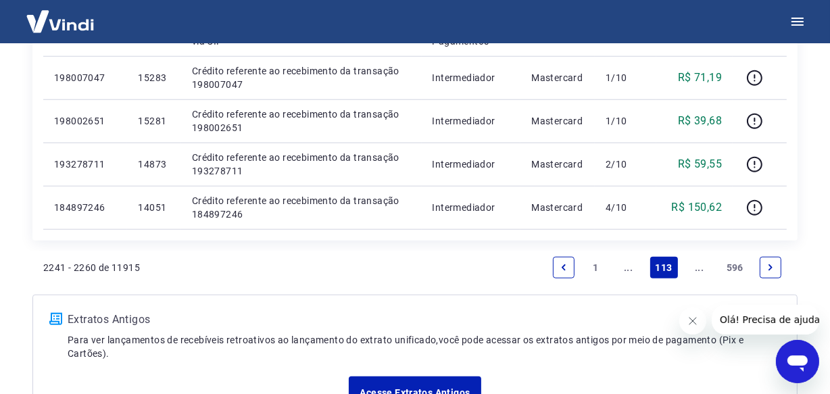
click at [701, 268] on link "..." at bounding box center [700, 268] width 22 height 22
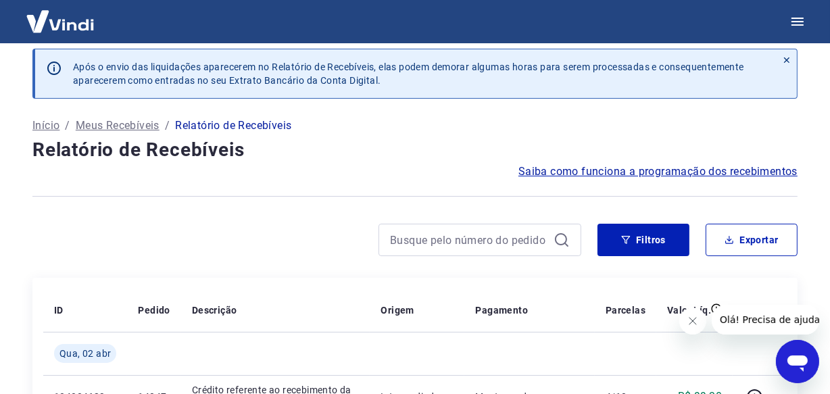
scroll to position [1065, 0]
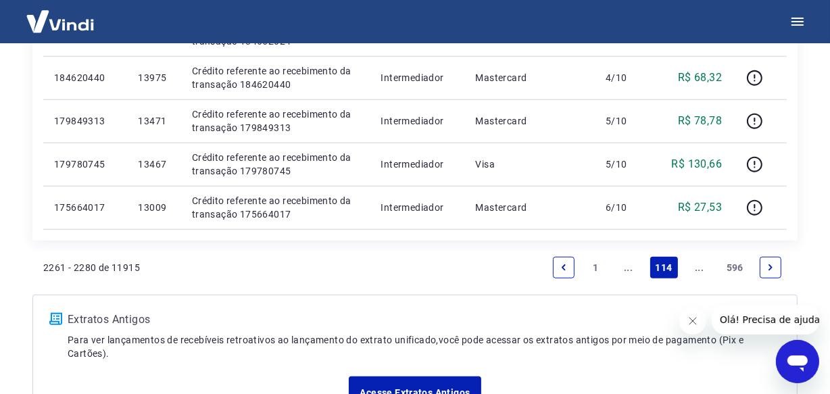
click at [701, 263] on link "..." at bounding box center [700, 268] width 22 height 22
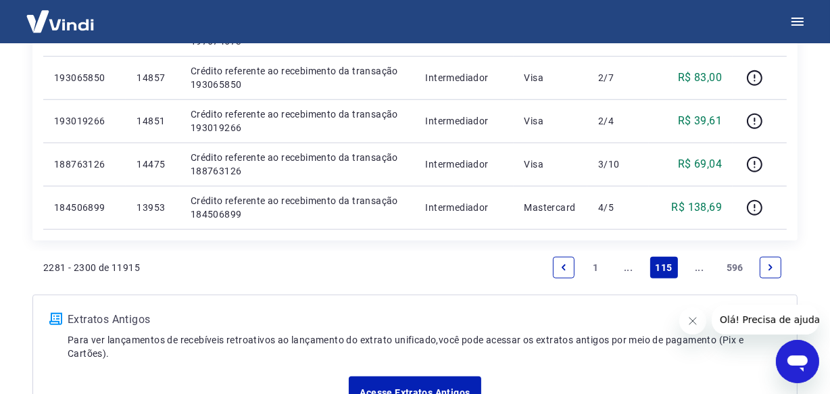
scroll to position [1126, 0]
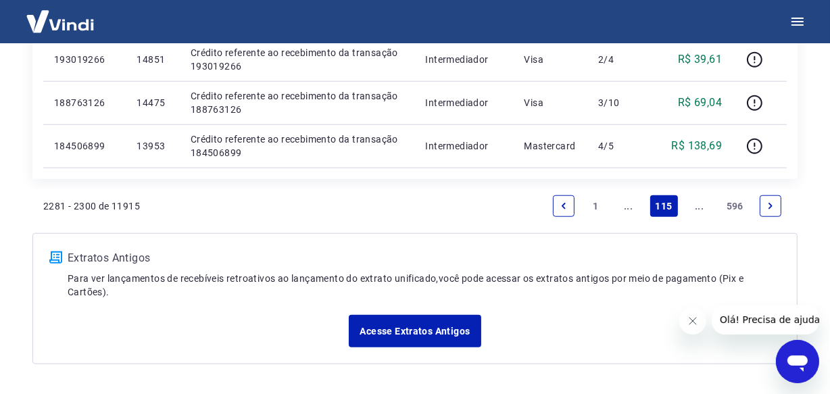
click at [703, 203] on link "..." at bounding box center [700, 206] width 22 height 22
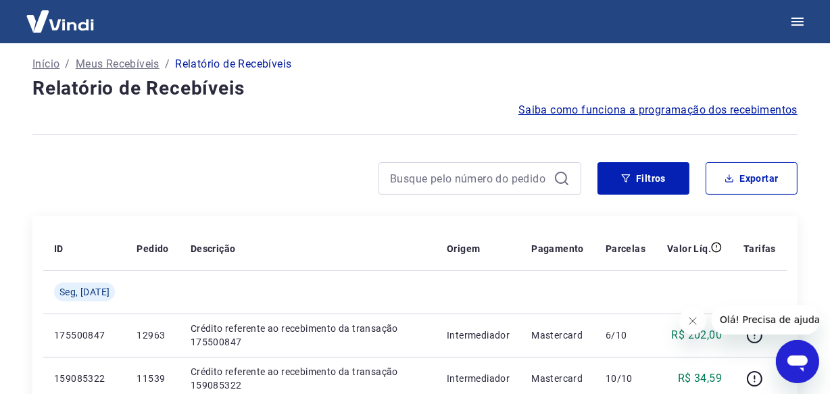
scroll to position [1126, 0]
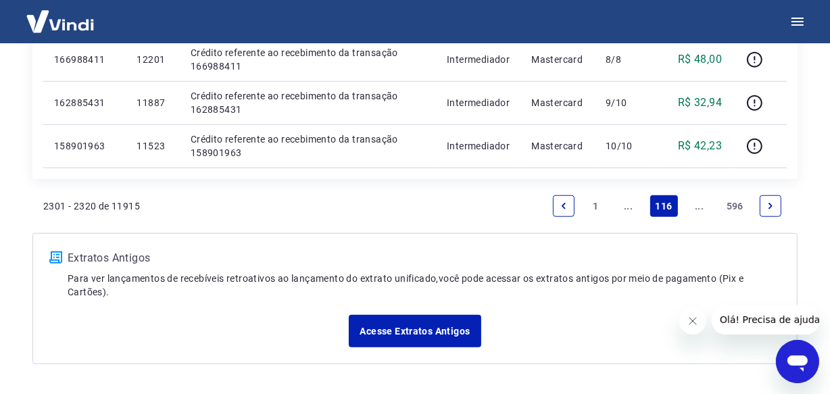
click at [695, 207] on link "..." at bounding box center [700, 206] width 22 height 22
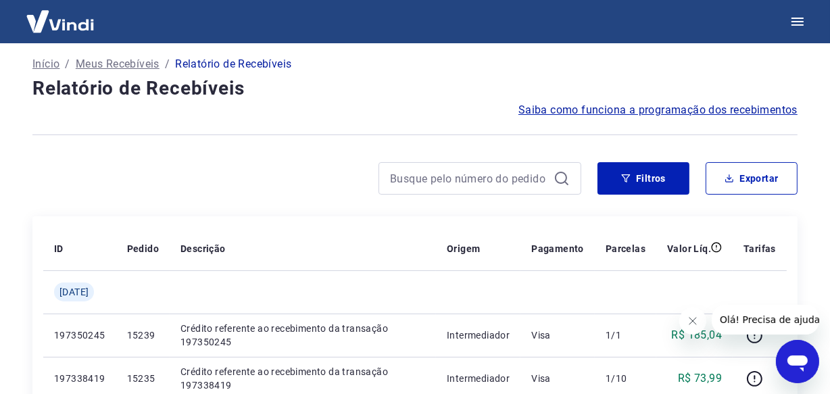
scroll to position [1083, 0]
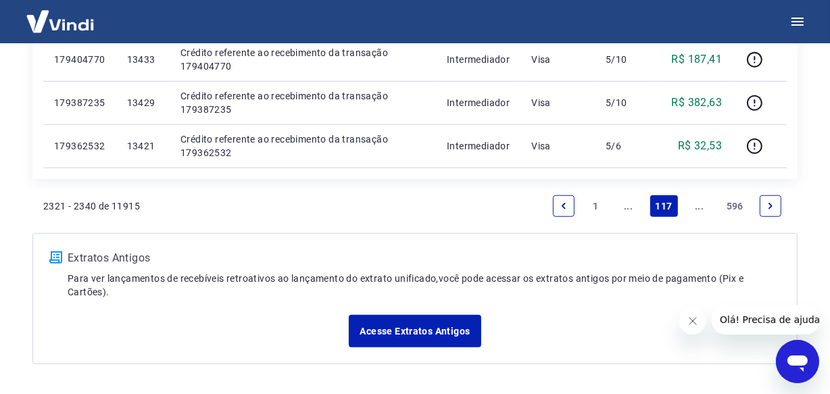
click at [695, 207] on link "..." at bounding box center [700, 206] width 22 height 22
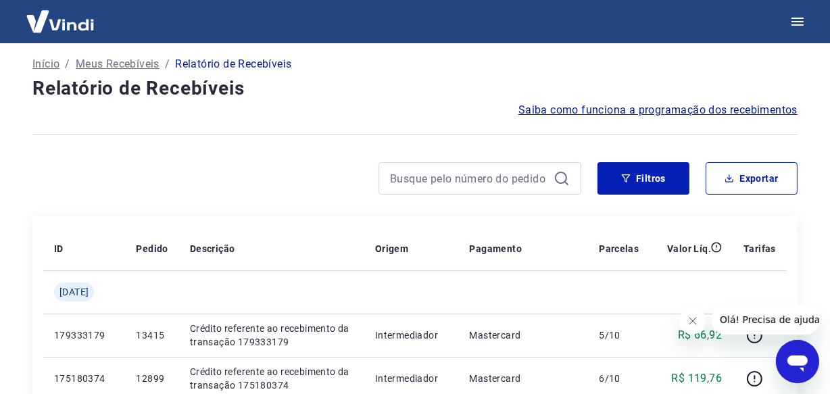
scroll to position [1126, 0]
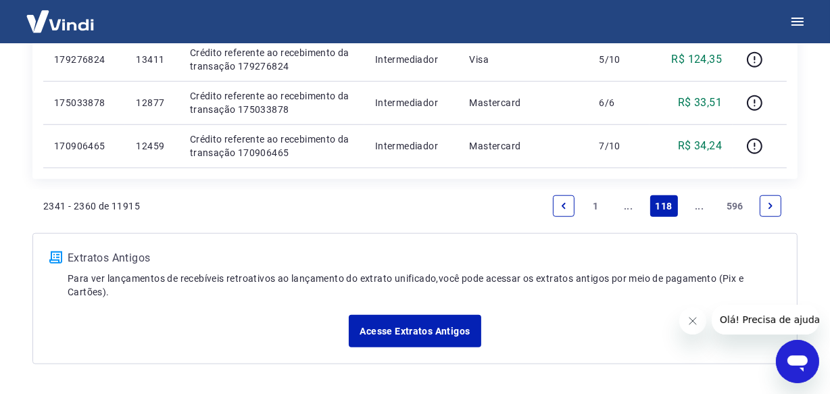
click at [697, 207] on link "..." at bounding box center [700, 206] width 22 height 22
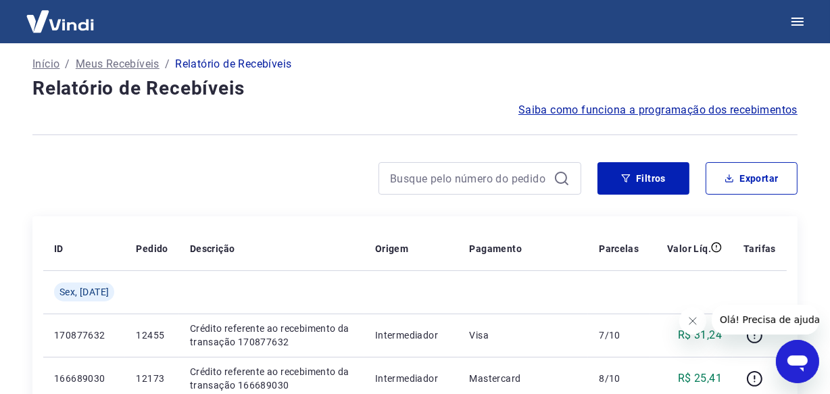
scroll to position [1126, 0]
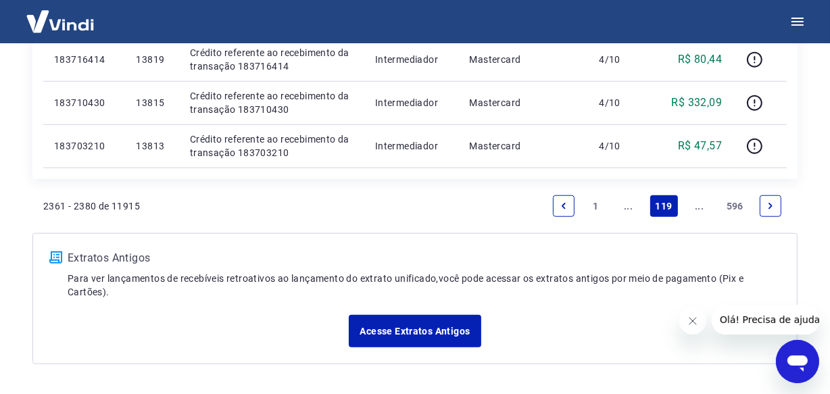
click at [698, 207] on link "..." at bounding box center [700, 206] width 22 height 22
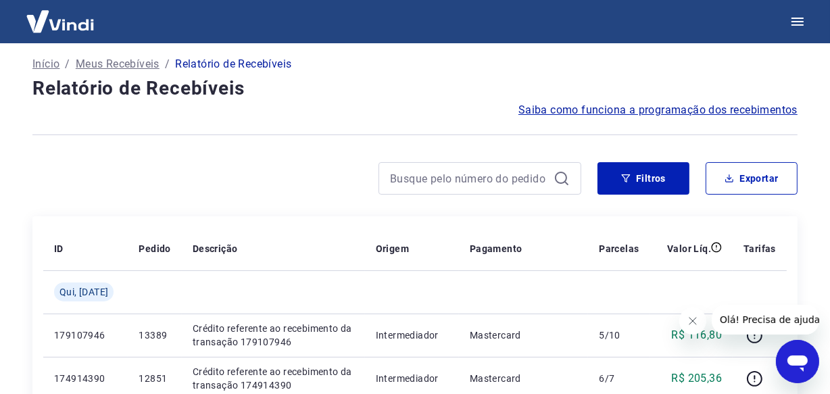
scroll to position [1169, 0]
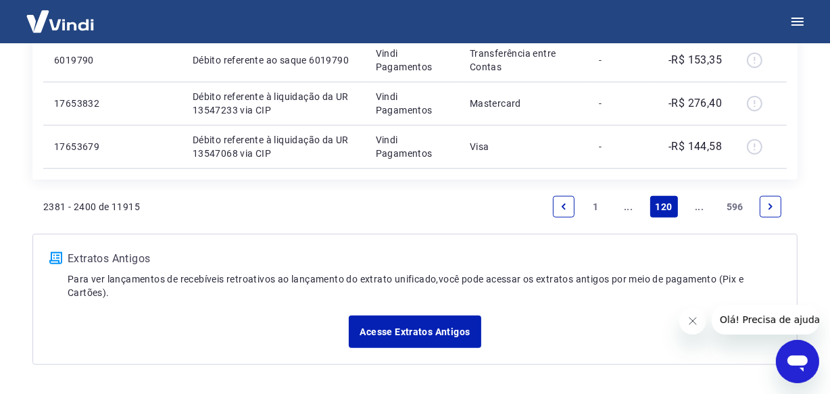
click at [704, 209] on link "..." at bounding box center [700, 207] width 22 height 22
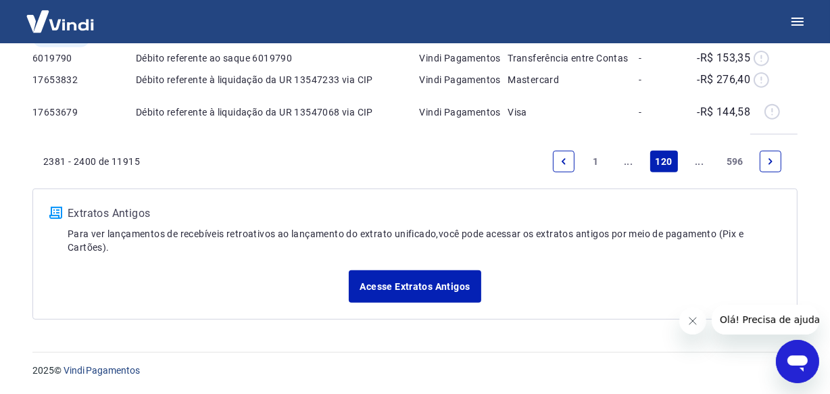
scroll to position [72, 0]
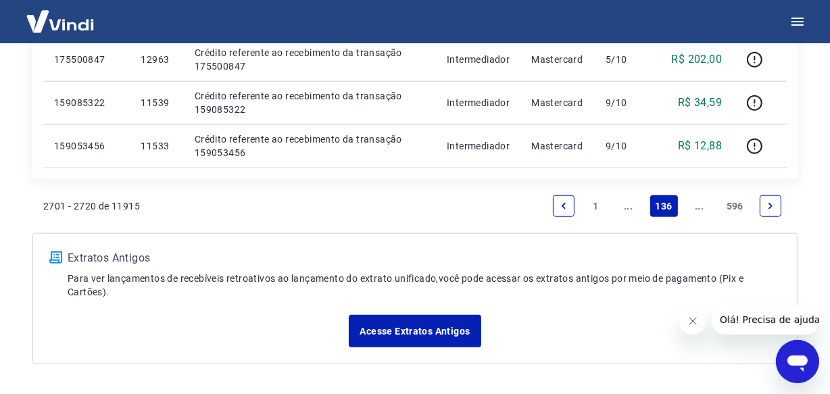
click at [697, 208] on link "..." at bounding box center [700, 206] width 22 height 22
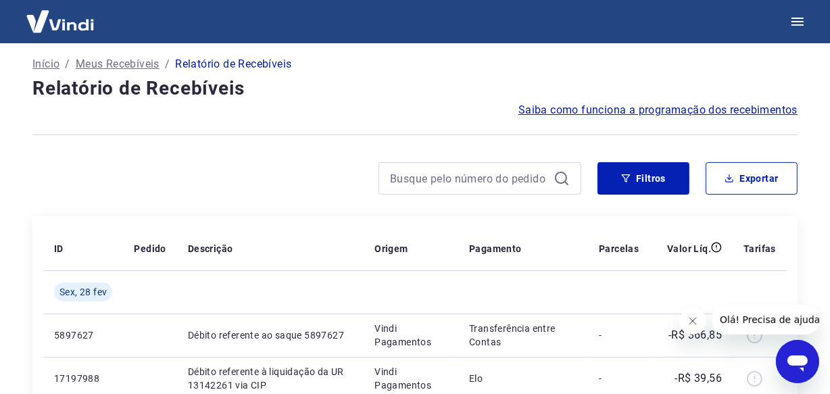
scroll to position [1083, 0]
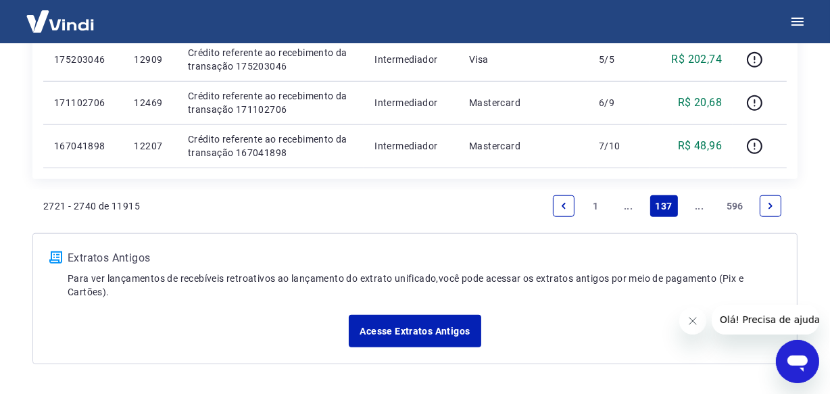
click at [691, 201] on link "..." at bounding box center [700, 206] width 22 height 22
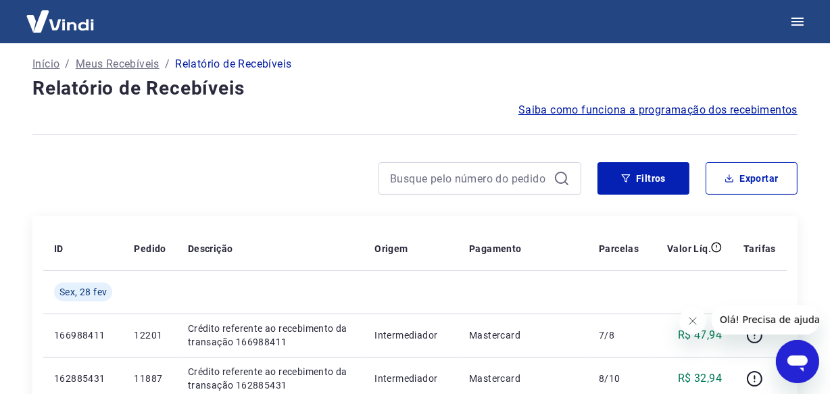
scroll to position [1126, 0]
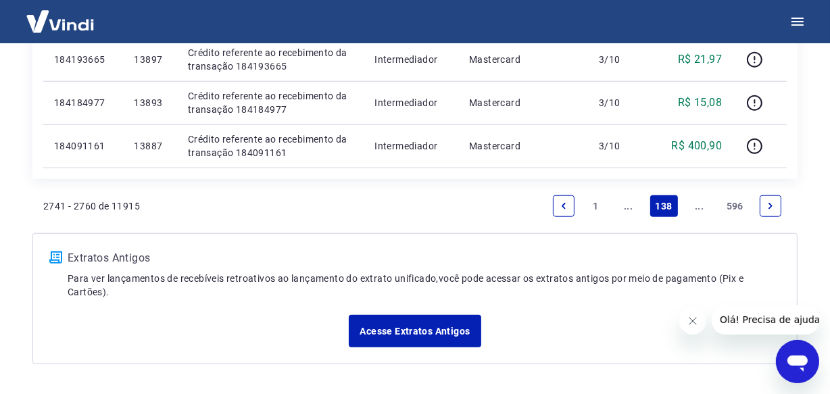
click at [696, 209] on link "..." at bounding box center [700, 206] width 22 height 22
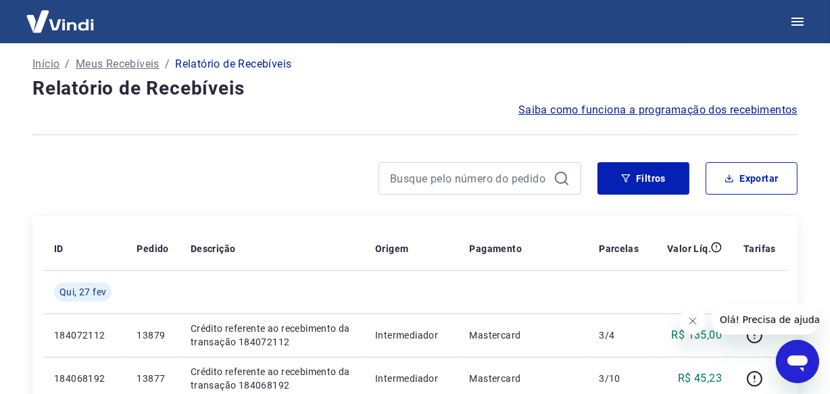
scroll to position [1126, 0]
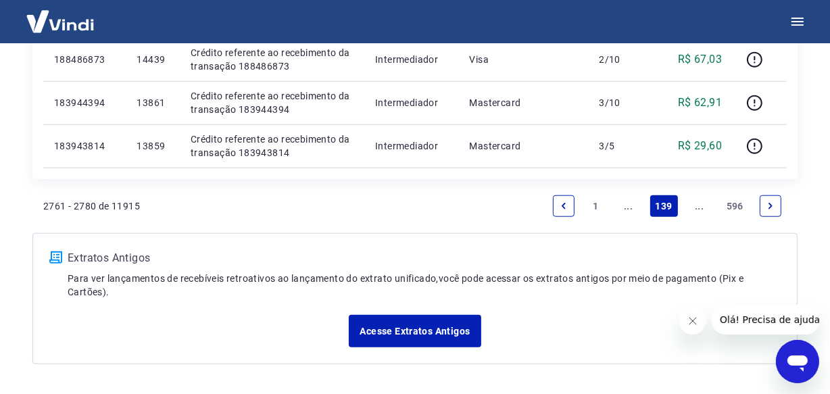
click at [702, 210] on link "..." at bounding box center [700, 206] width 22 height 22
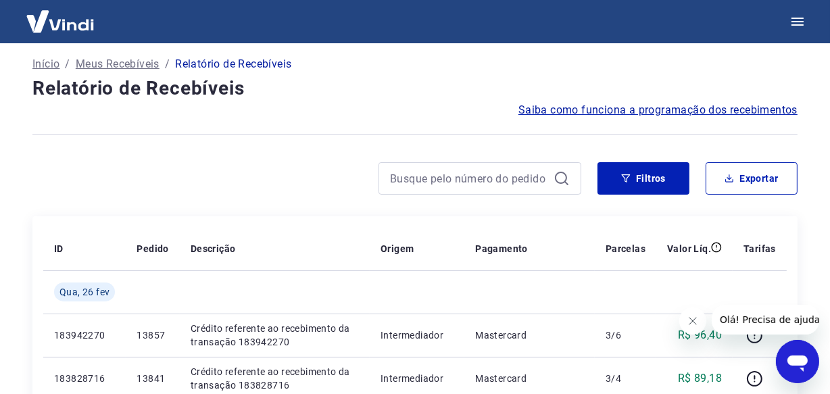
scroll to position [1126, 0]
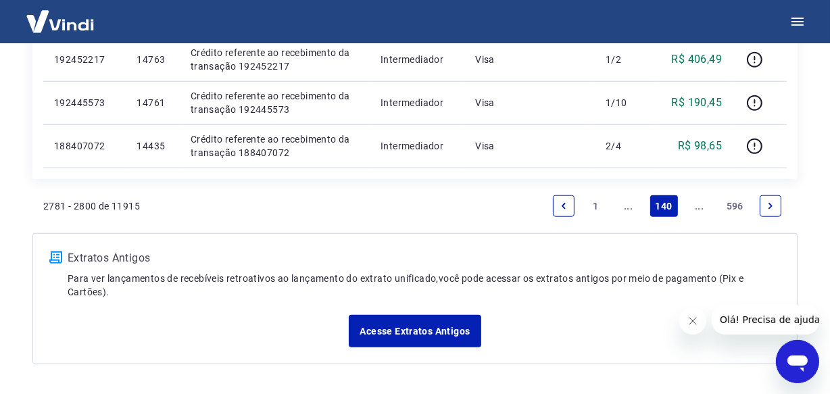
click at [696, 210] on link "..." at bounding box center [700, 206] width 22 height 22
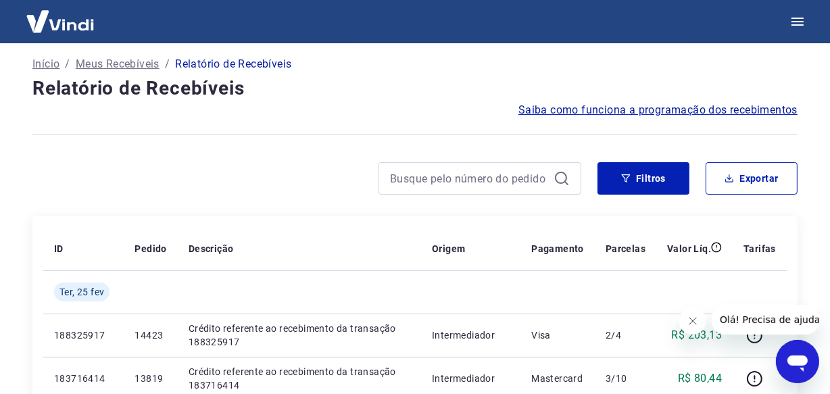
scroll to position [1126, 0]
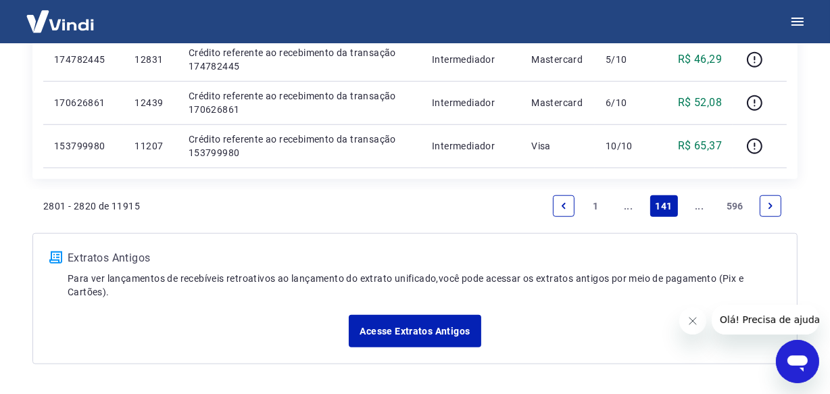
click at [702, 209] on link "..." at bounding box center [700, 206] width 22 height 22
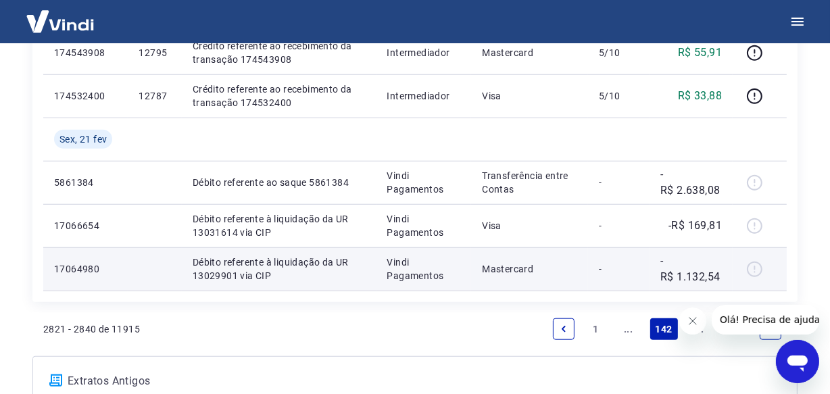
scroll to position [1169, 0]
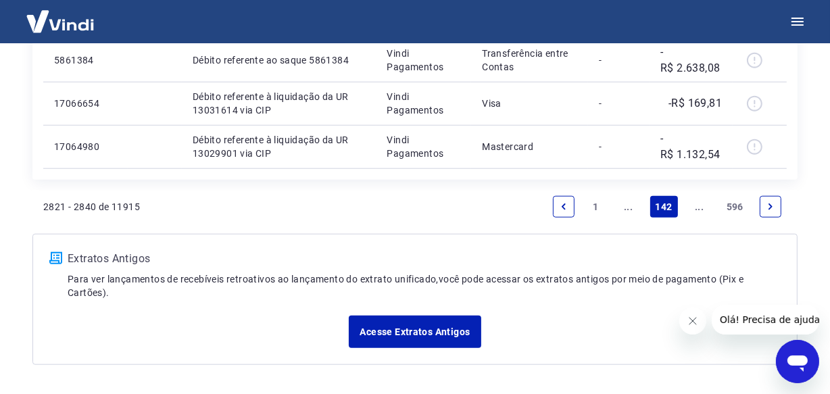
click at [696, 203] on link "..." at bounding box center [700, 207] width 22 height 22
